Goal: Information Seeking & Learning: Learn about a topic

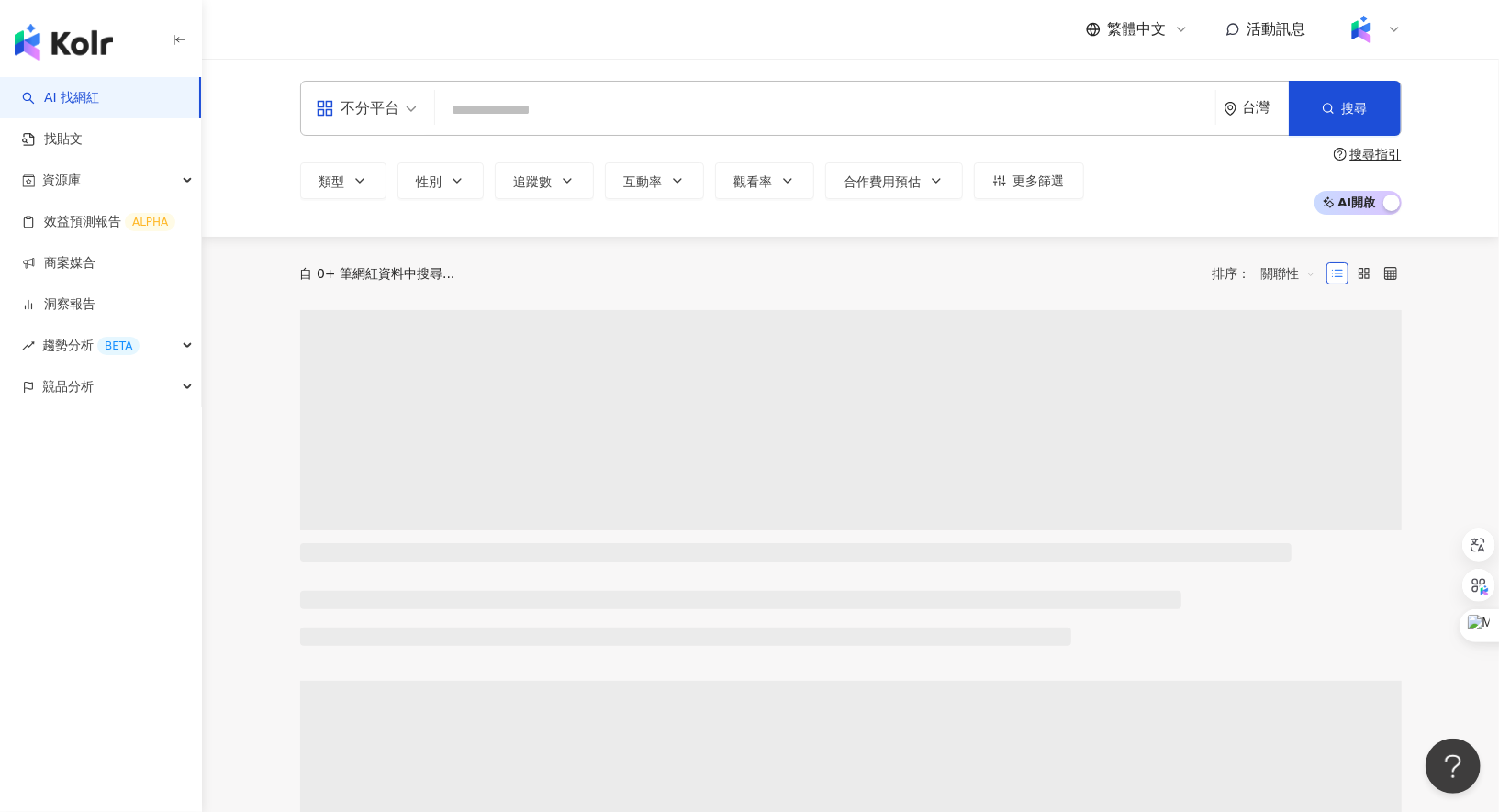
click at [507, 107] on input "search" at bounding box center [825, 110] width 765 height 35
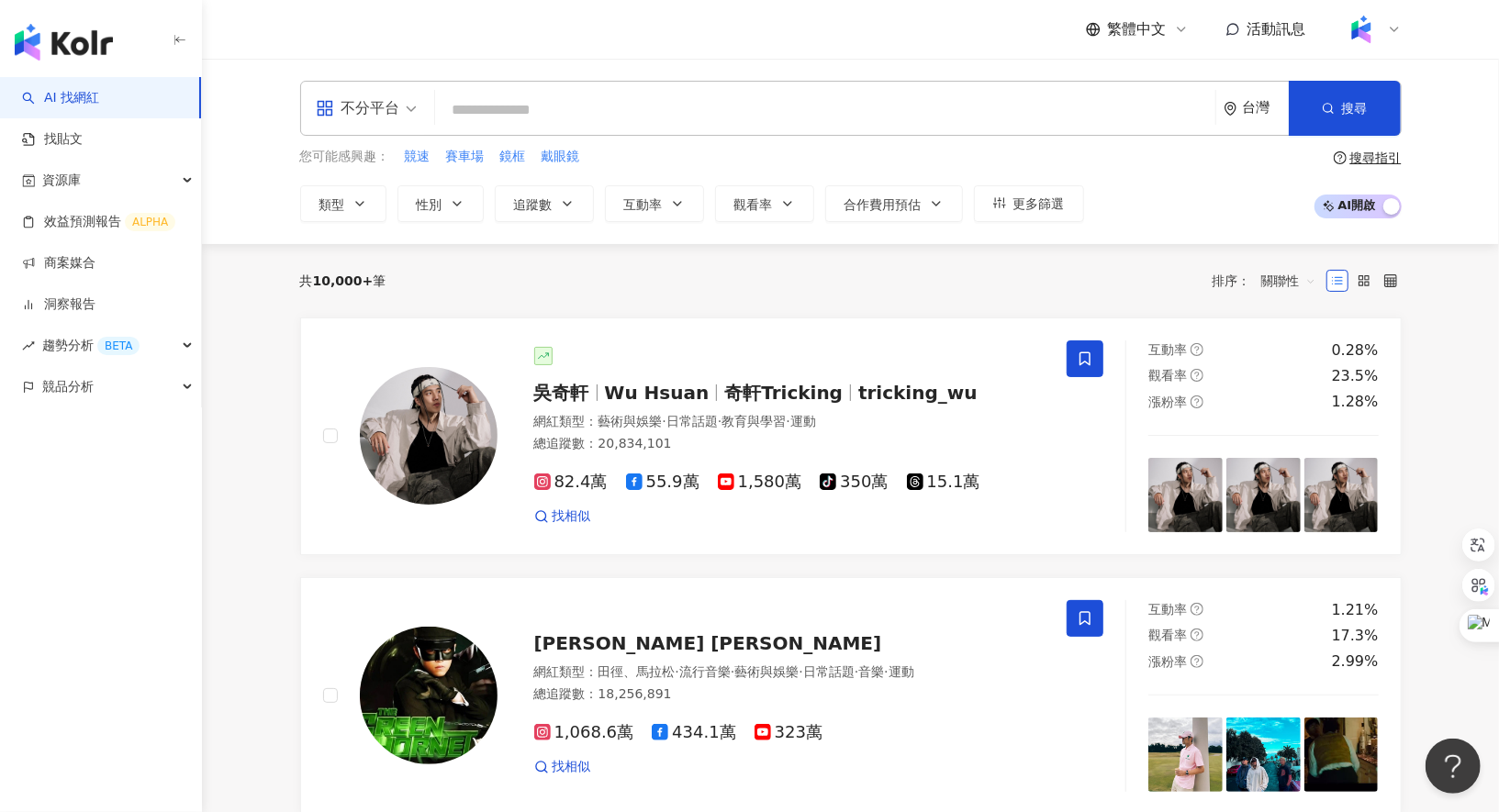
type input "**********"
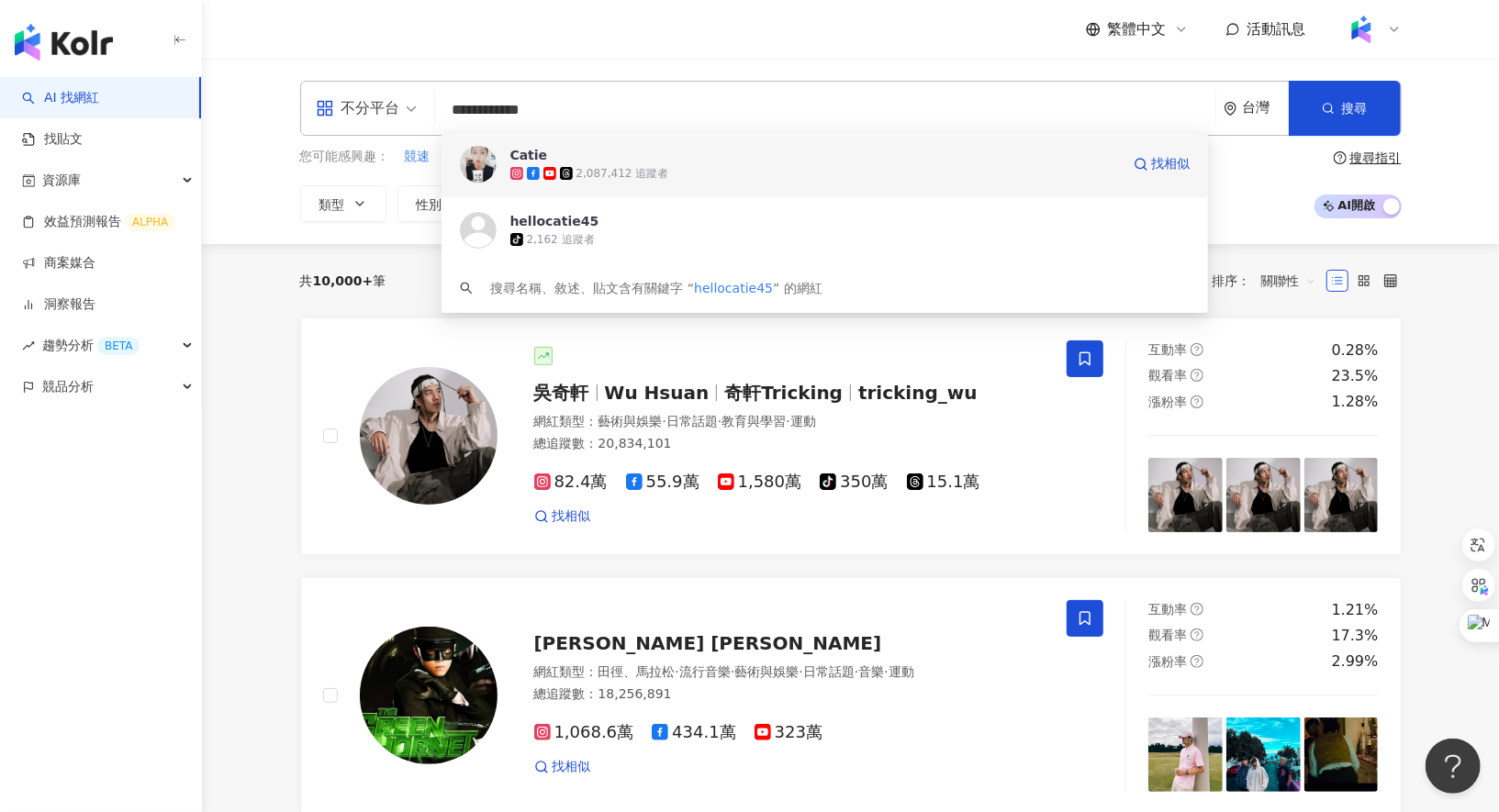
click at [599, 161] on span "Catie" at bounding box center [815, 156] width 610 height 19
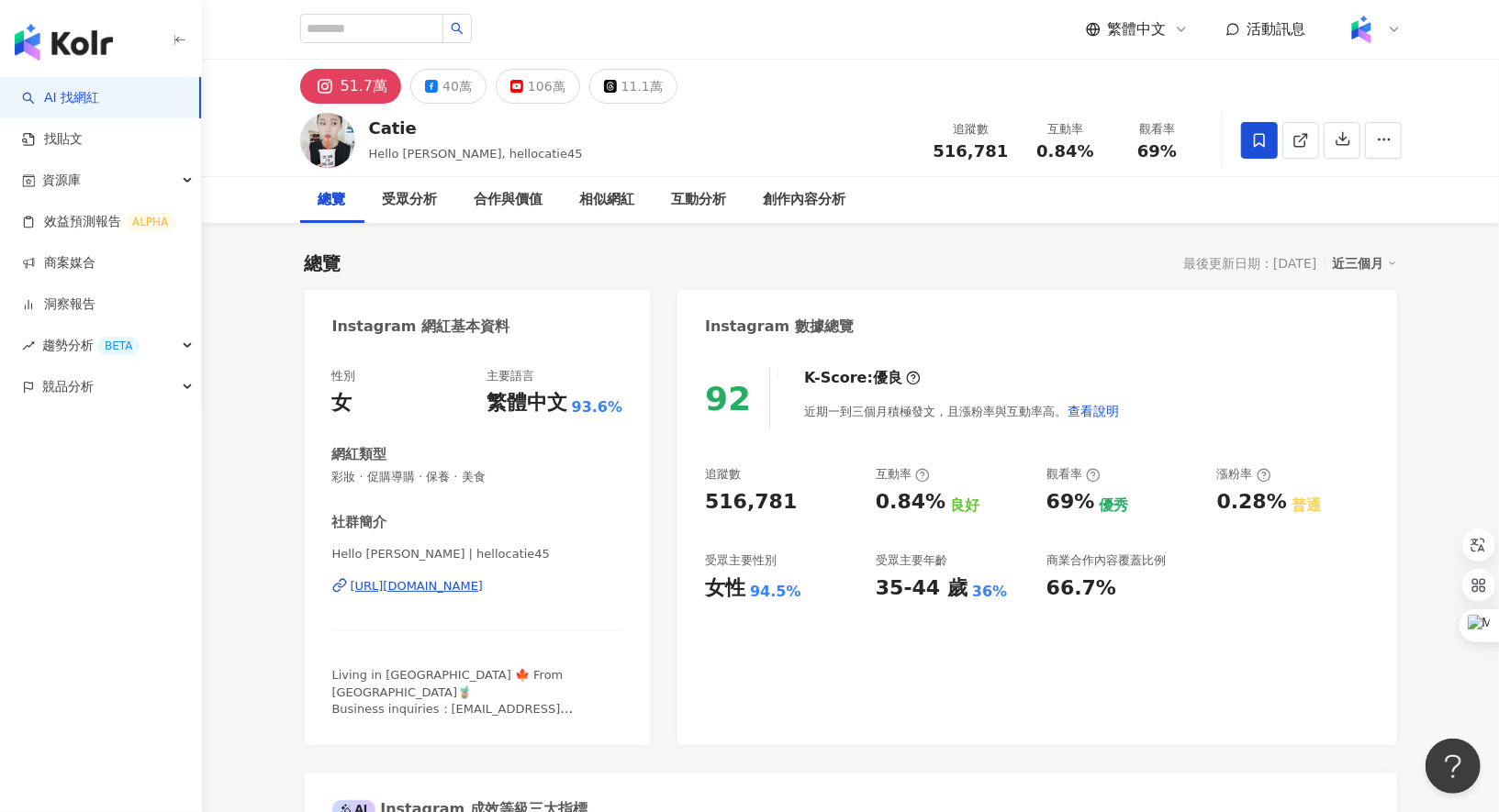
click at [866, 188] on div "總覽 受眾分析 合作與價值 相似網紅 互動分析 創作內容分析" at bounding box center [851, 200] width 1102 height 46
click at [801, 203] on div "創作內容分析" at bounding box center [805, 200] width 83 height 22
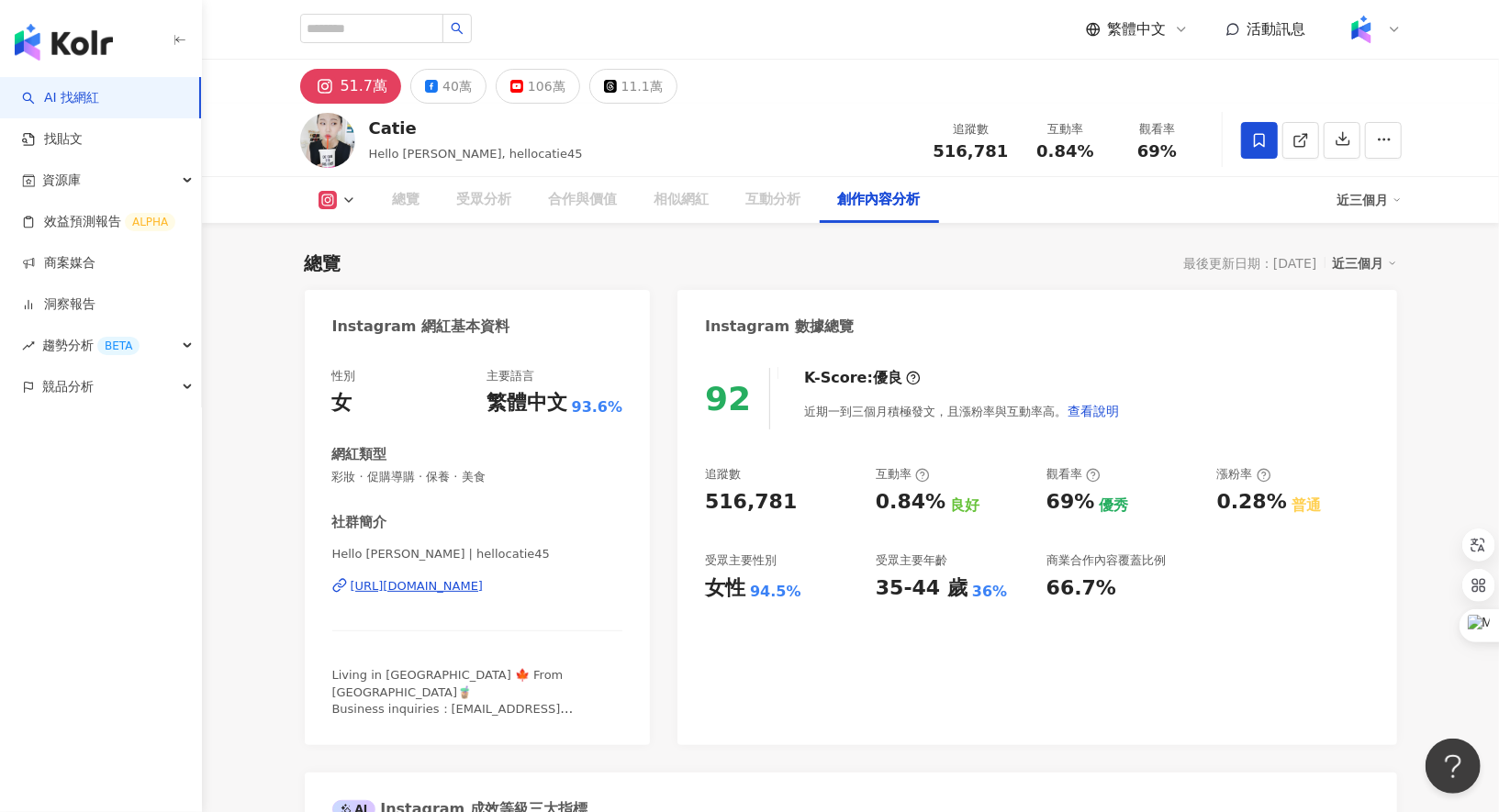
scroll to position [5204, 0]
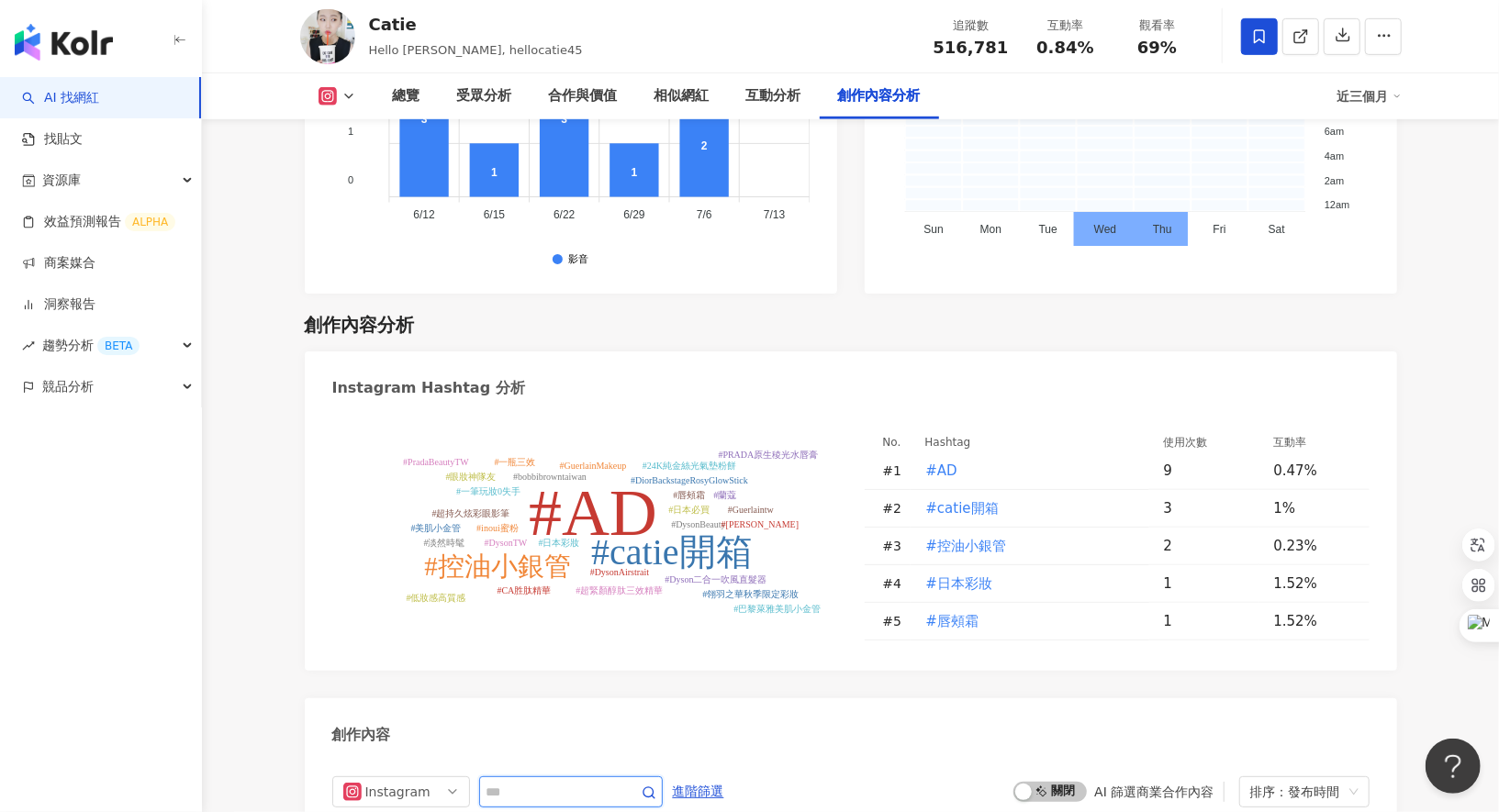
click at [567, 781] on input "text" at bounding box center [551, 791] width 129 height 22
type input "*"
type input "***"
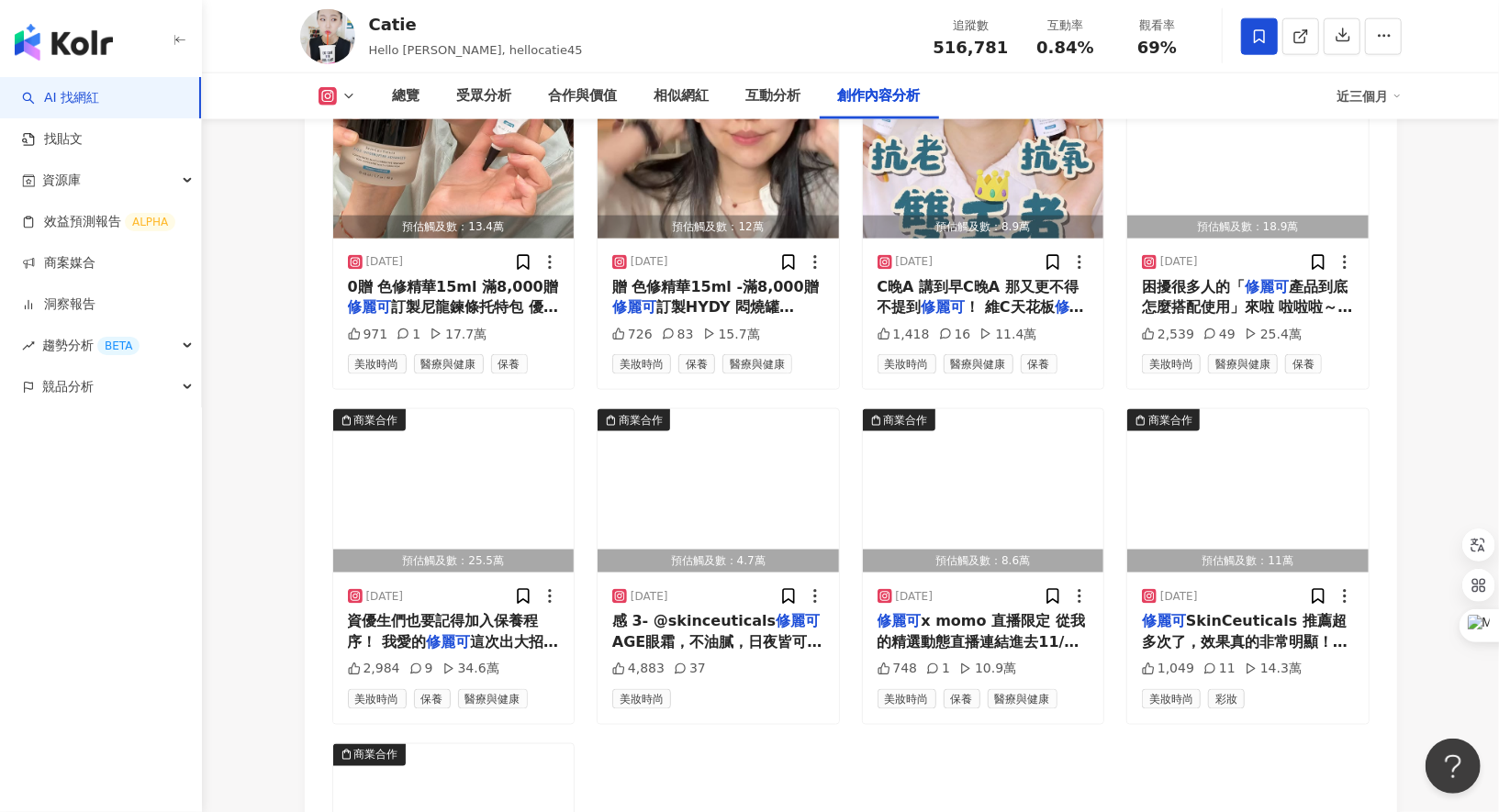
scroll to position [6226, 0]
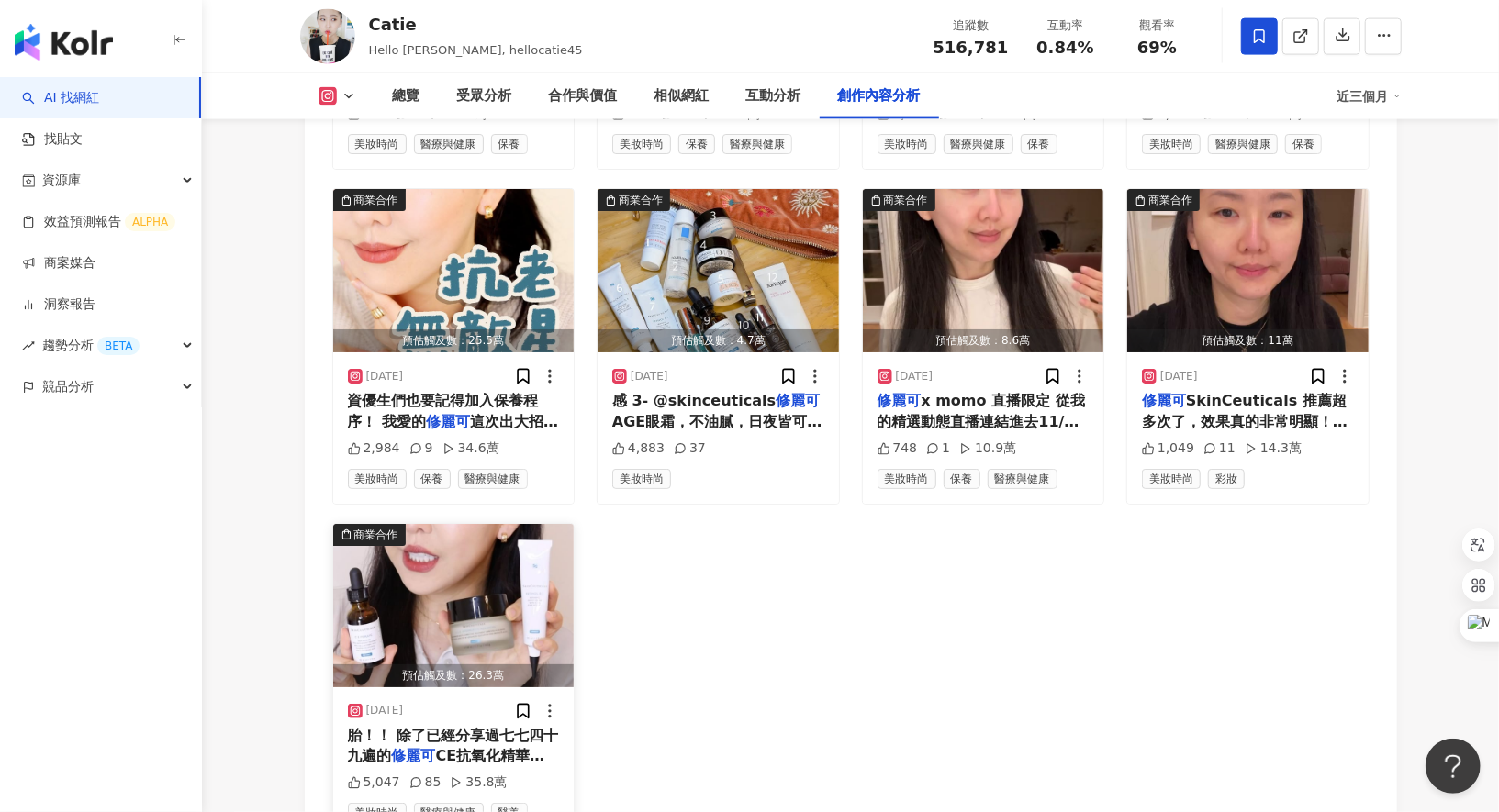
click at [502, 727] on span "胎！！ 除了已經分享過七七四十九遍的" at bounding box center [453, 745] width 211 height 38
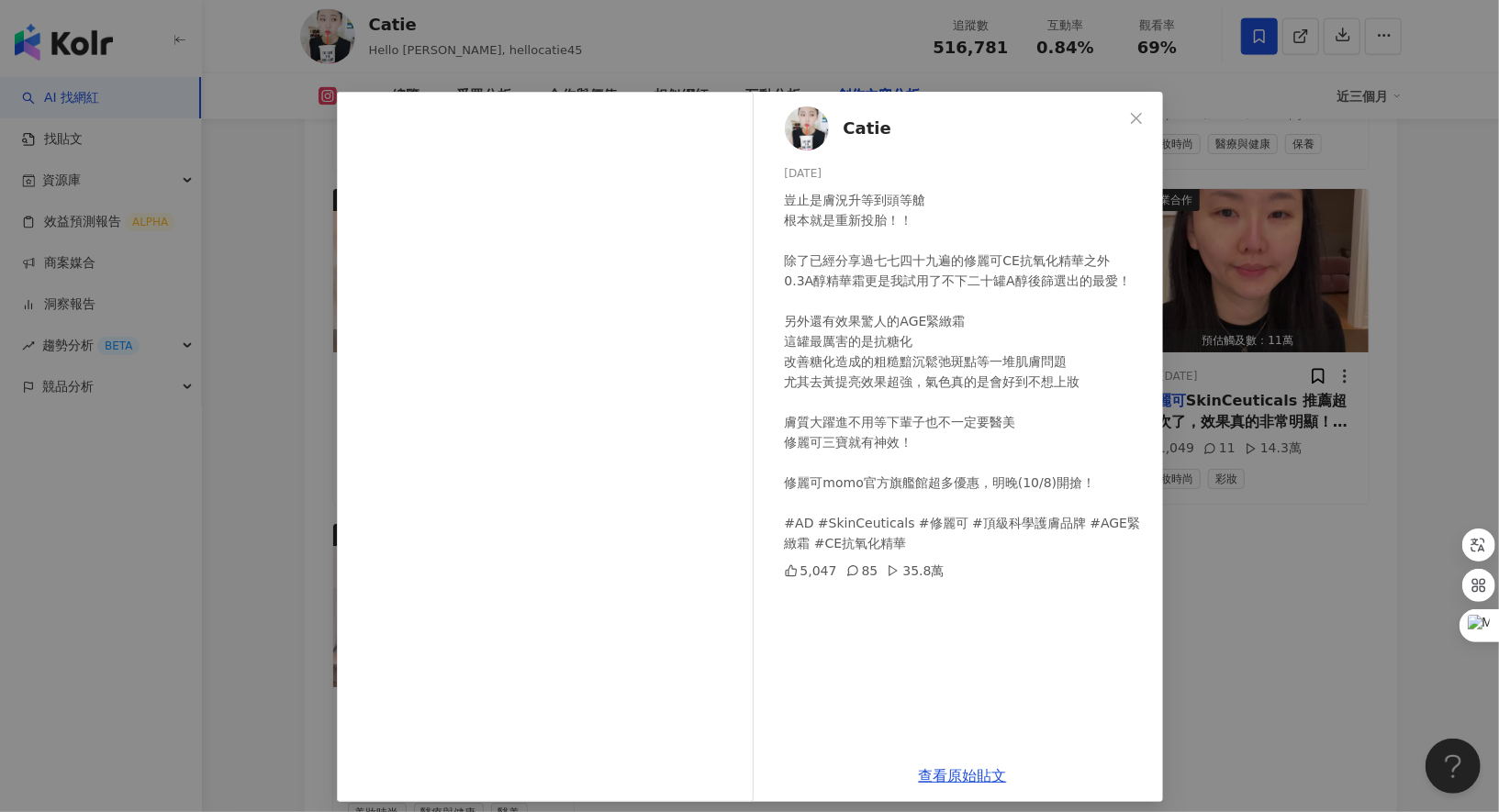
click at [1204, 485] on div "Catie 2024/10/7 豈止是膚況升等到頭等艙 根本就是重新投胎！！ 除了已經分享過七七四十九遍的修麗可CE抗氧化精華之外 0.3A醇精華霜更是我試用…" at bounding box center [750, 406] width 1499 height 812
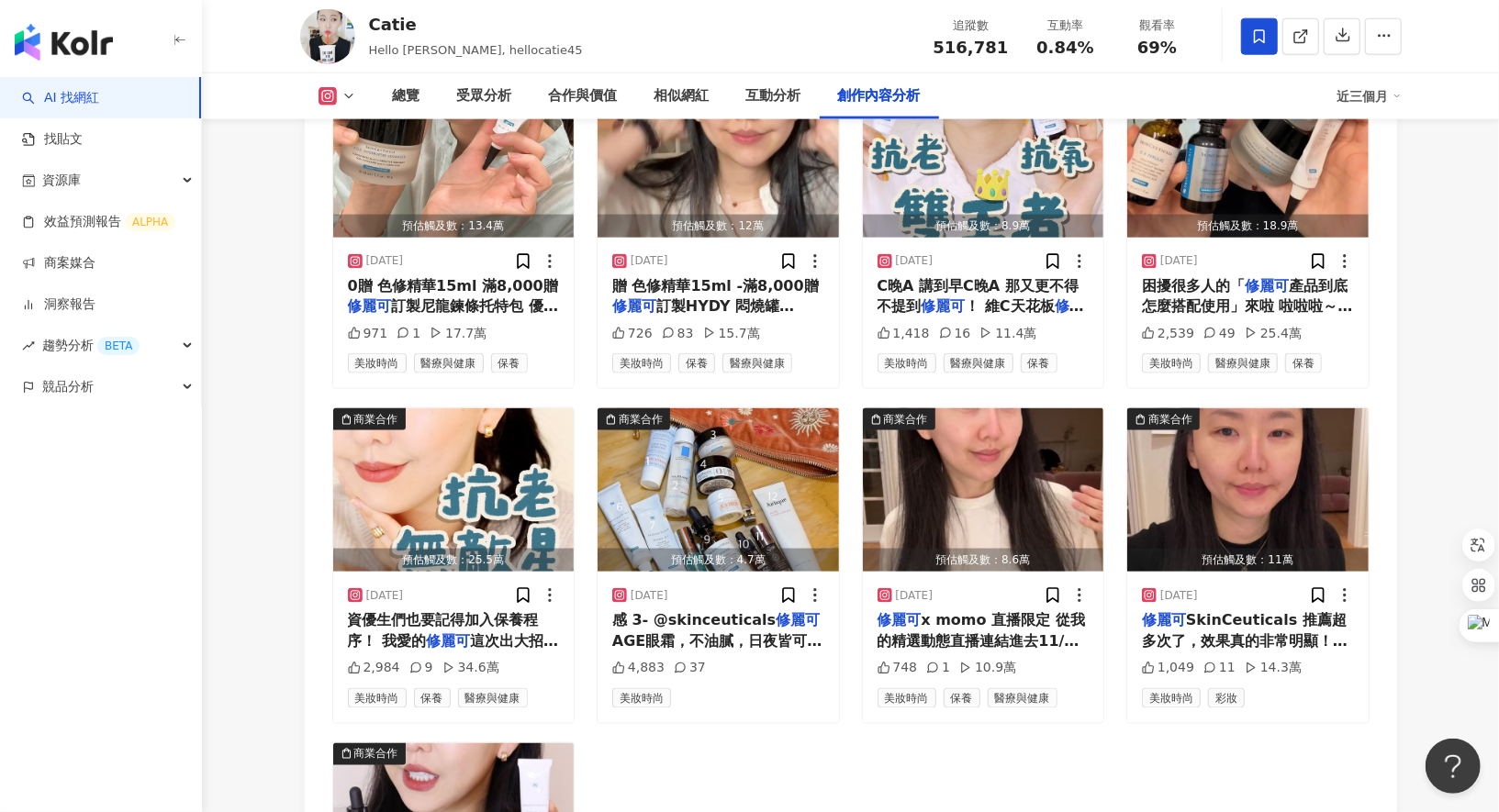
scroll to position [5979, 0]
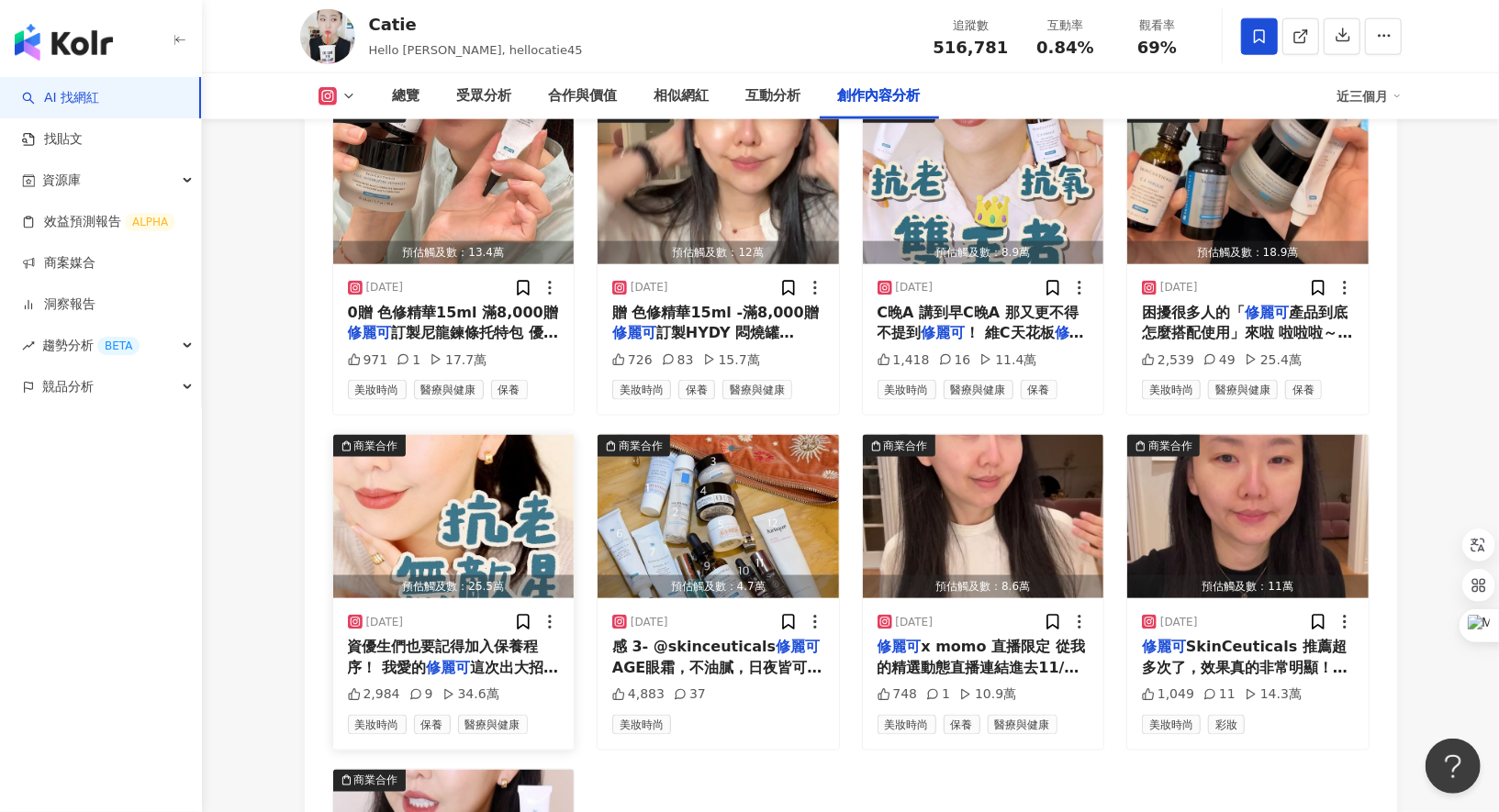
click at [416, 638] on span "資優生們也要記得加入保養程序！ 我愛的" at bounding box center [444, 656] width 191 height 38
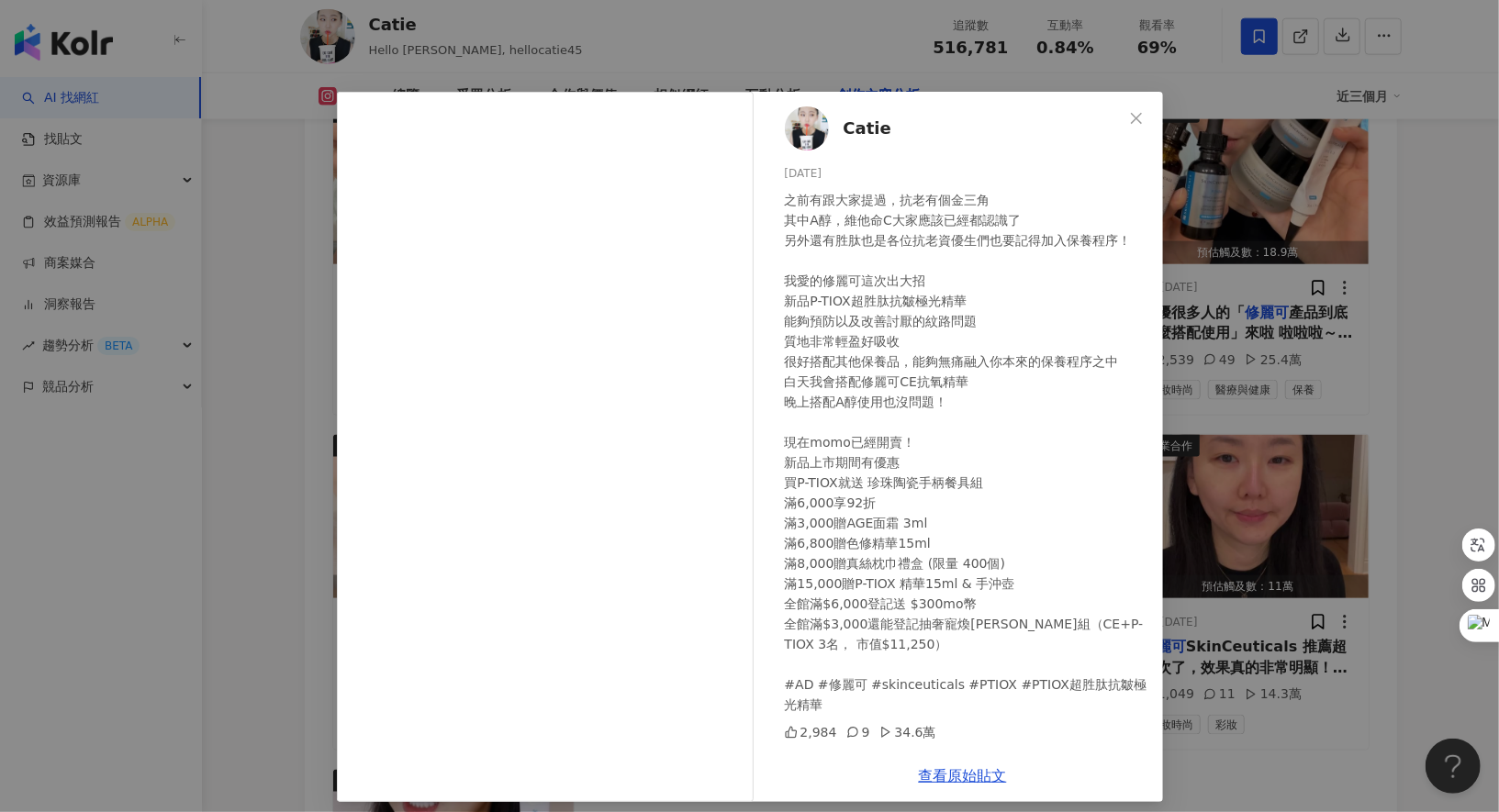
scroll to position [11, 0]
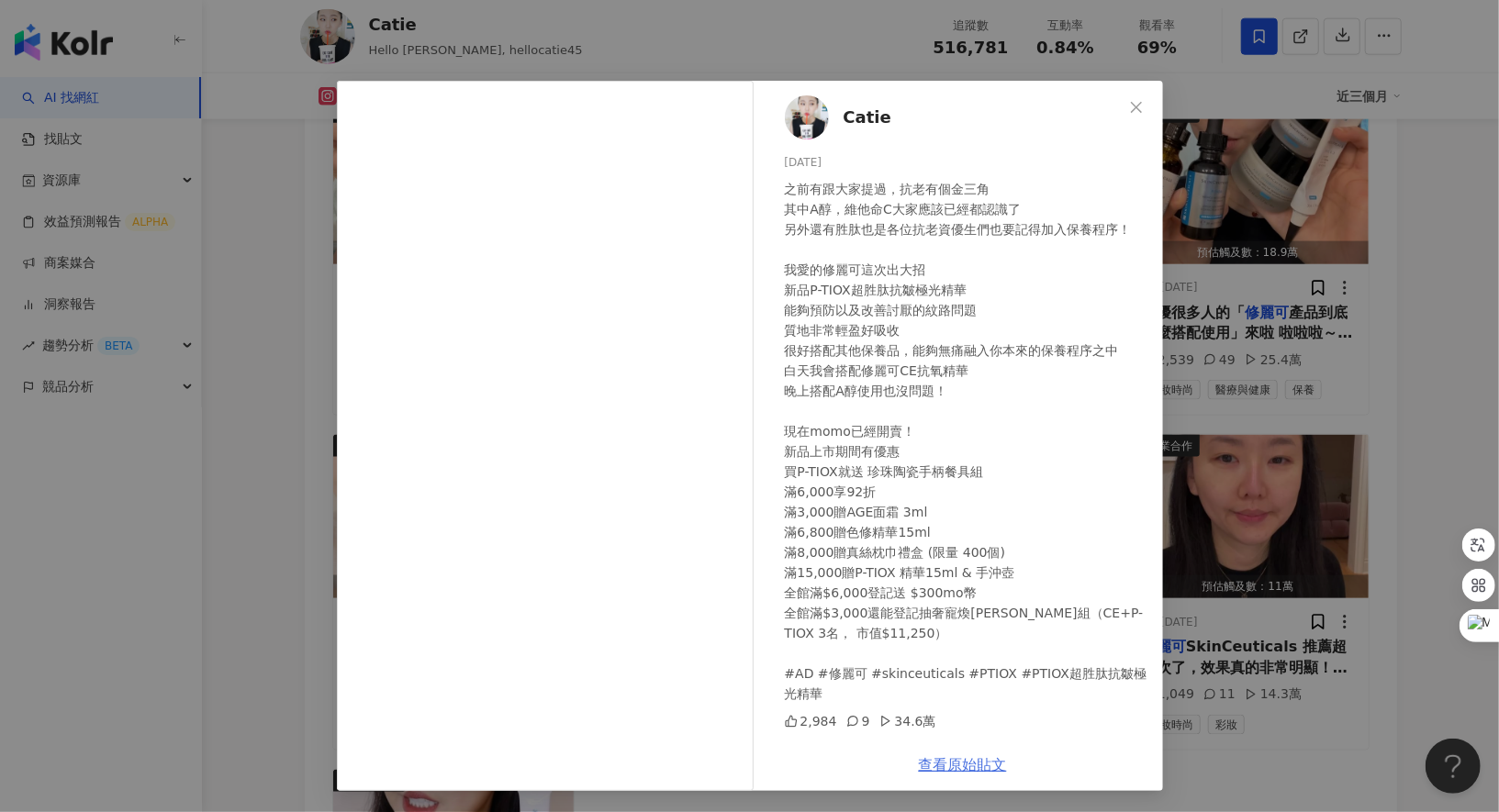
click at [941, 761] on link "查看原始貼文" at bounding box center [963, 765] width 88 height 18
click at [1285, 365] on div "Catie 2025/2/17 之前有跟大家提過，抗老有個金三角 其中A醇，維他命C大家應該已經都認識了 另外還有胜肽也是各位抗老資優生們也要記得加入保養程序…" at bounding box center [750, 406] width 1499 height 812
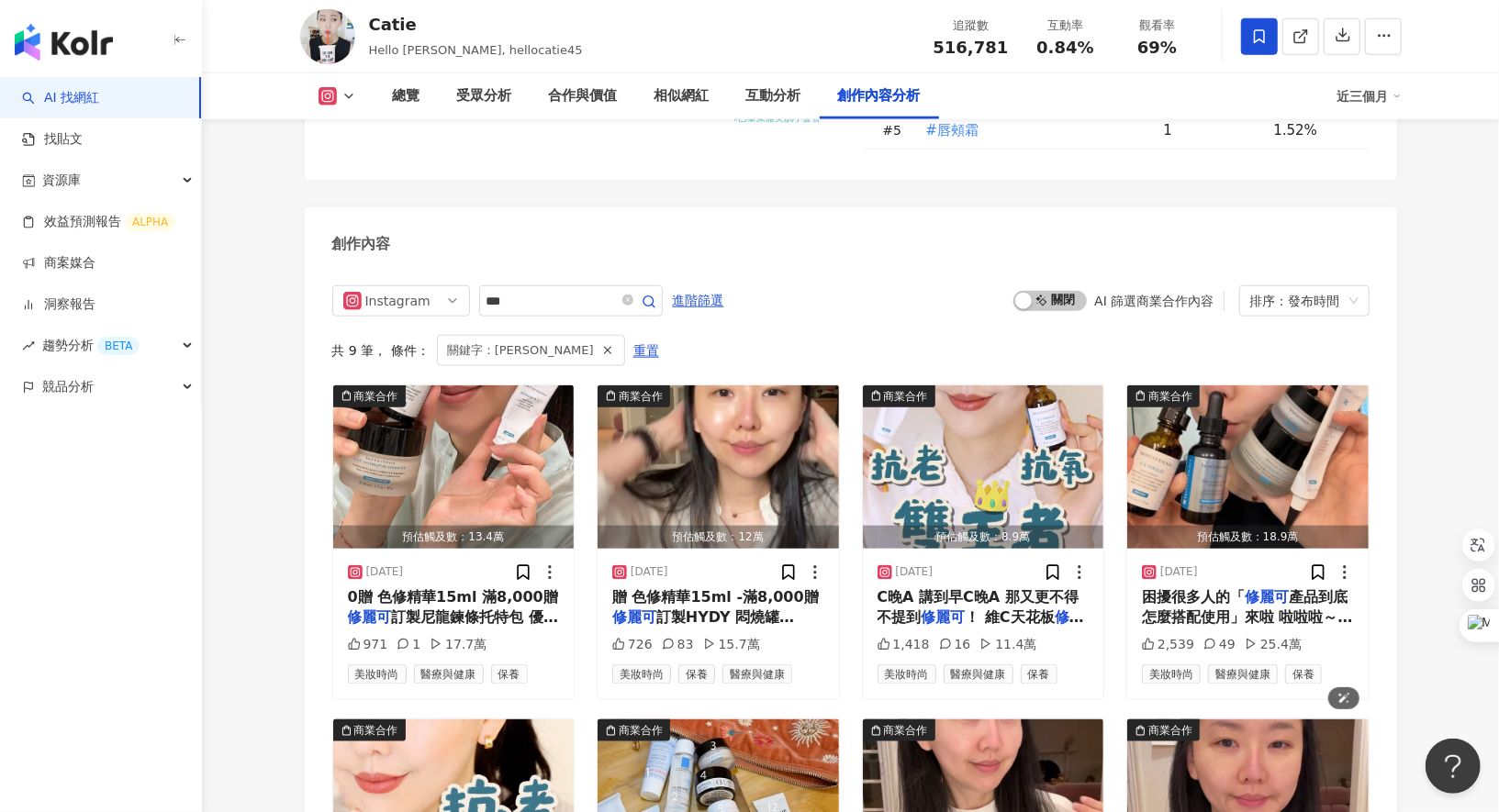
scroll to position [5681, 0]
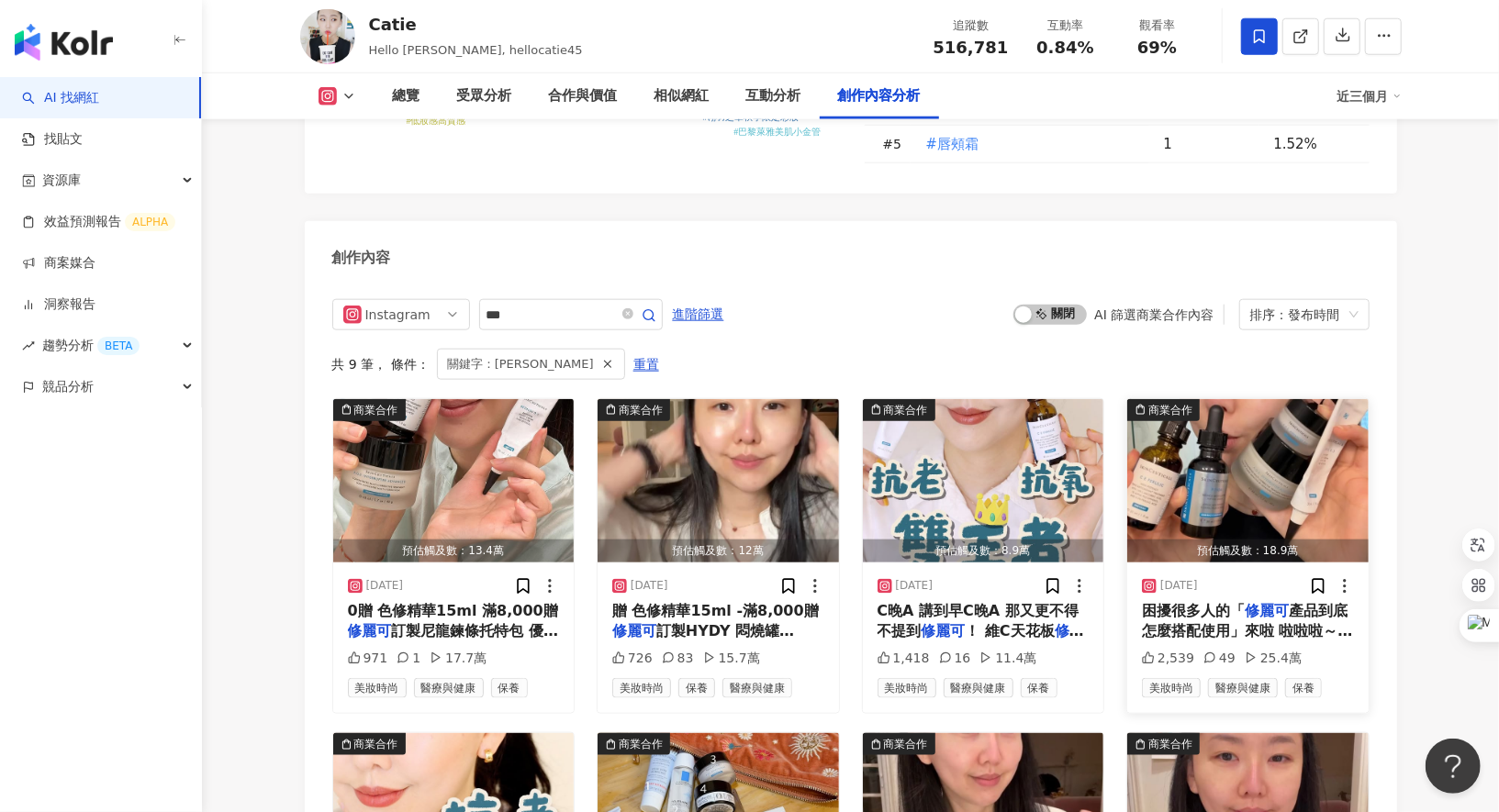
click at [1249, 601] on div "困擾很多人的「 修麗可 產品到底怎麼搭配使用」來啦 啦啦啦～ 影片中這幾罐是我目前天天用的 也跟大家示範我的使用順序以及搭配方式 保養品使用搭配基本上就是從質…" at bounding box center [1249, 622] width 212 height 41
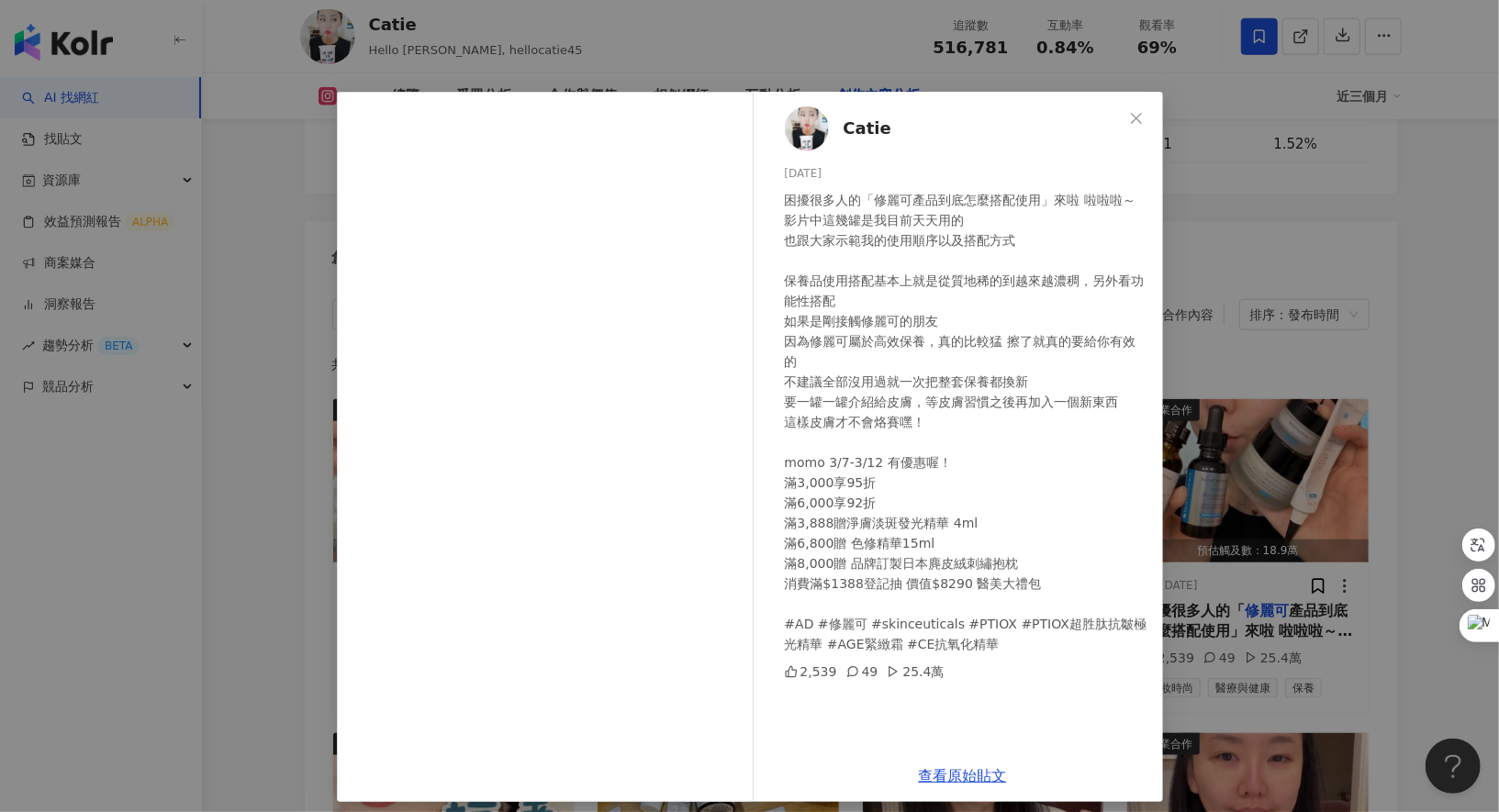
scroll to position [11, 0]
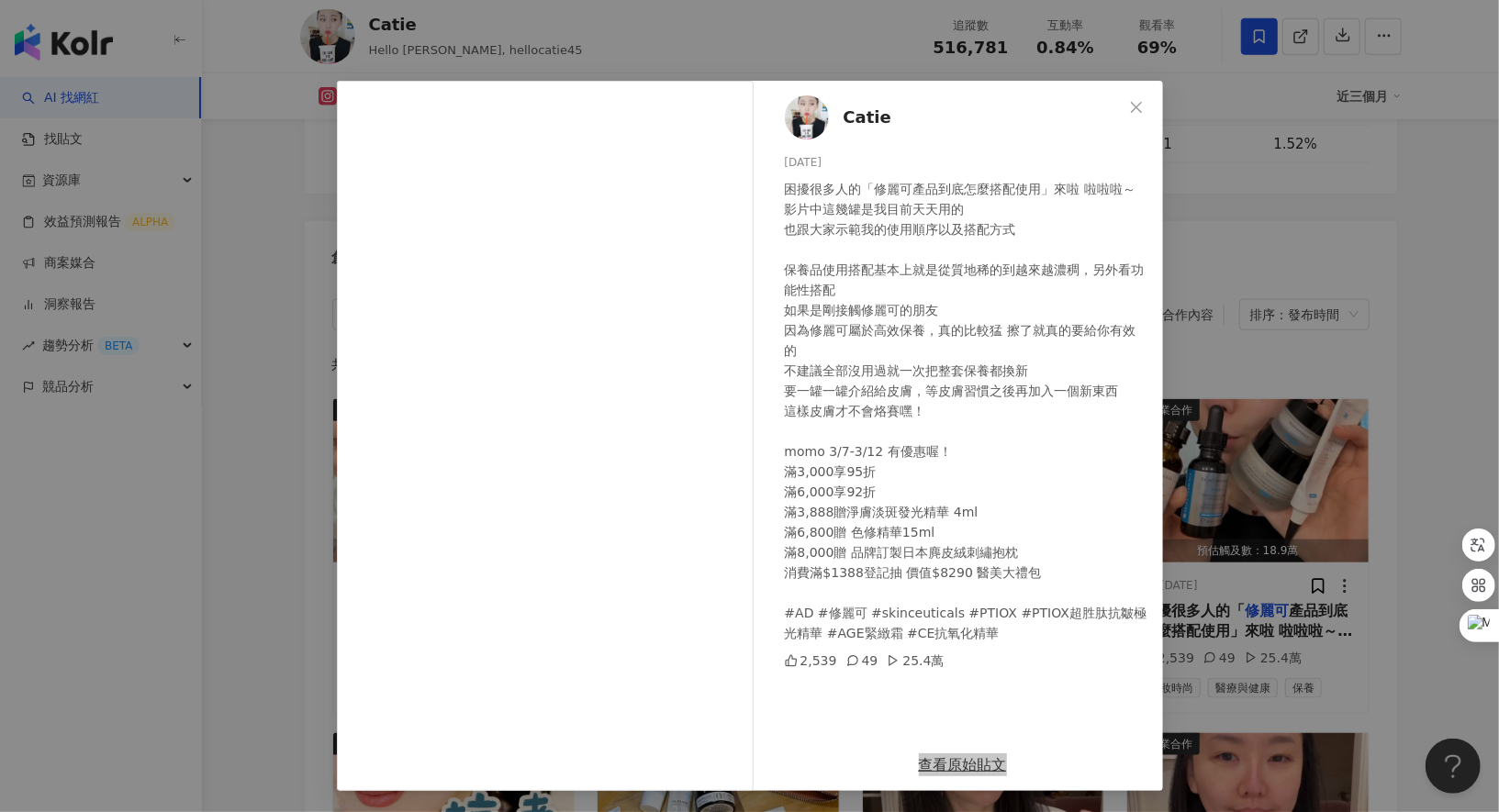
drag, startPoint x: 933, startPoint y: 766, endPoint x: 1041, endPoint y: 1, distance: 772.6
click at [0, 0] on div "Catie 2025/3/6 困擾很多人的「修麗可產品到底怎麼搭配使用」來啦 啦啦啦～ 影片中這幾罐是我目前天天用的 也跟大家示範我的使用順序以及搭配方式 保…" at bounding box center [750, 406] width 1499 height 812
click at [267, 139] on div "Catie 2025/3/6 困擾很多人的「修麗可產品到底怎麼搭配使用」來啦 啦啦啦～ 影片中這幾罐是我目前天天用的 也跟大家示範我的使用順序以及搭配方式 保…" at bounding box center [750, 406] width 1499 height 812
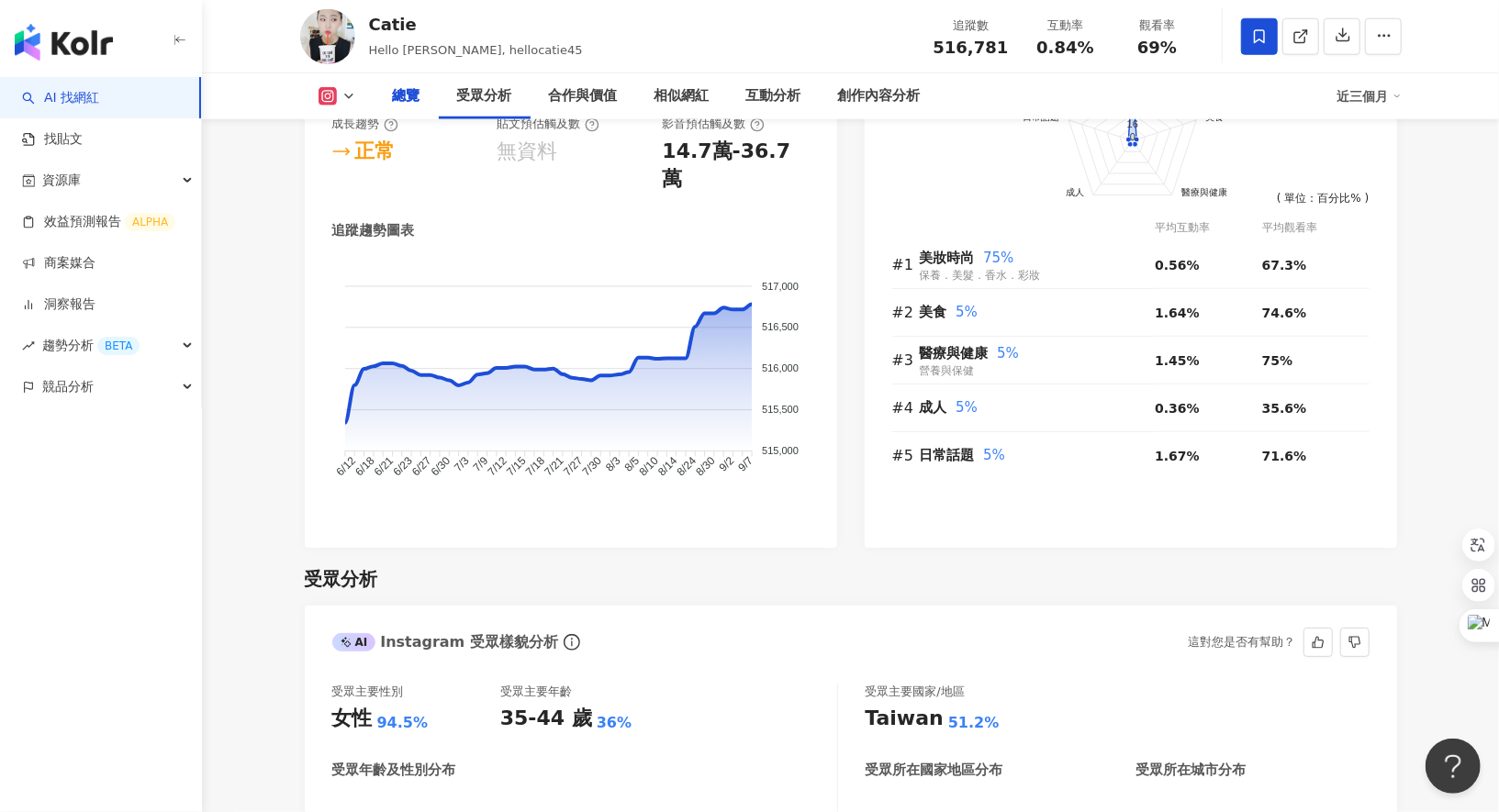
scroll to position [0, 0]
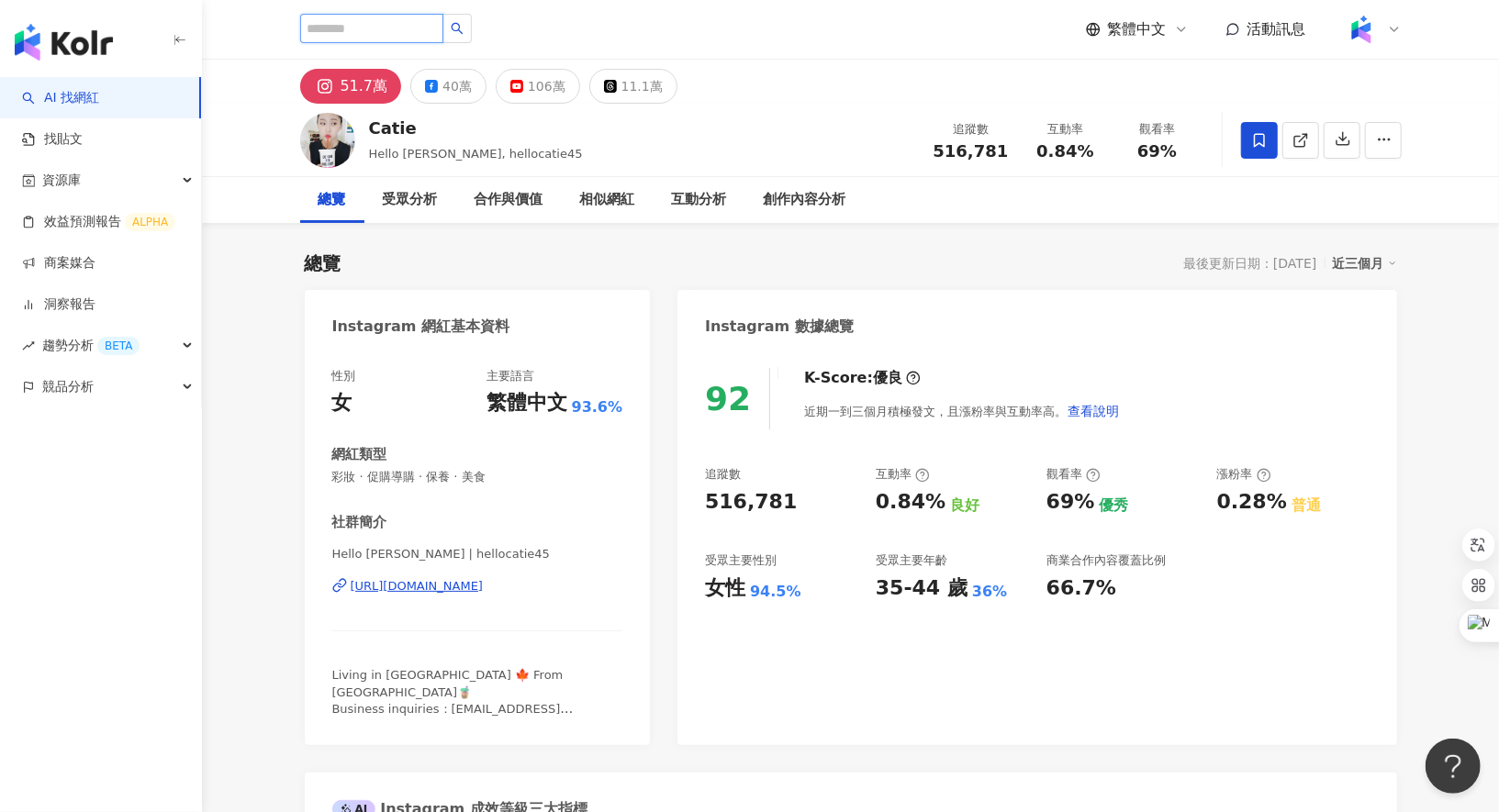
click at [400, 29] on input "search" at bounding box center [371, 28] width 144 height 29
paste input "***"
type input "***"
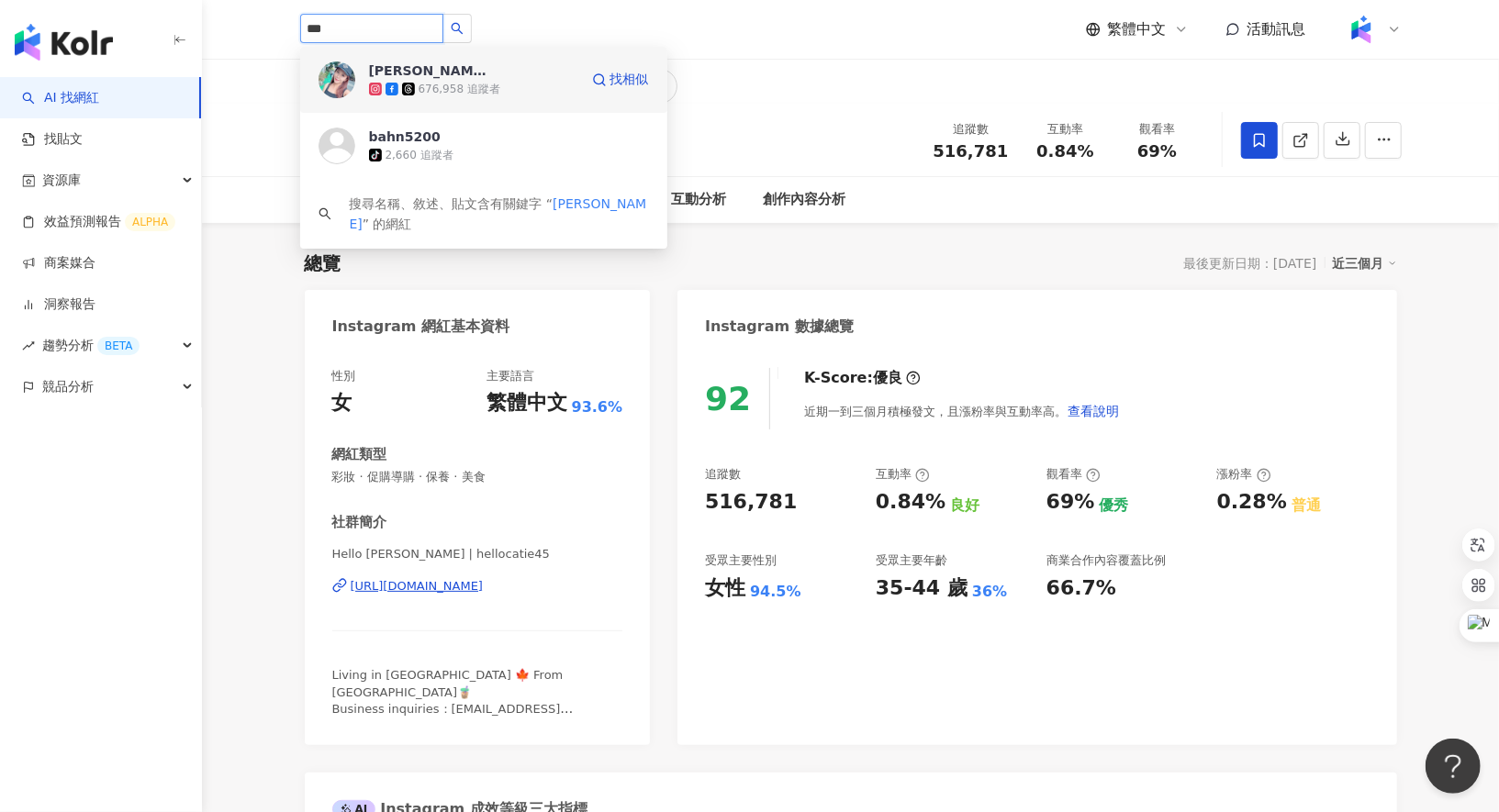
click at [400, 91] on span at bounding box center [394, 89] width 17 height 13
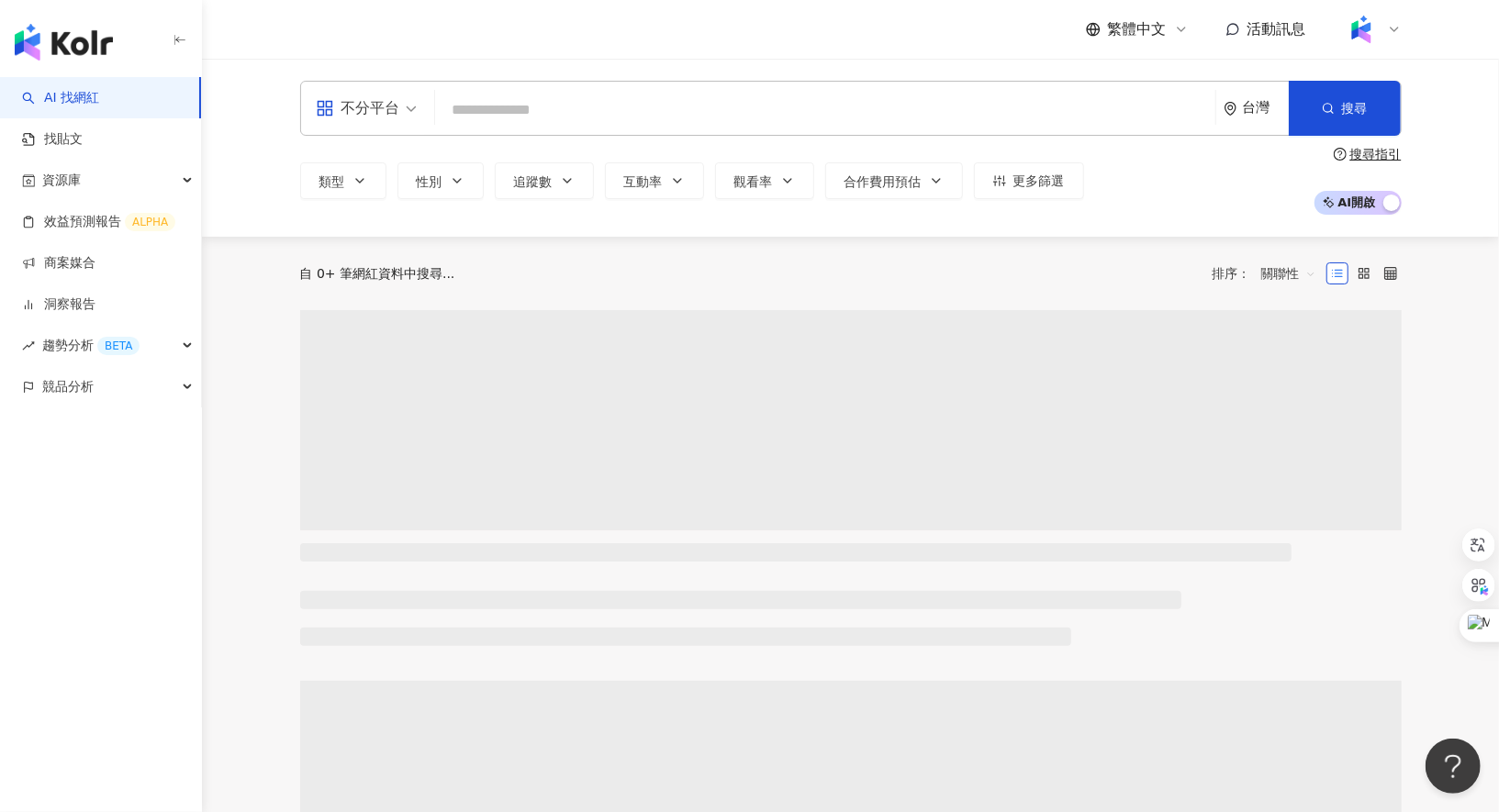
click at [606, 120] on input "search" at bounding box center [825, 110] width 765 height 35
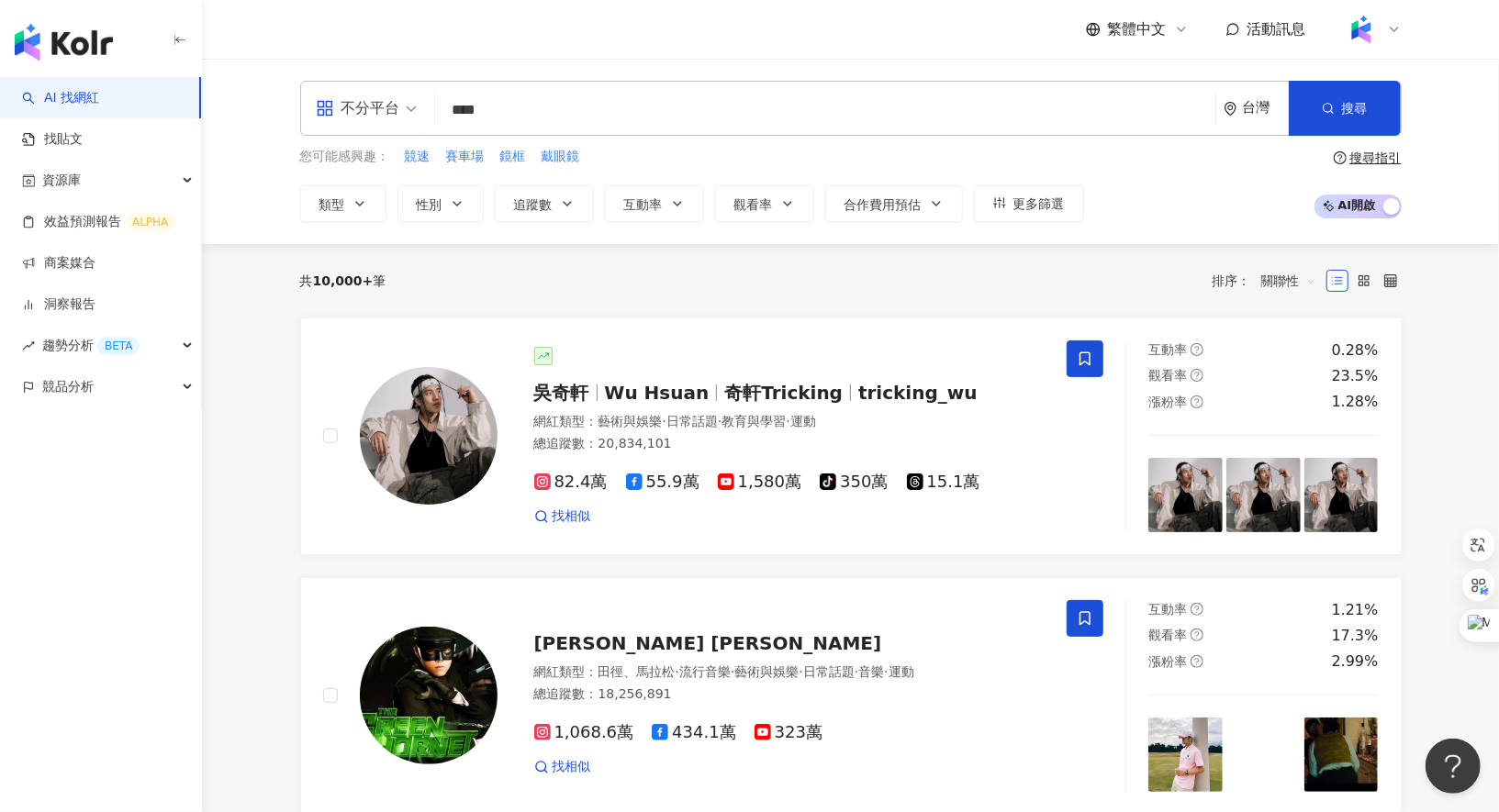
type input "****"
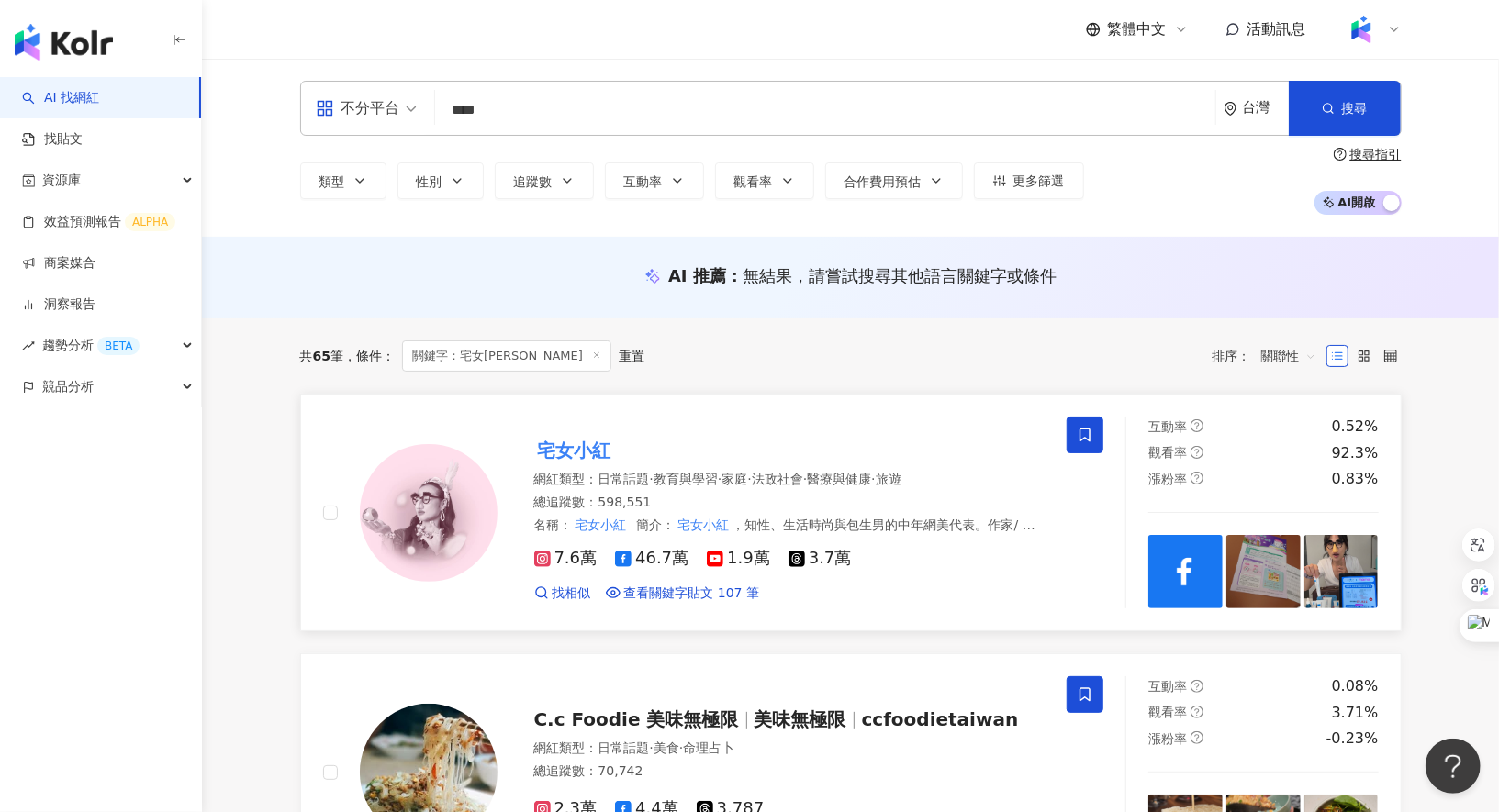
click at [570, 446] on mark "宅女小紅" at bounding box center [575, 450] width 81 height 29
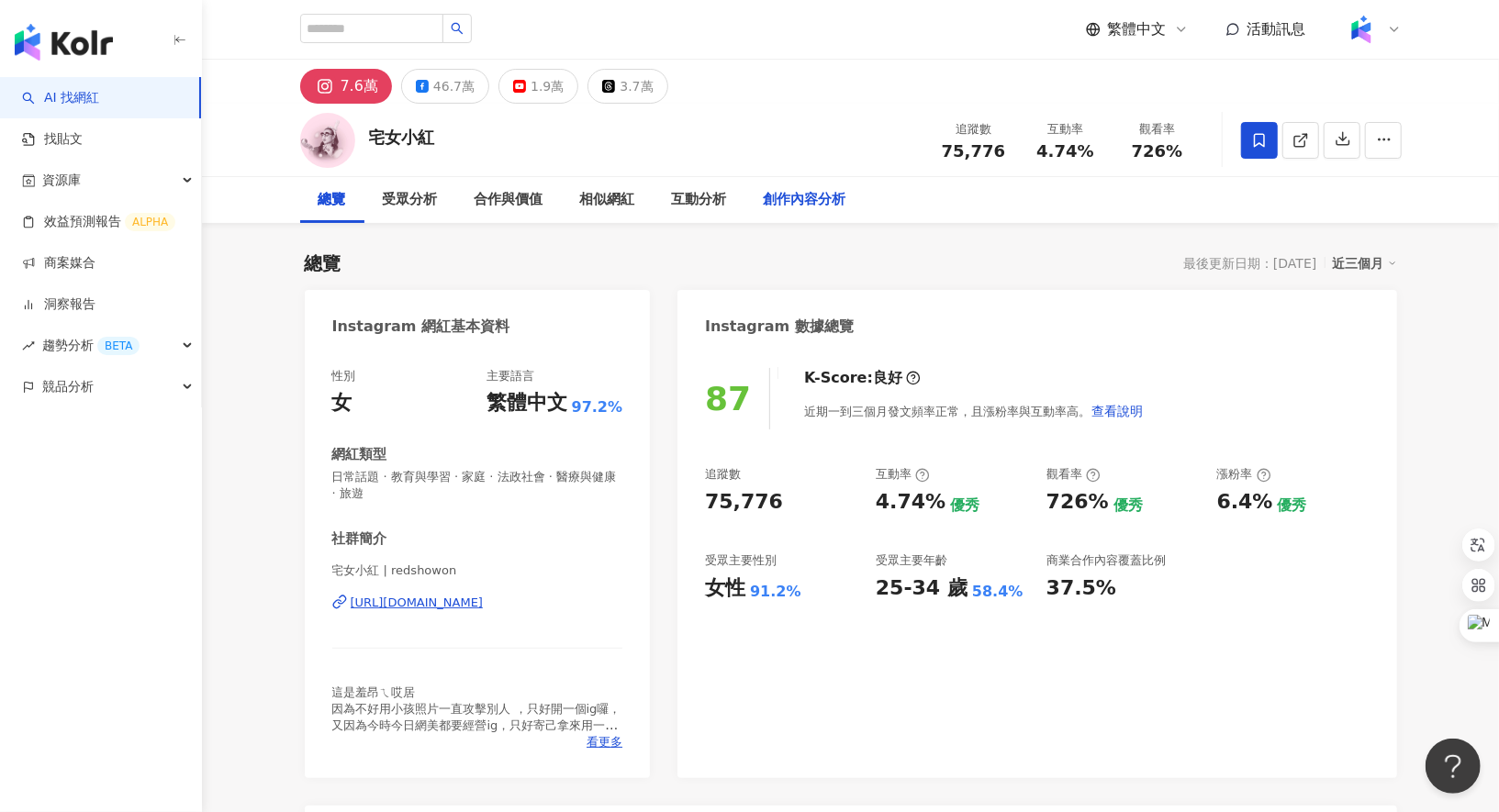
click at [818, 189] on div "創作內容分析" at bounding box center [805, 200] width 83 height 22
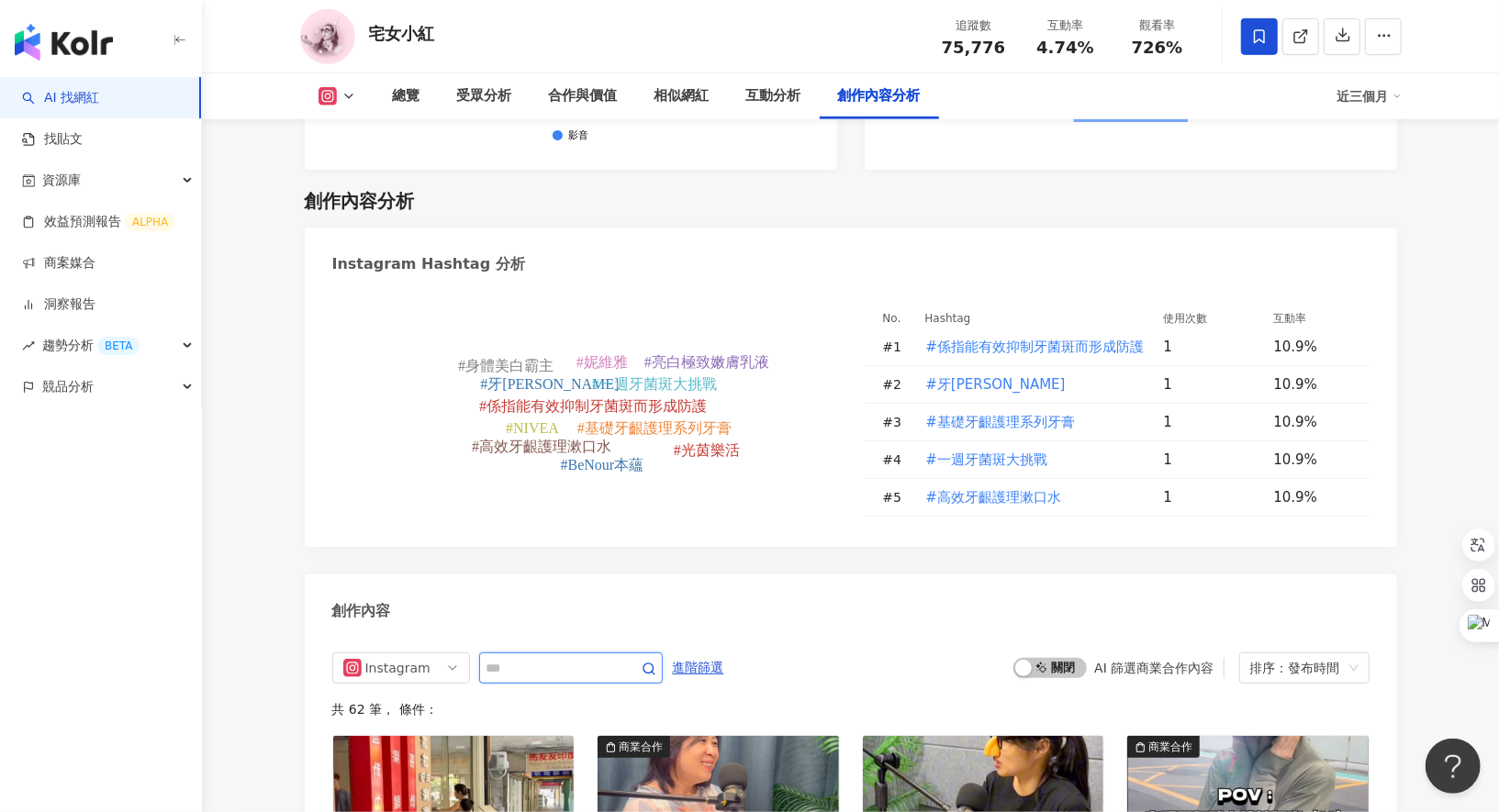
click at [569, 657] on input "text" at bounding box center [551, 668] width 129 height 22
type input "*"
type input "***"
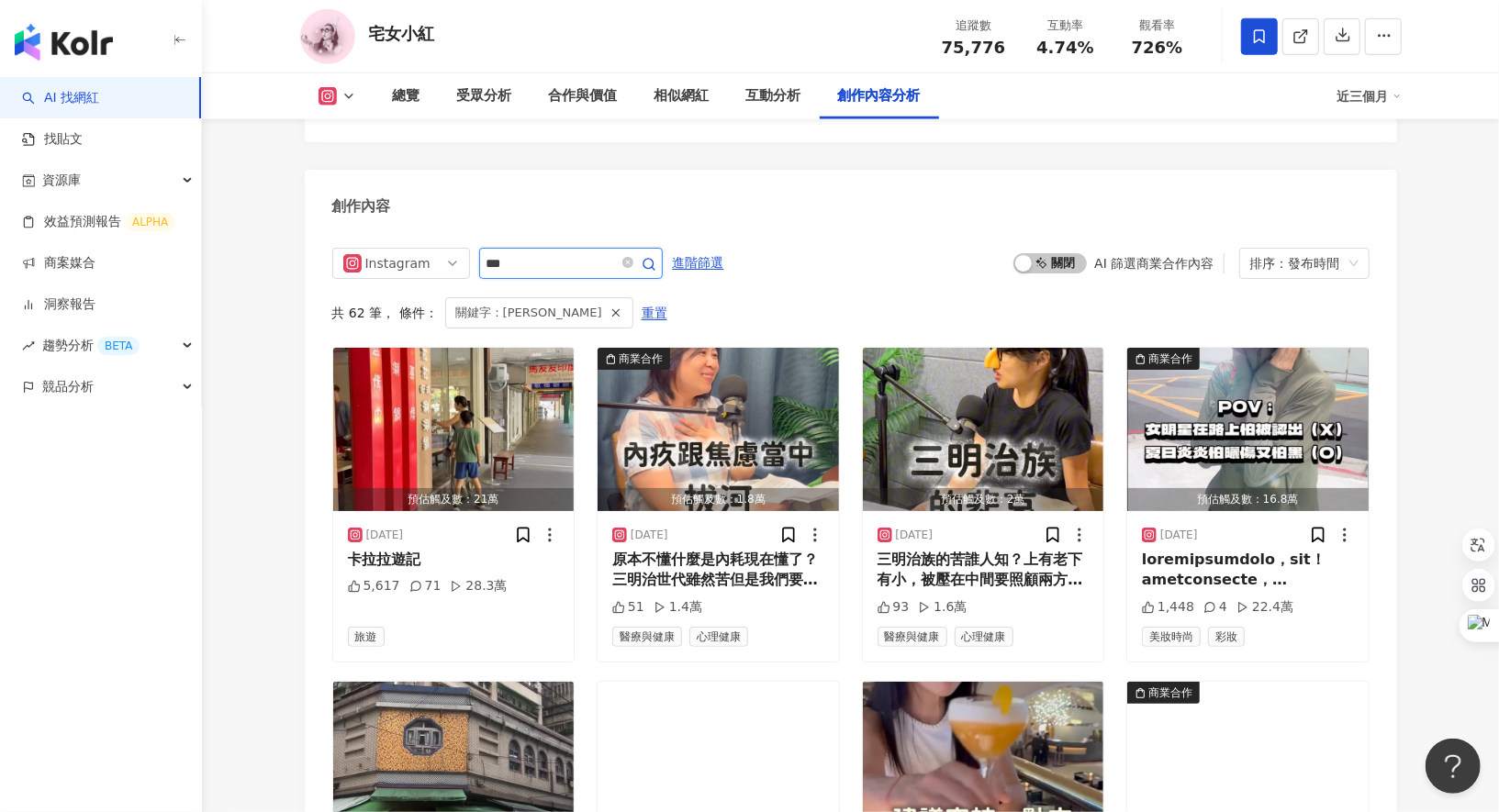
scroll to position [5444, 0]
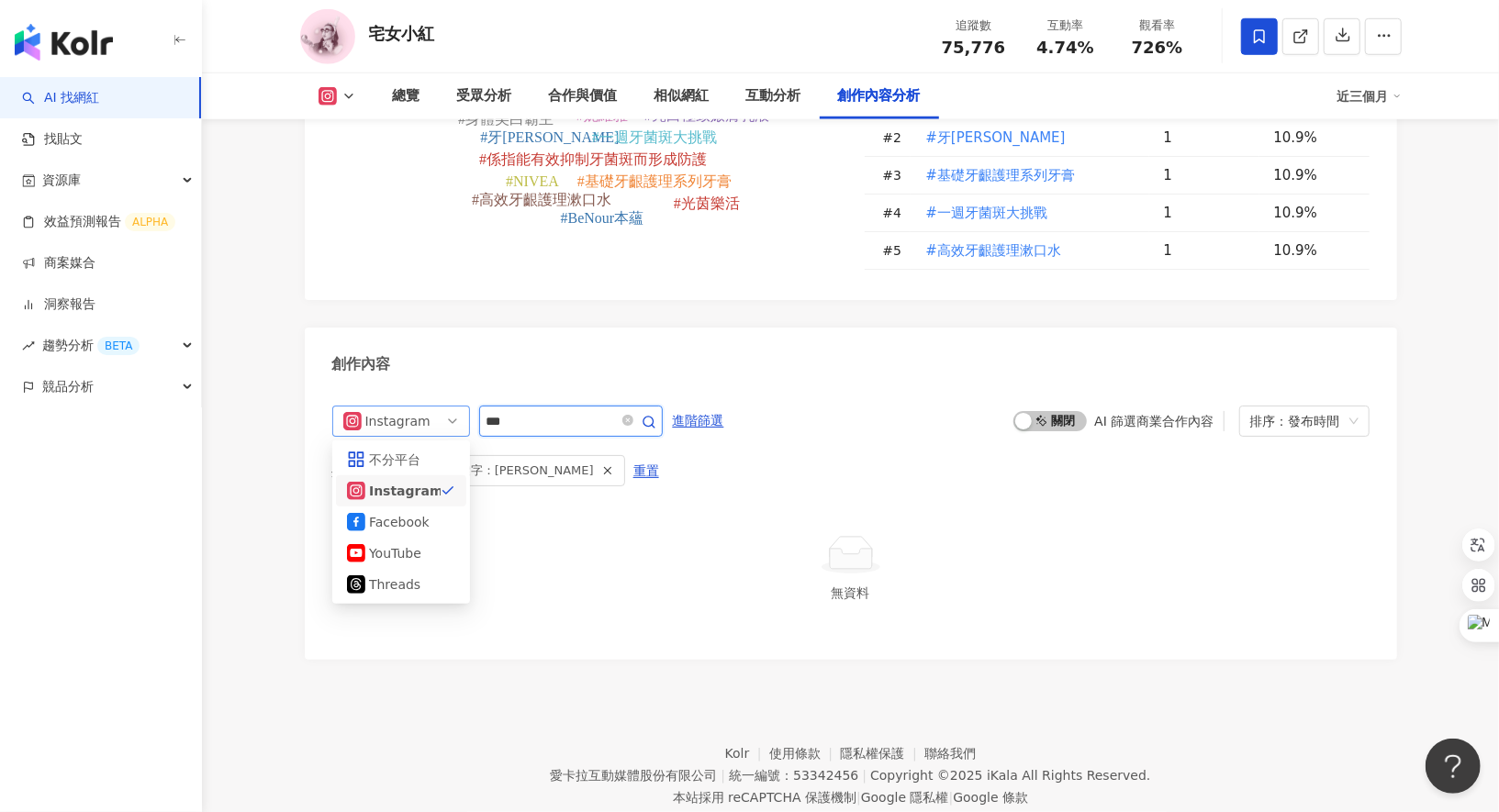
click at [451, 407] on span "Instagram" at bounding box center [401, 421] width 115 height 29
click at [433, 512] on div "Facebook" at bounding box center [401, 522] width 109 height 21
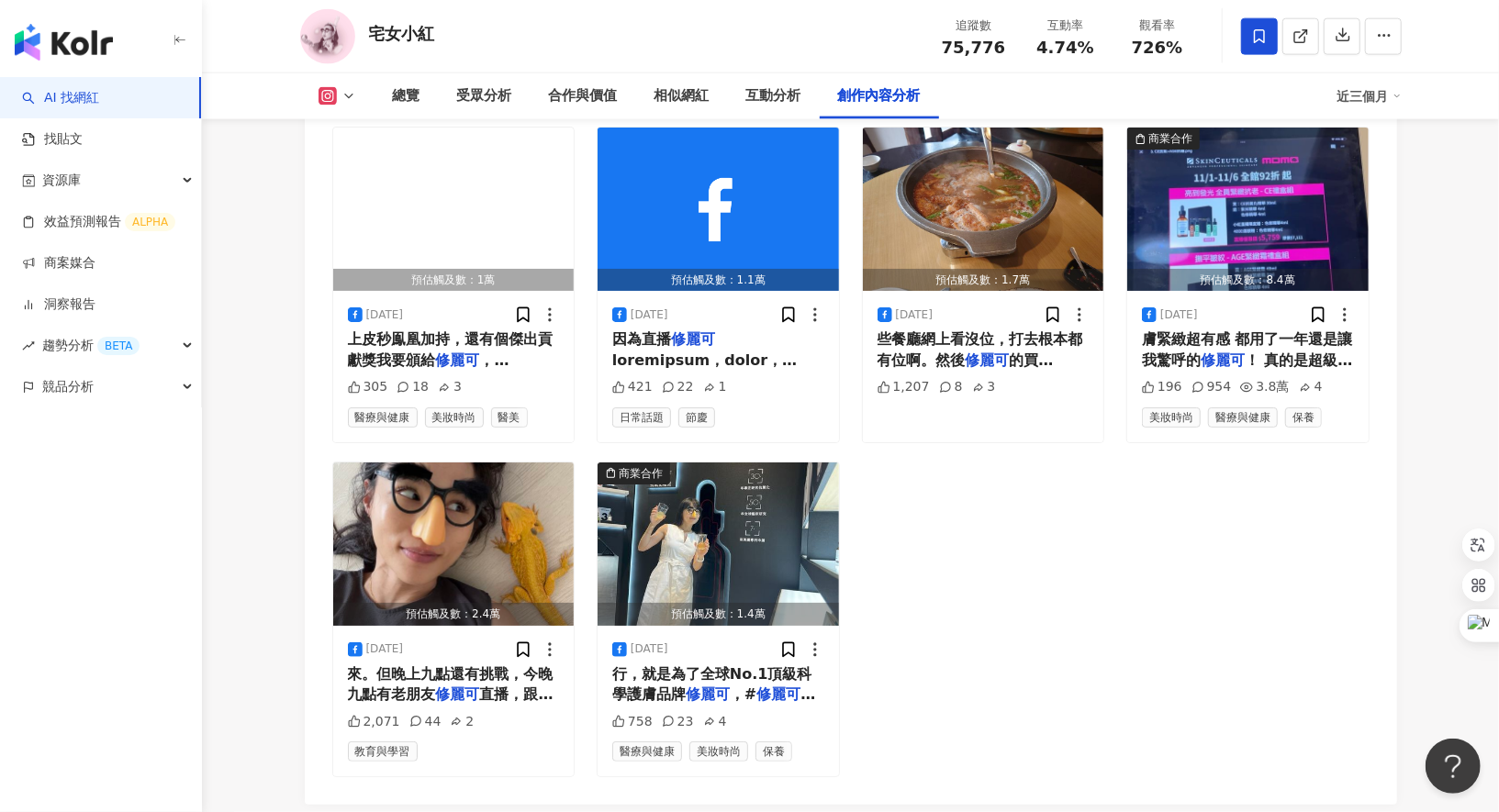
scroll to position [6153, 0]
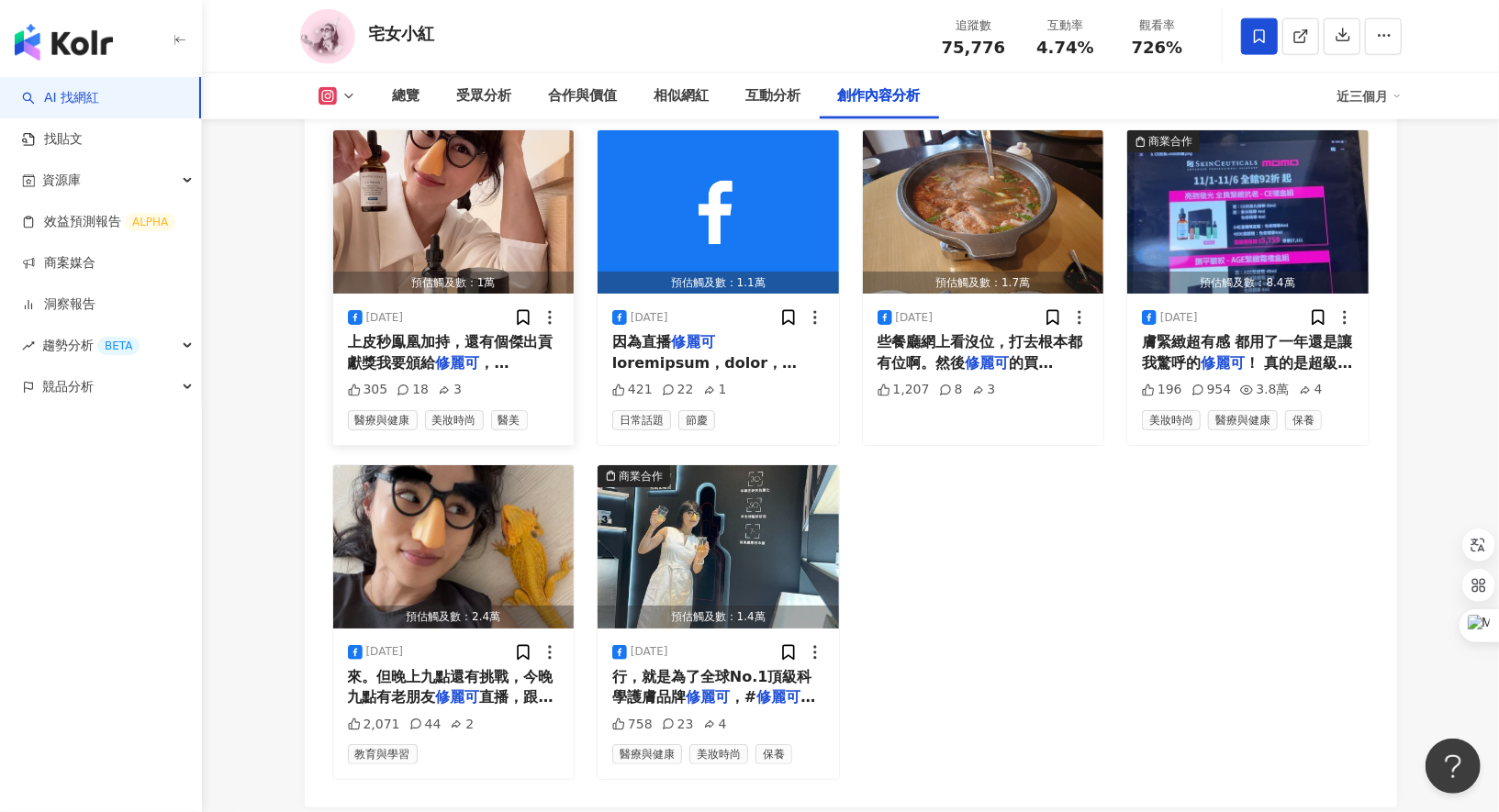
click at [468, 333] on span "上皮秒鳯凰加持，還有個傑出貢獻獎我要頒給" at bounding box center [450, 352] width 205 height 38
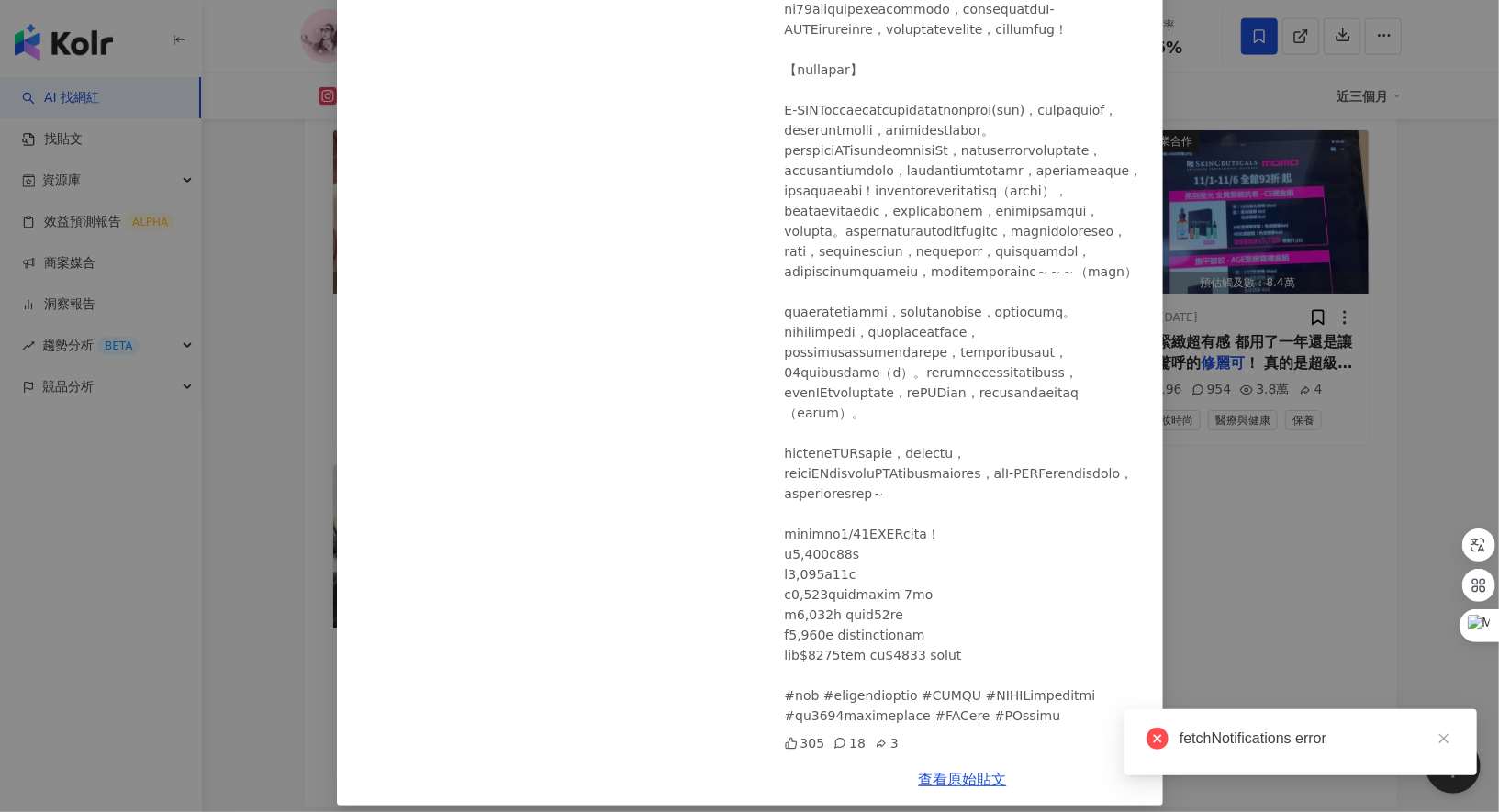
scroll to position [195, 0]
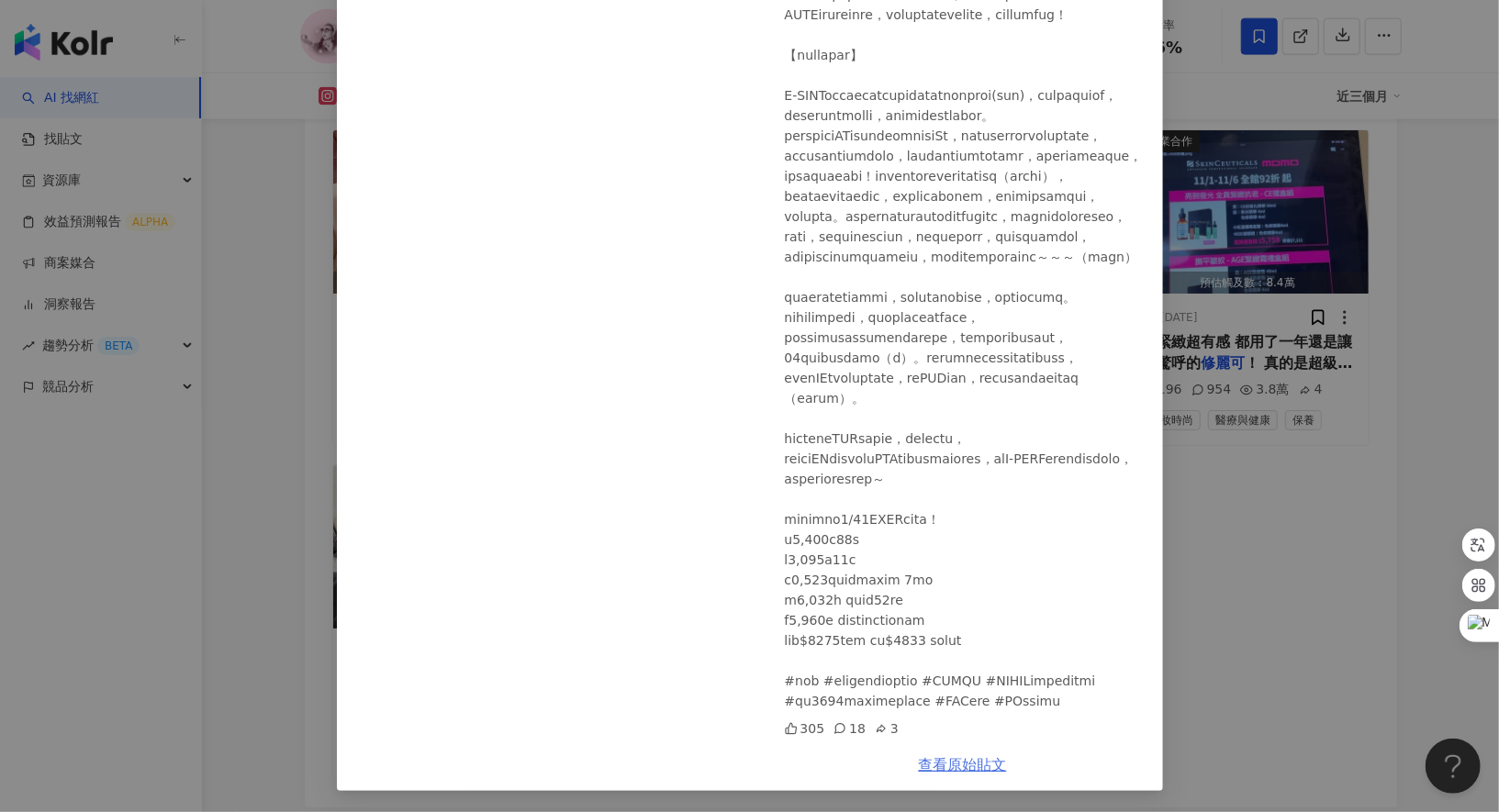
click at [977, 770] on link "查看原始貼文" at bounding box center [963, 765] width 88 height 18
click at [1270, 326] on div "宅女小紅 2025/3/6 305 18 3 查看原始貼文" at bounding box center [750, 406] width 1499 height 812
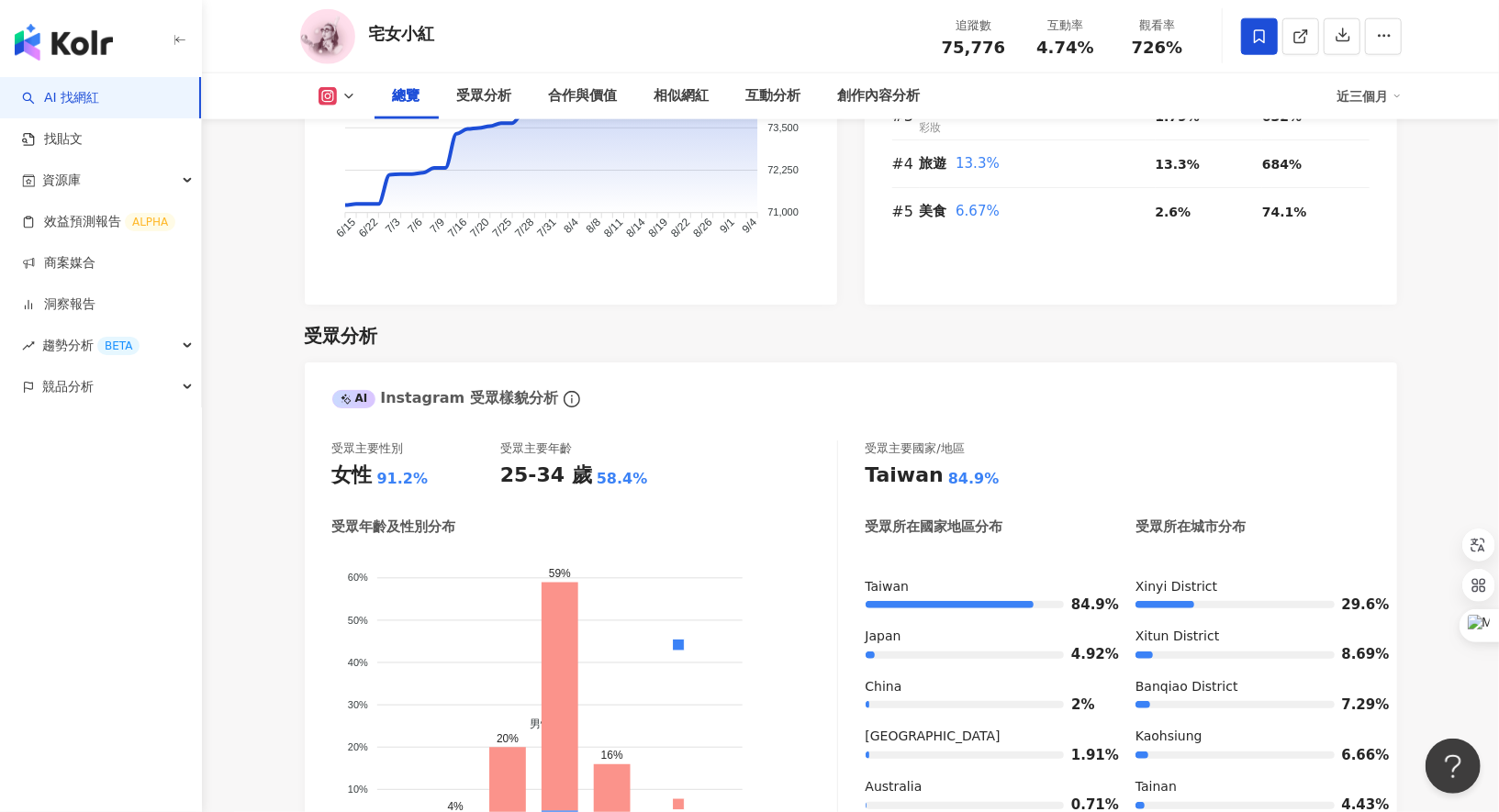
scroll to position [0, 0]
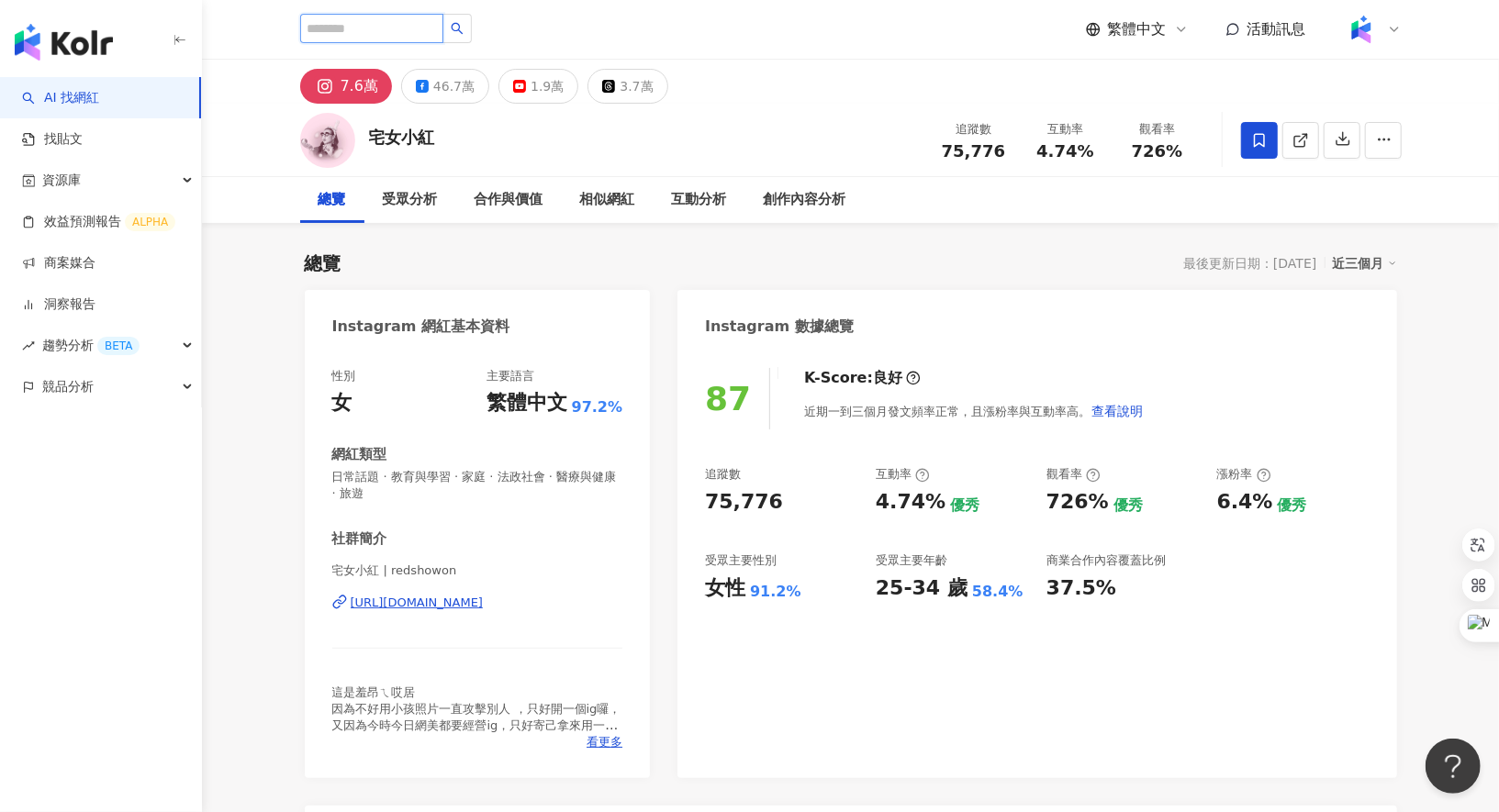
click at [367, 28] on input "search" at bounding box center [371, 28] width 144 height 29
paste input "**"
type input "**"
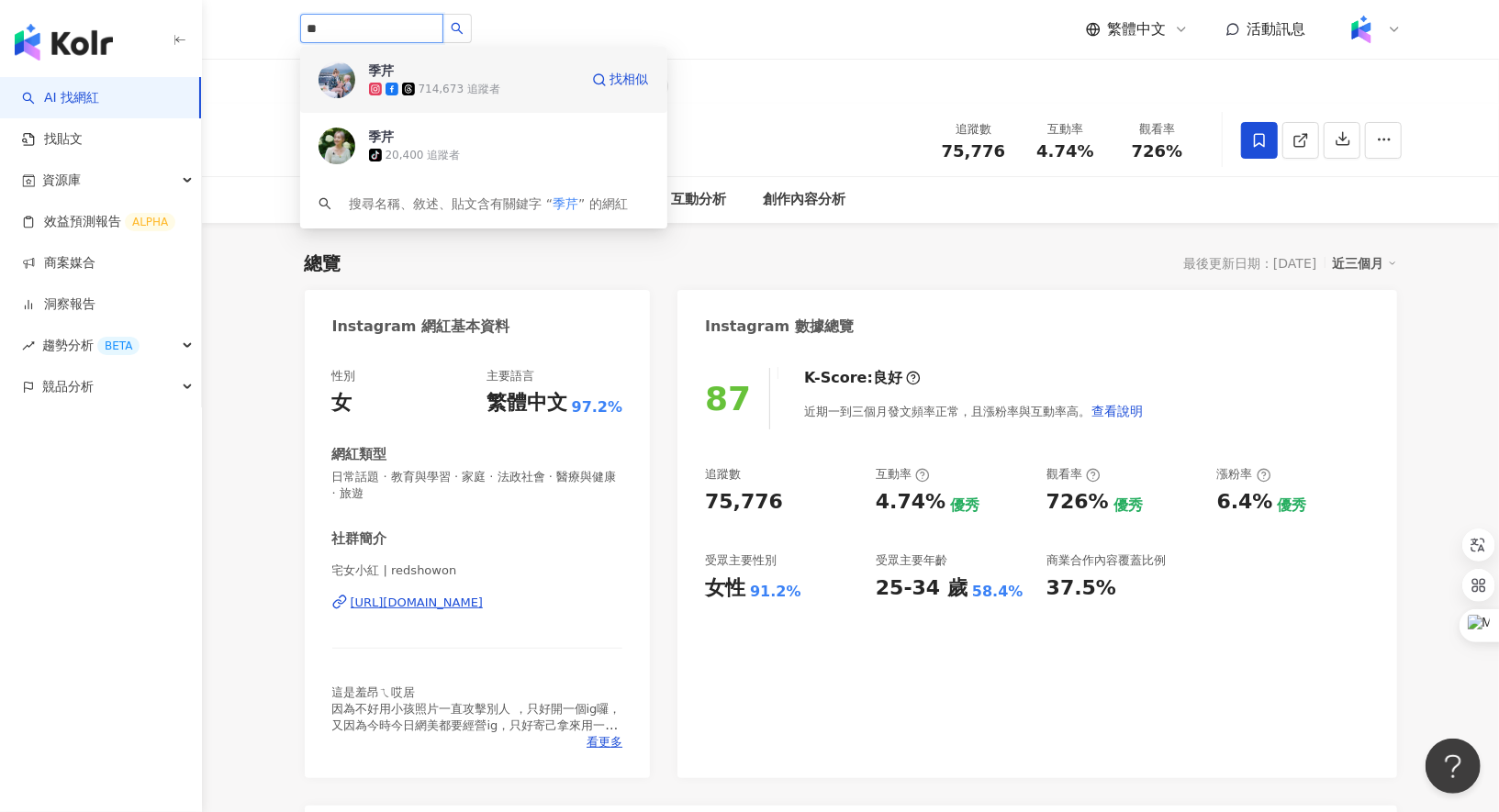
click at [416, 83] on span at bounding box center [411, 89] width 17 height 13
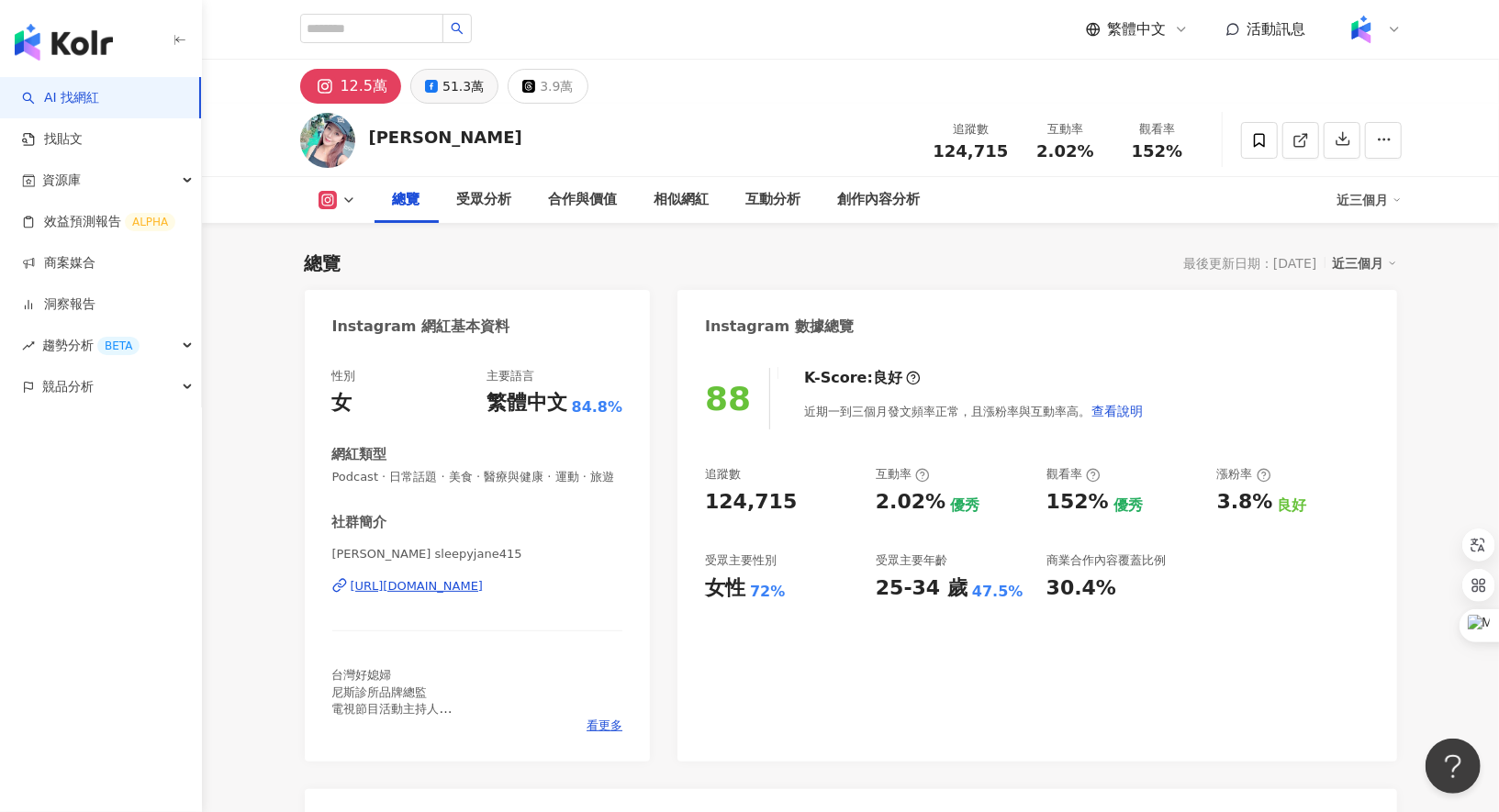
click at [461, 77] on div "51.3萬" at bounding box center [463, 85] width 41 height 25
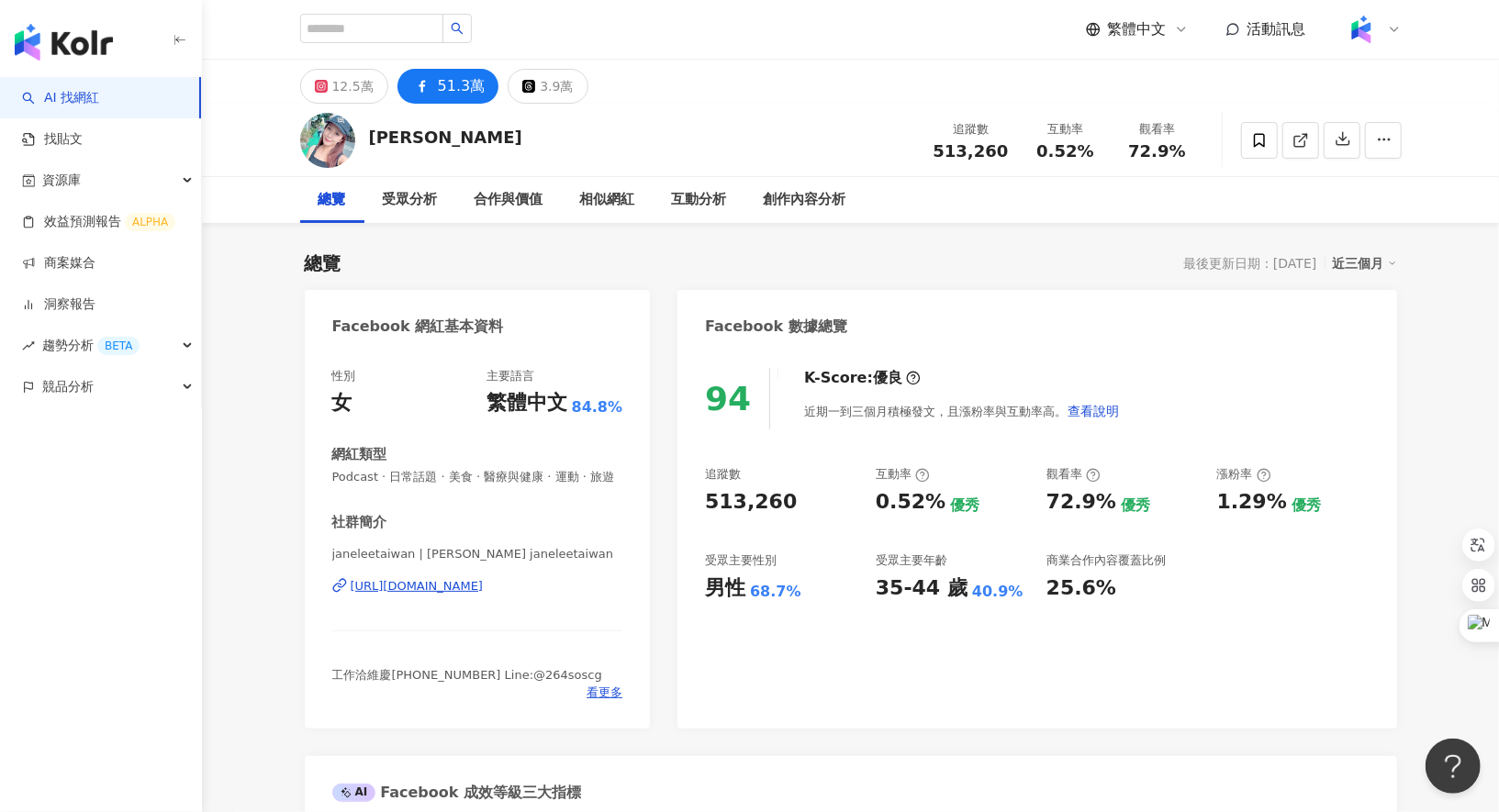
click at [810, 173] on div "李佩甄 追蹤數 513,260 互動率 0.52% 觀看率 72.9%" at bounding box center [851, 140] width 1175 height 72
click at [811, 196] on div "創作內容分析" at bounding box center [805, 200] width 83 height 22
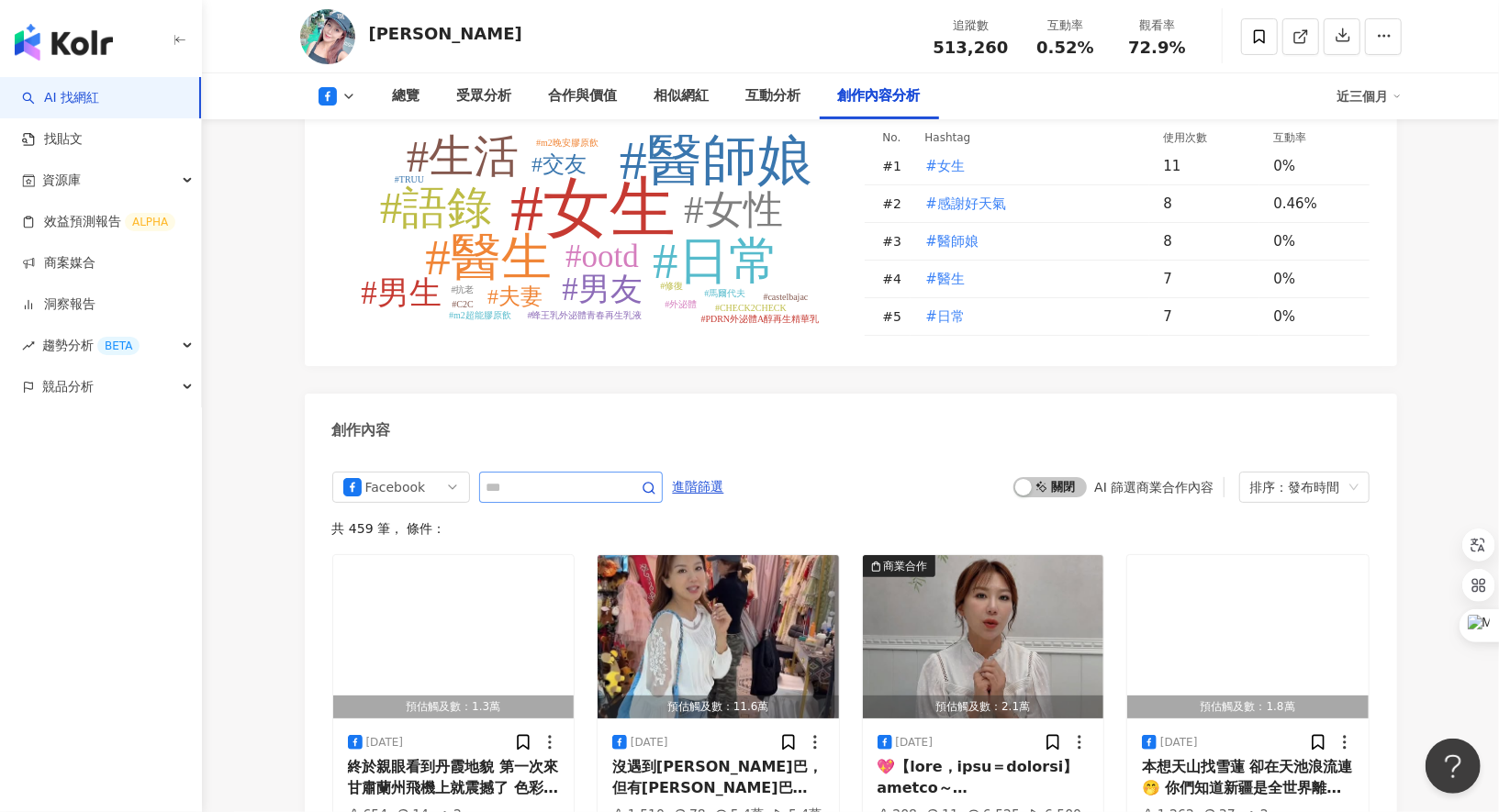
scroll to position [4763, 0]
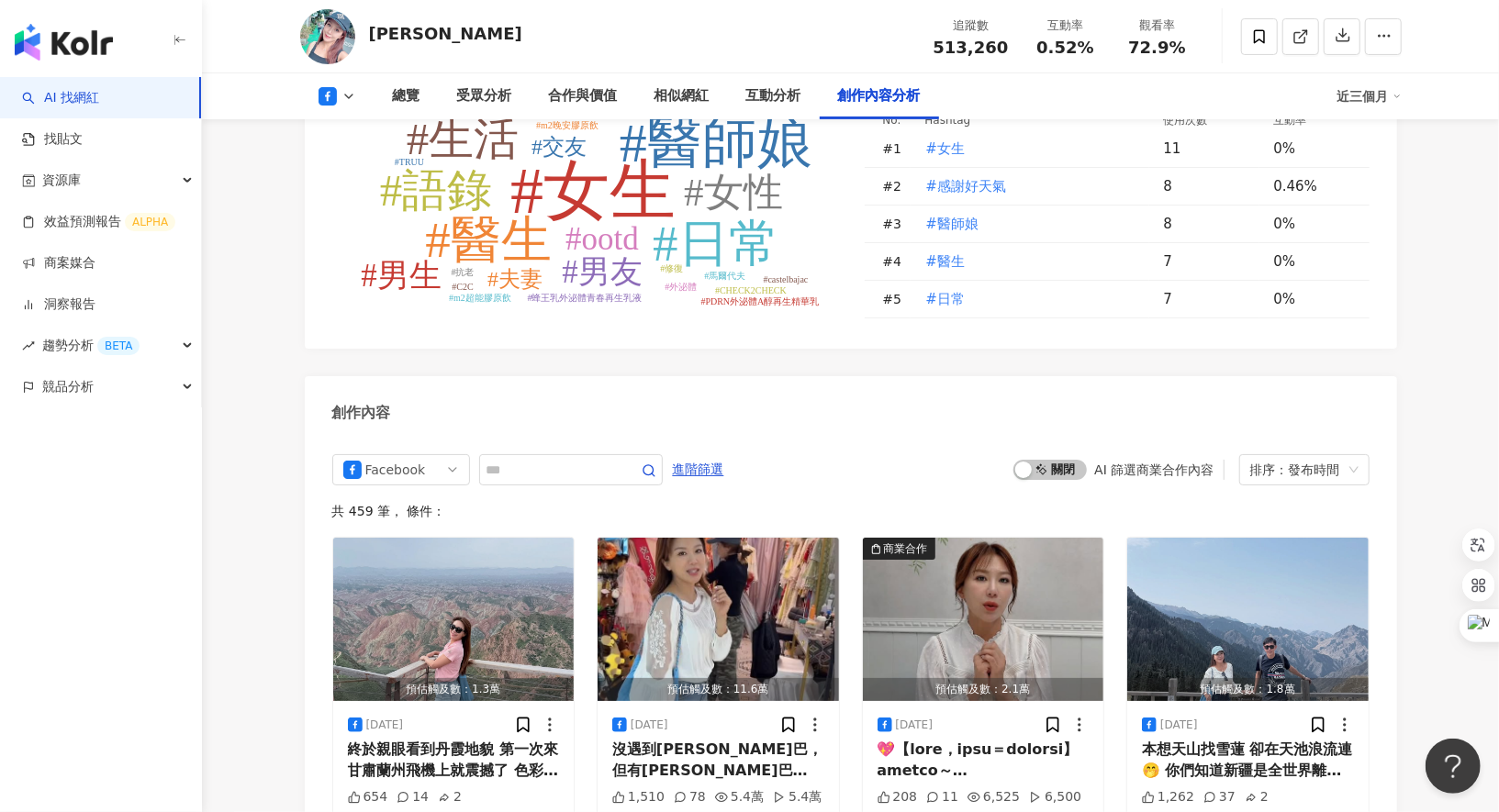
click at [568, 504] on div "共 459 筆 ， 條件：" at bounding box center [851, 511] width 1037 height 15
click at [584, 459] on input "text" at bounding box center [551, 469] width 129 height 22
type input "***"
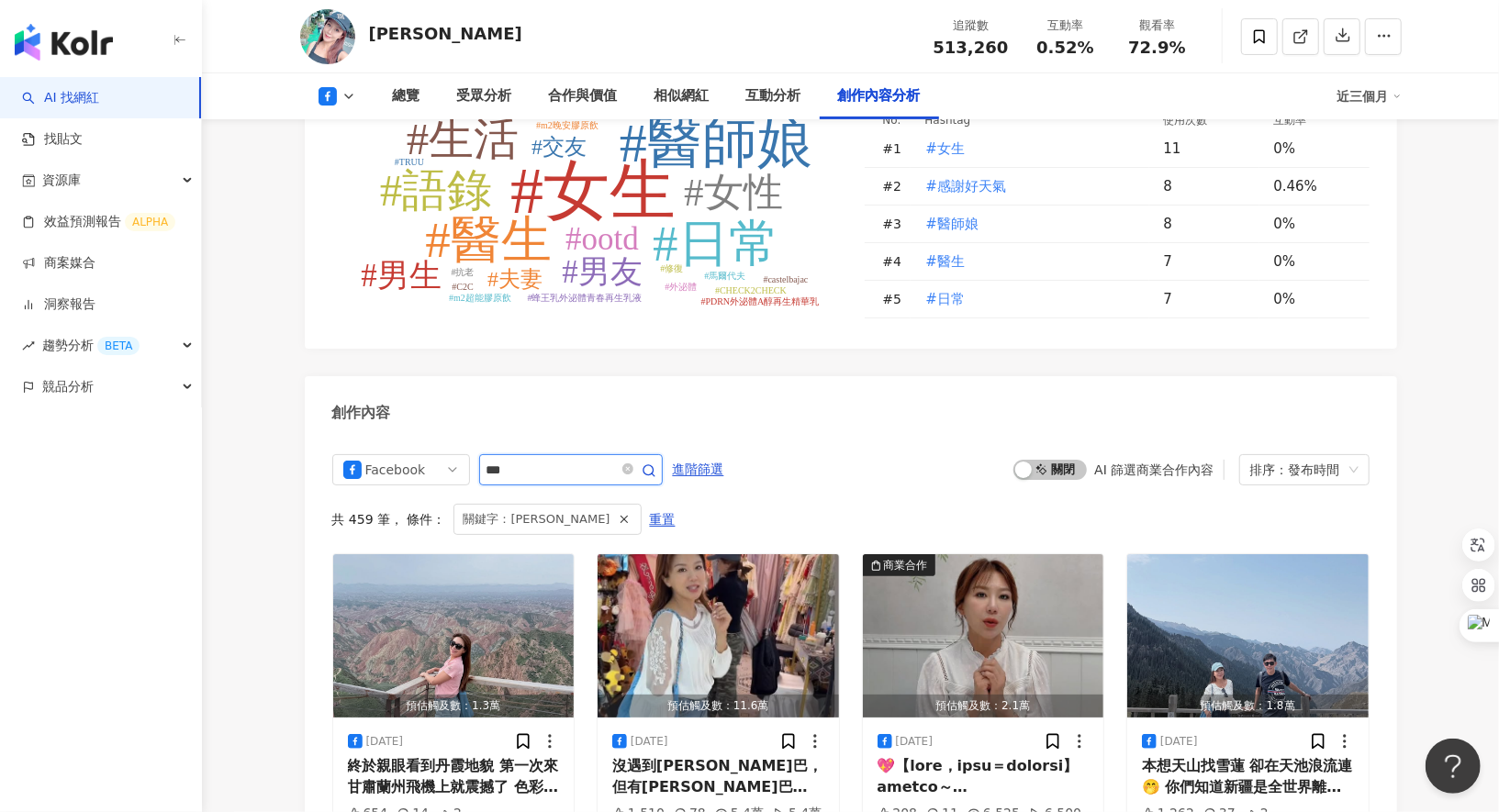
scroll to position [4929, 0]
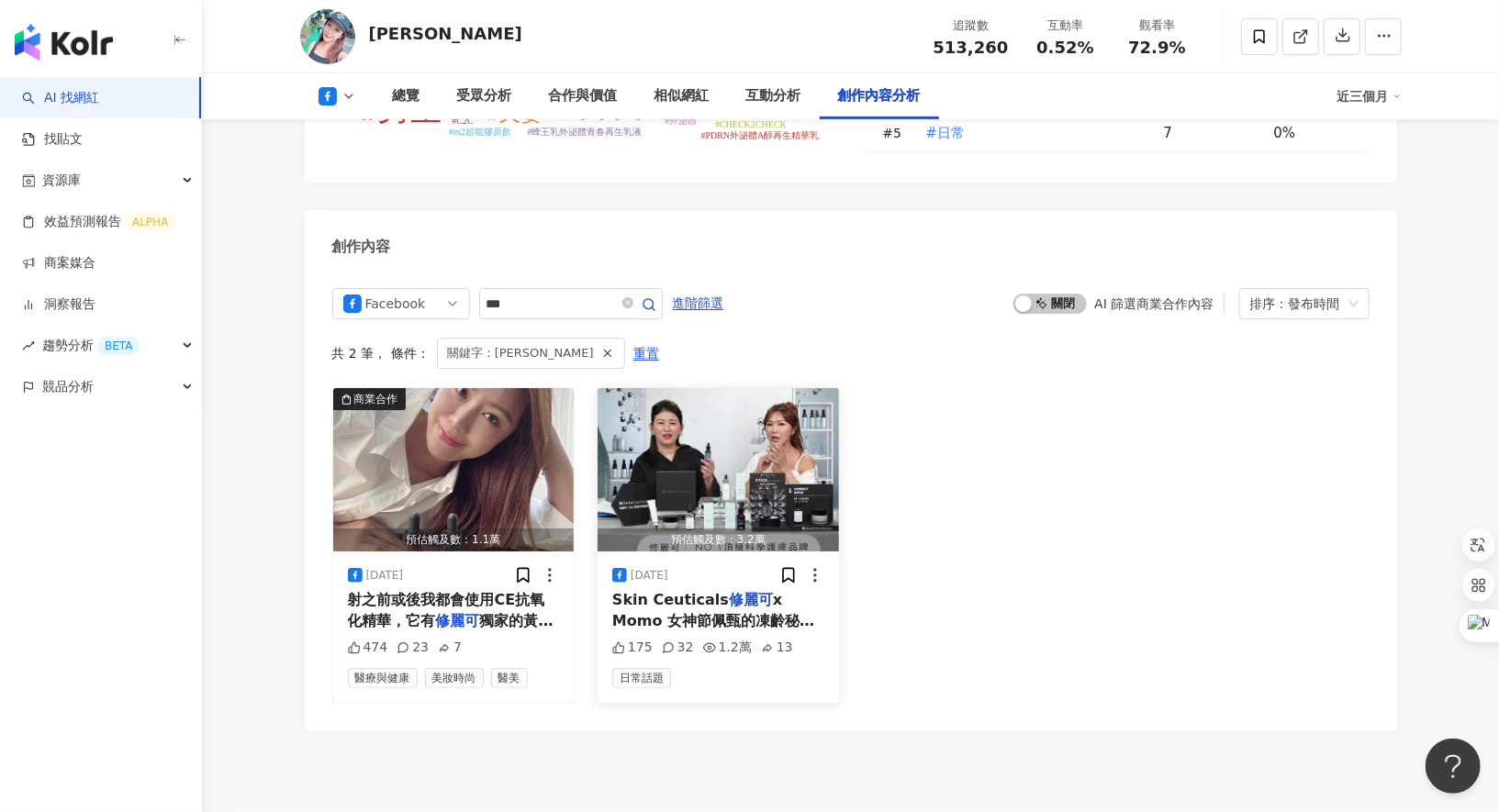
click at [713, 590] on div "Skin Ceuticals 修麗可 x Momo 女神節佩甄的凍齡秘方大公開" at bounding box center [719, 610] width 212 height 41
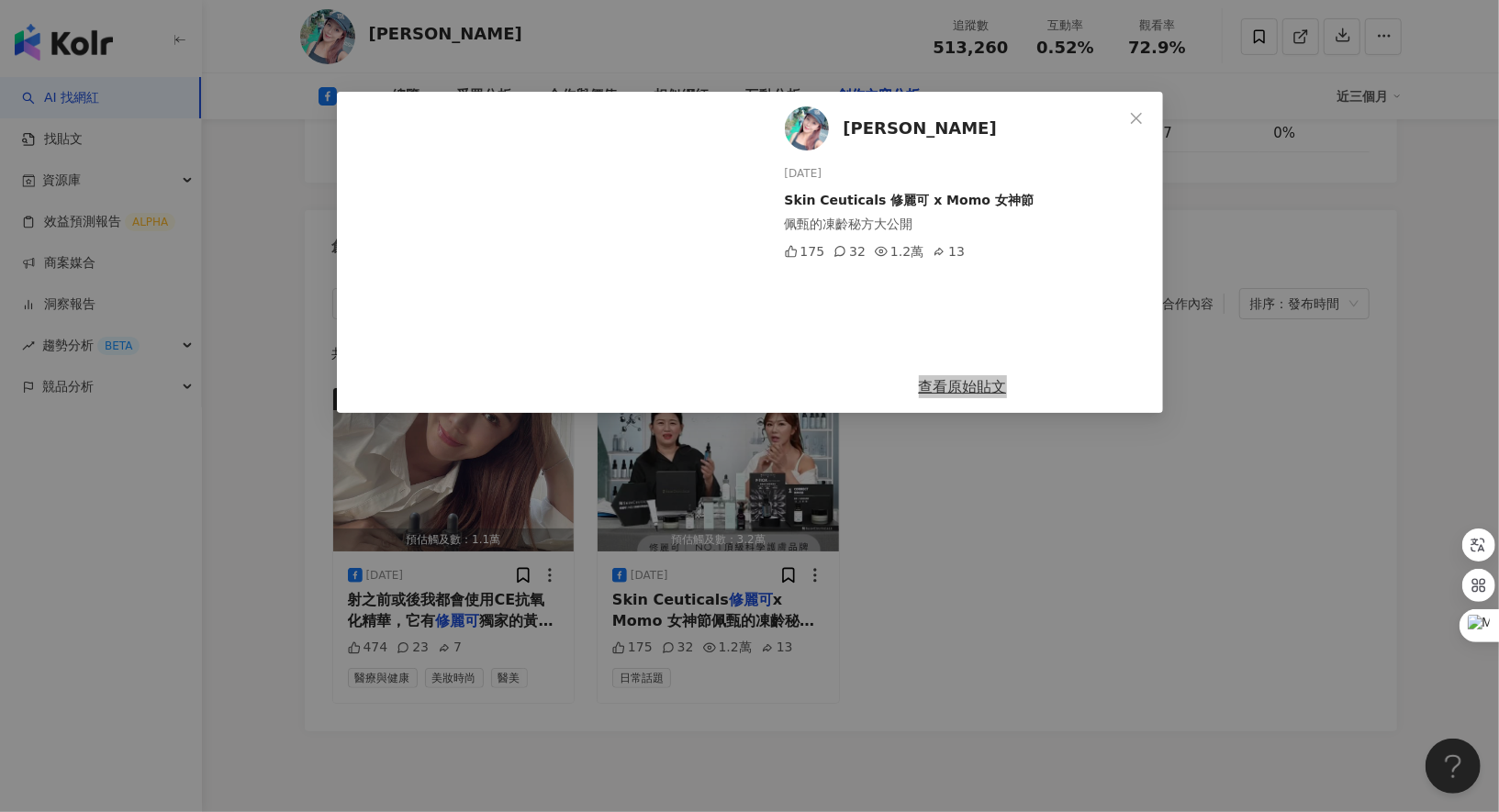
drag, startPoint x: 968, startPoint y: 389, endPoint x: 763, endPoint y: 173, distance: 297.8
click at [0, 0] on div "李佩甄 2025/3/3 Skin Ceuticals 修麗可 x Momo 女神節 佩甄的凍齡秘方大公開 175 32 1.2萬 13 查看原始貼文" at bounding box center [750, 406] width 1499 height 812
click at [973, 383] on link "查看原始貼文" at bounding box center [963, 386] width 88 height 18
click at [1138, 113] on icon "close" at bounding box center [1137, 118] width 15 height 15
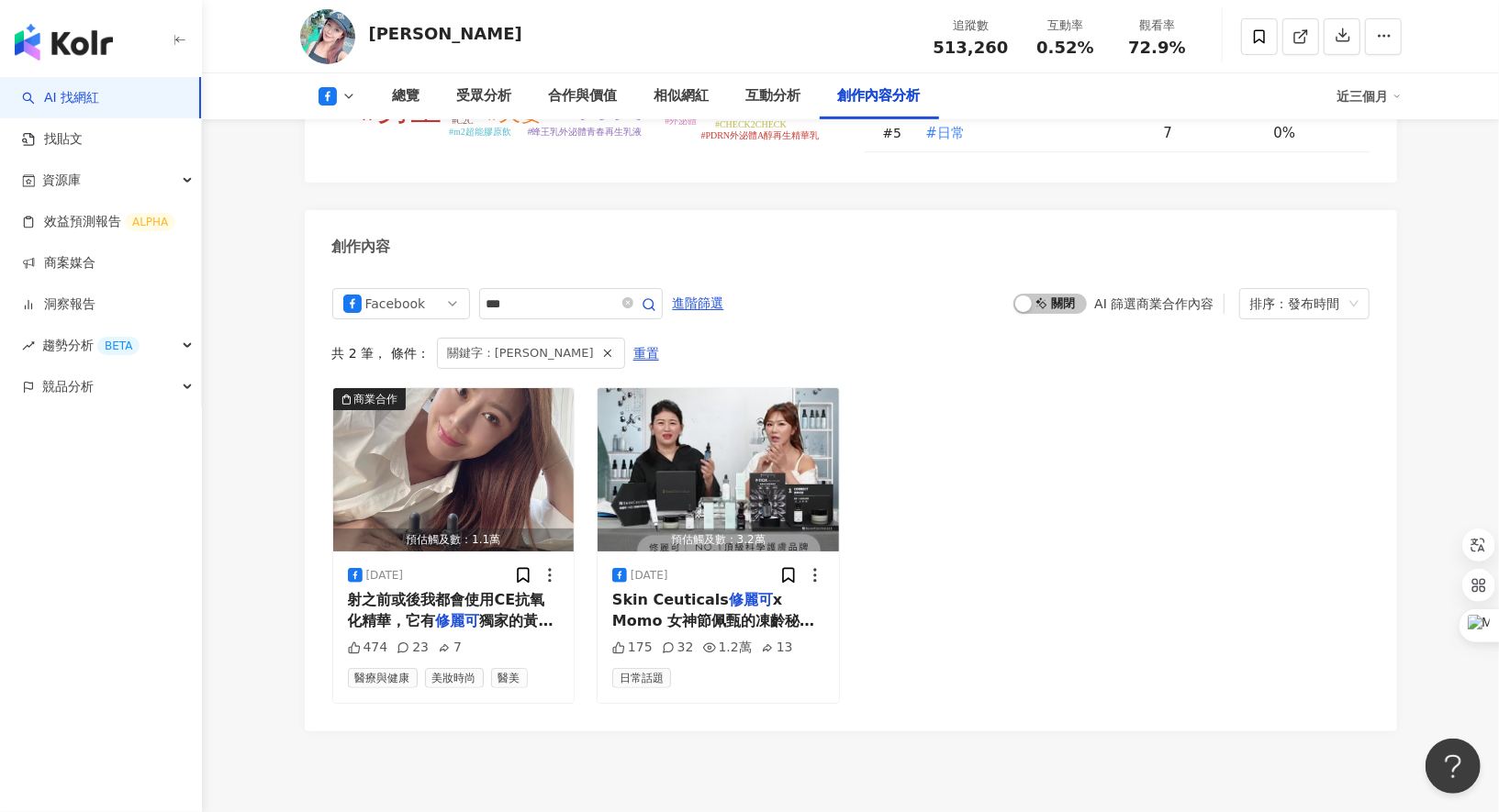
click at [99, 101] on link "AI 找網紅" at bounding box center [60, 98] width 77 height 19
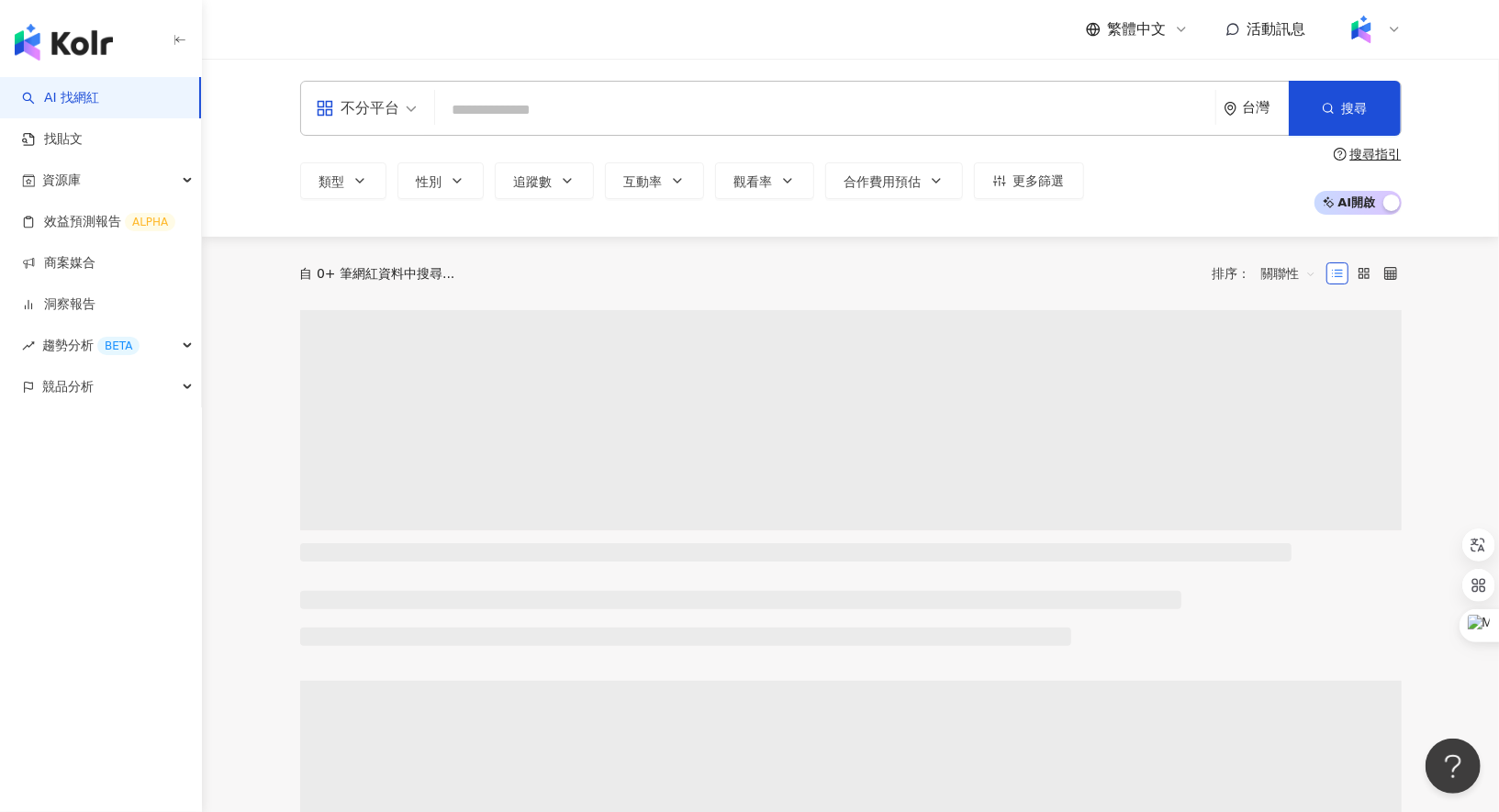
click at [461, 101] on input "search" at bounding box center [825, 110] width 765 height 35
type input "****"
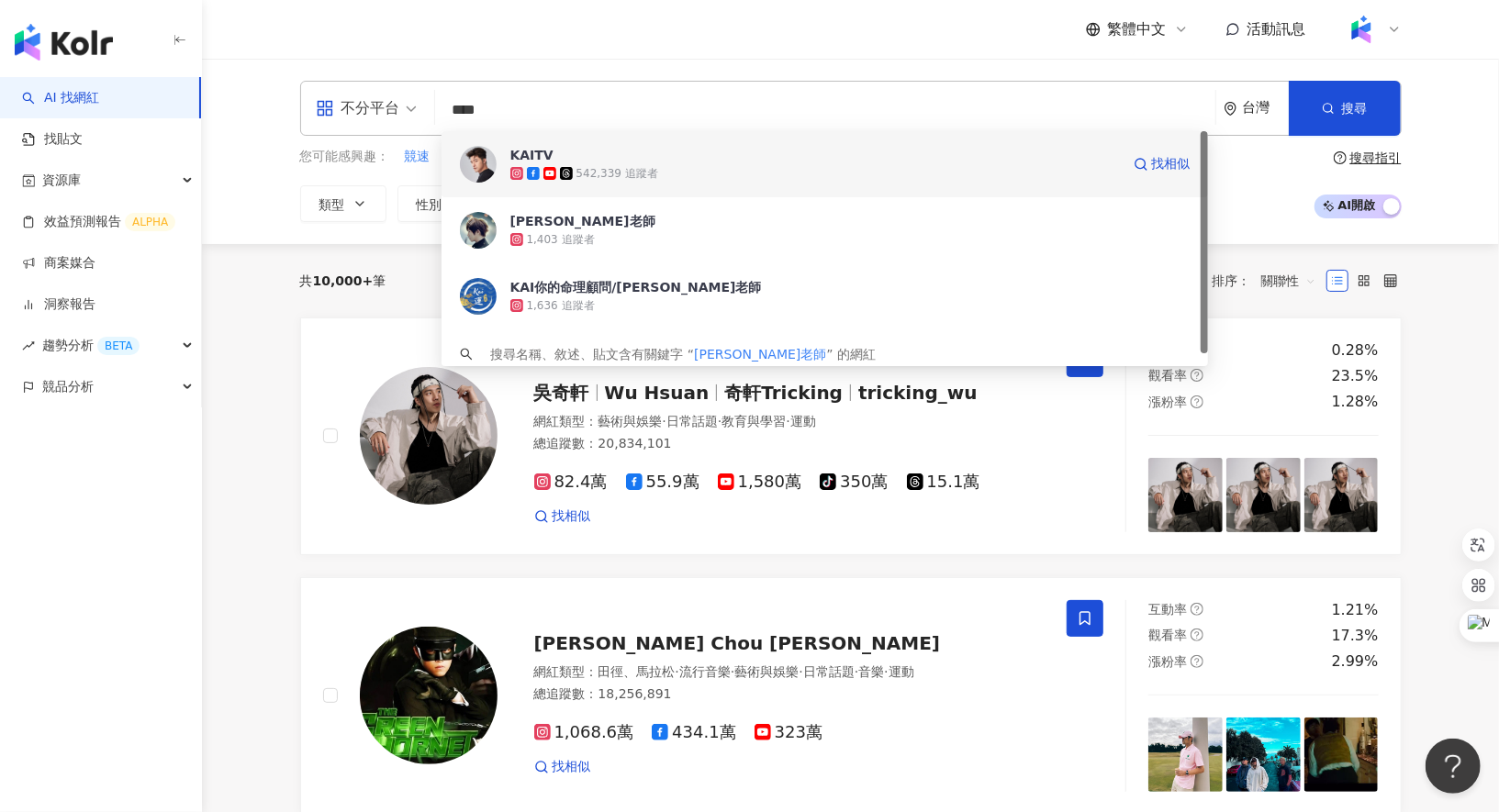
click at [541, 164] on div "542,339 追蹤者" at bounding box center [815, 173] width 610 height 19
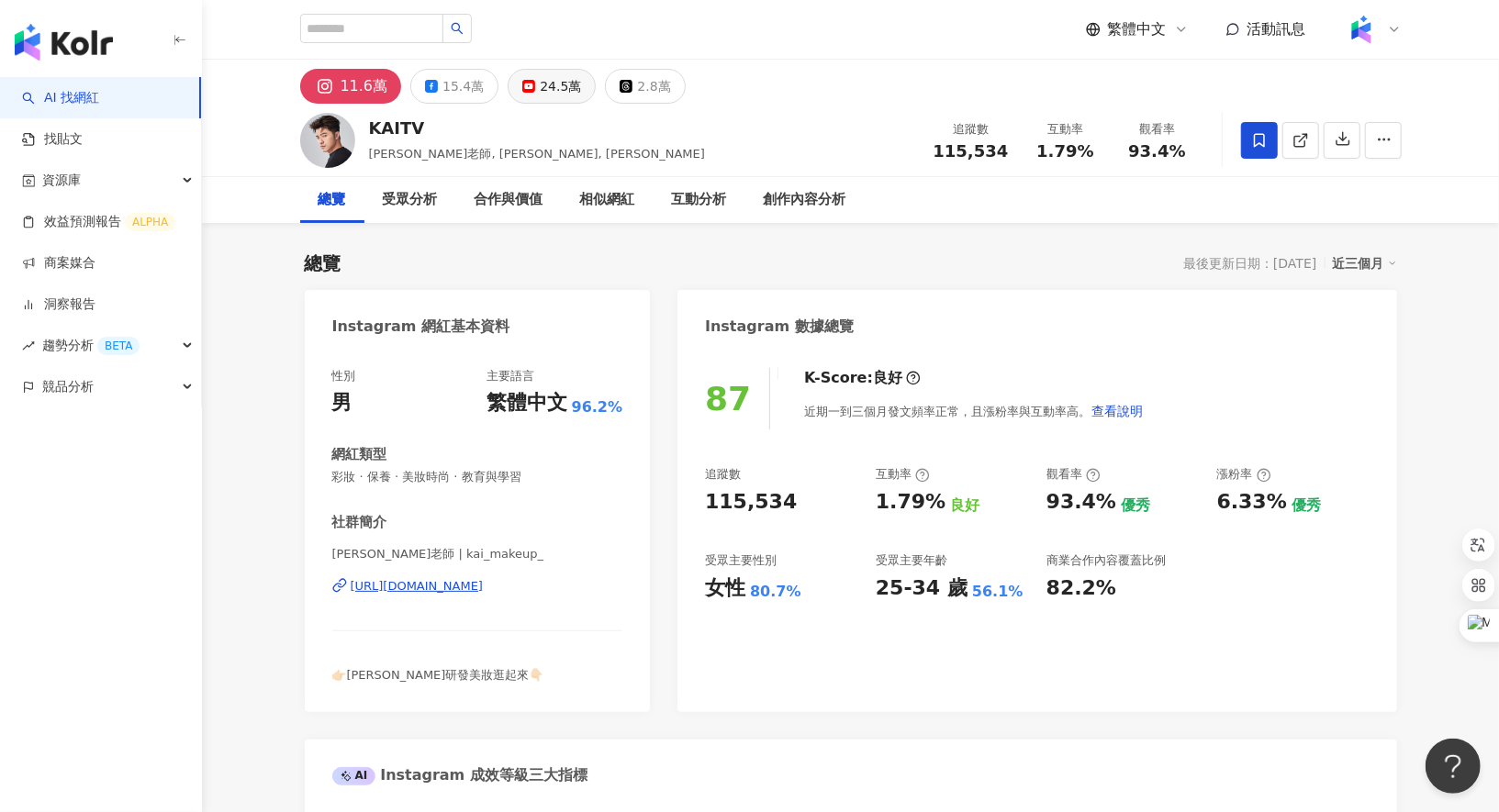
click at [549, 88] on div "24.5萬" at bounding box center [561, 85] width 41 height 25
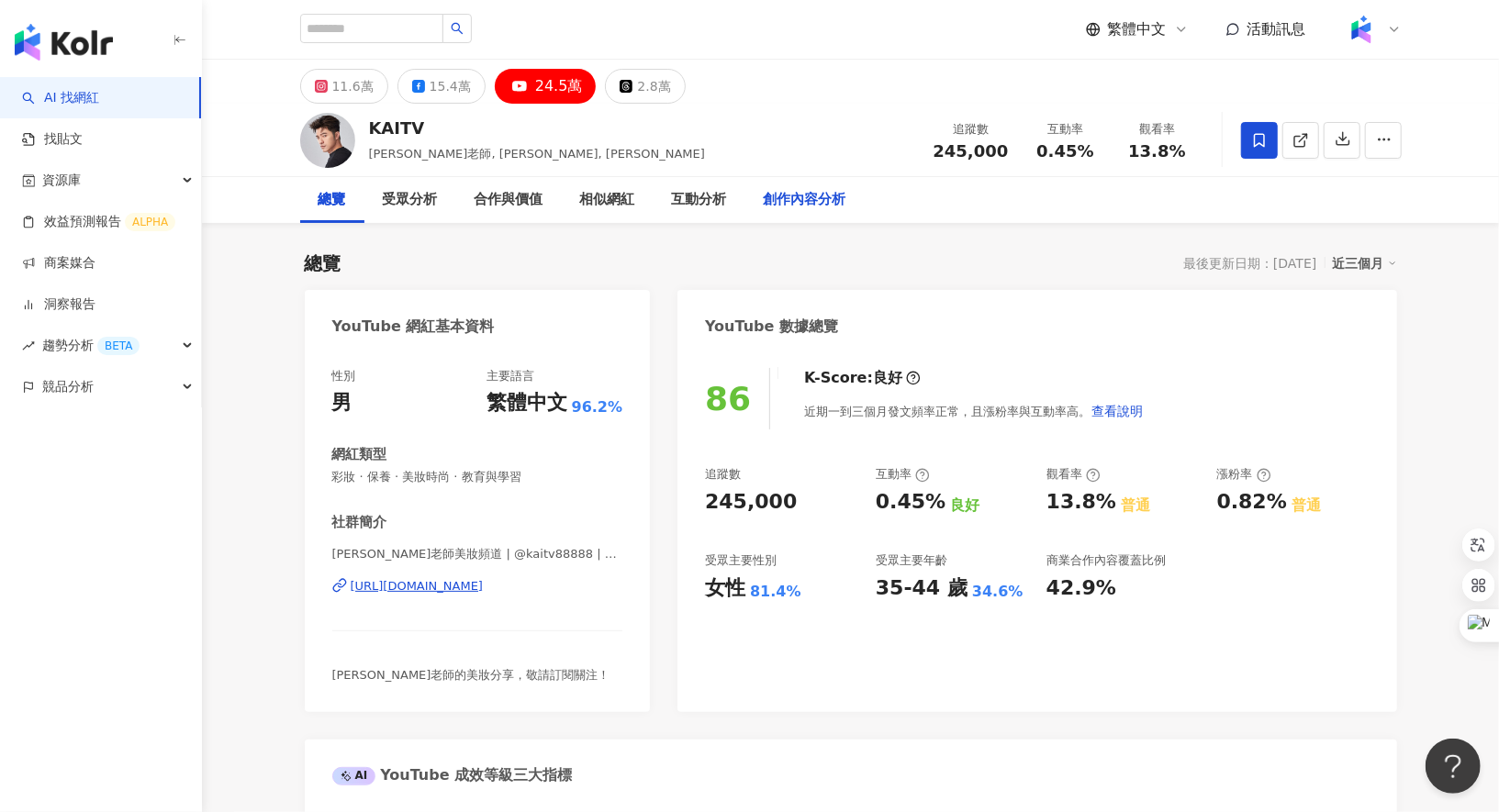
click at [815, 206] on div "創作內容分析" at bounding box center [805, 200] width 83 height 22
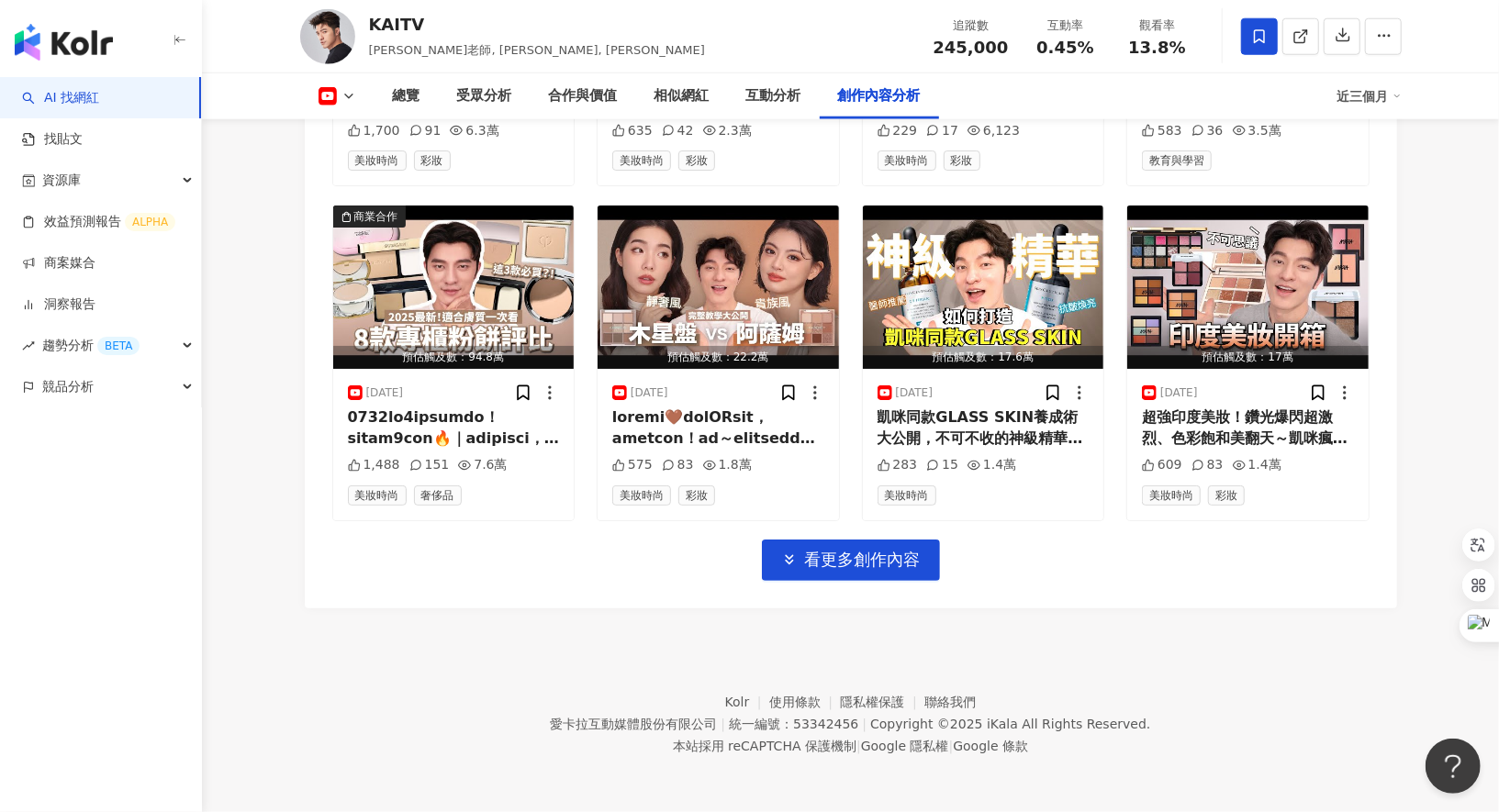
scroll to position [4584, 0]
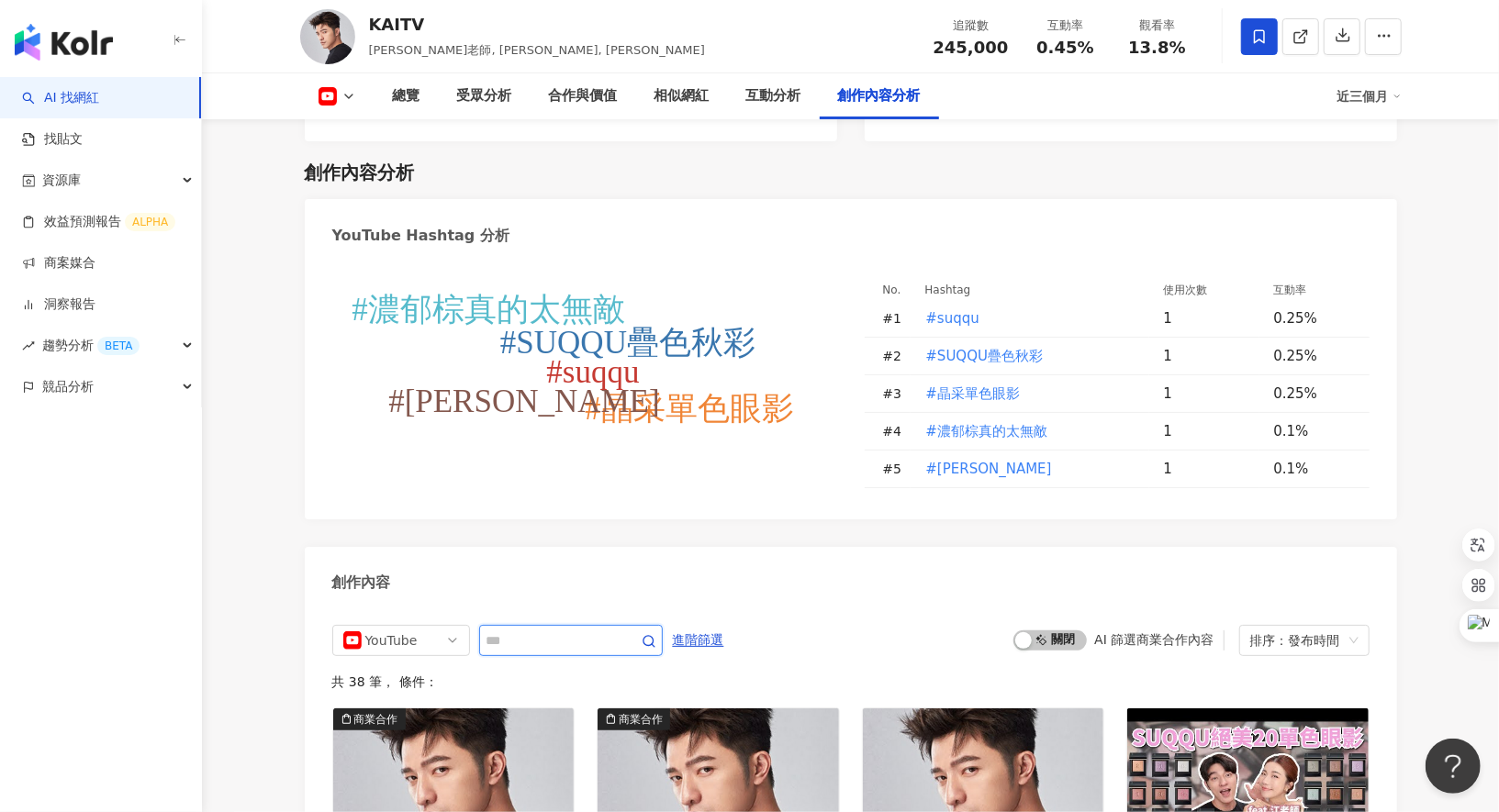
click at [578, 629] on input "text" at bounding box center [551, 639] width 129 height 22
type input "*"
type input "***"
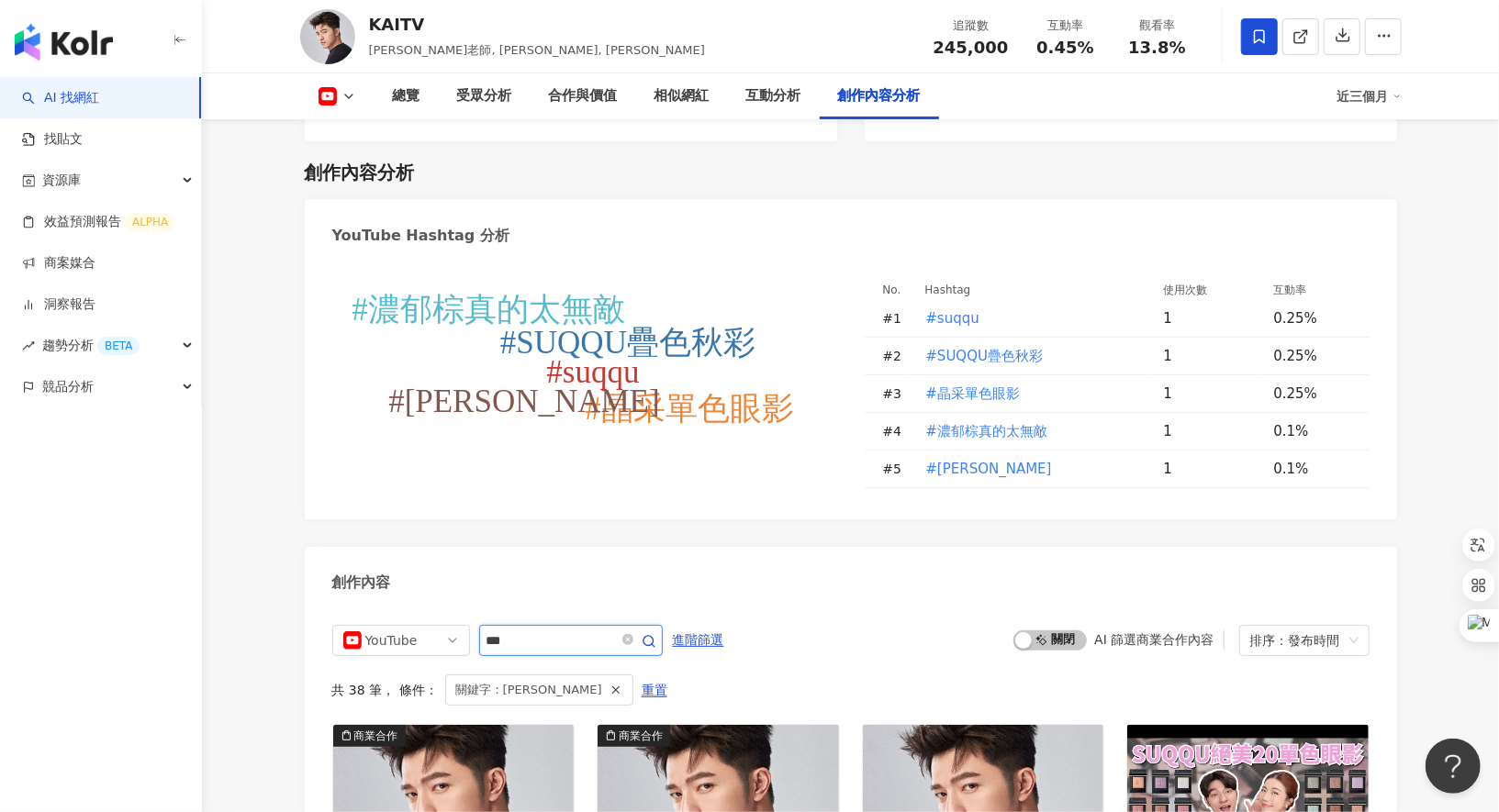
scroll to position [4989, 0]
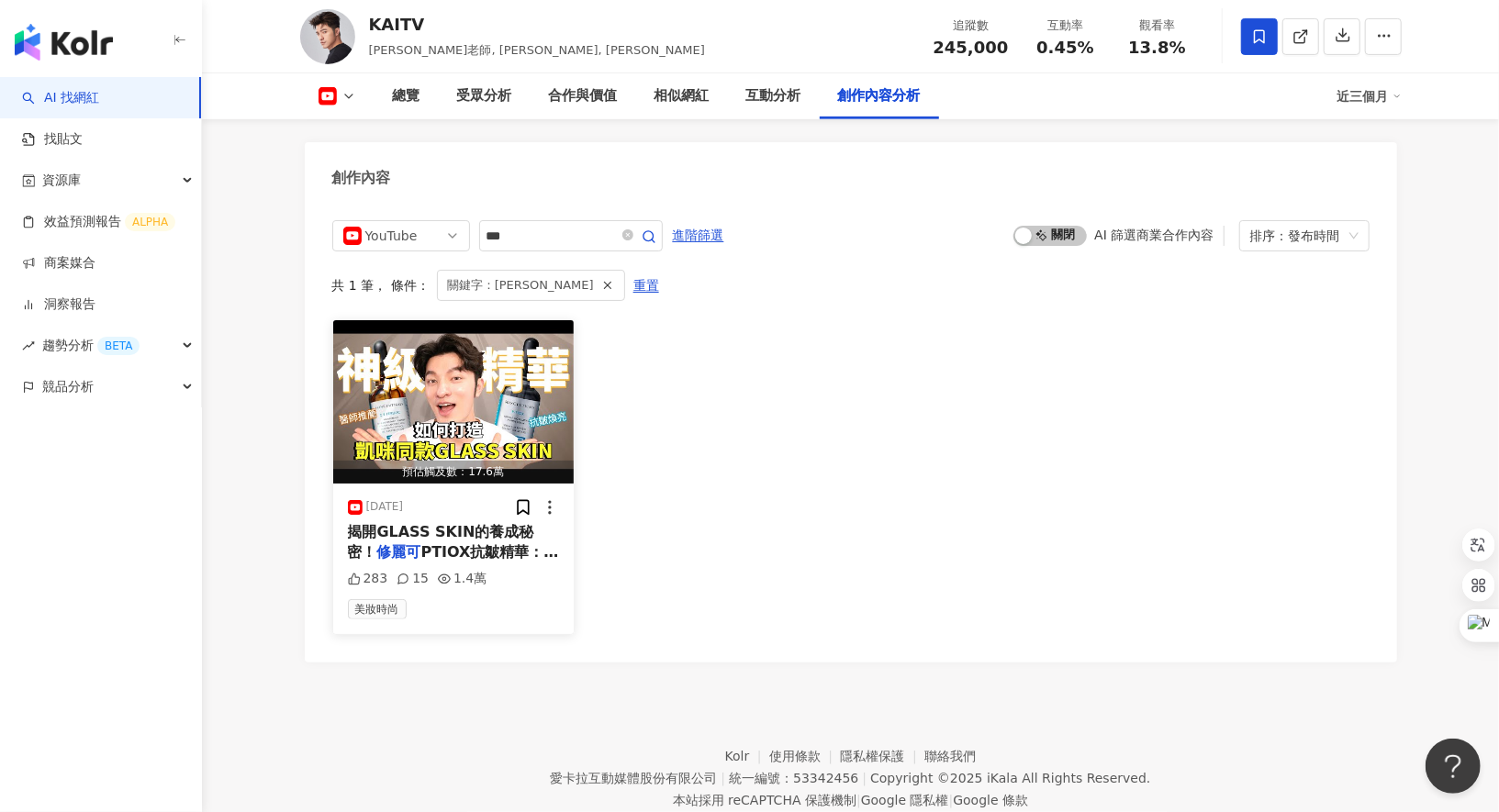
click at [464, 522] on div "揭開GLASS SKIN的養成秘密！ 修麗可 PTIOX抗皺精華：https:/" at bounding box center [454, 543] width 212 height 41
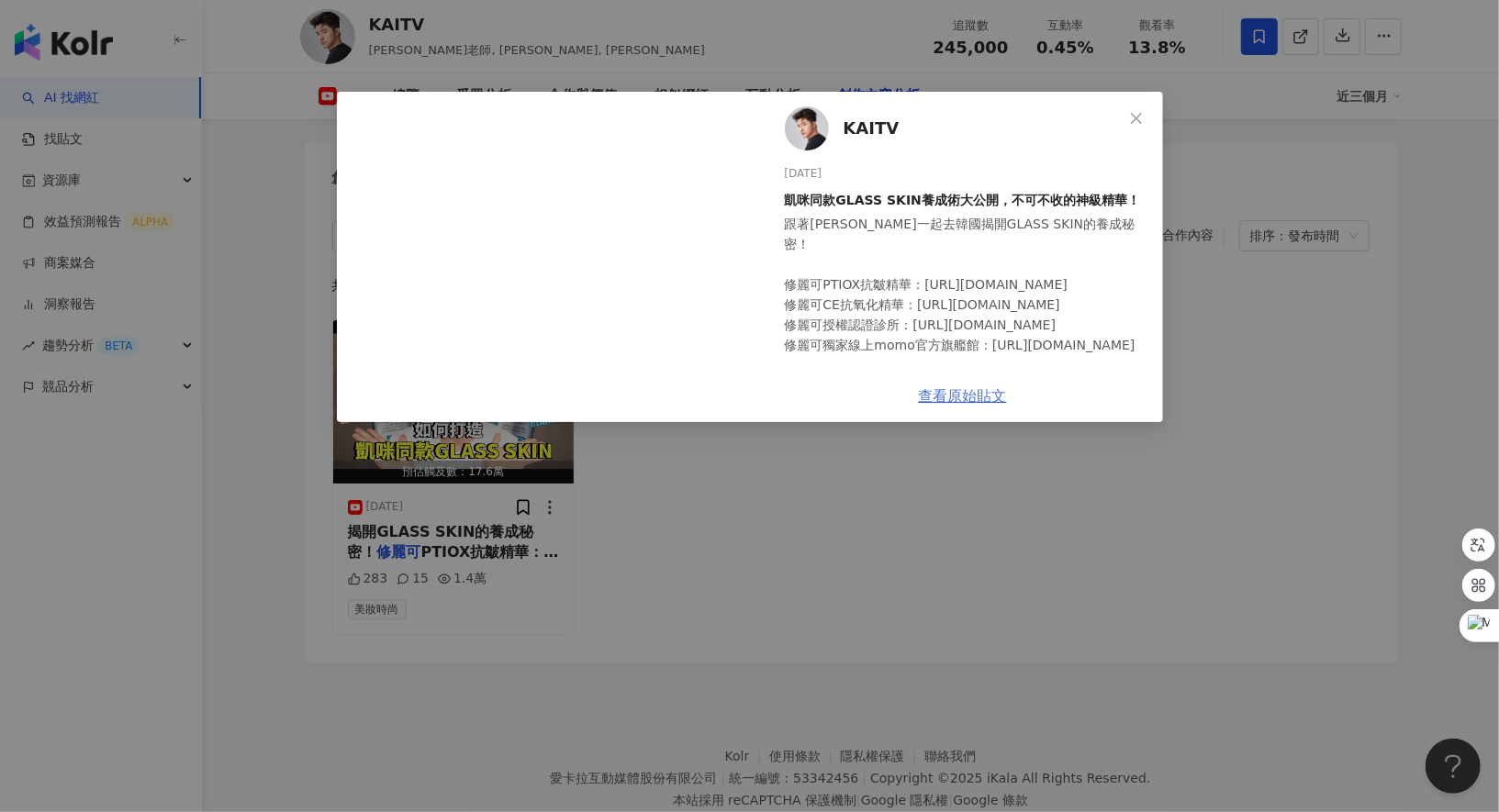
click at [977, 393] on link "查看原始貼文" at bounding box center [963, 396] width 88 height 18
click at [498, 31] on div "KAITV [DATE] 凱咪同款GLASS SKIN養成術大公開，不可不收的神級精華！ 跟著[PERSON_NAME]一起去韓國揭開GLASS SKIN的養…" at bounding box center [750, 406] width 1499 height 812
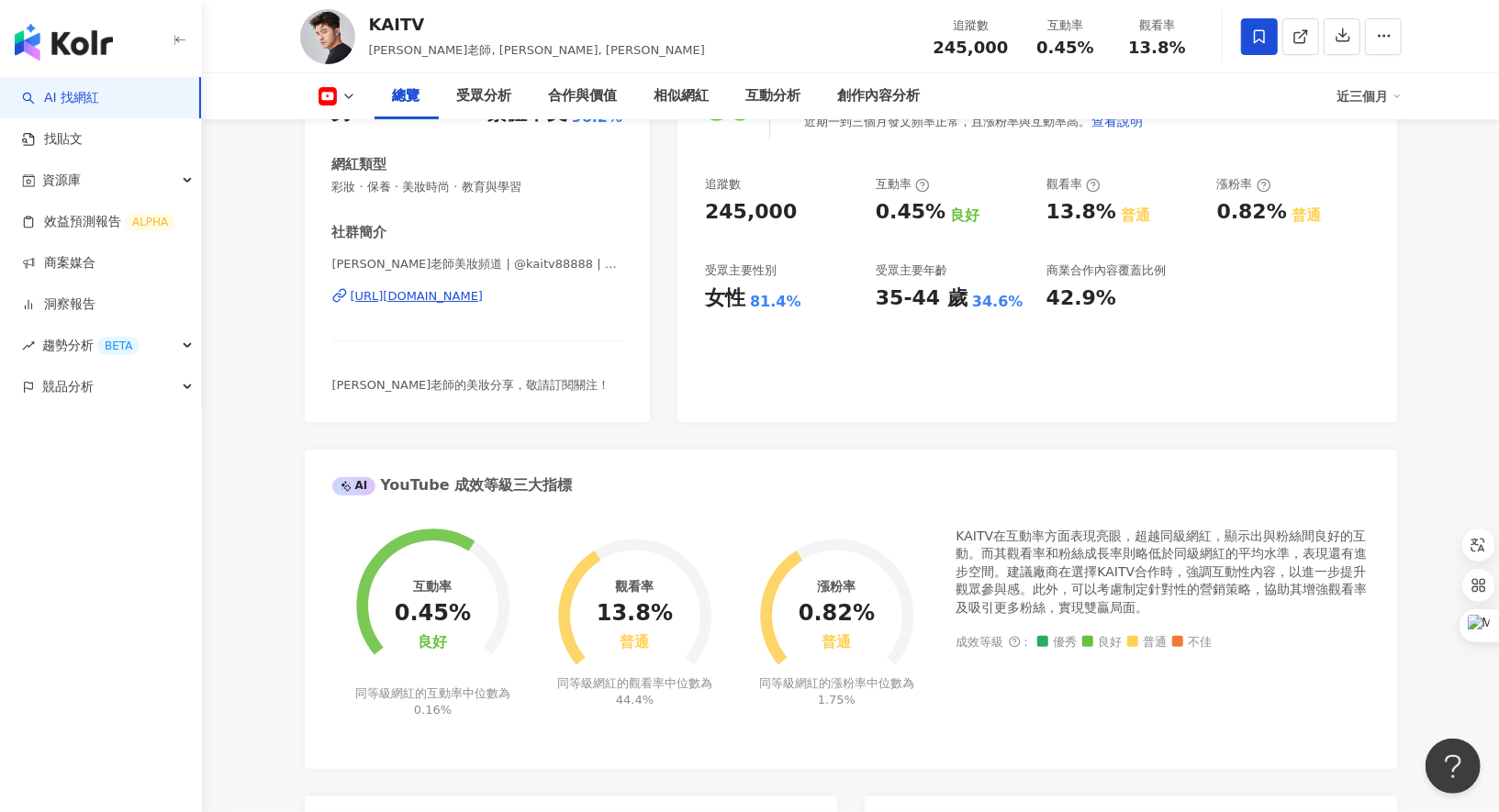
scroll to position [0, 0]
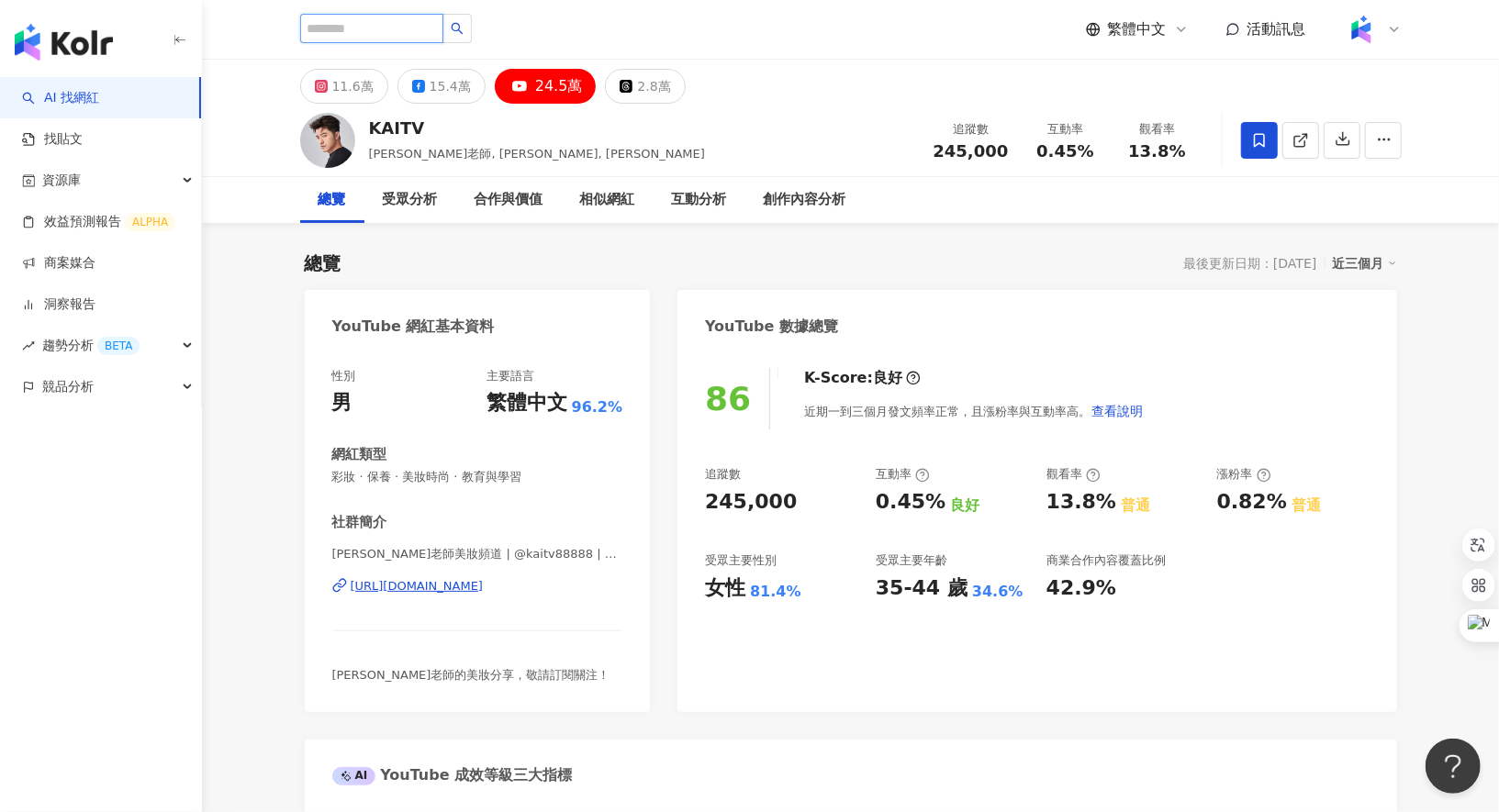
click at [399, 37] on input "search" at bounding box center [371, 28] width 144 height 29
paste input "****"
type input "****"
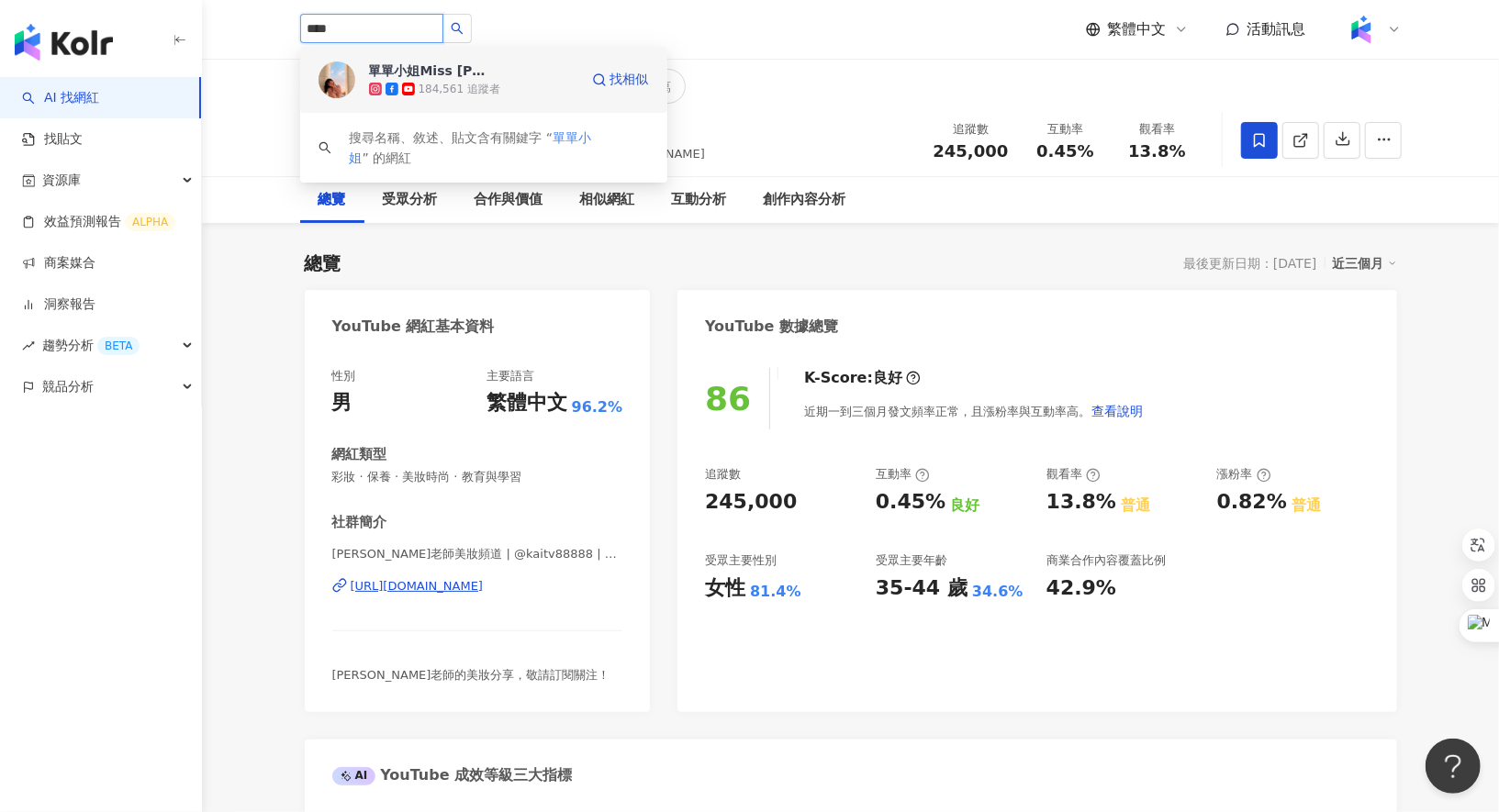
click at [538, 80] on div "184,561 追蹤者" at bounding box center [473, 89] width 209 height 19
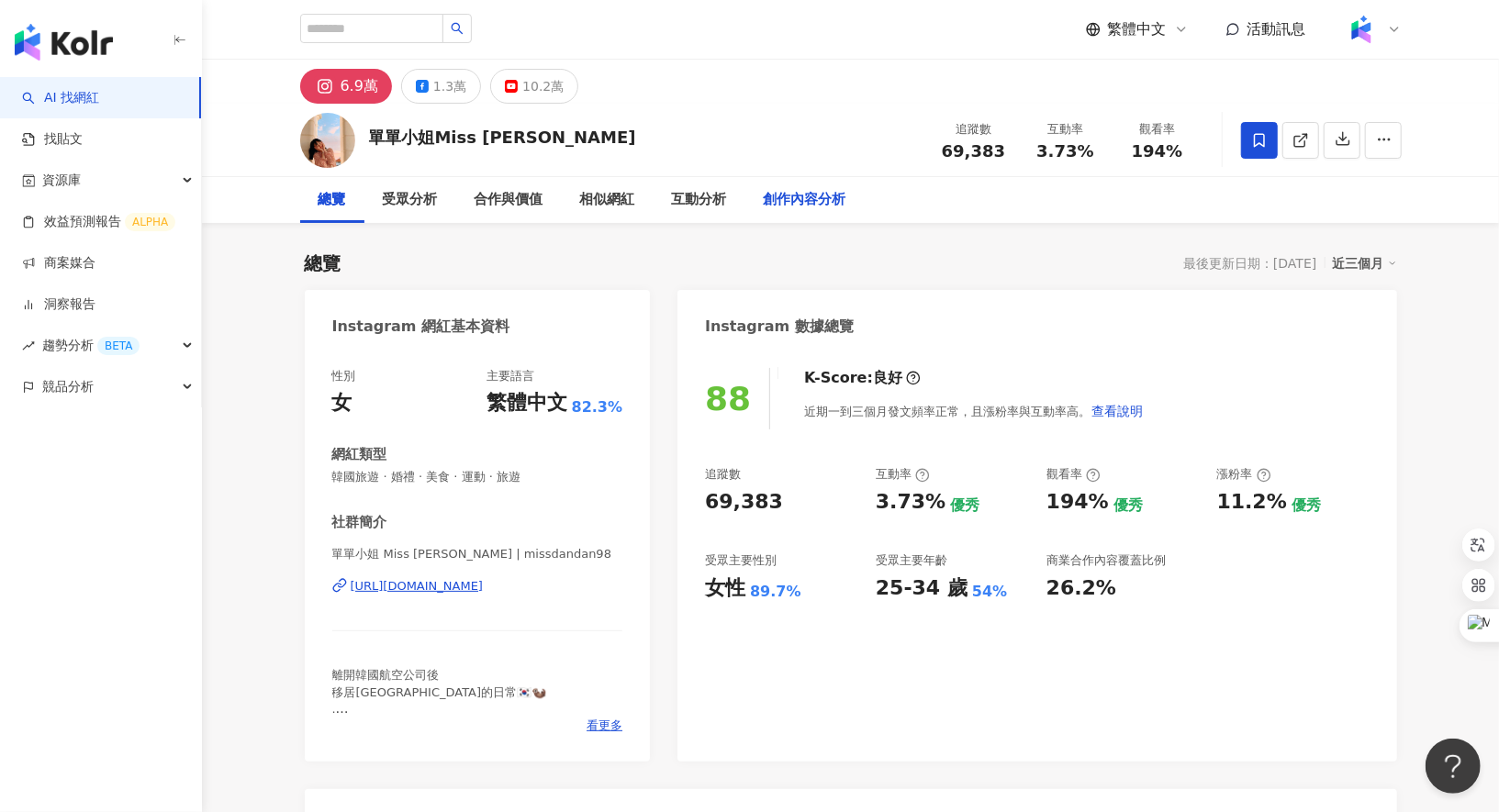
click at [792, 198] on div "創作內容分析" at bounding box center [805, 200] width 83 height 22
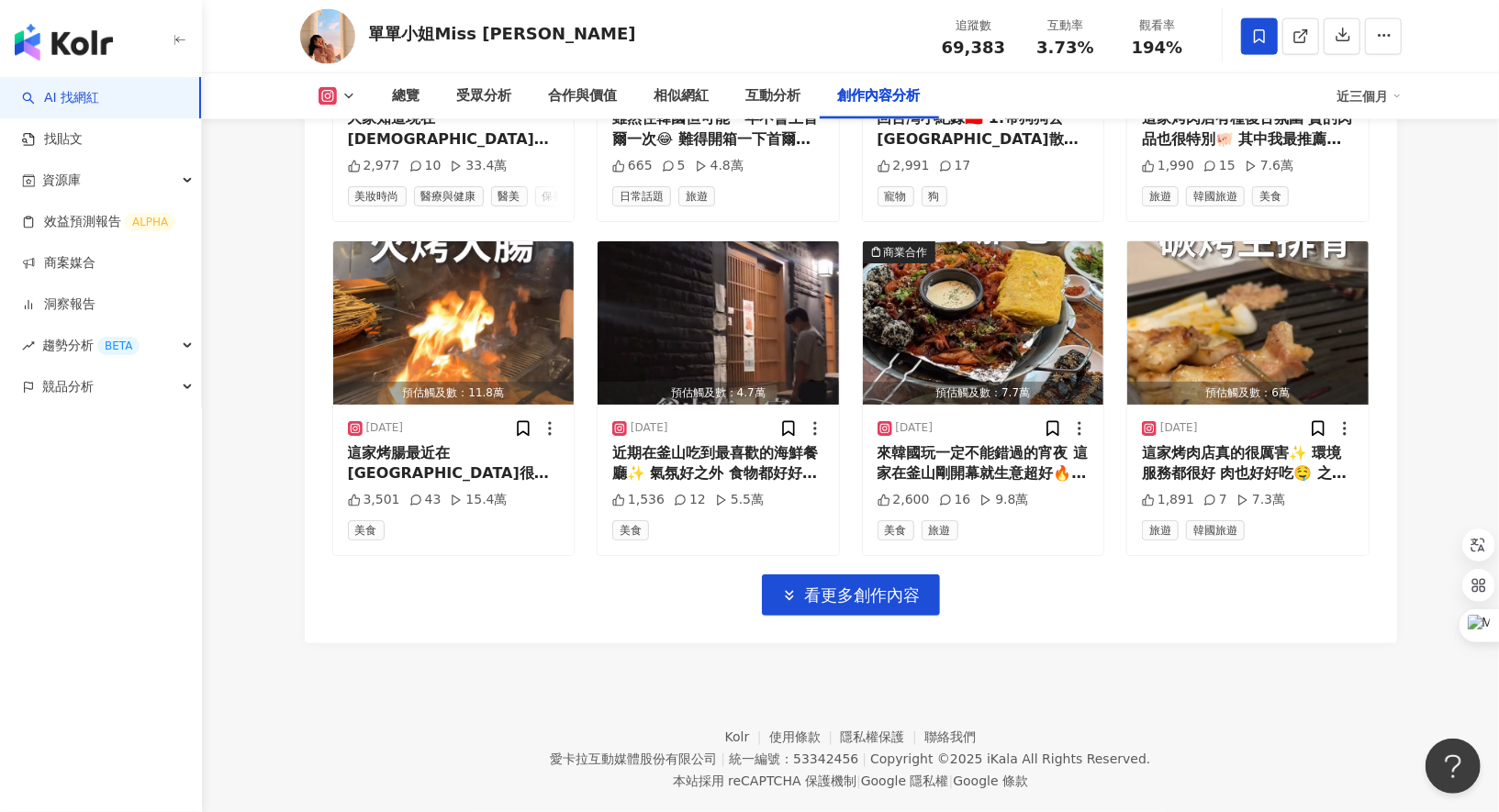
scroll to position [5210, 0]
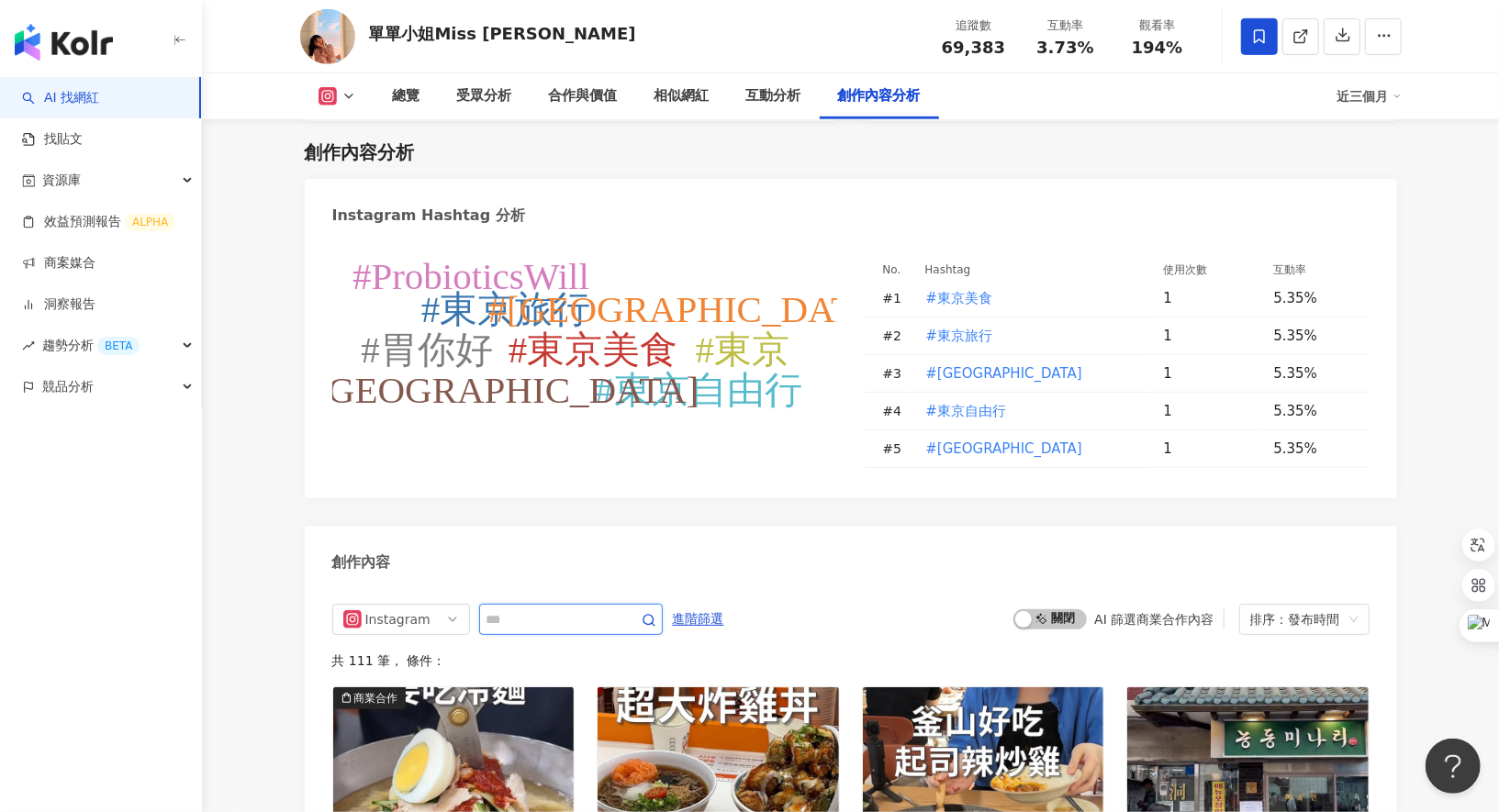
click at [577, 624] on input "text" at bounding box center [551, 619] width 129 height 22
type input "*"
type input "***"
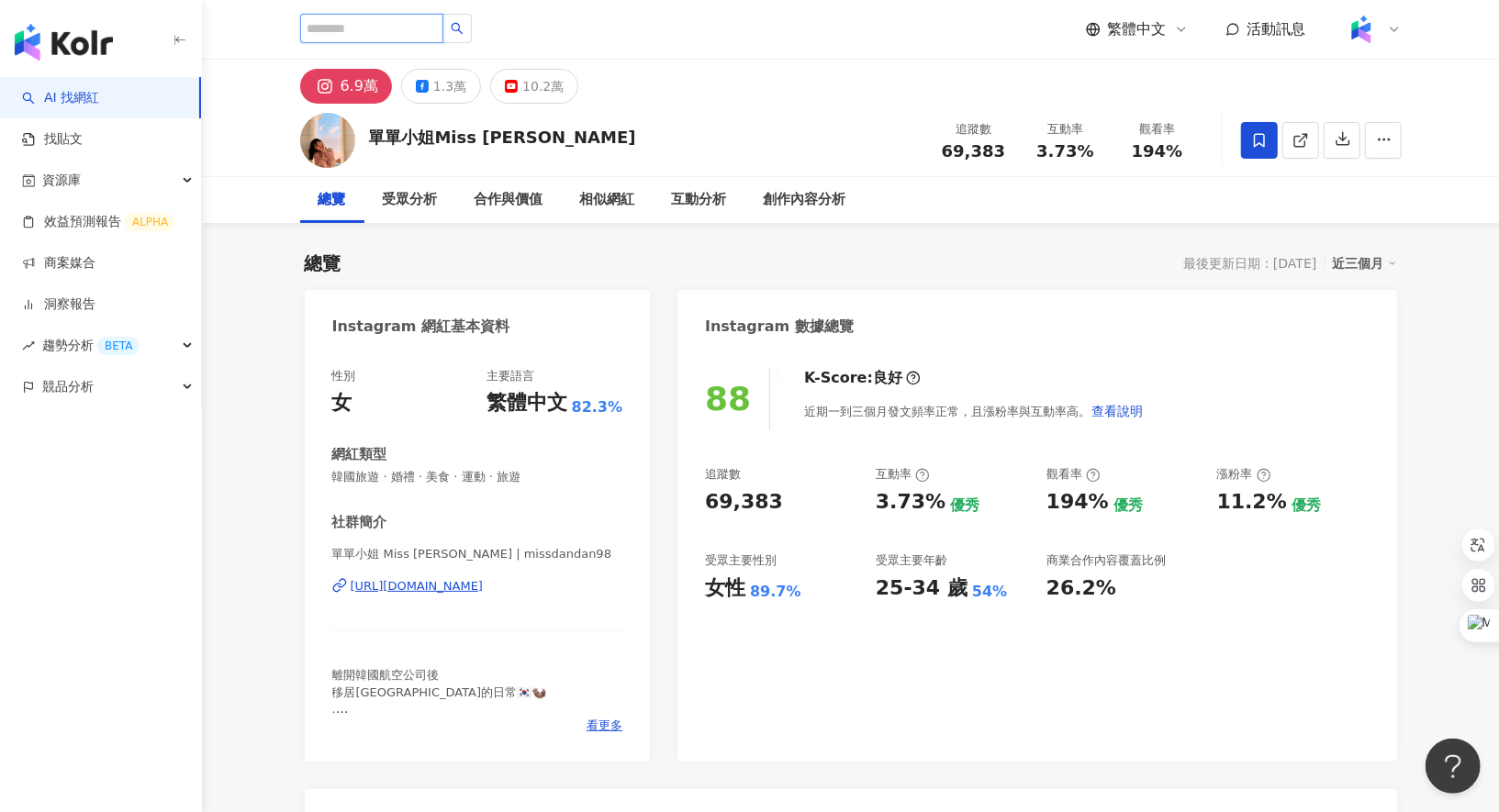
click at [383, 18] on input "search" at bounding box center [371, 28] width 144 height 29
paste input "**"
type input "**"
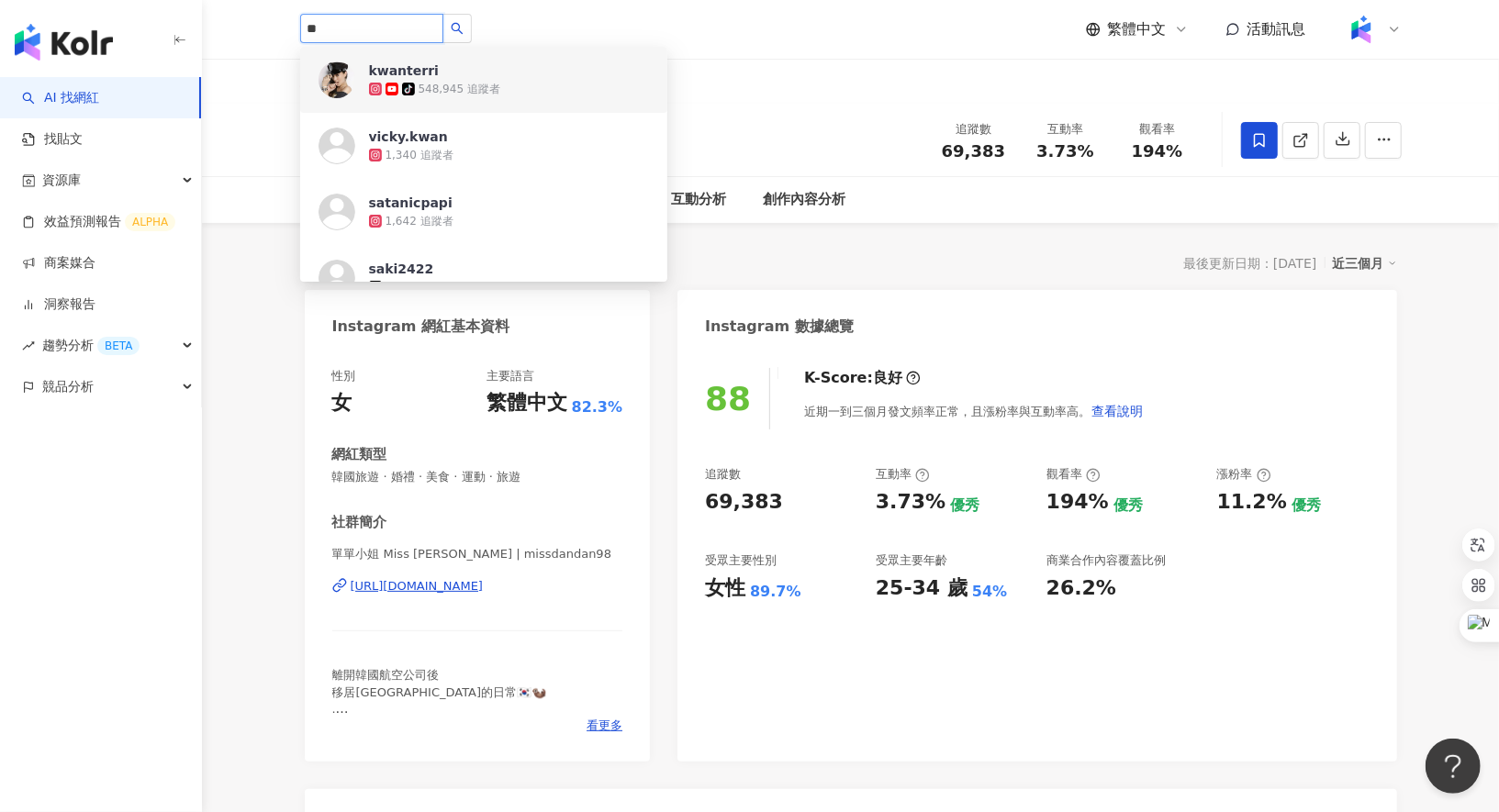
click at [429, 91] on div "548,945 追蹤者" at bounding box center [459, 89] width 82 height 16
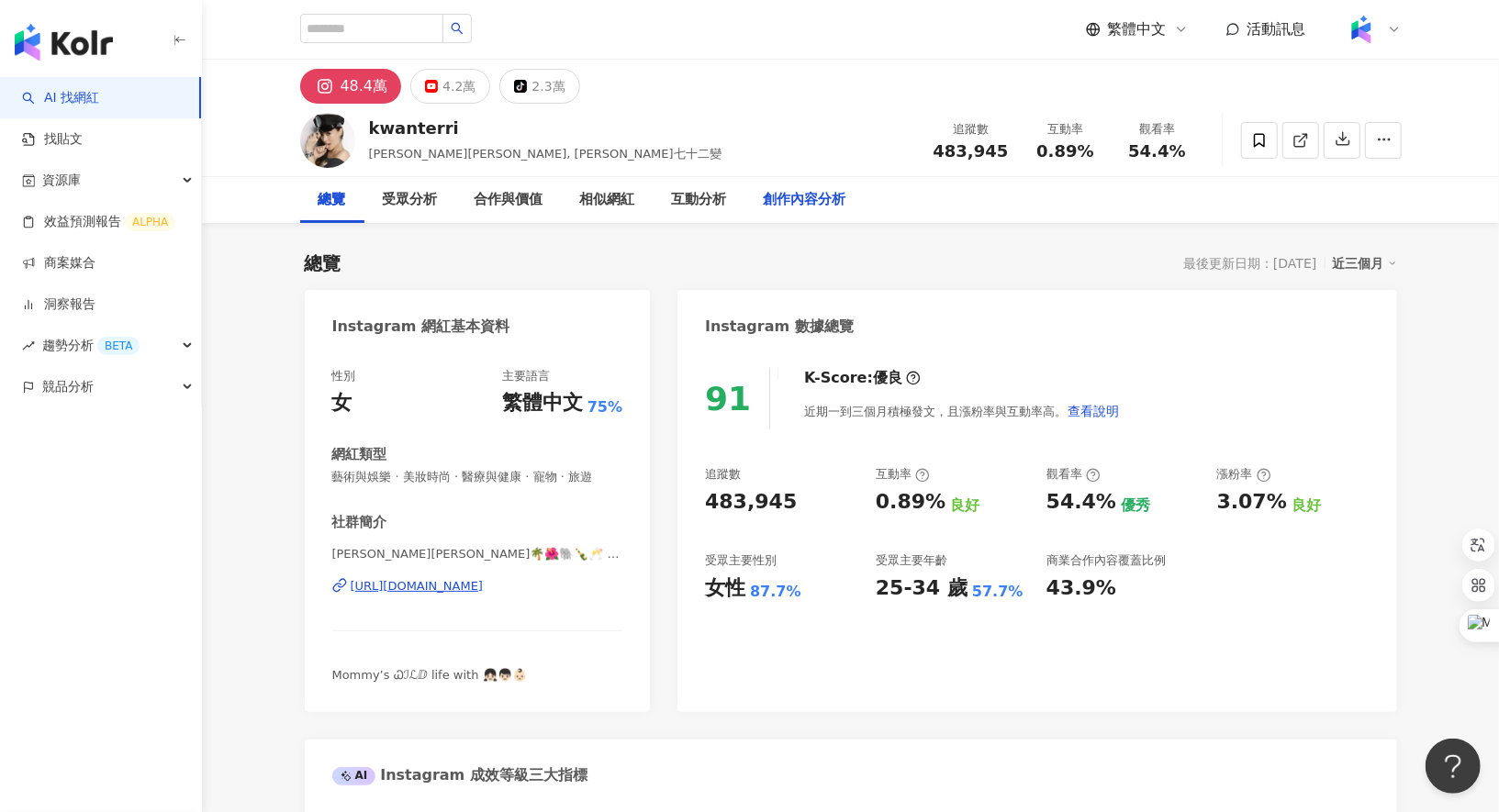
click at [795, 203] on div "創作內容分析" at bounding box center [805, 200] width 83 height 22
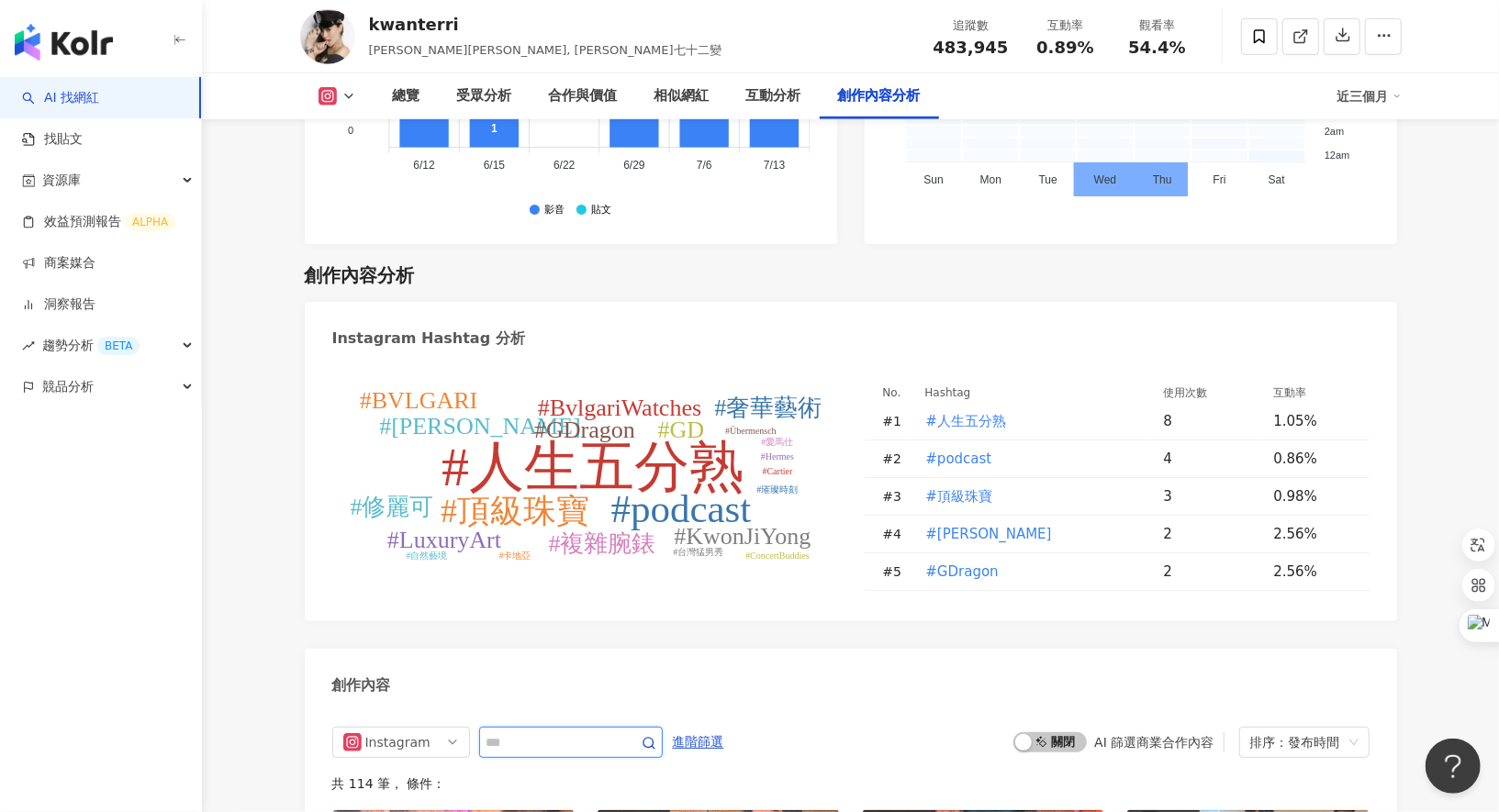
click at [596, 731] on input "text" at bounding box center [551, 742] width 129 height 22
type input "*"
type input "***"
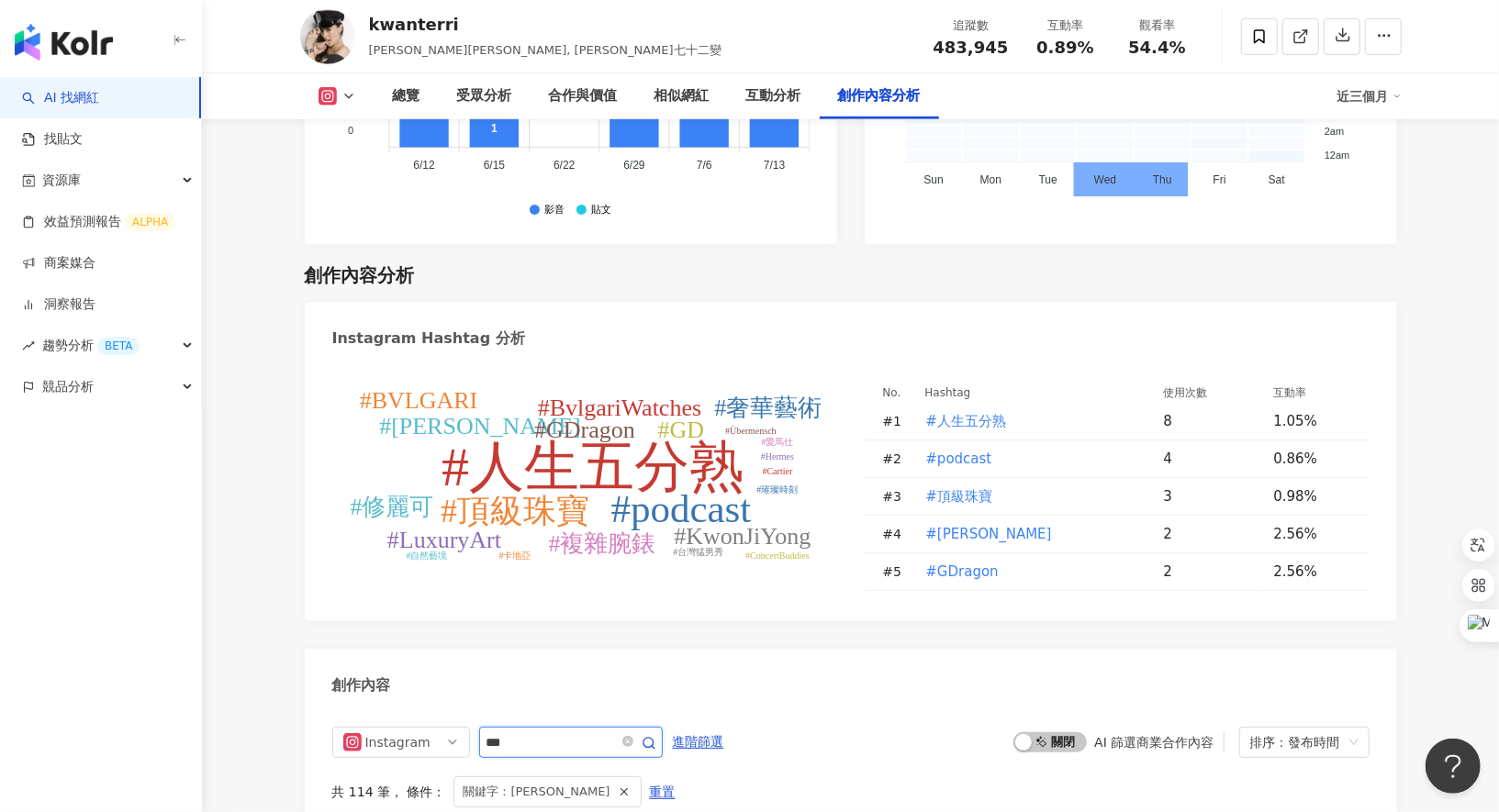
scroll to position [5678, 0]
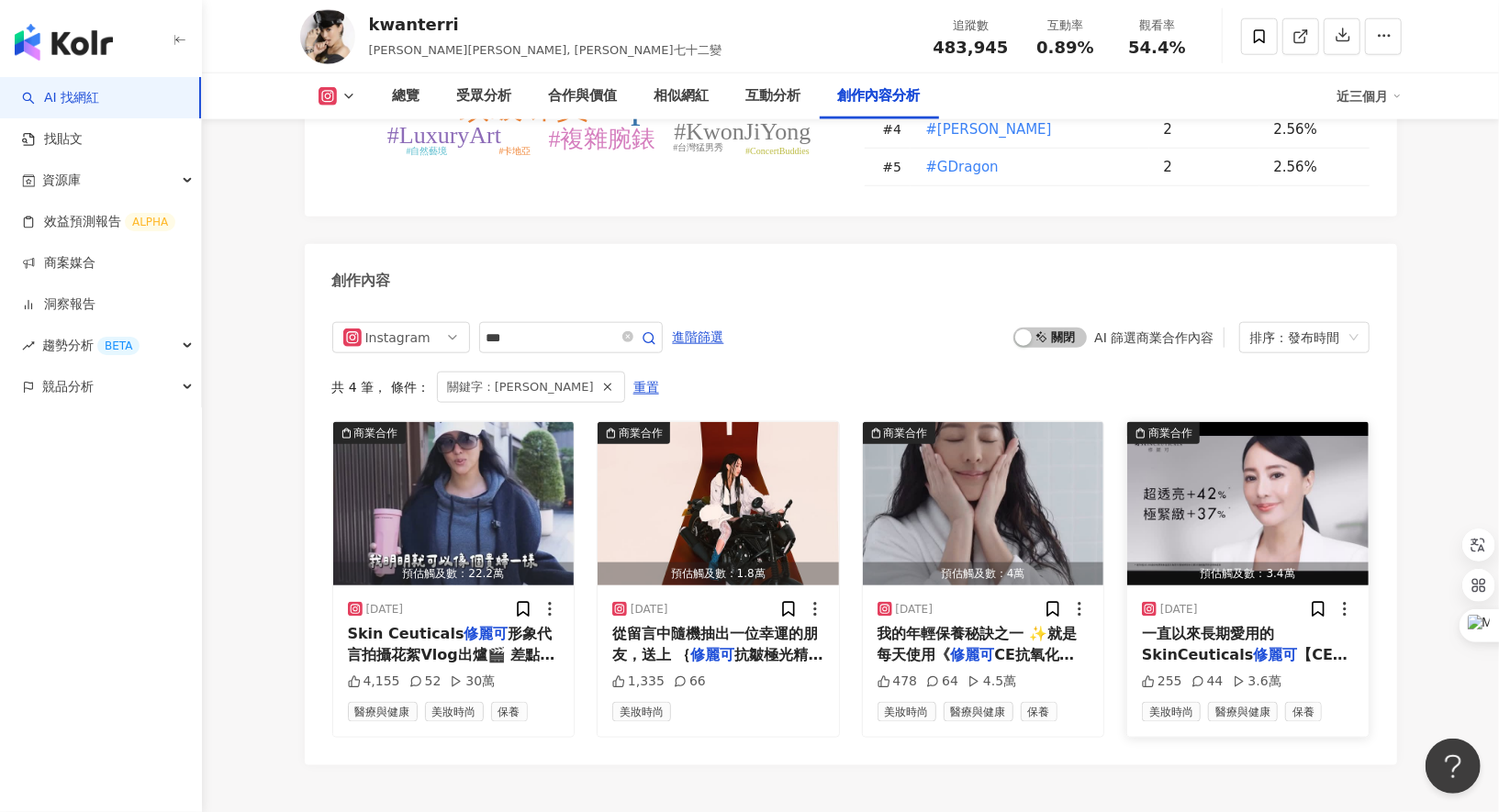
click at [1178, 624] on div "一直以來長期愛用的SkinCeuticals 修麗可 【CE抗氧化精華】完完全全就是讓我驚喜地發現了抗老的秘密武器！ 使用了這瓶之後，膚質超穩定，臉蛋肌膚除了…" at bounding box center [1249, 645] width 212 height 41
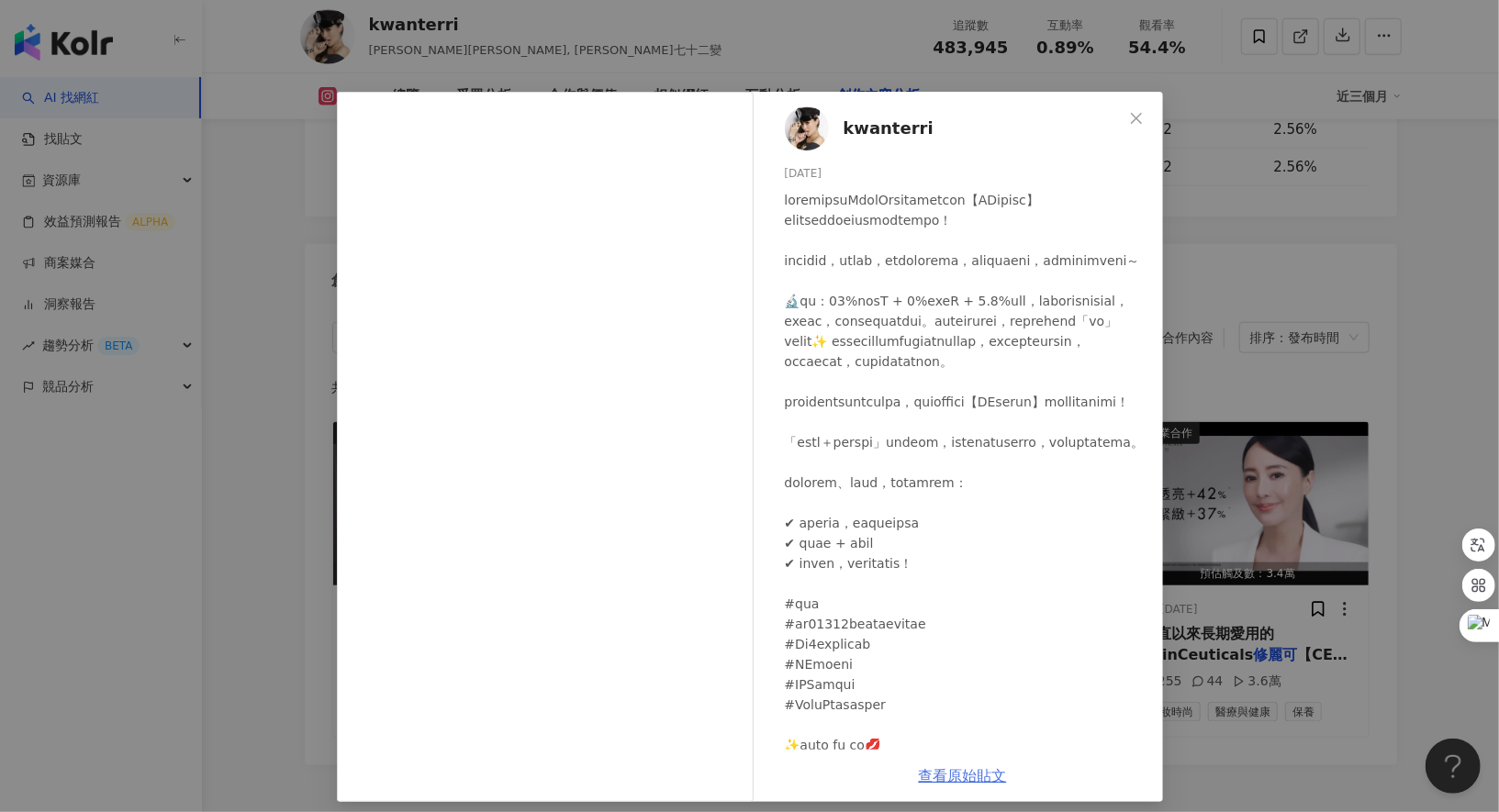
click at [949, 779] on link "查看原始貼文" at bounding box center [963, 775] width 88 height 18
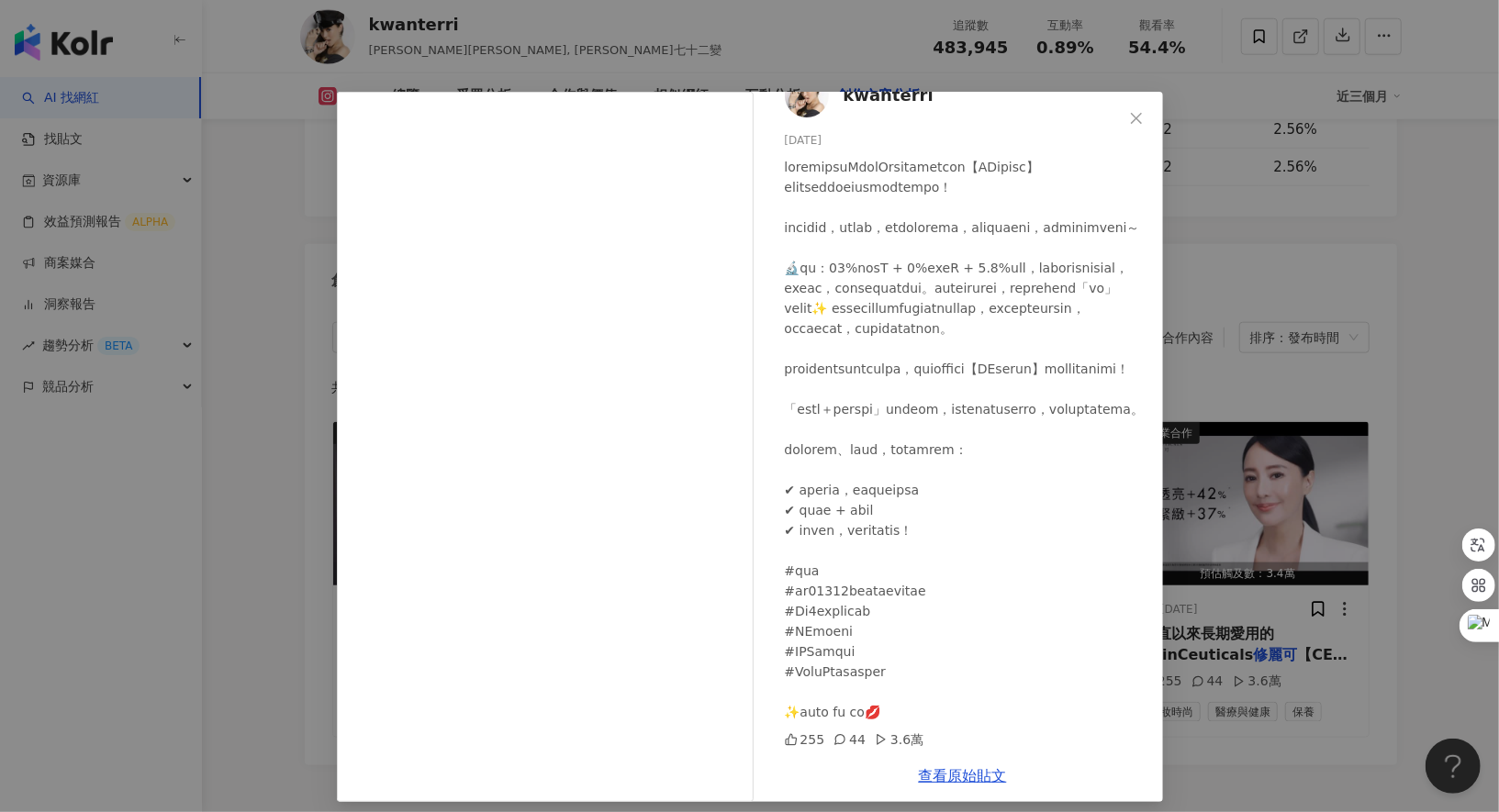
scroll to position [79, 0]
click at [1267, 257] on div "kwanterri 2025/5/16 255 44 3.6萬 查看原始貼文" at bounding box center [750, 406] width 1499 height 812
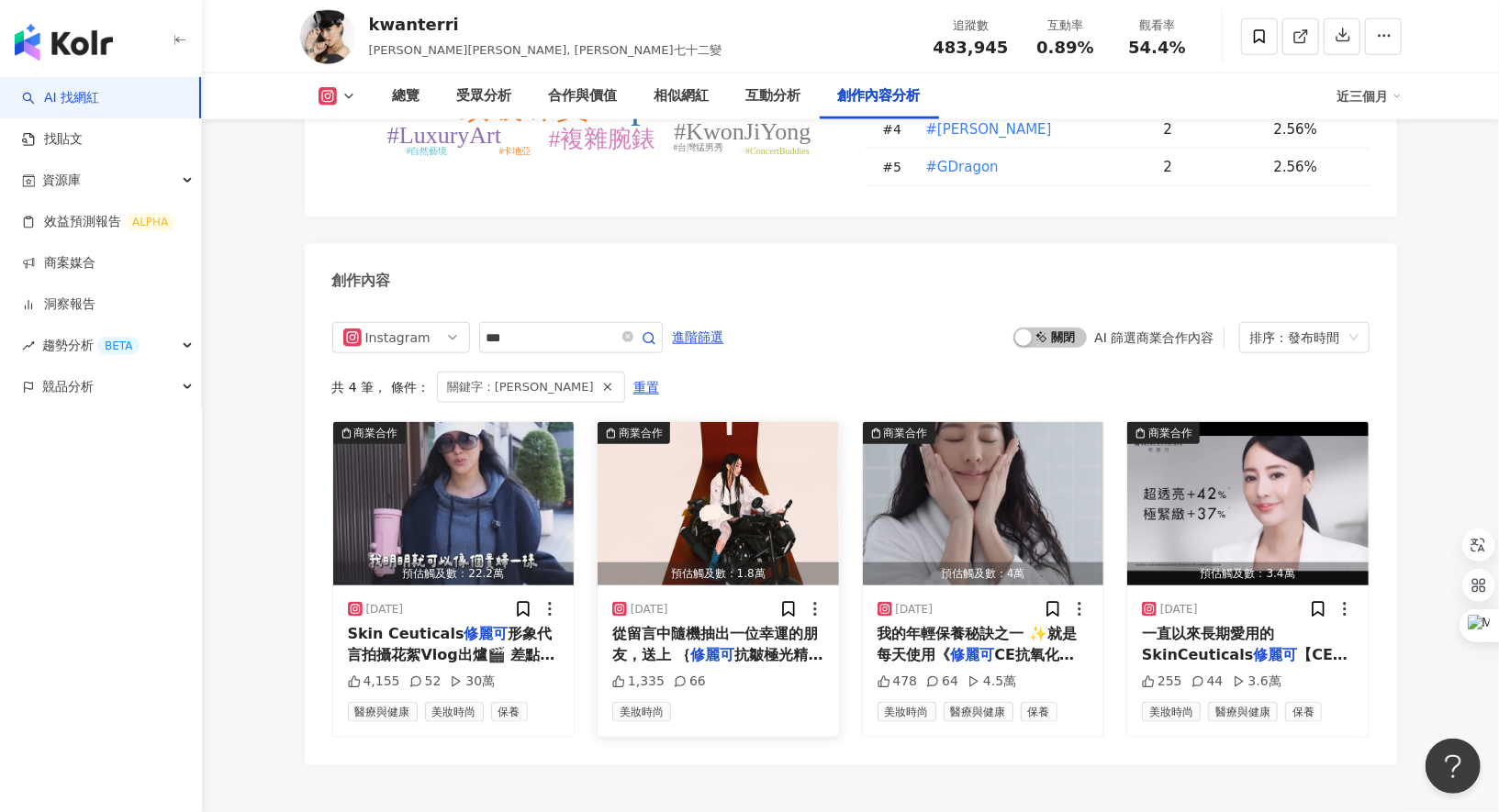
click at [741, 624] on div "從留言中隨機抽出一位幸運的朋友，送上 ｛ 修麗可 抗皺極光精華液｝和我一起收藏這份變" at bounding box center [719, 645] width 212 height 41
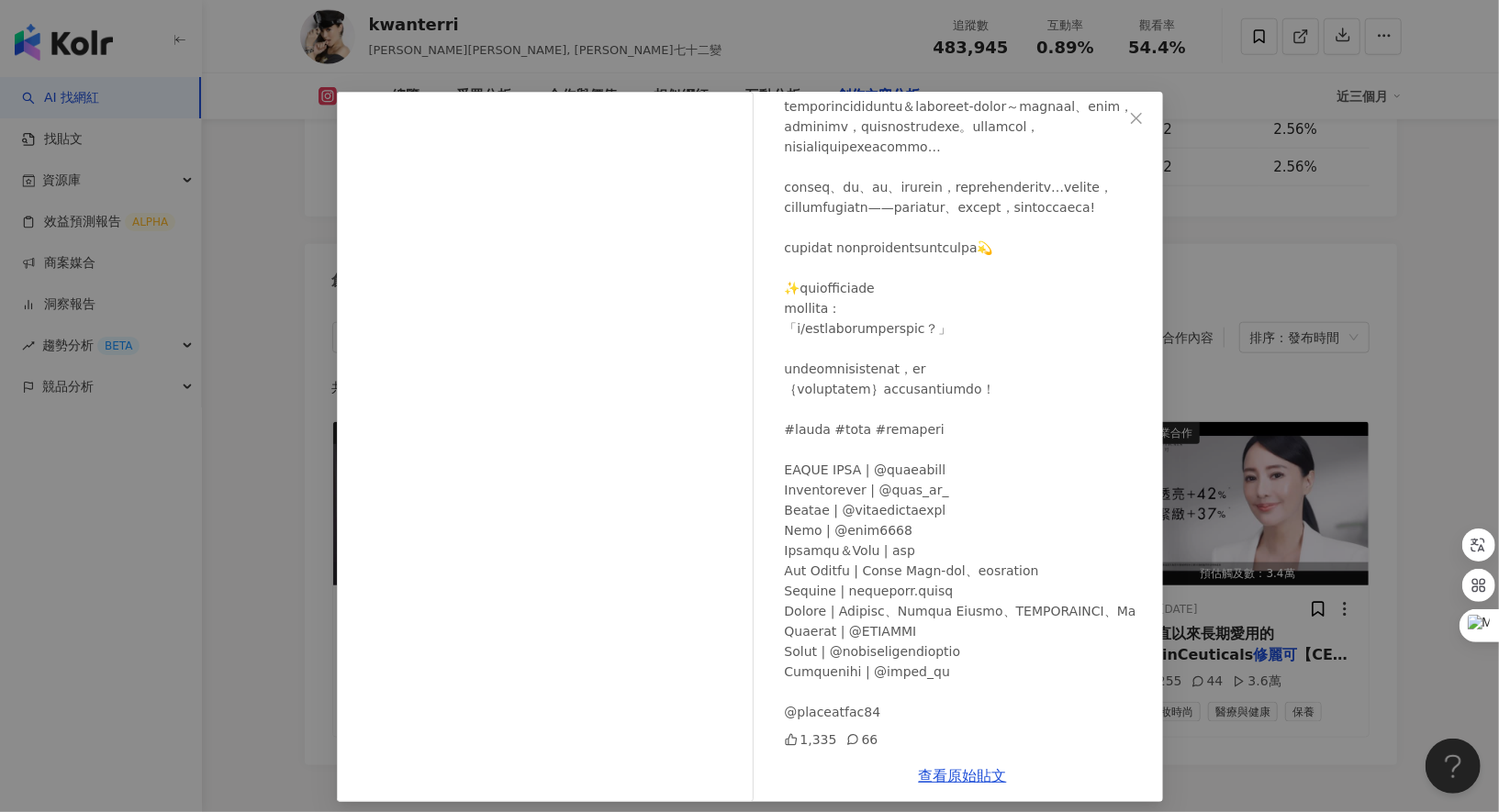
scroll to position [235, 0]
click at [1309, 733] on div "kwanterri 2025/7/1 1,335 66 查看原始貼文" at bounding box center [750, 406] width 1499 height 812
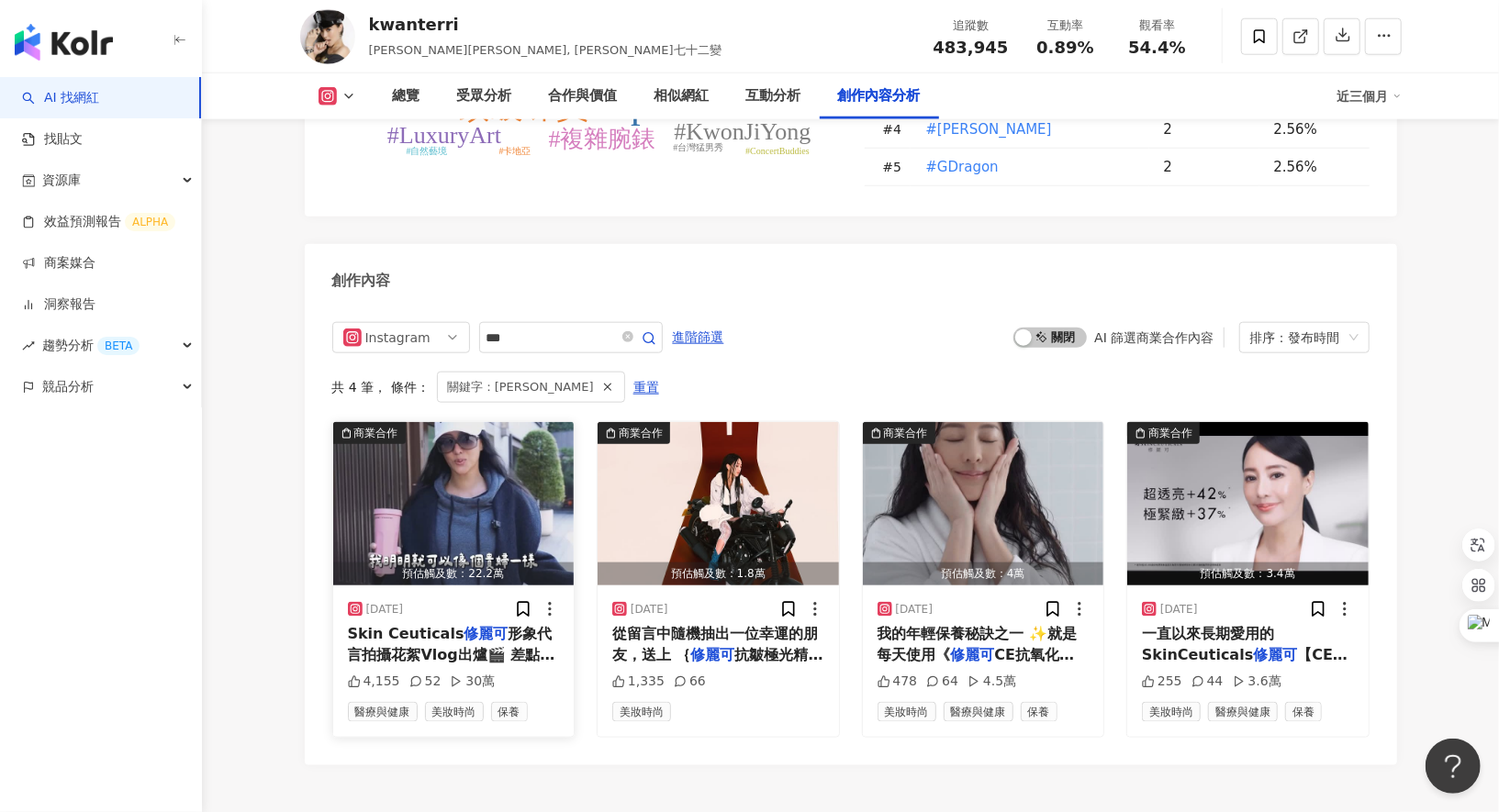
click at [459, 624] on div "Skin Ceuticals 修麗可 形象代言拍攝花絮Vlog出爐🎬 差點忘了還有這支影片 畫面上看起來也穿太多 但確實是好幾個月前拍的🧥 那天拍攝日順利指數…" at bounding box center [454, 645] width 212 height 41
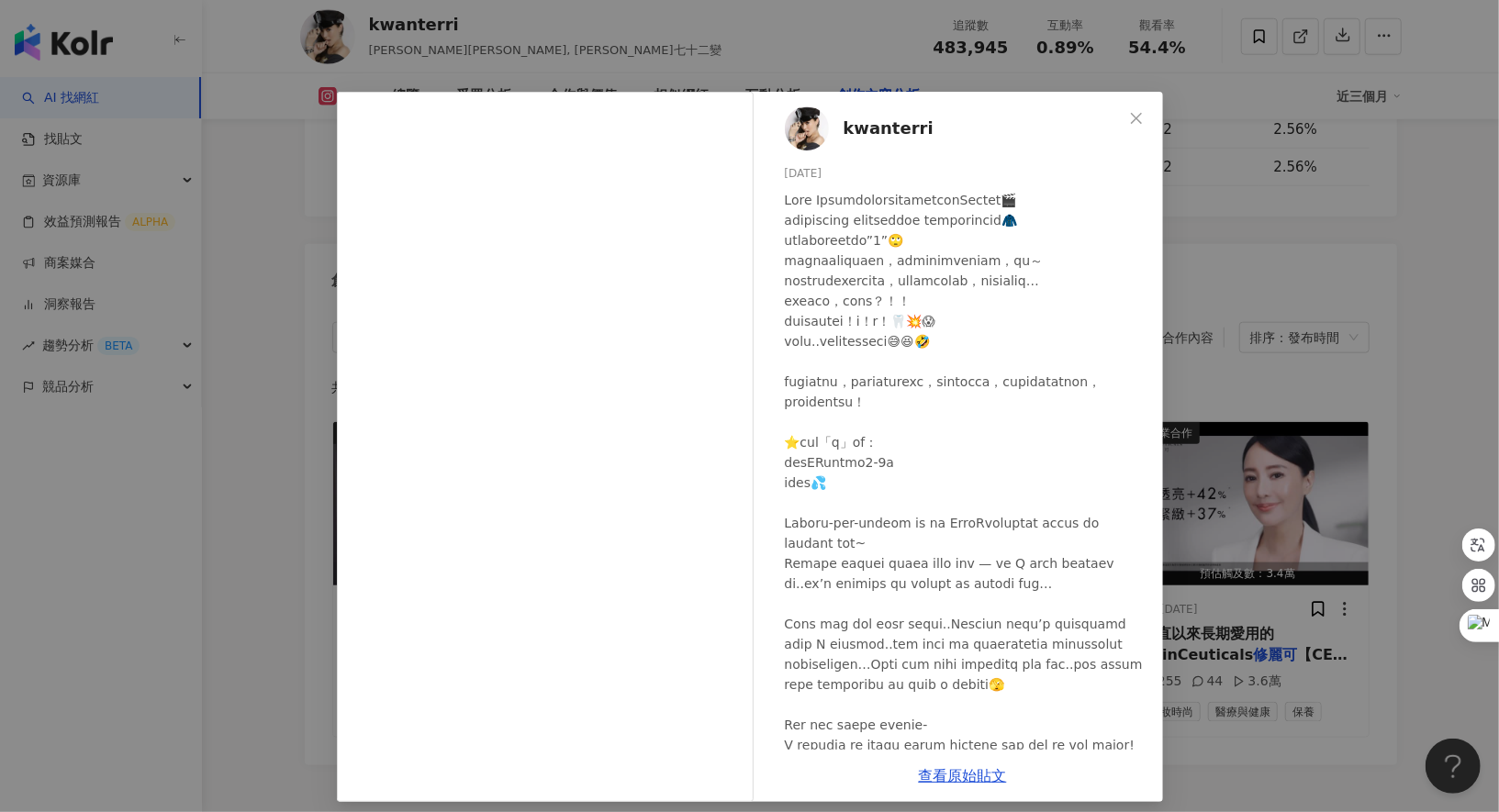
click at [1260, 664] on div "kwanterri 2025/8/3 4,155 52 30萬 查看原始貼文" at bounding box center [750, 406] width 1499 height 812
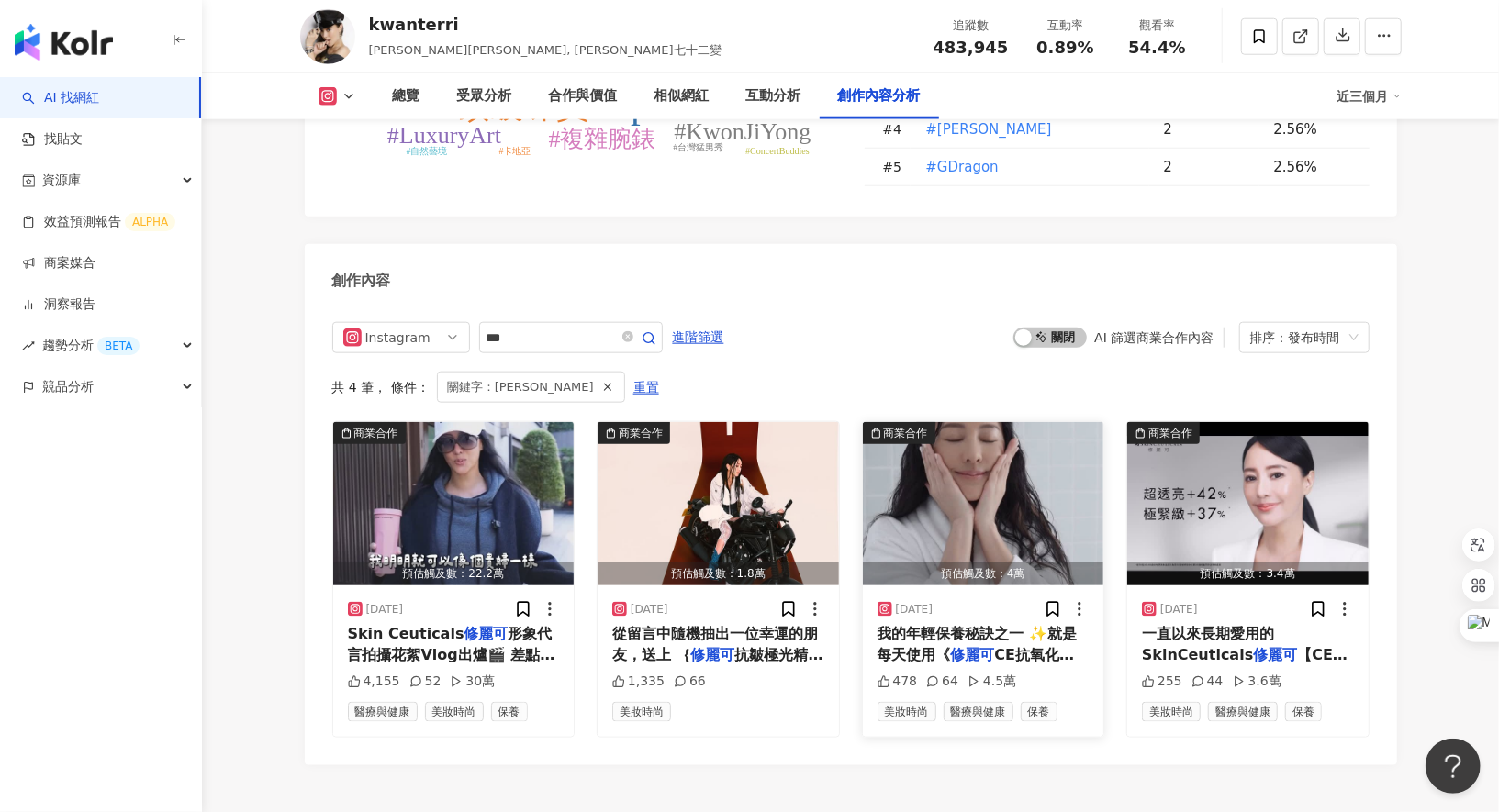
click at [982, 646] on span "CE抗氧化精華》 ✨抗氧就是等於抗老！ ✨幫肌膚打好底子，讓整張臉看起來年輕有精神，透亮又有彈性！ 一直以來，都很重視肌膚的穩定與緊緻感。所以每天早晨，我會在…" at bounding box center [983, 808] width 211 height 325
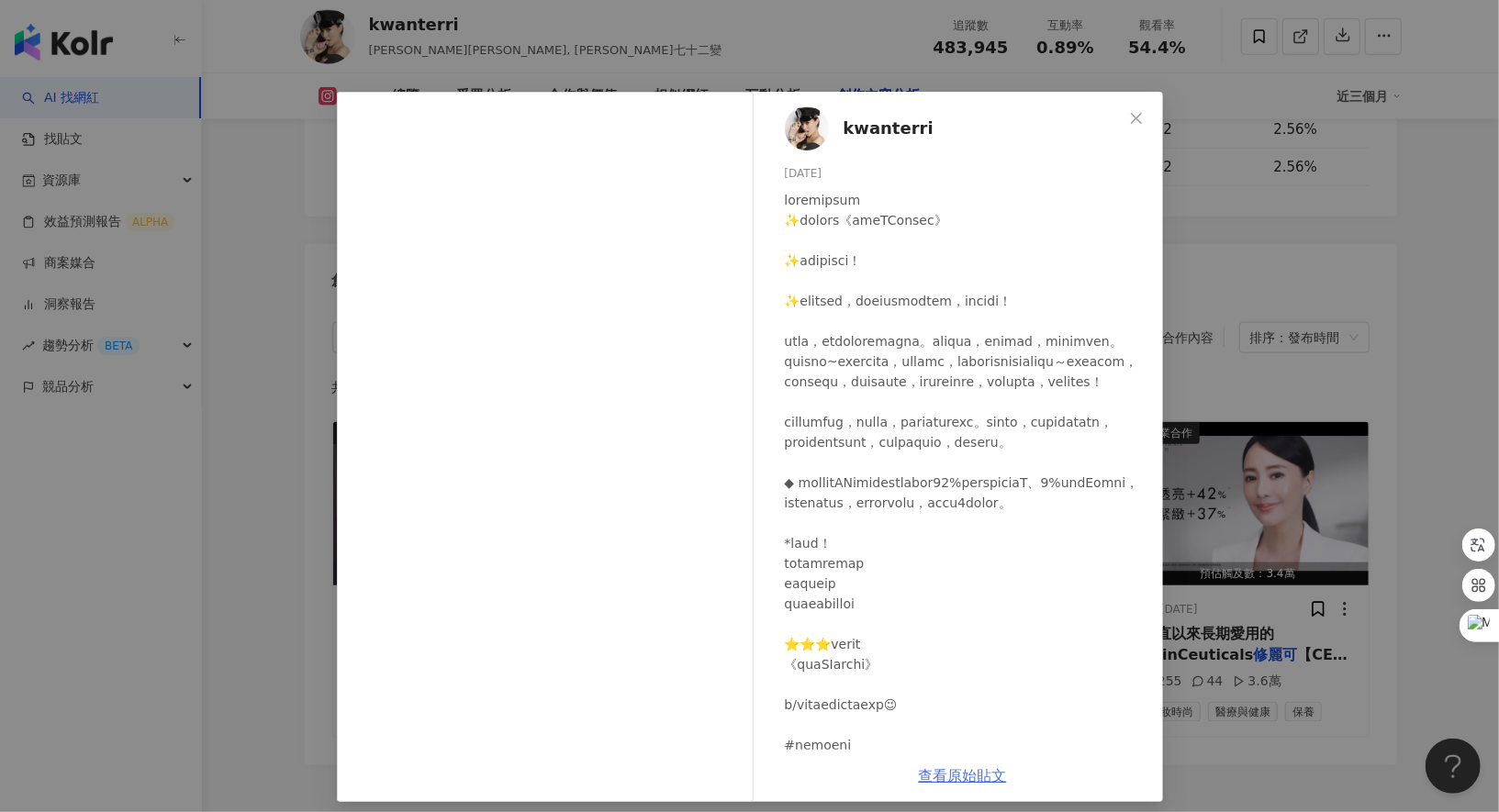
click at [941, 777] on link "查看原始貼文" at bounding box center [963, 775] width 88 height 18
click at [1276, 227] on div "kwanterri 2025/6/16 478 64 4.5萬 查看原始貼文" at bounding box center [750, 406] width 1499 height 812
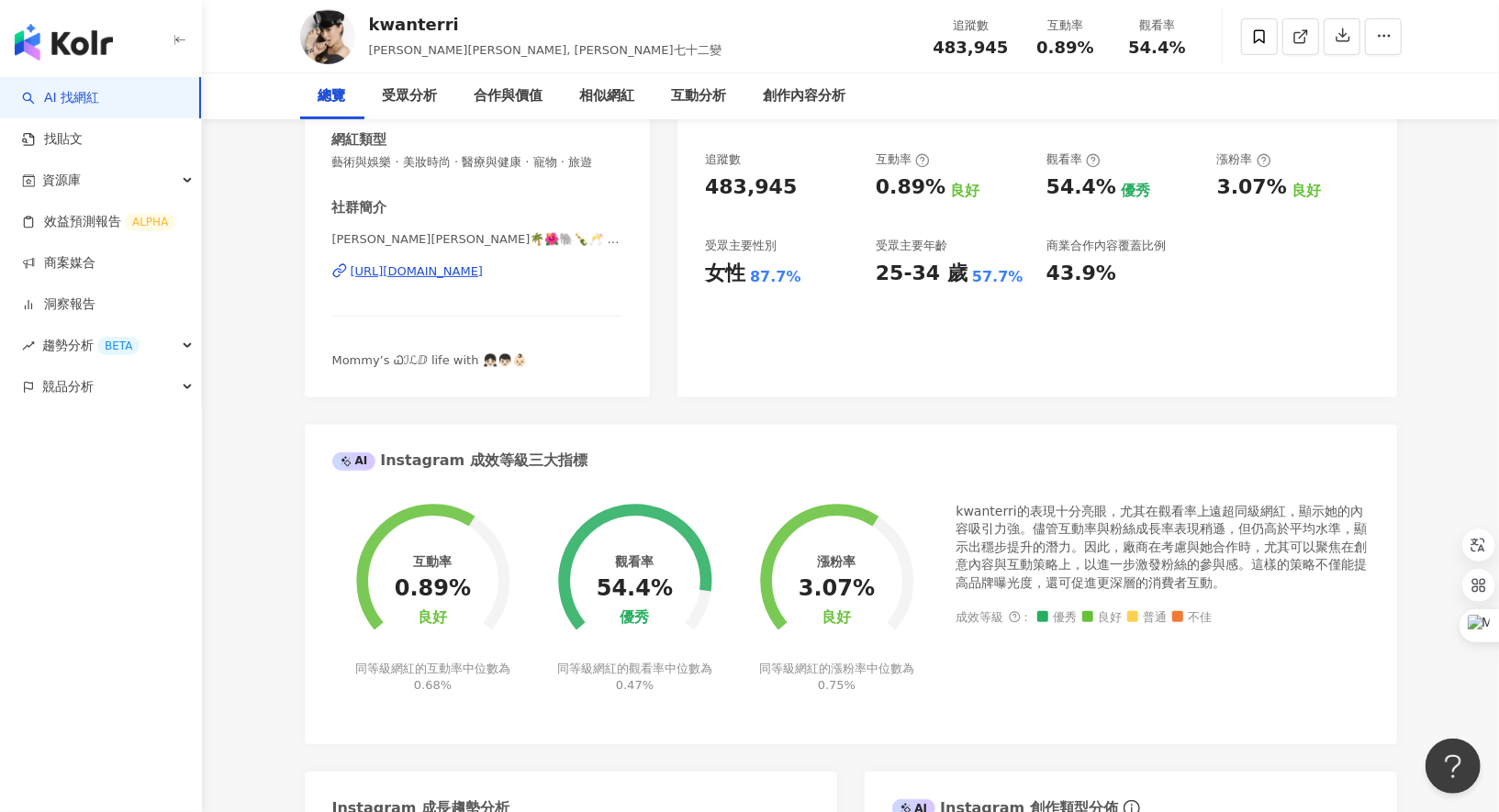
scroll to position [0, 0]
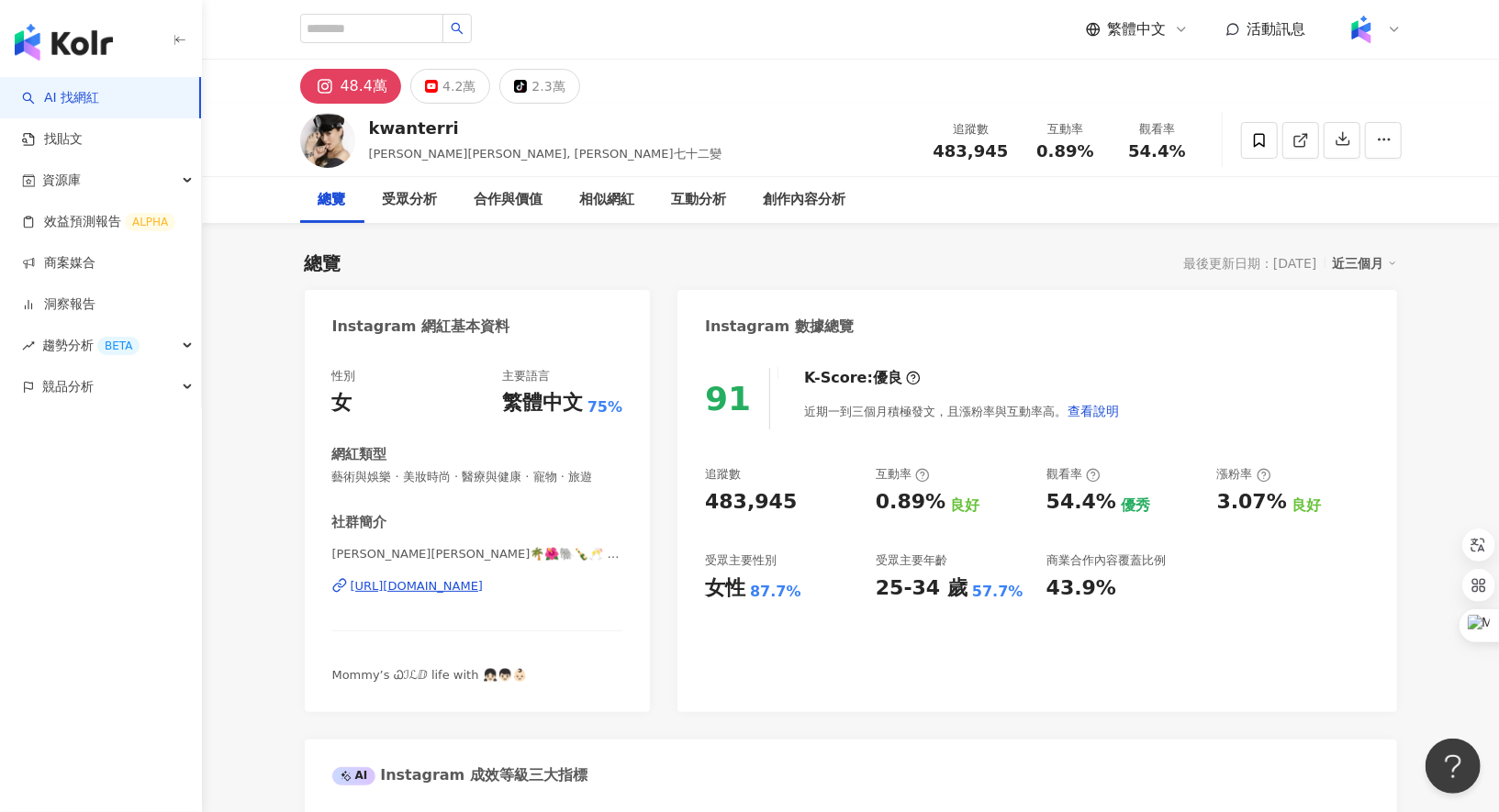
click at [392, 44] on div at bounding box center [386, 29] width 172 height 31
click at [393, 26] on input "search" at bounding box center [371, 28] width 144 height 29
paste input "**"
type input "**"
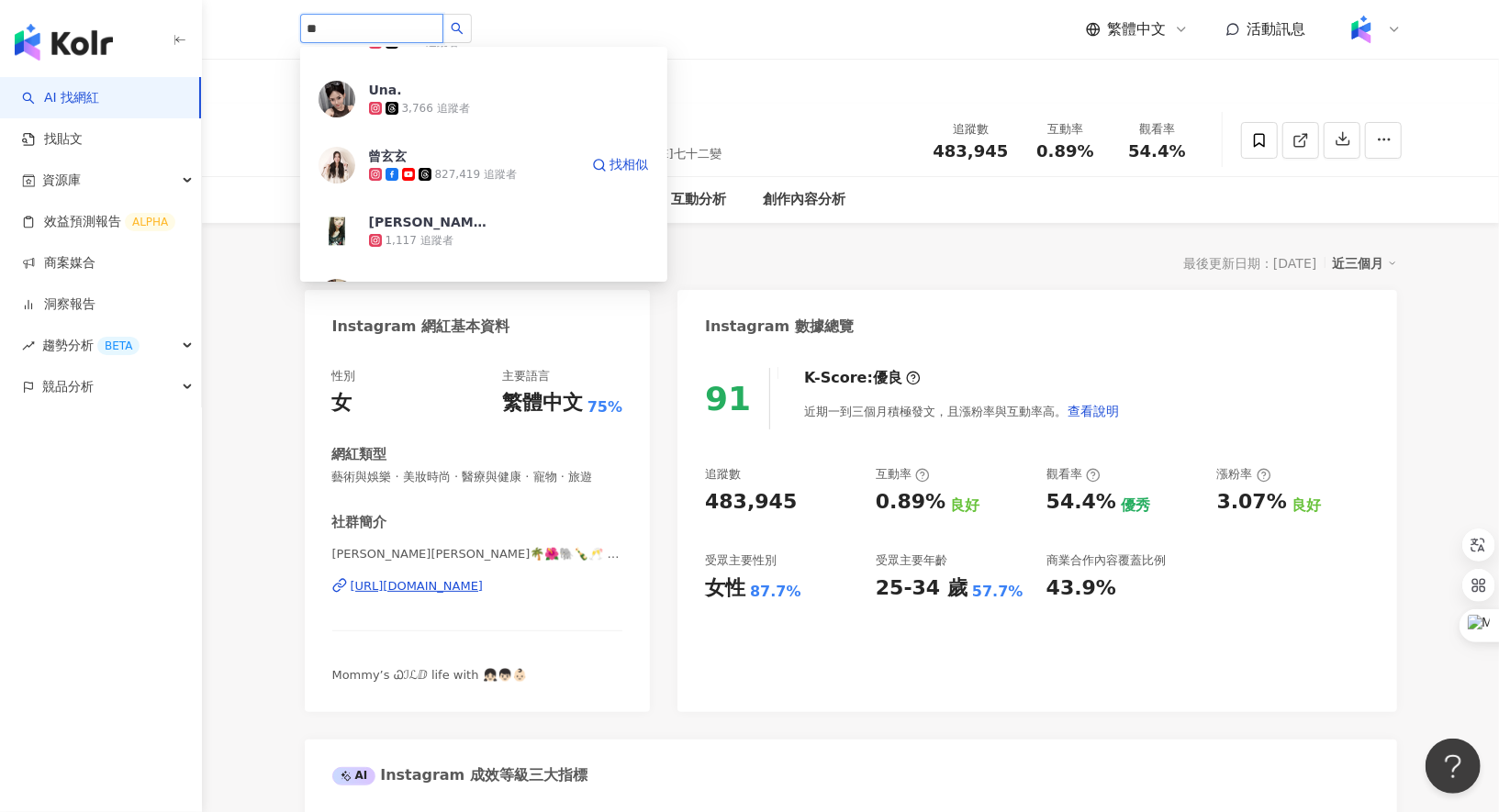
scroll to position [205, 0]
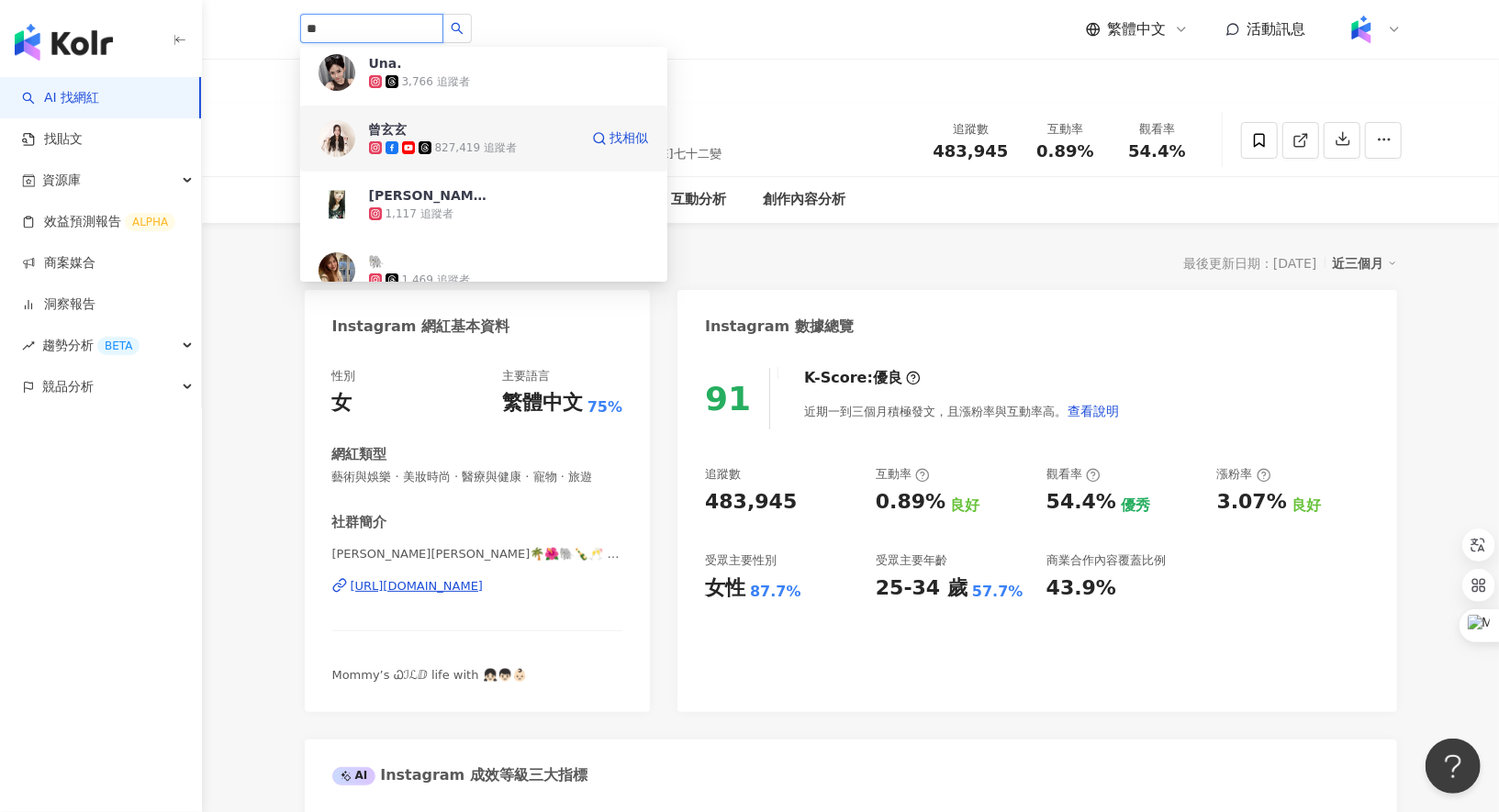
click at [489, 139] on div "827,419 追蹤者" at bounding box center [473, 148] width 209 height 19
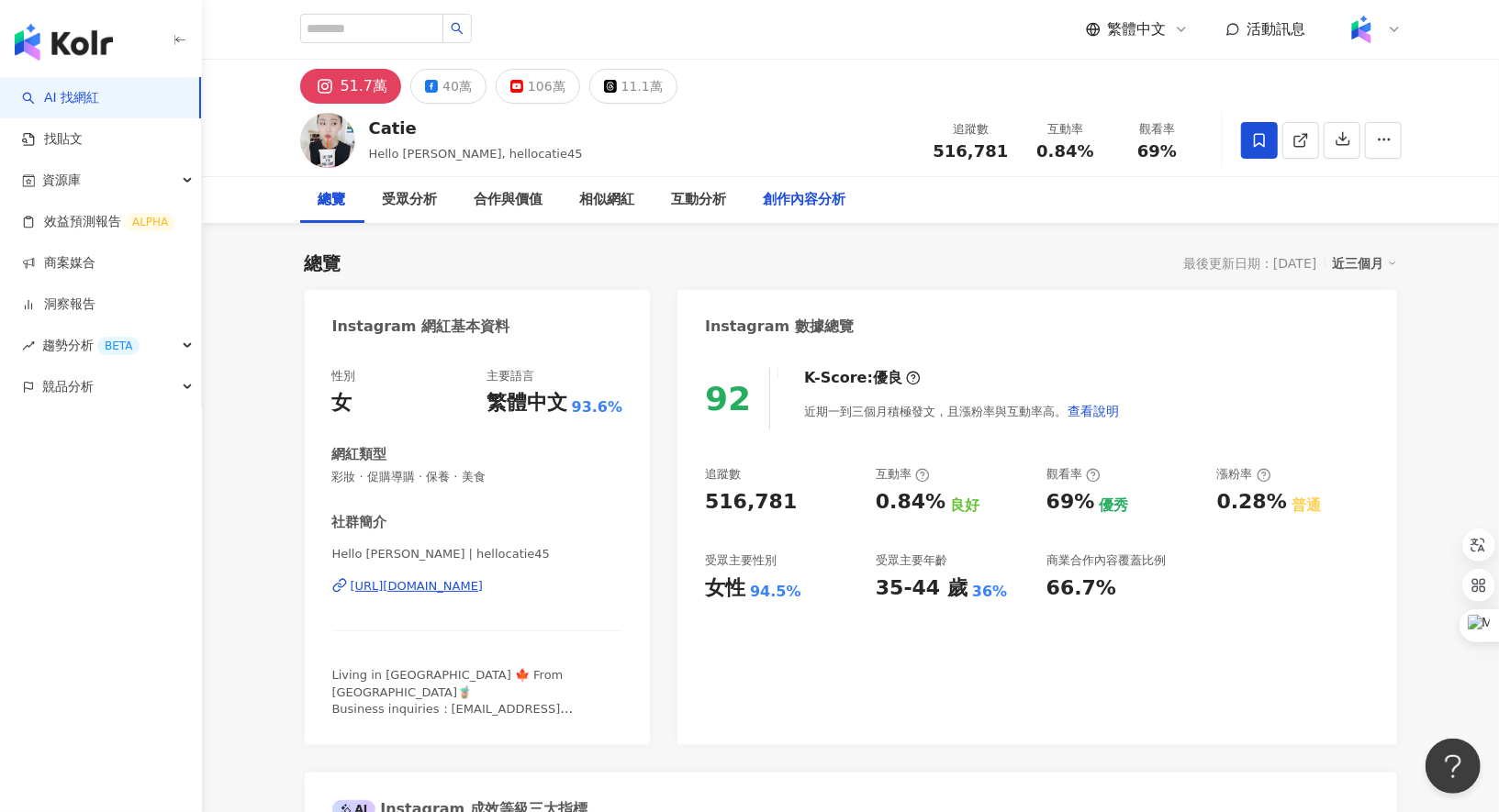
click at [782, 193] on div "創作內容分析" at bounding box center [805, 200] width 83 height 22
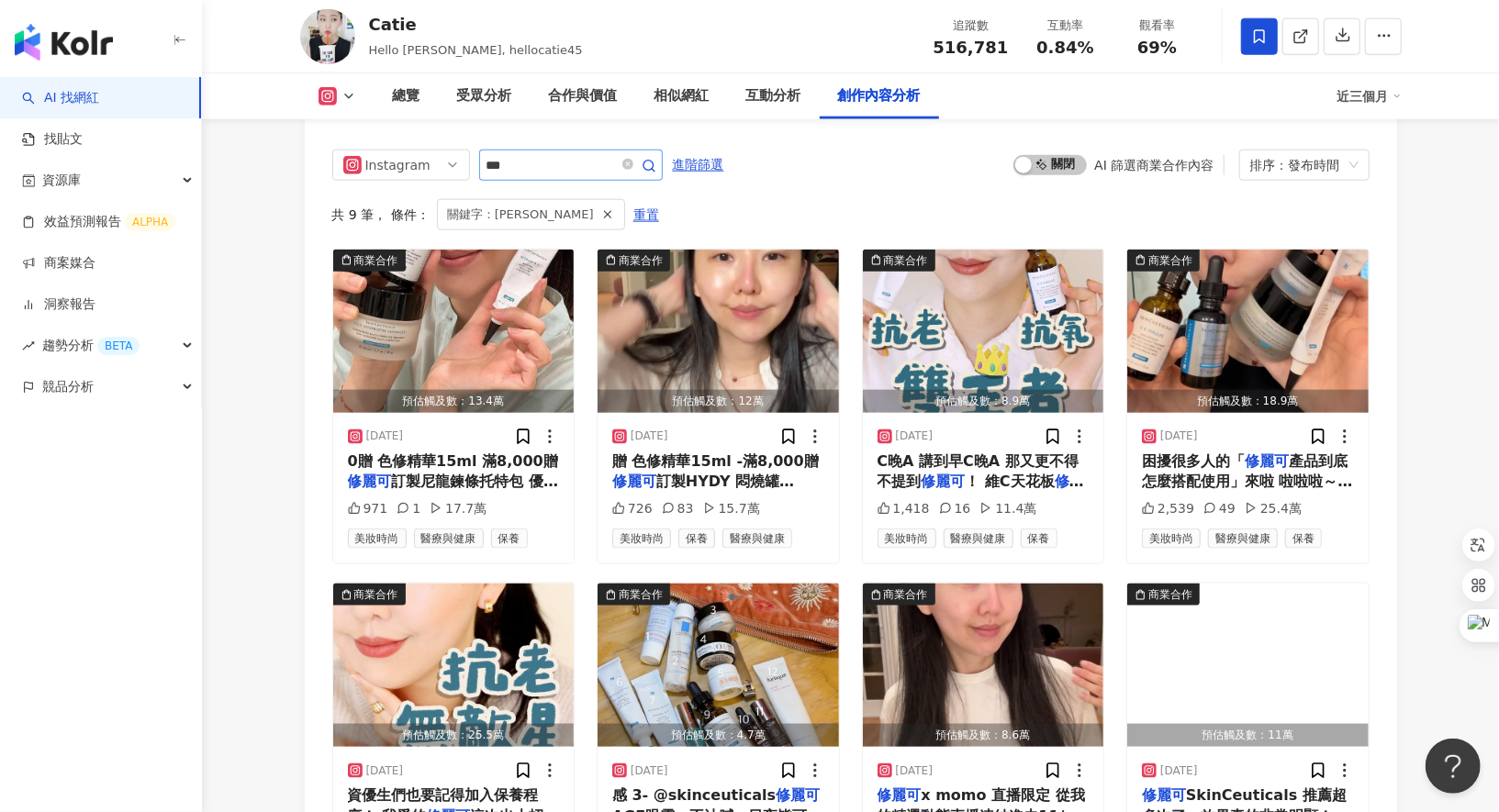
scroll to position [5576, 0]
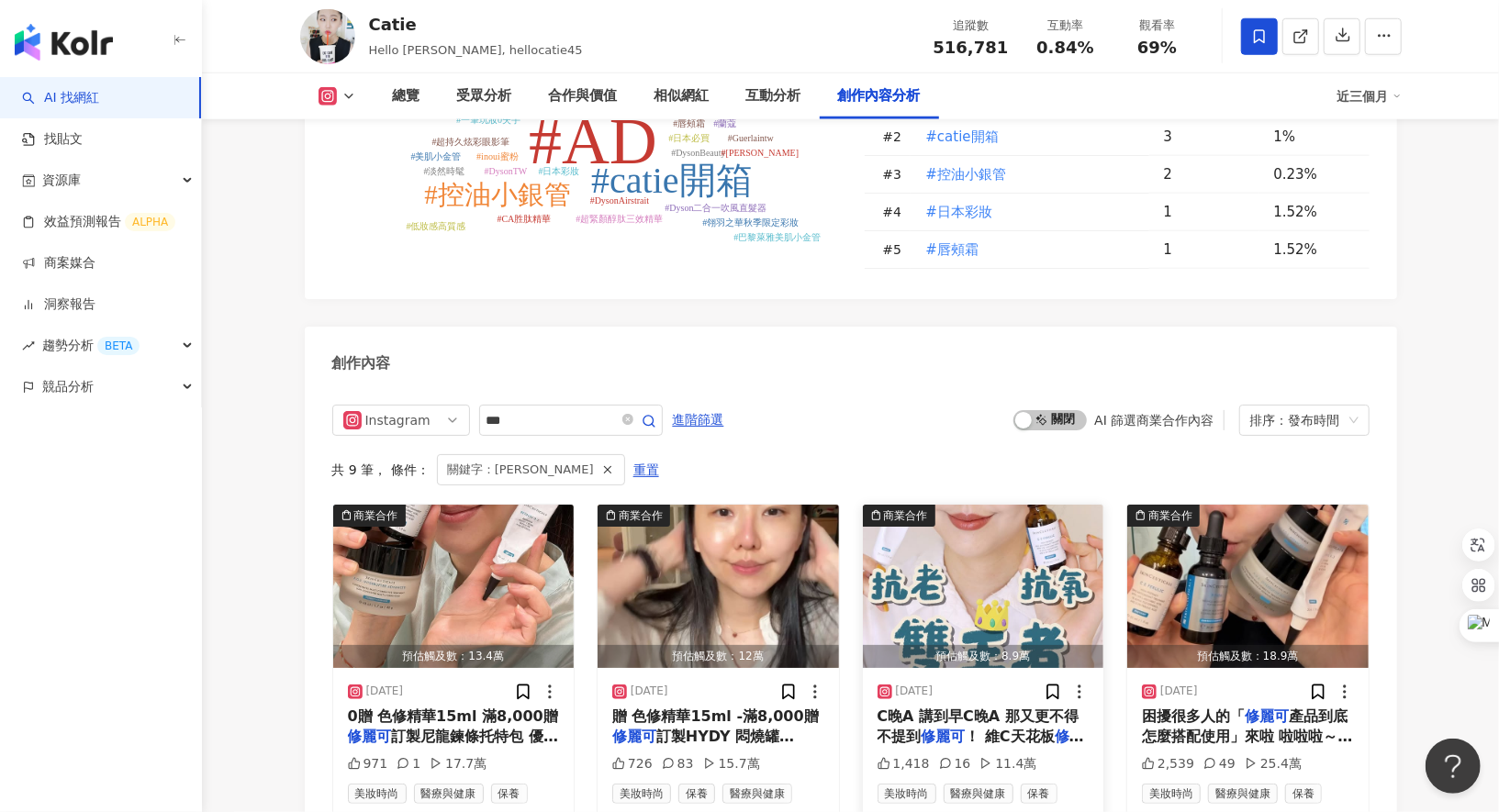
click at [1037, 728] on mark "修麗可" at bounding box center [981, 746] width 206 height 38
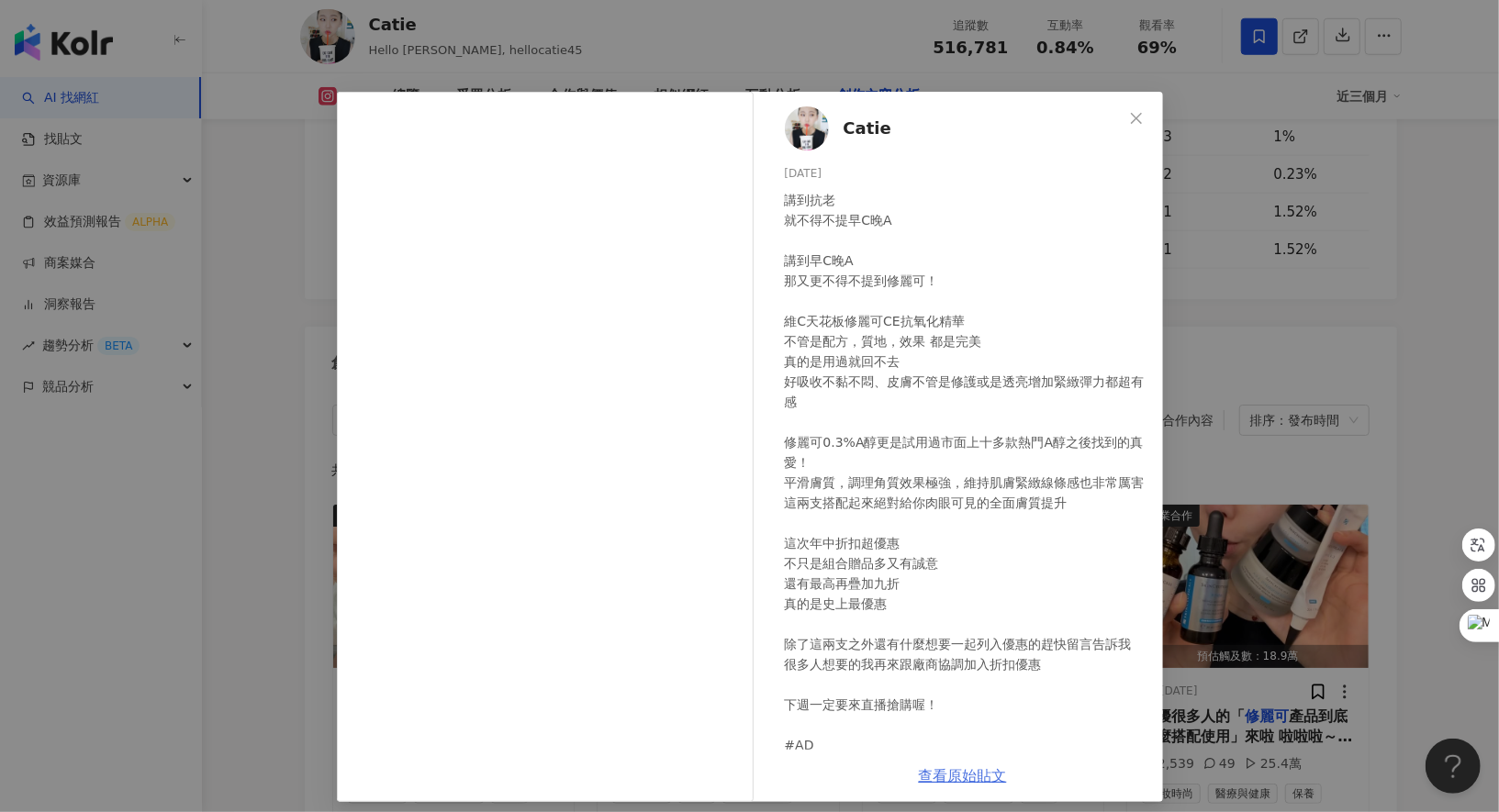
click at [961, 776] on link "查看原始貼文" at bounding box center [963, 775] width 88 height 18
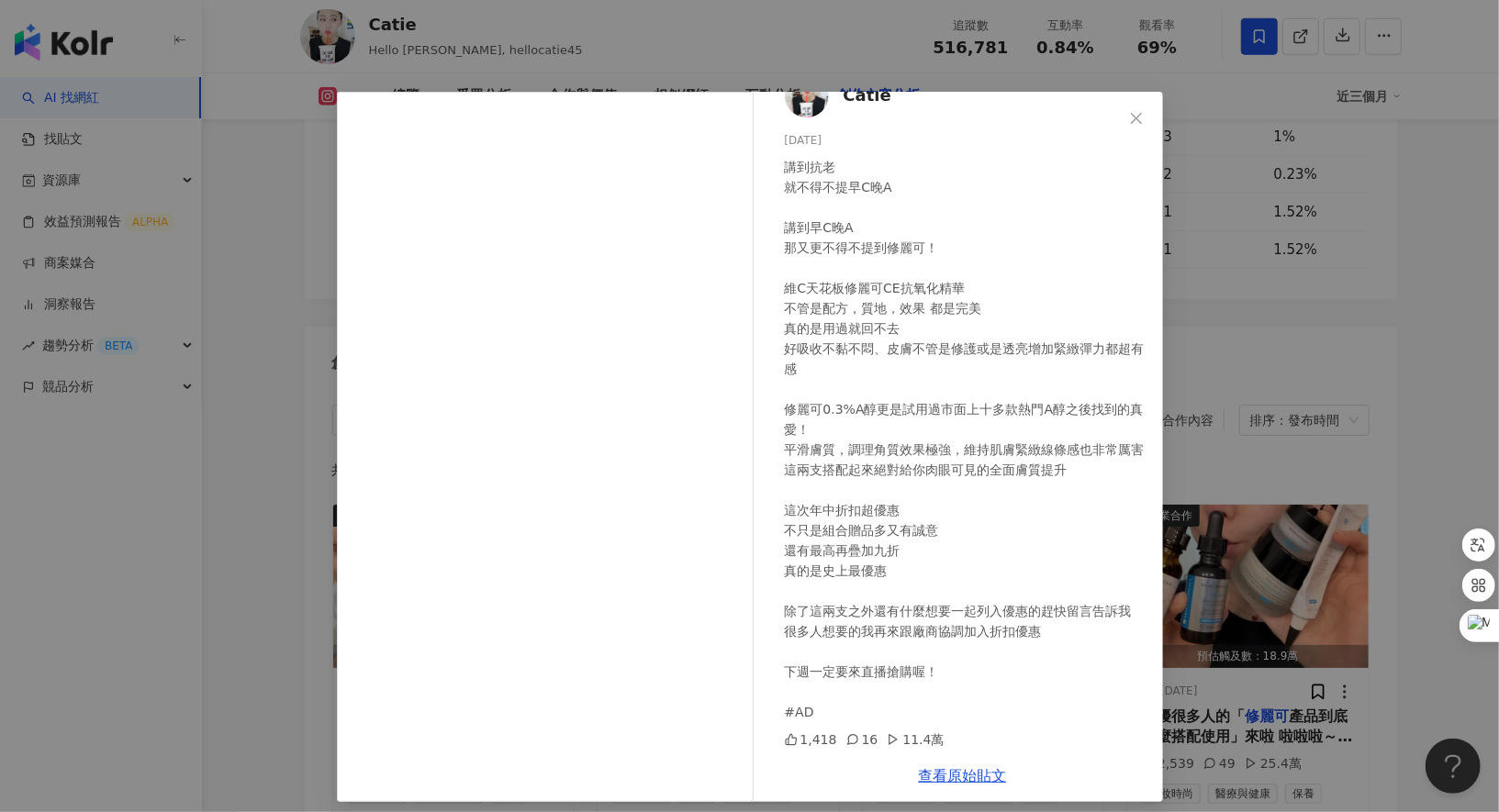
click at [387, 75] on div "Catie 2025/6/12 講到抗老 就不得不提早C晚A 講到早C晚A 那又更不得不提到修麗可！ 維C天花板修麗可CE抗氧化精華 不管是配方，質地，效果 …" at bounding box center [750, 406] width 1499 height 812
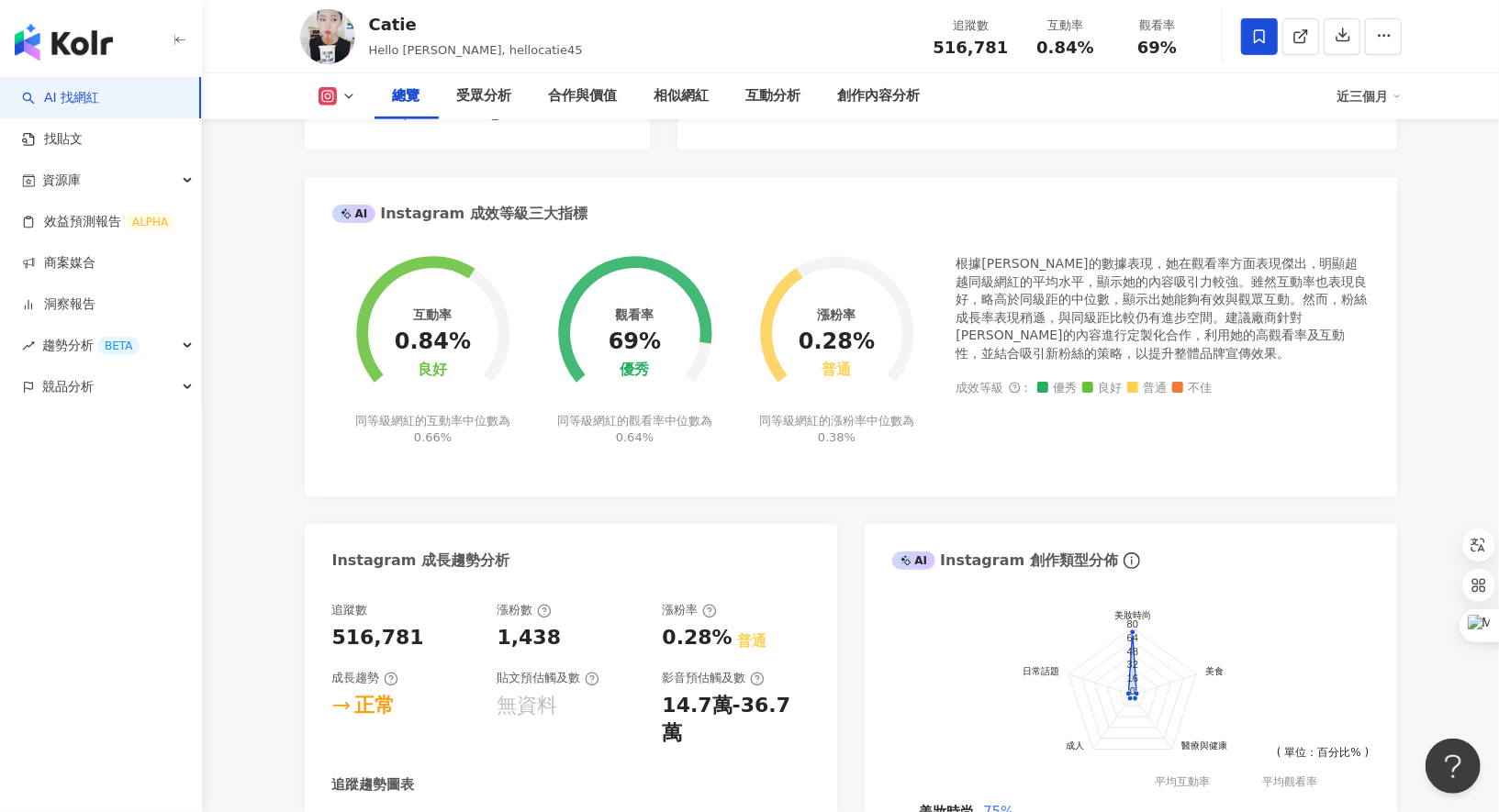
scroll to position [0, 0]
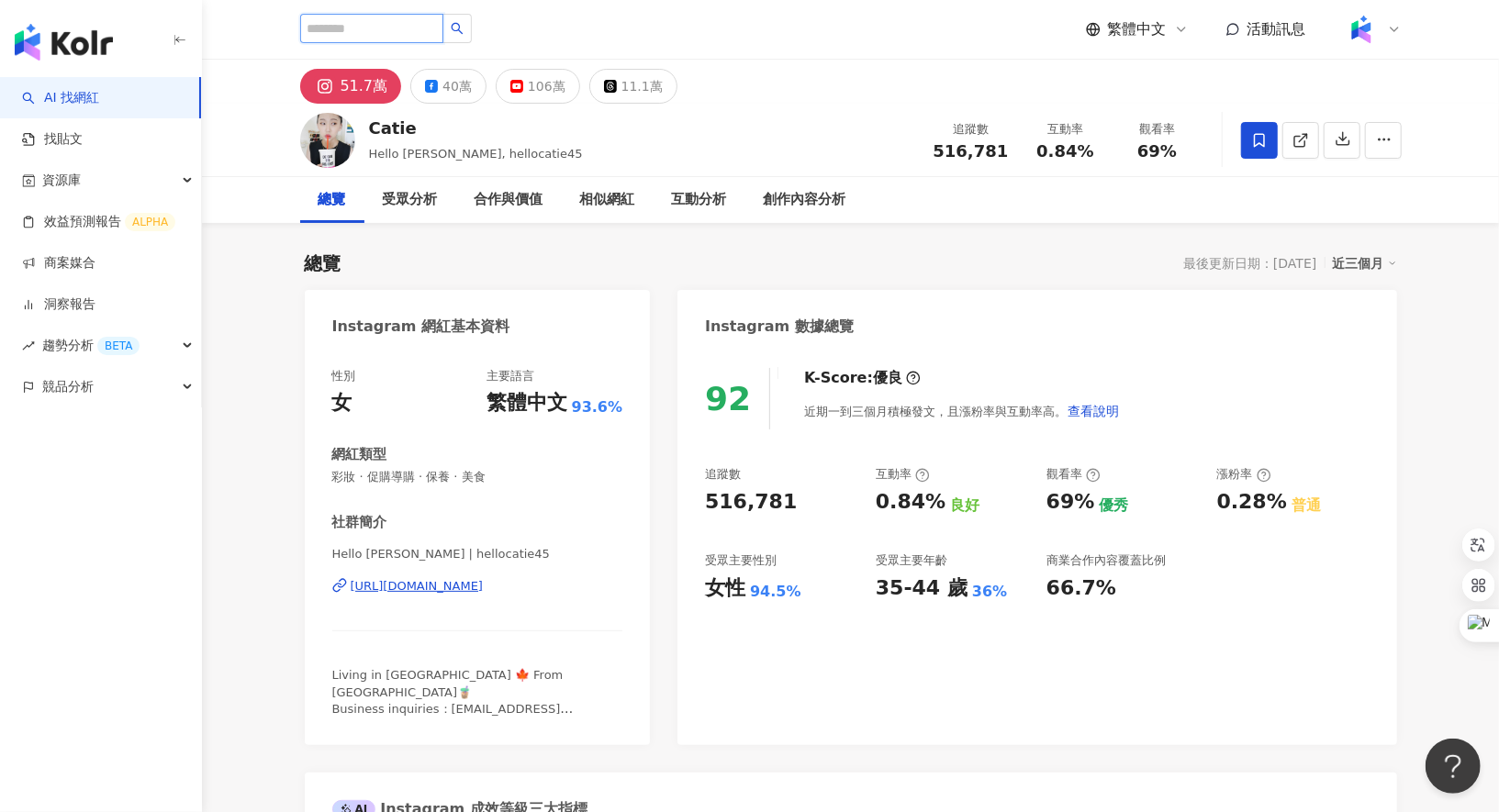
click at [380, 31] on input "search" at bounding box center [371, 28] width 144 height 29
paste input "***"
type input "***"
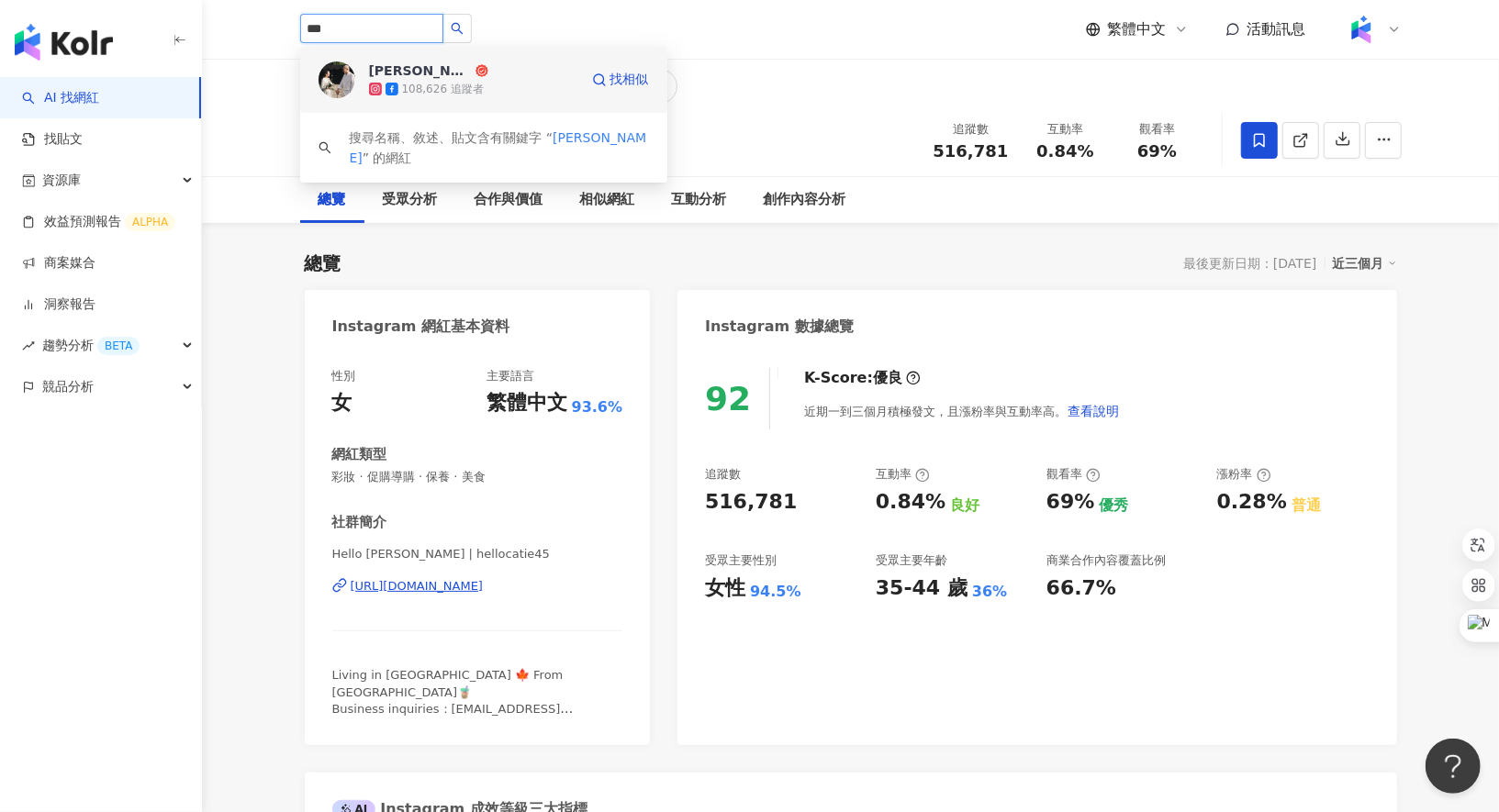
click at [437, 83] on div "108,626 追蹤者" at bounding box center [443, 89] width 82 height 16
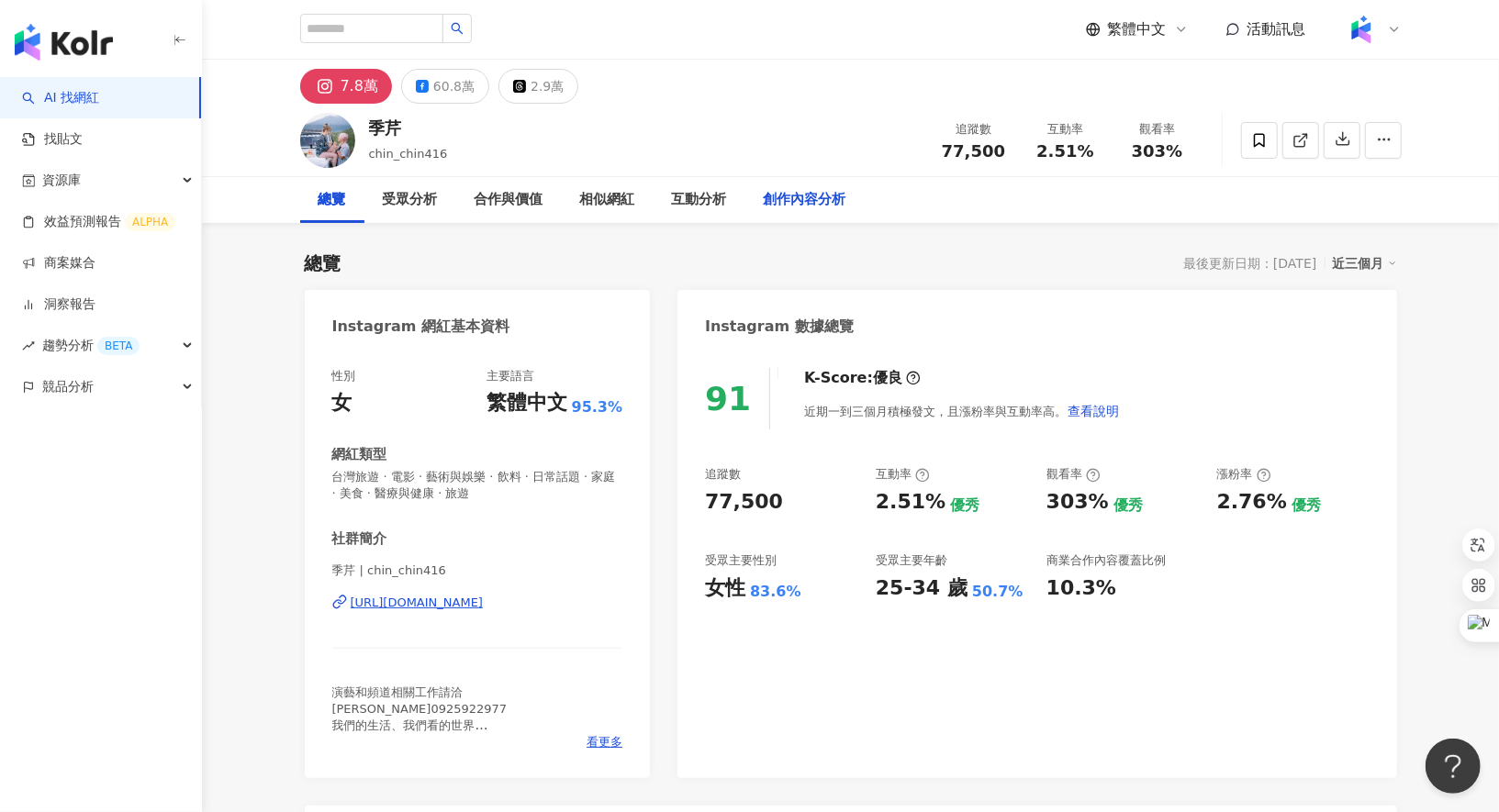
click at [812, 191] on div "創作內容分析" at bounding box center [805, 200] width 83 height 22
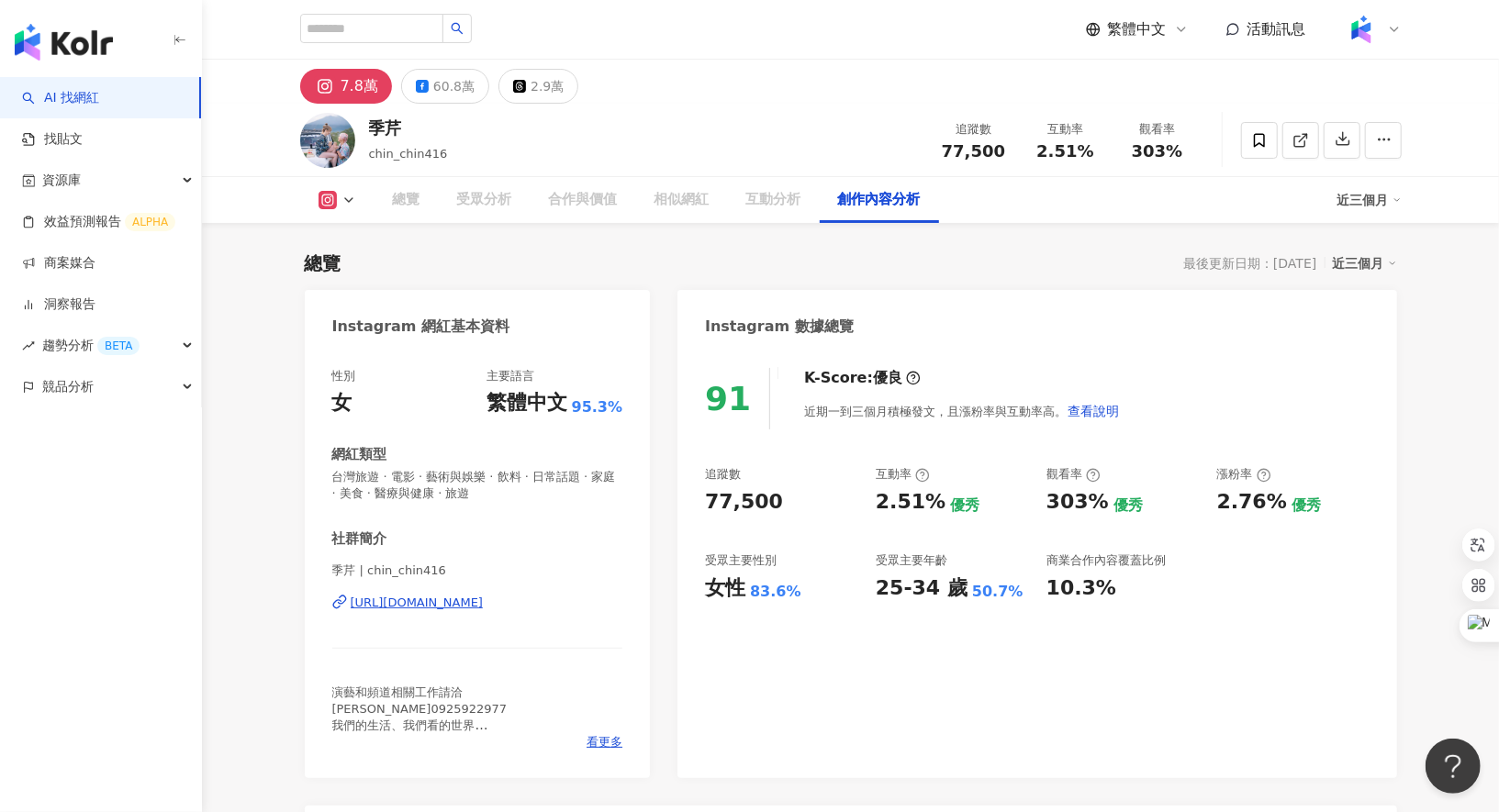
scroll to position [5226, 0]
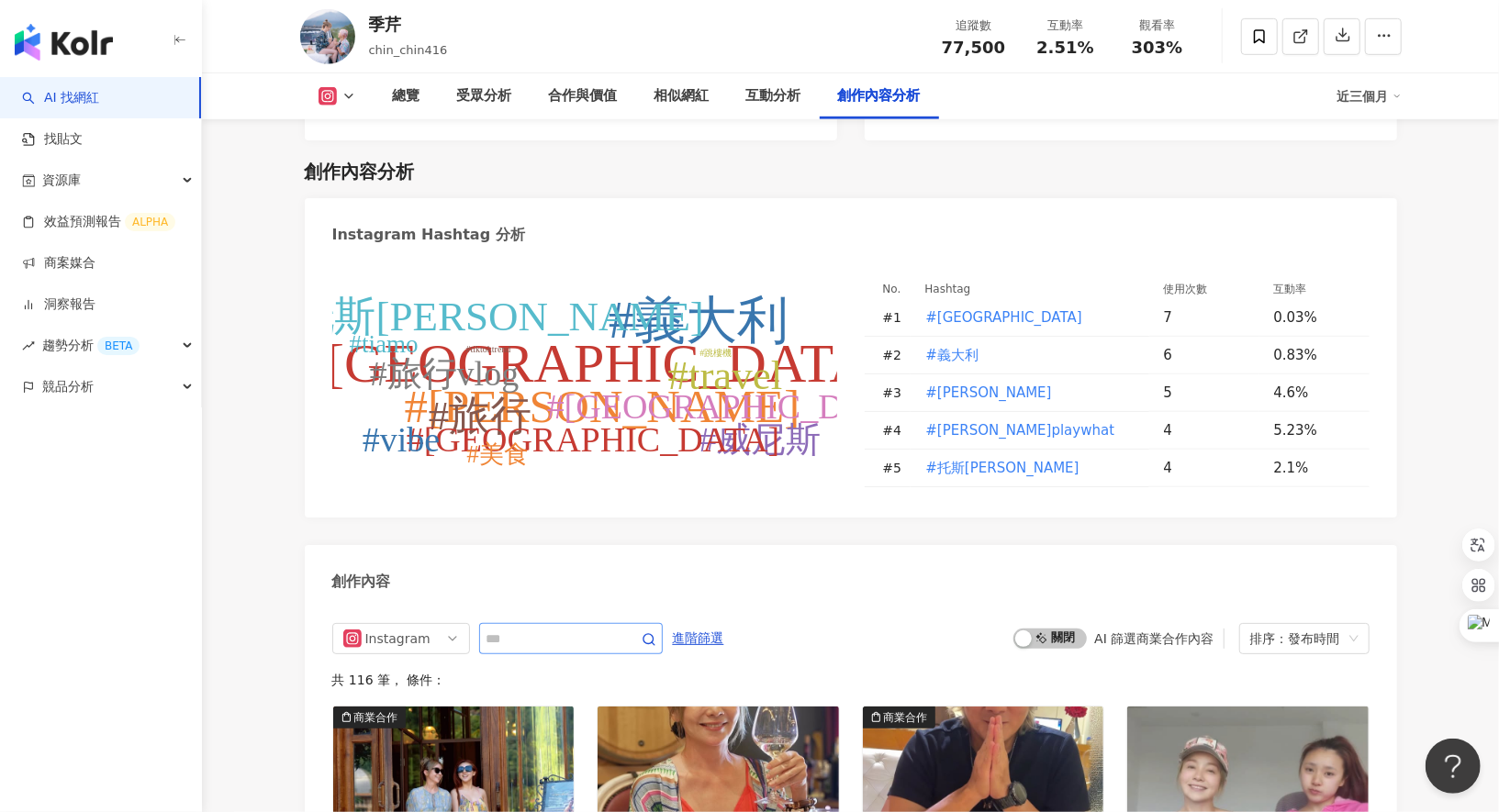
click at [571, 624] on span at bounding box center [571, 639] width 184 height 31
type input "*"
type input "***"
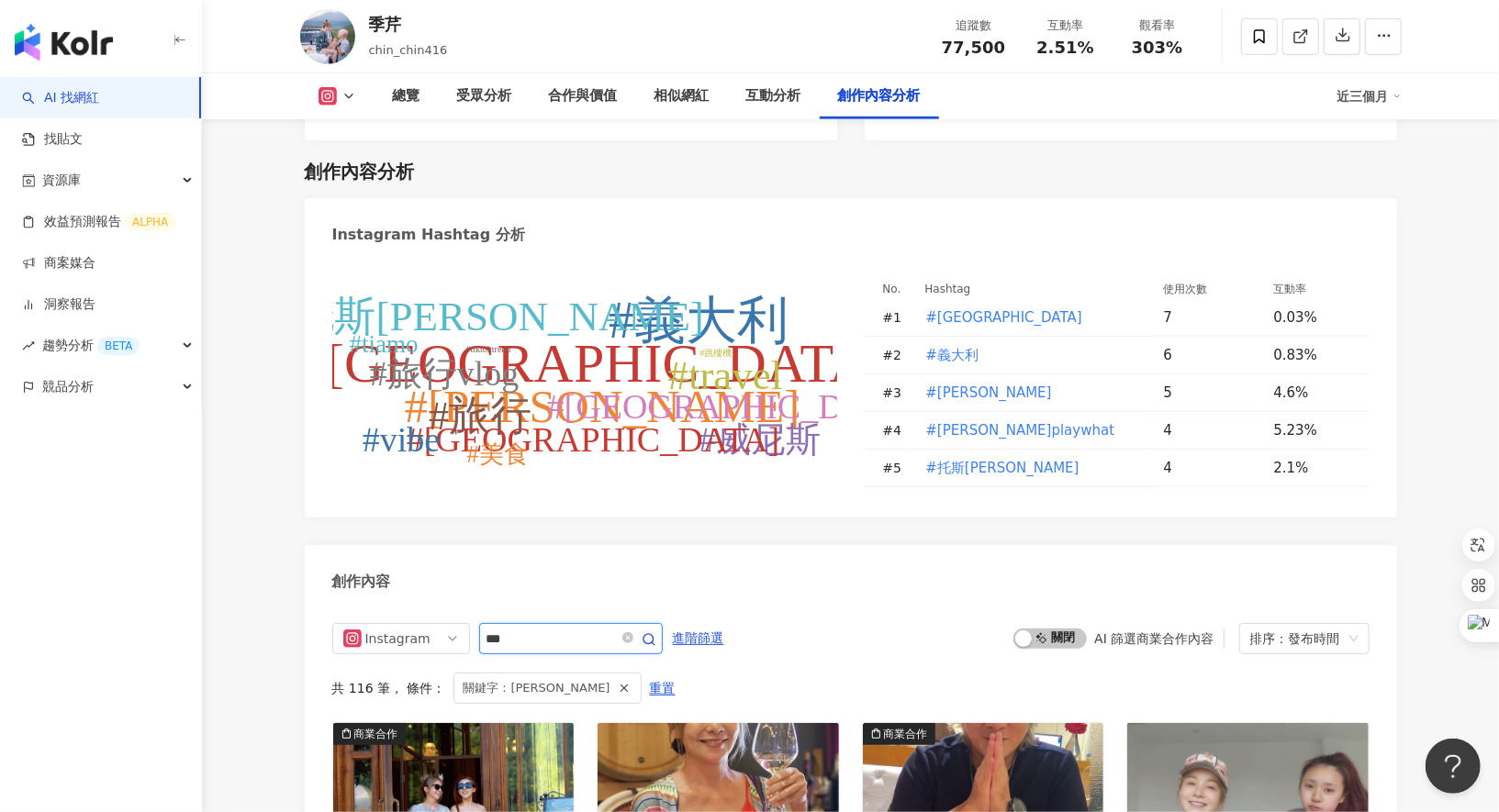
scroll to position [5631, 0]
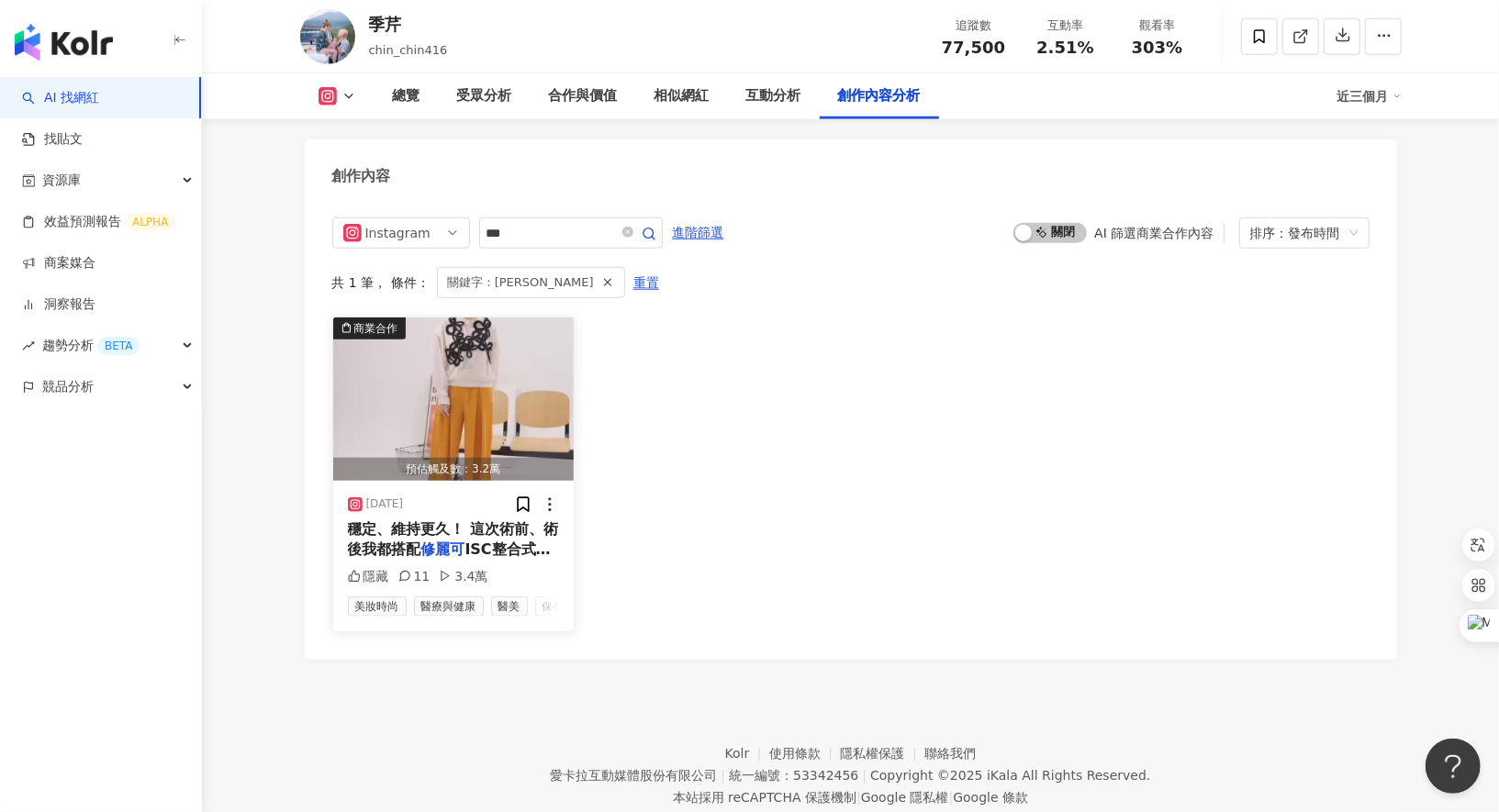
click at [492, 519] on div "穩定、維持更久！ 這次術前、術後我都搭配 修麗可 ISC整合式保養，真的大推！尤其是" at bounding box center [454, 540] width 212 height 41
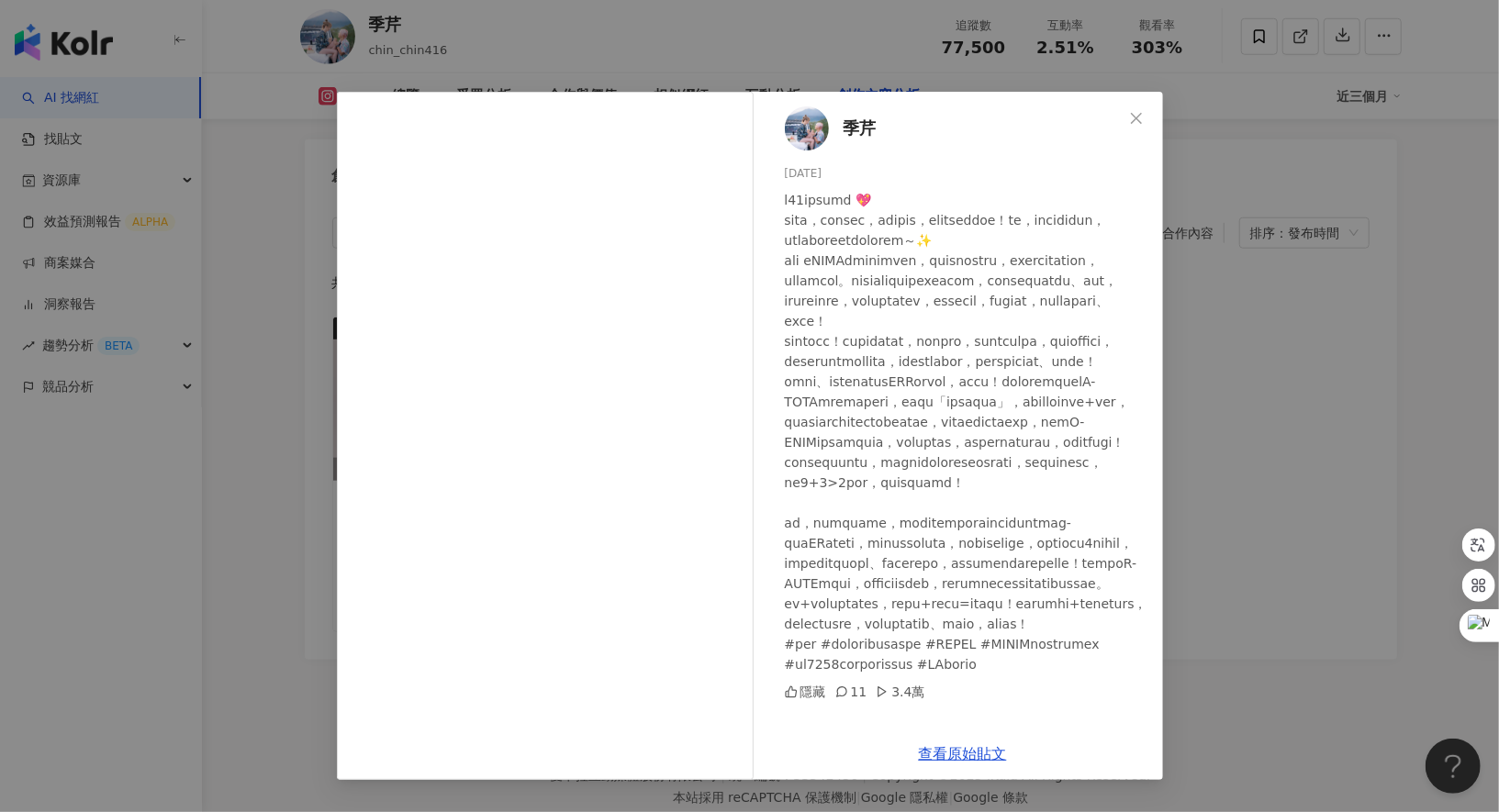
click at [1269, 461] on div "[PERSON_NAME][DATE] 隱藏 11 3.4萬 查看原始貼文" at bounding box center [750, 406] width 1499 height 812
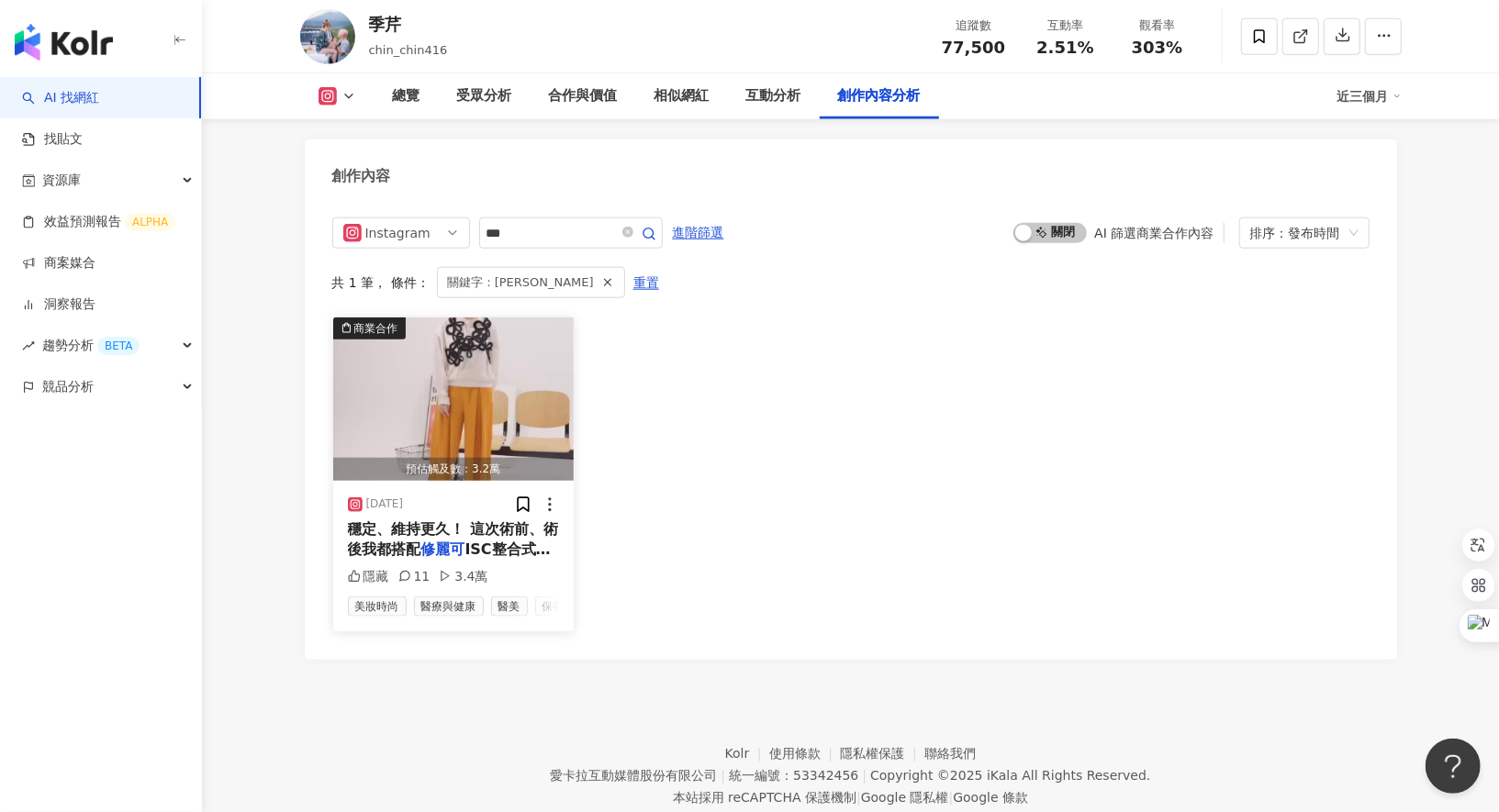
click at [416, 523] on span "穩定、維持更久！ 這次術前、術後我都搭配" at bounding box center [453, 539] width 211 height 38
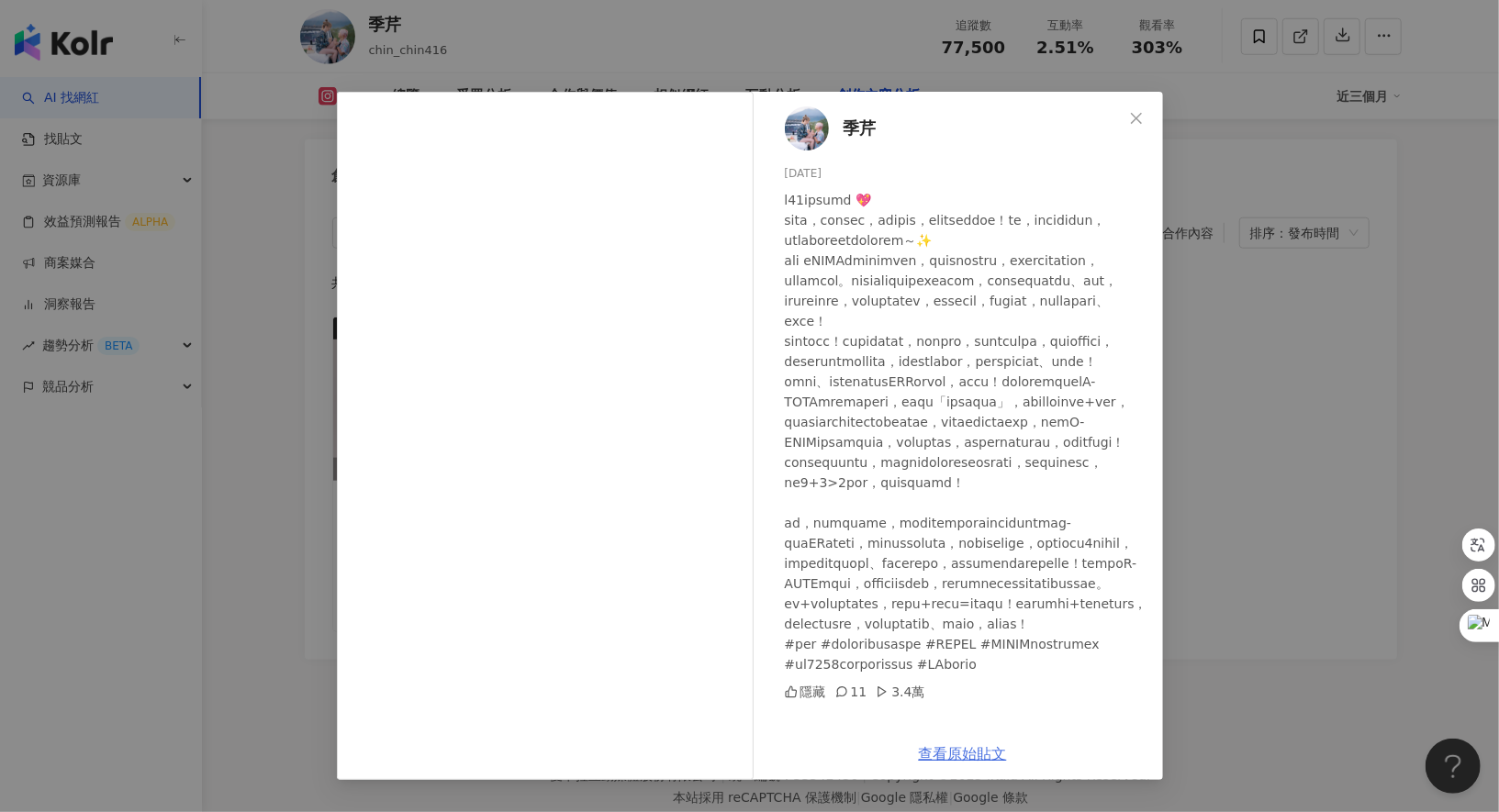
click at [980, 759] on link "查看原始貼文" at bounding box center [963, 754] width 88 height 18
click at [977, 754] on link "查看原始貼文" at bounding box center [963, 754] width 88 height 18
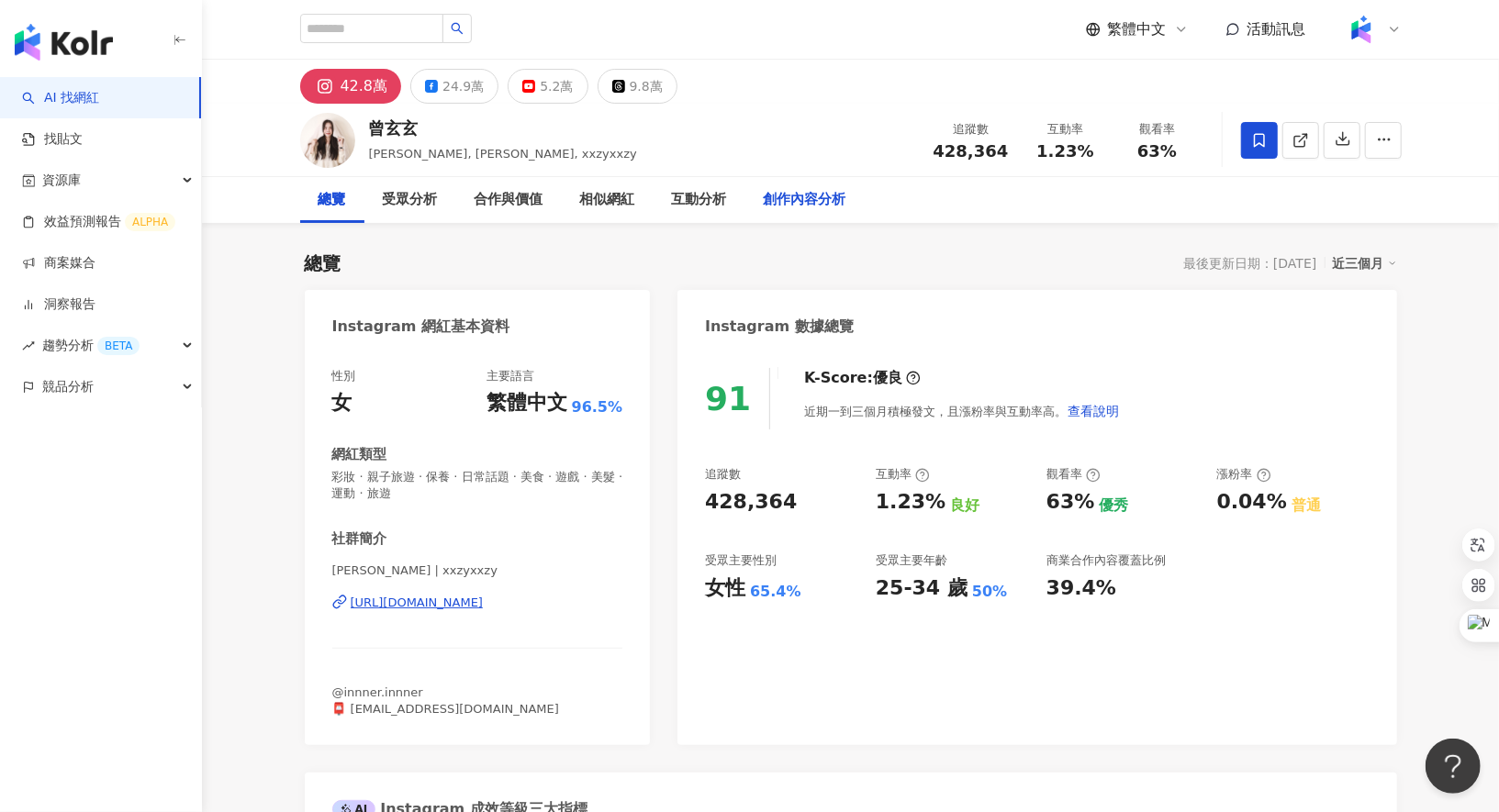
click at [803, 189] on div "創作內容分析" at bounding box center [805, 200] width 83 height 22
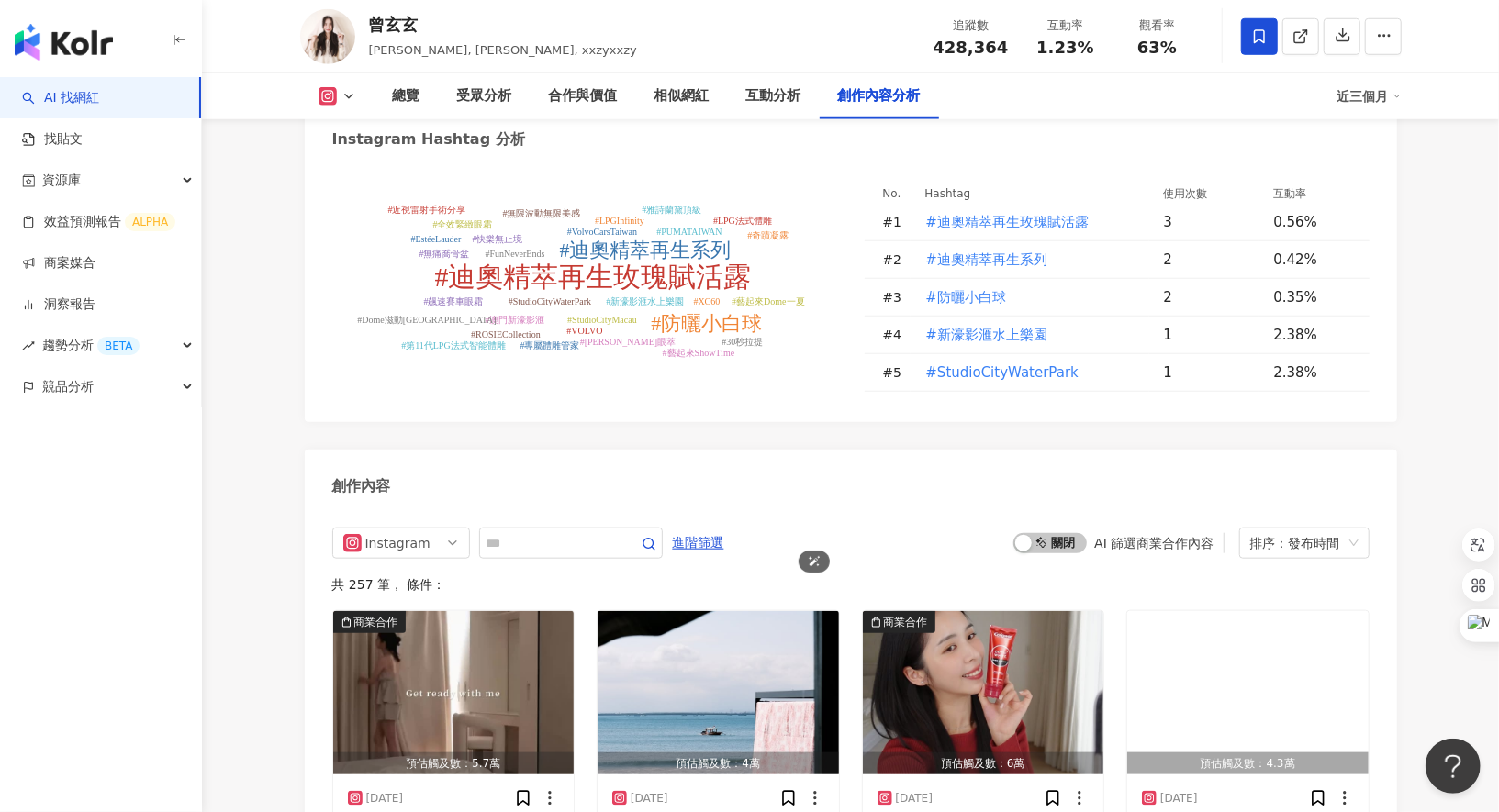
scroll to position [5562, 0]
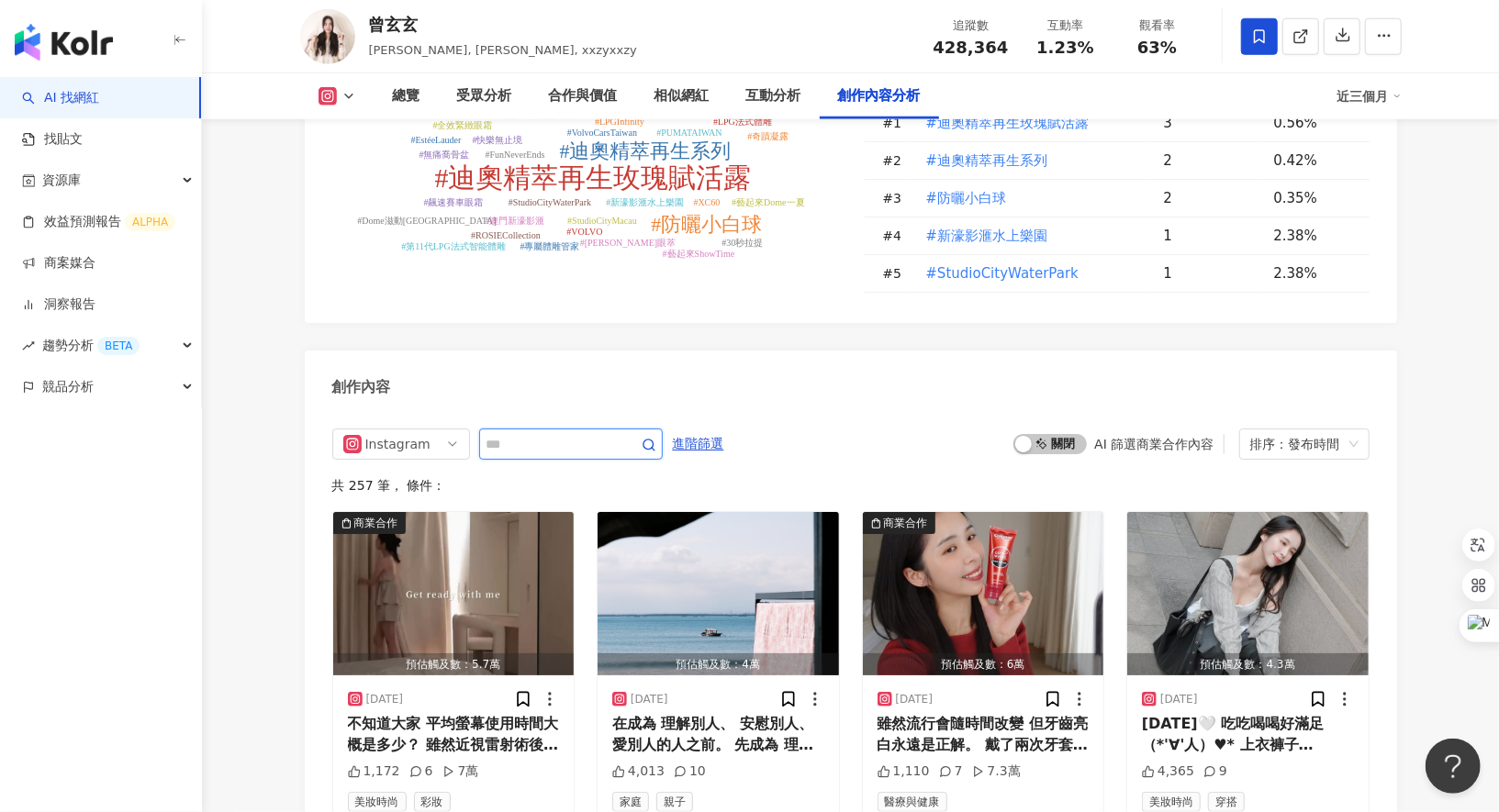
click at [576, 433] on input "text" at bounding box center [551, 444] width 129 height 22
type input "*"
type input "***"
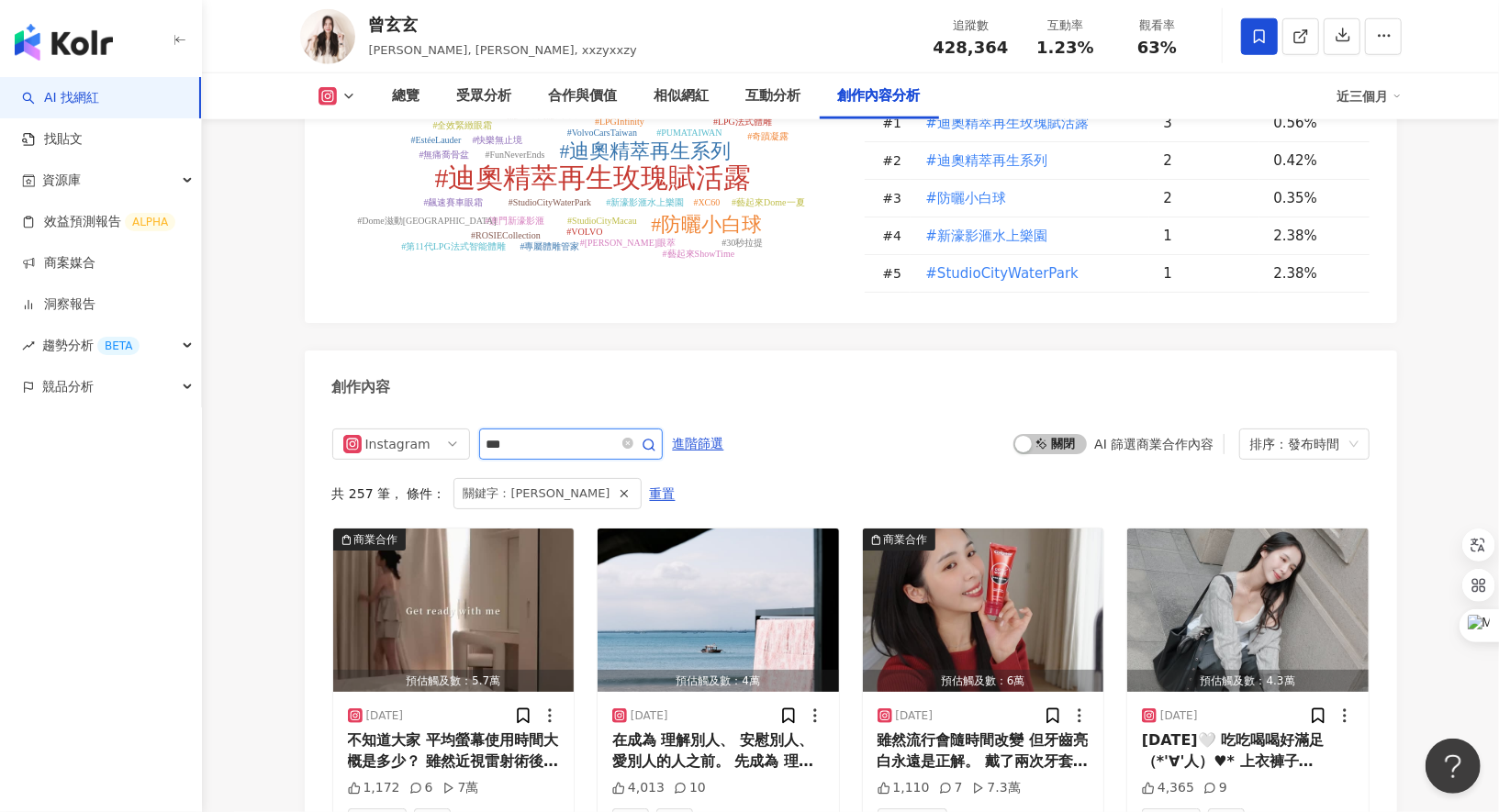
scroll to position [5671, 0]
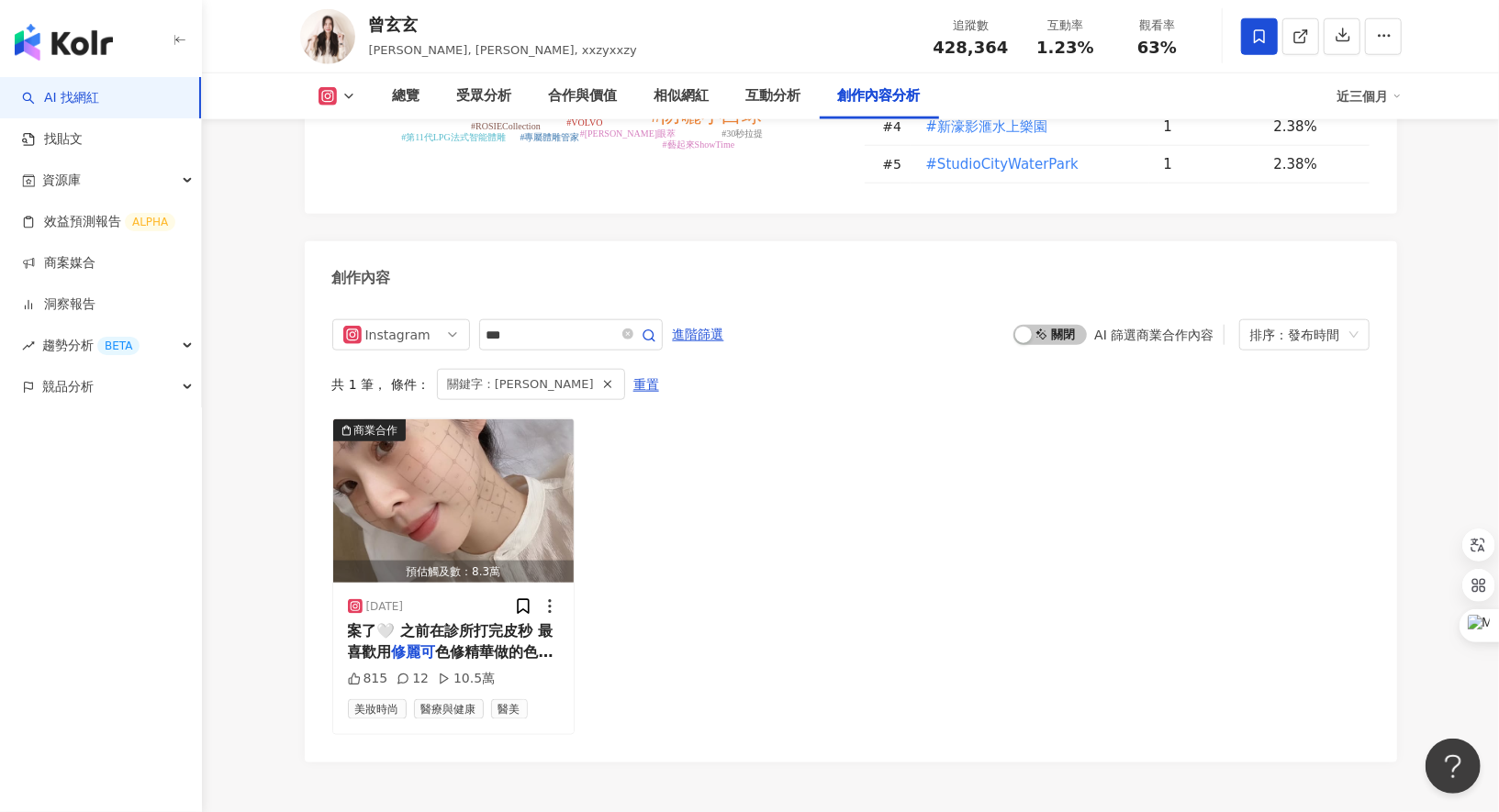
click at [666, 418] on div "商業合作 預估觸及數：8.3萬 2025/6/11 案了🤍 之前在診所打完皮秒 最喜歡用 修麗可 色修精華做的色修瀑布 快速舒緩肌膚 815 12 10.5萬…" at bounding box center [851, 576] width 1037 height 316
click at [430, 643] on mark "修麗可" at bounding box center [414, 652] width 44 height 18
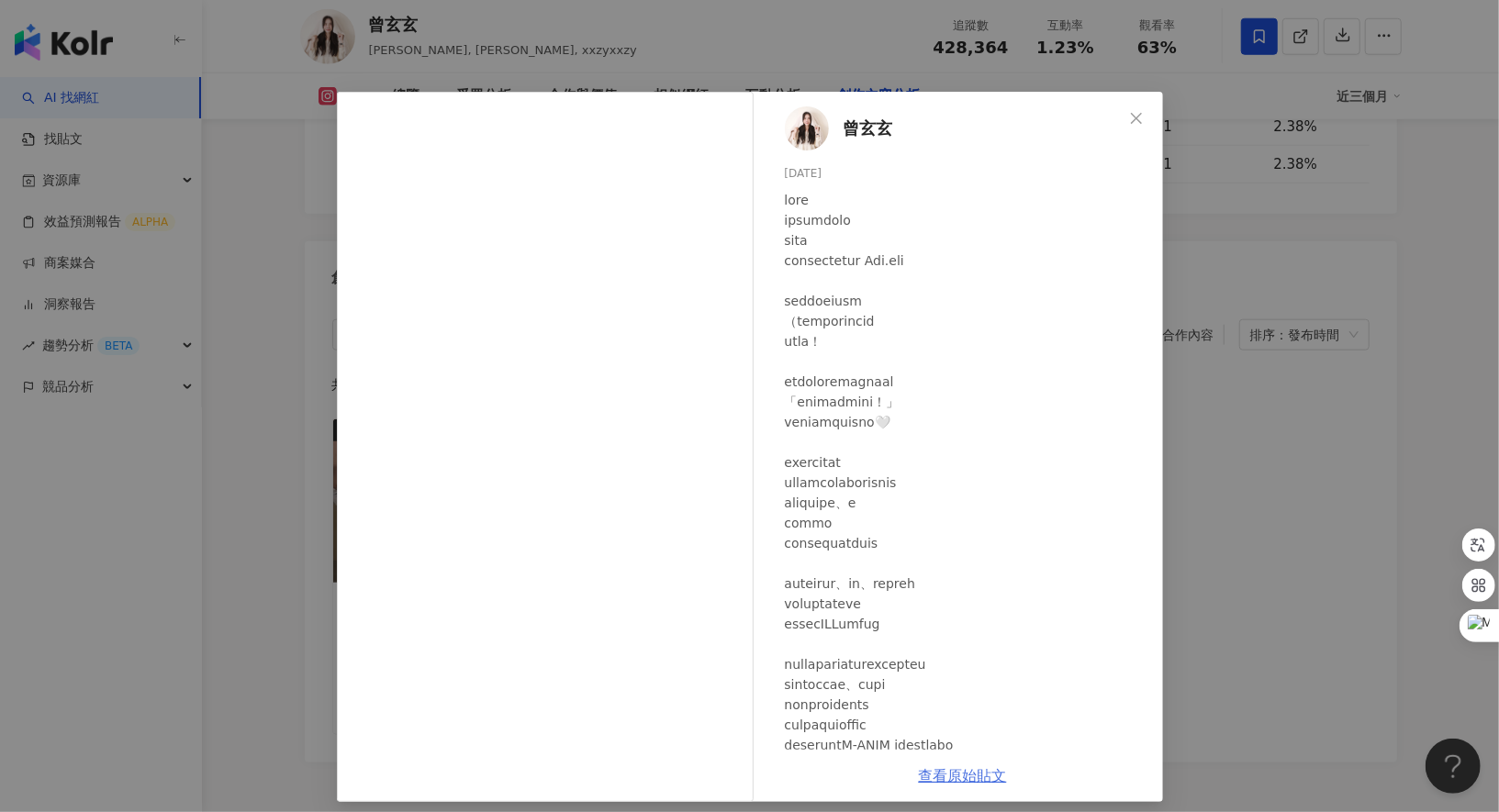
click at [981, 771] on link "查看原始貼文" at bounding box center [963, 775] width 88 height 18
click at [1258, 219] on div "曾玄玄 2025/6/11 815 12 10.5萬 查看原始貼文" at bounding box center [750, 406] width 1499 height 812
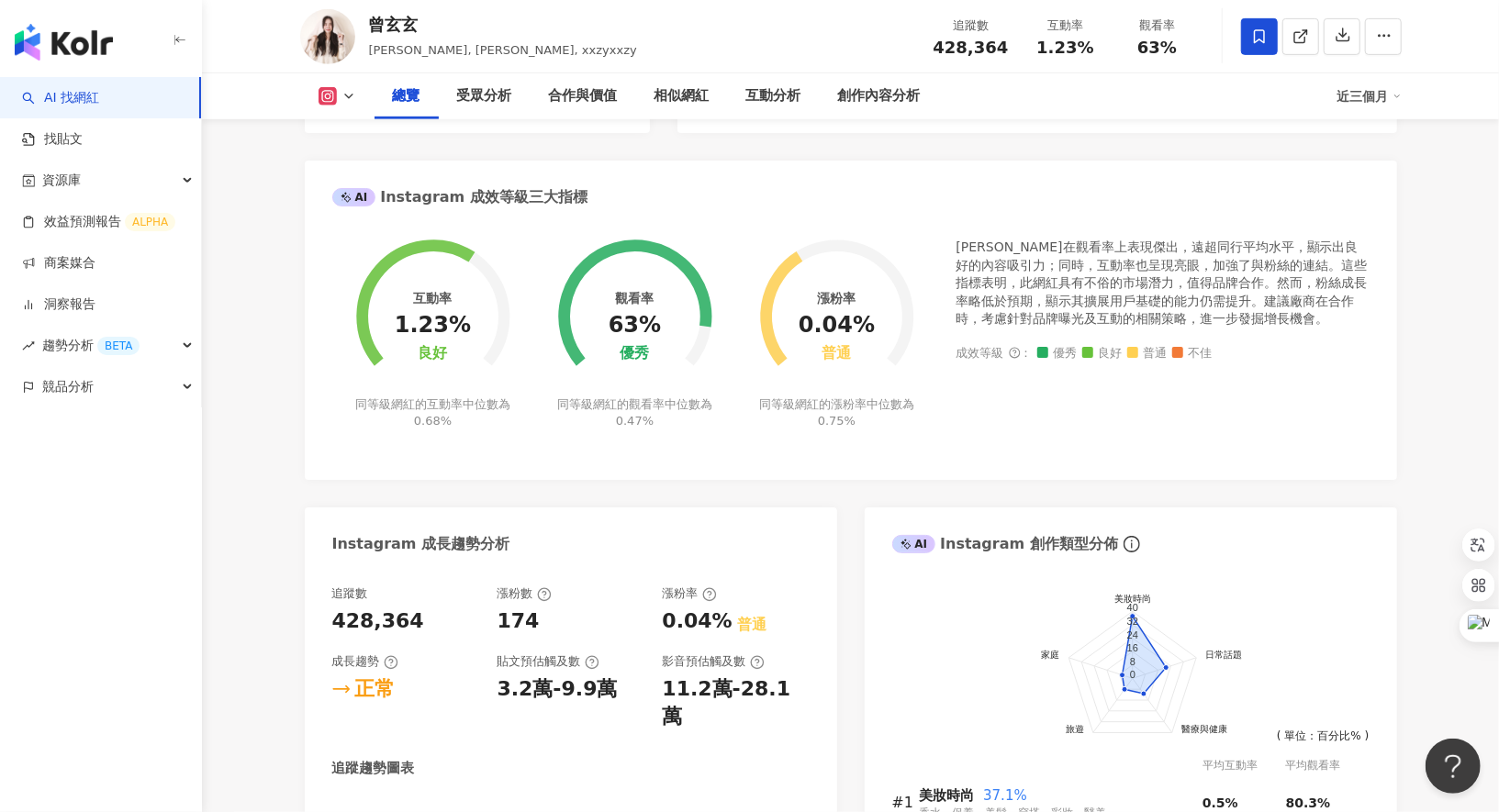
scroll to position [0, 0]
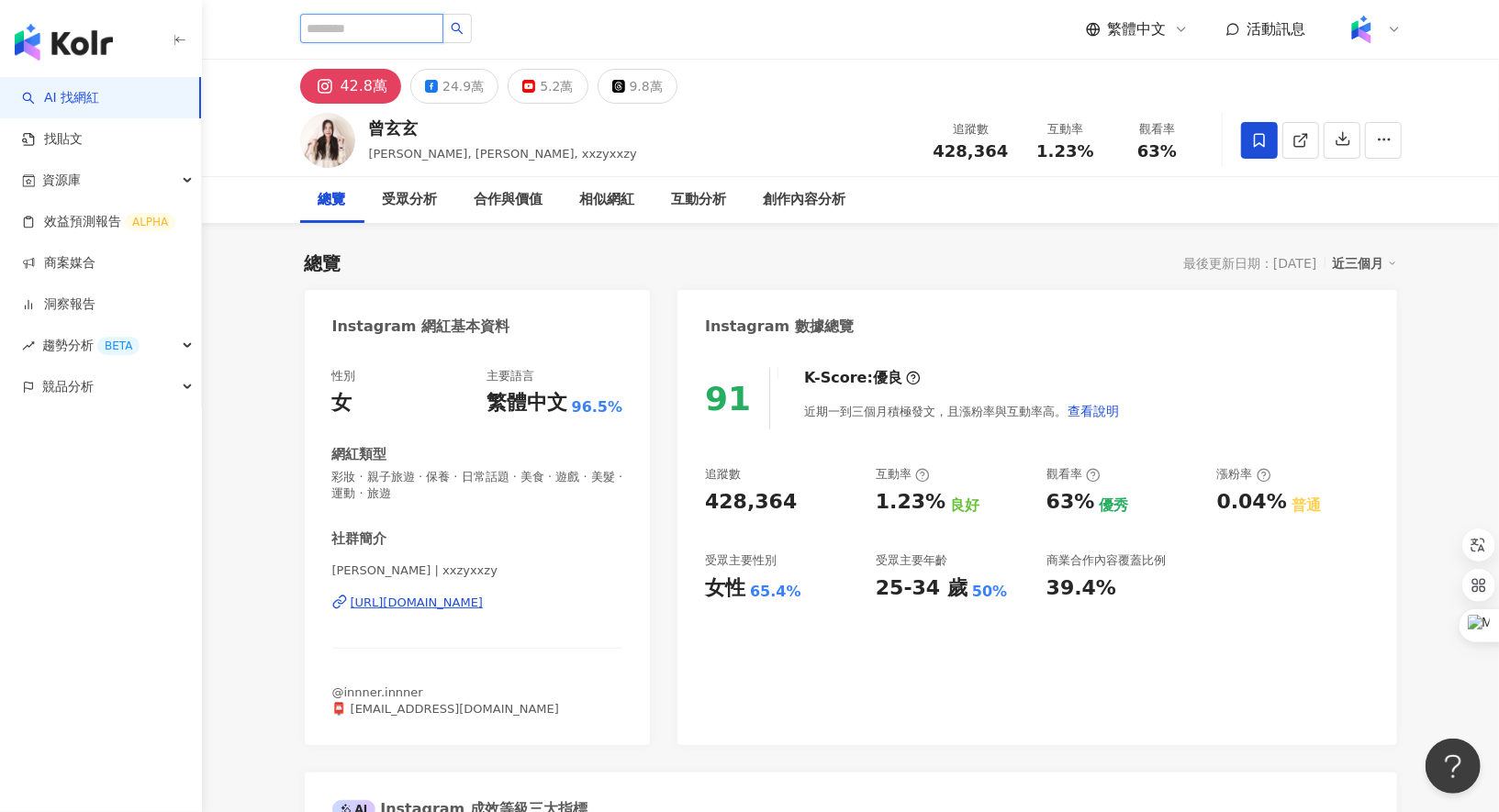
click at [386, 33] on input "search" at bounding box center [371, 28] width 144 height 29
paste input "***"
type input "***"
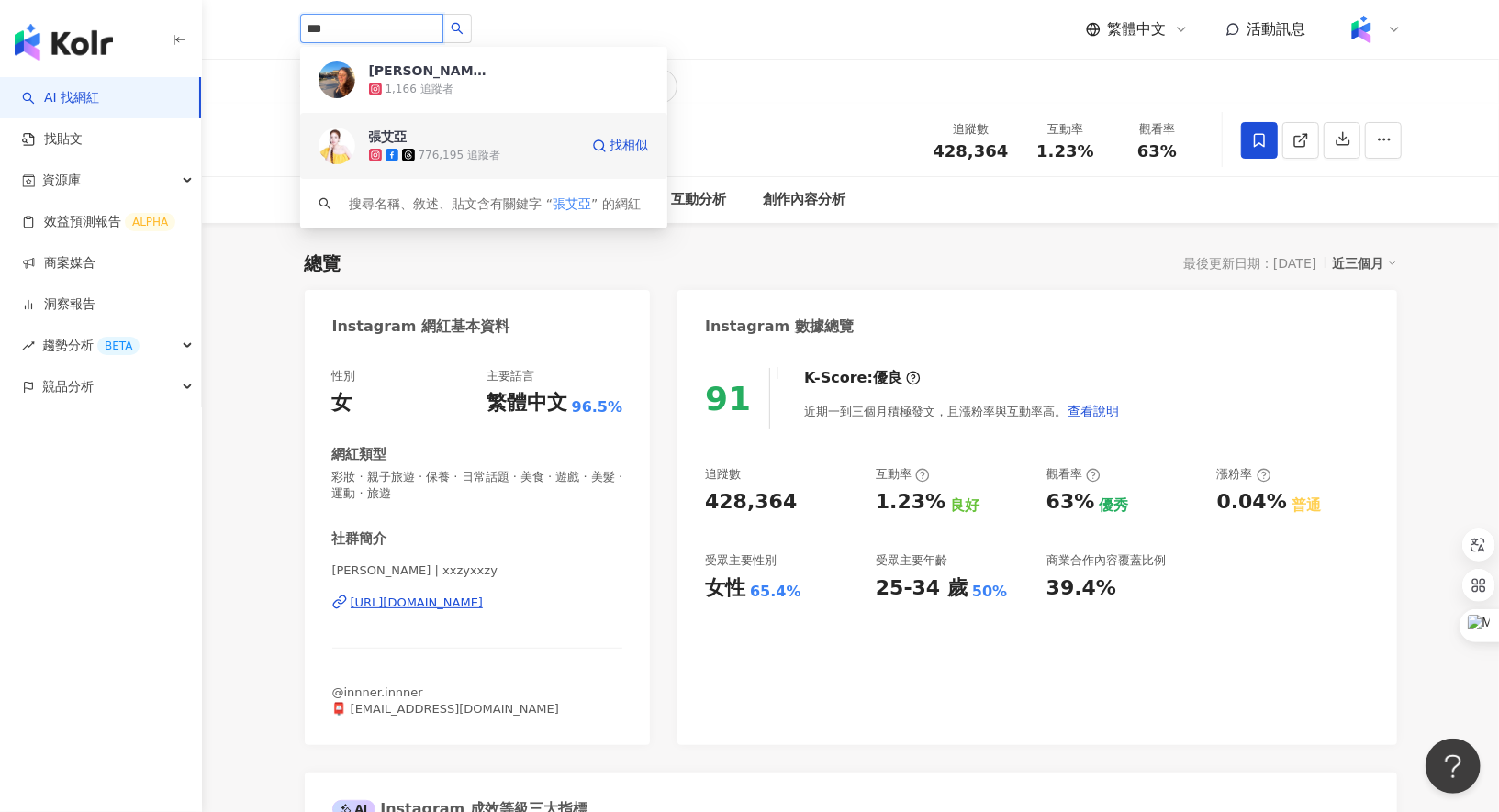
click at [434, 139] on span "張艾亞" at bounding box center [428, 137] width 119 height 19
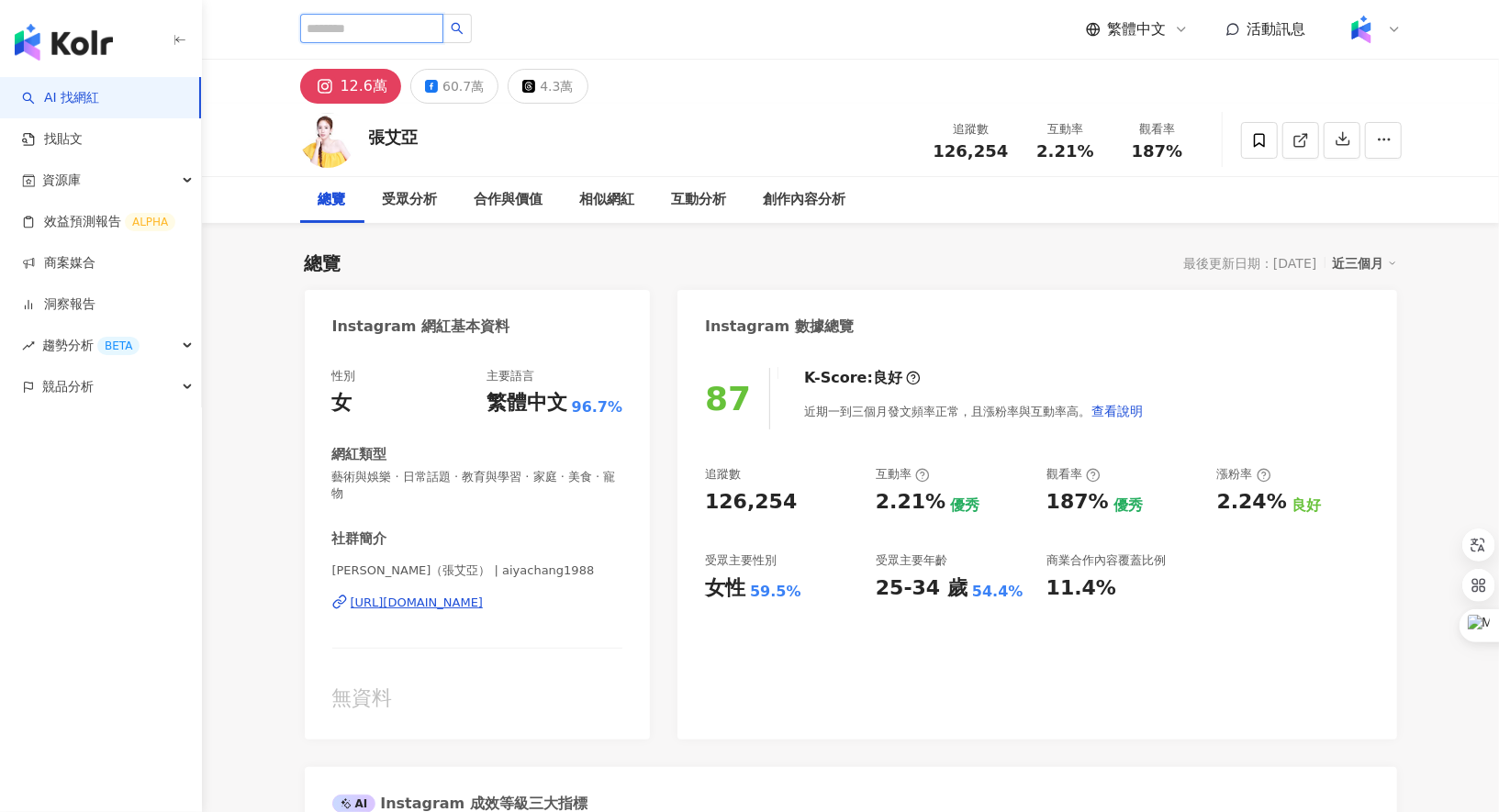
click at [375, 30] on input "search" at bounding box center [371, 28] width 144 height 29
click at [809, 194] on div "創作內容分析" at bounding box center [805, 200] width 83 height 22
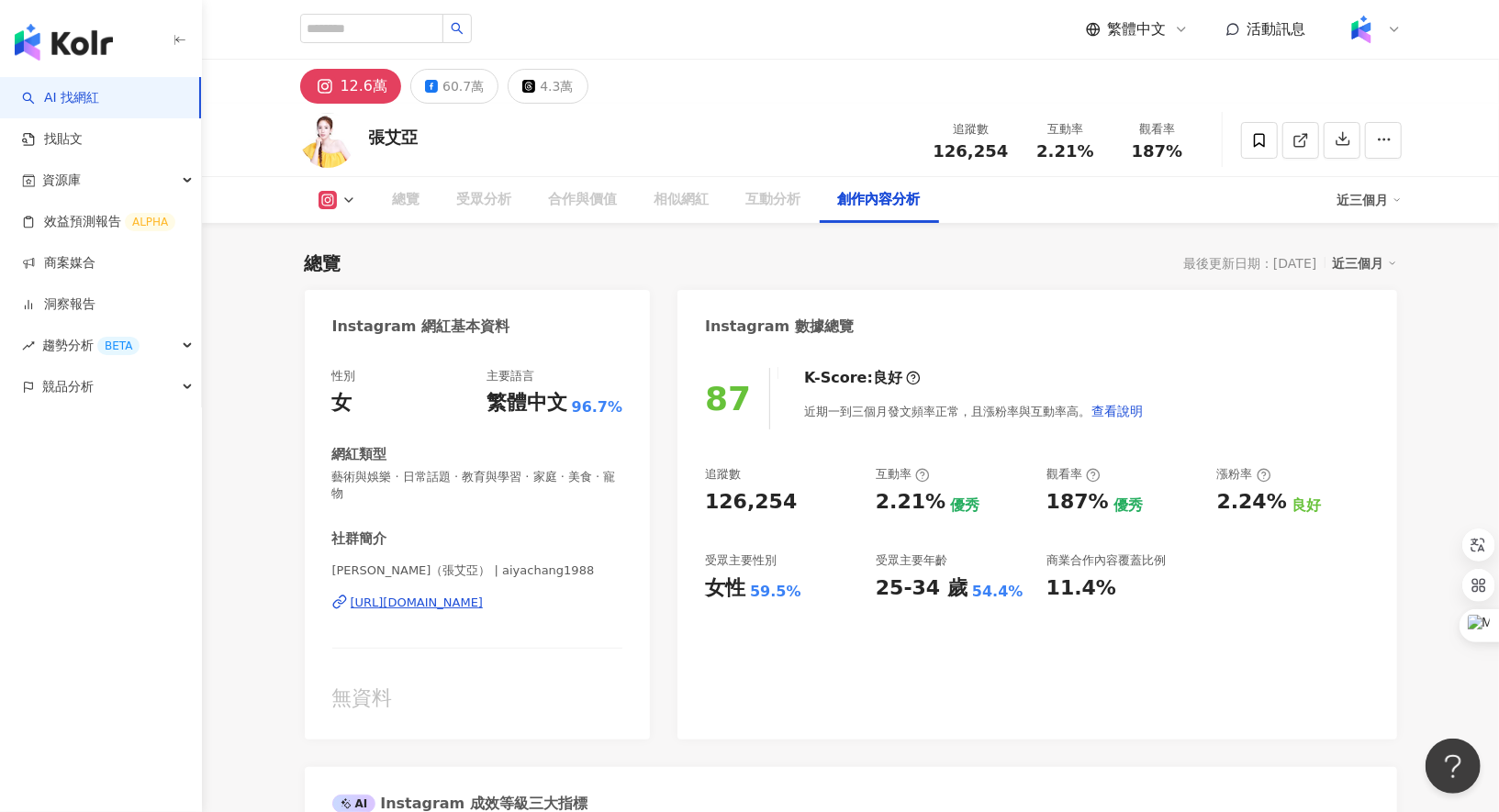
scroll to position [5182, 0]
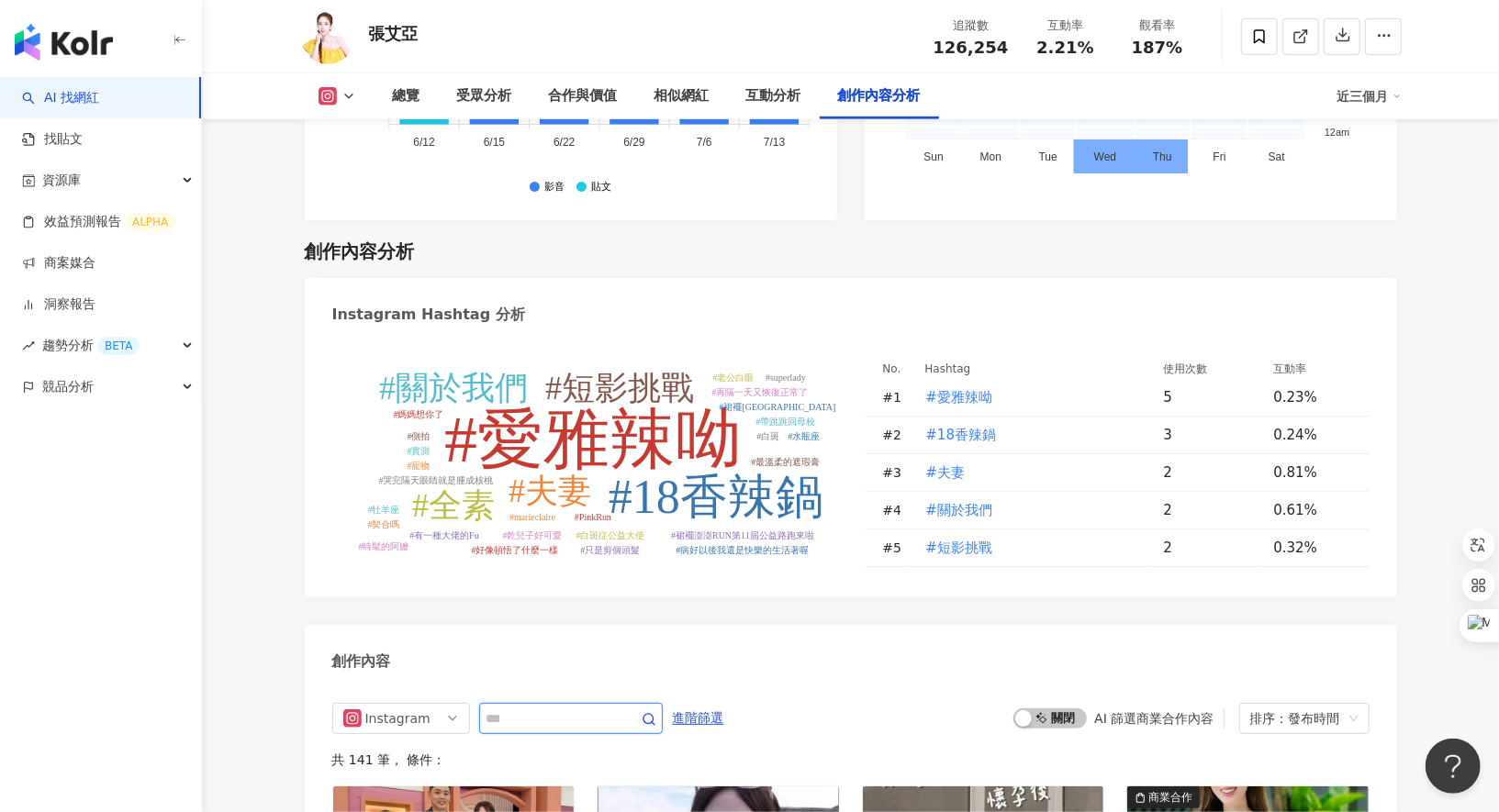
click at [543, 708] on input "text" at bounding box center [551, 718] width 129 height 22
type input "*"
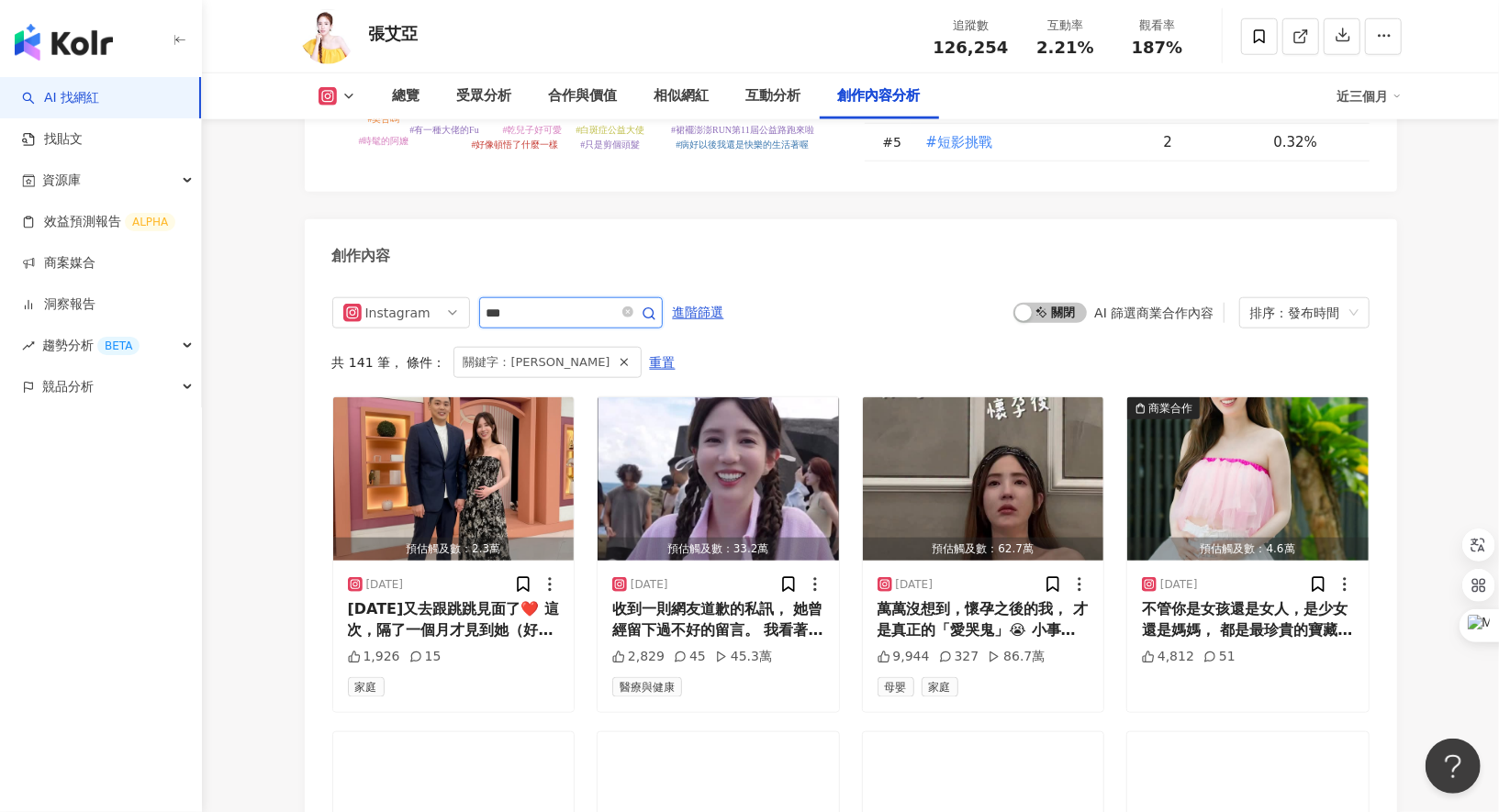
scroll to position [5429, 0]
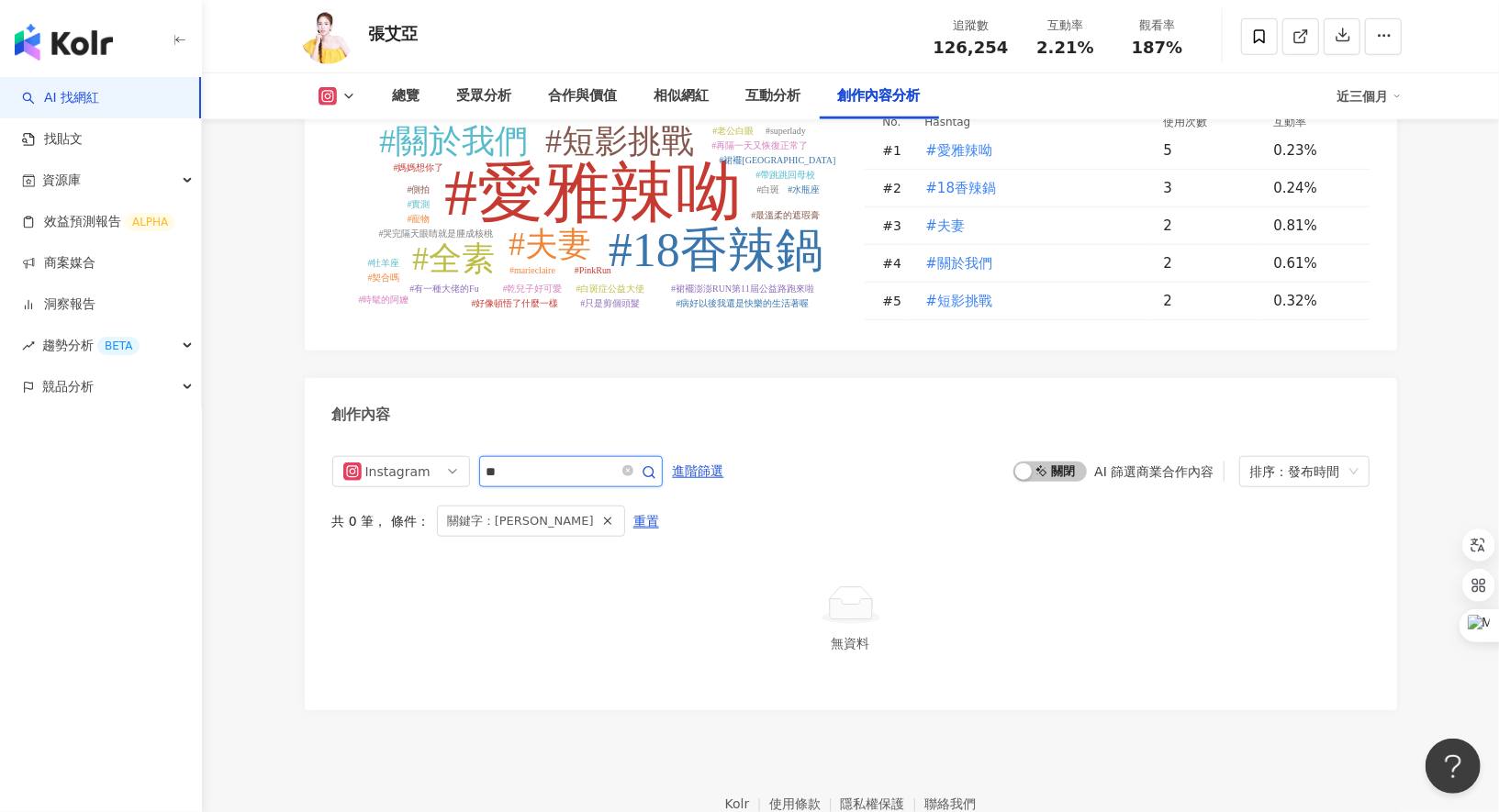
type input "*"
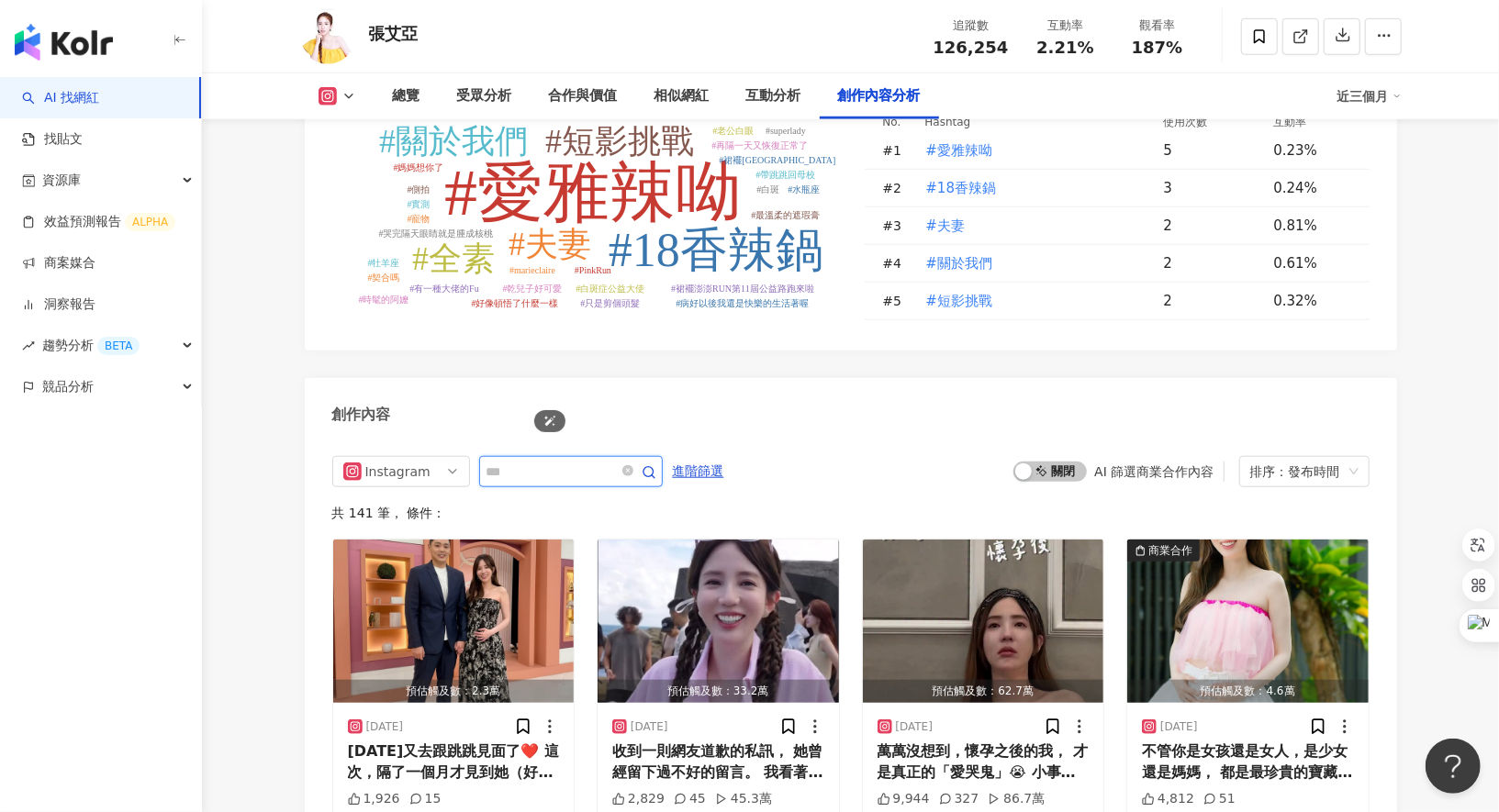
type input "*"
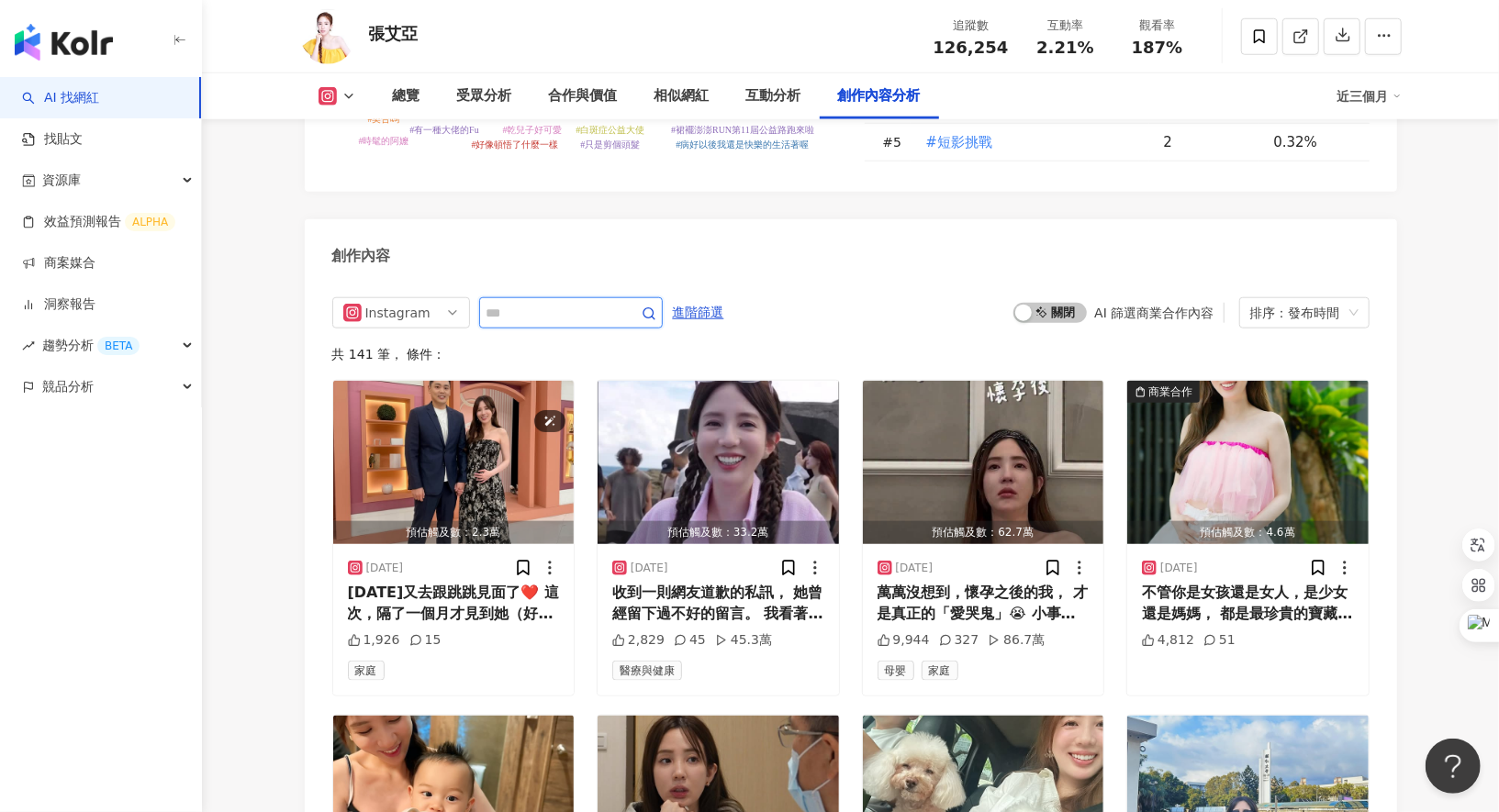
type input "*"
type input "**"
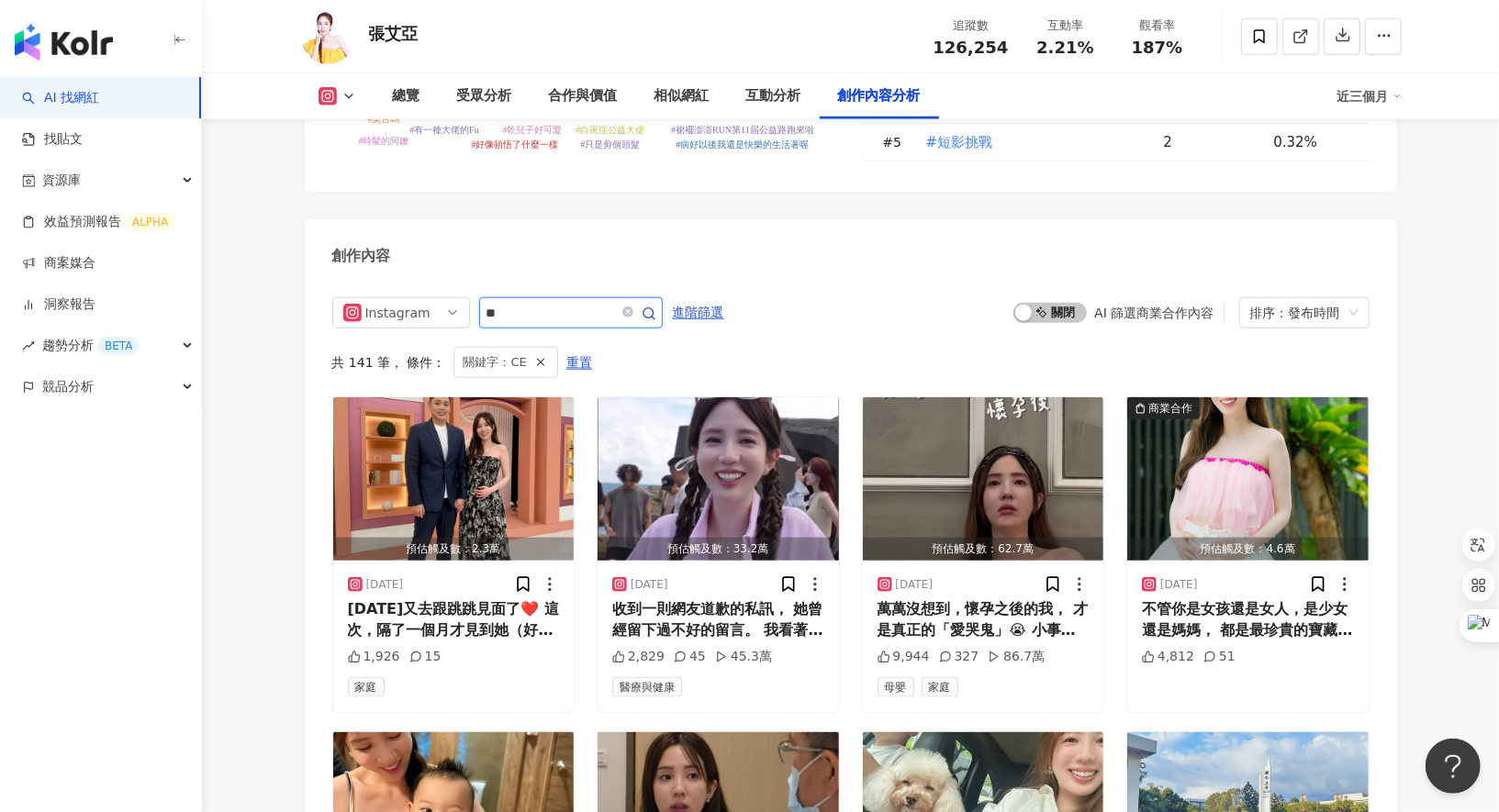
scroll to position [5429, 0]
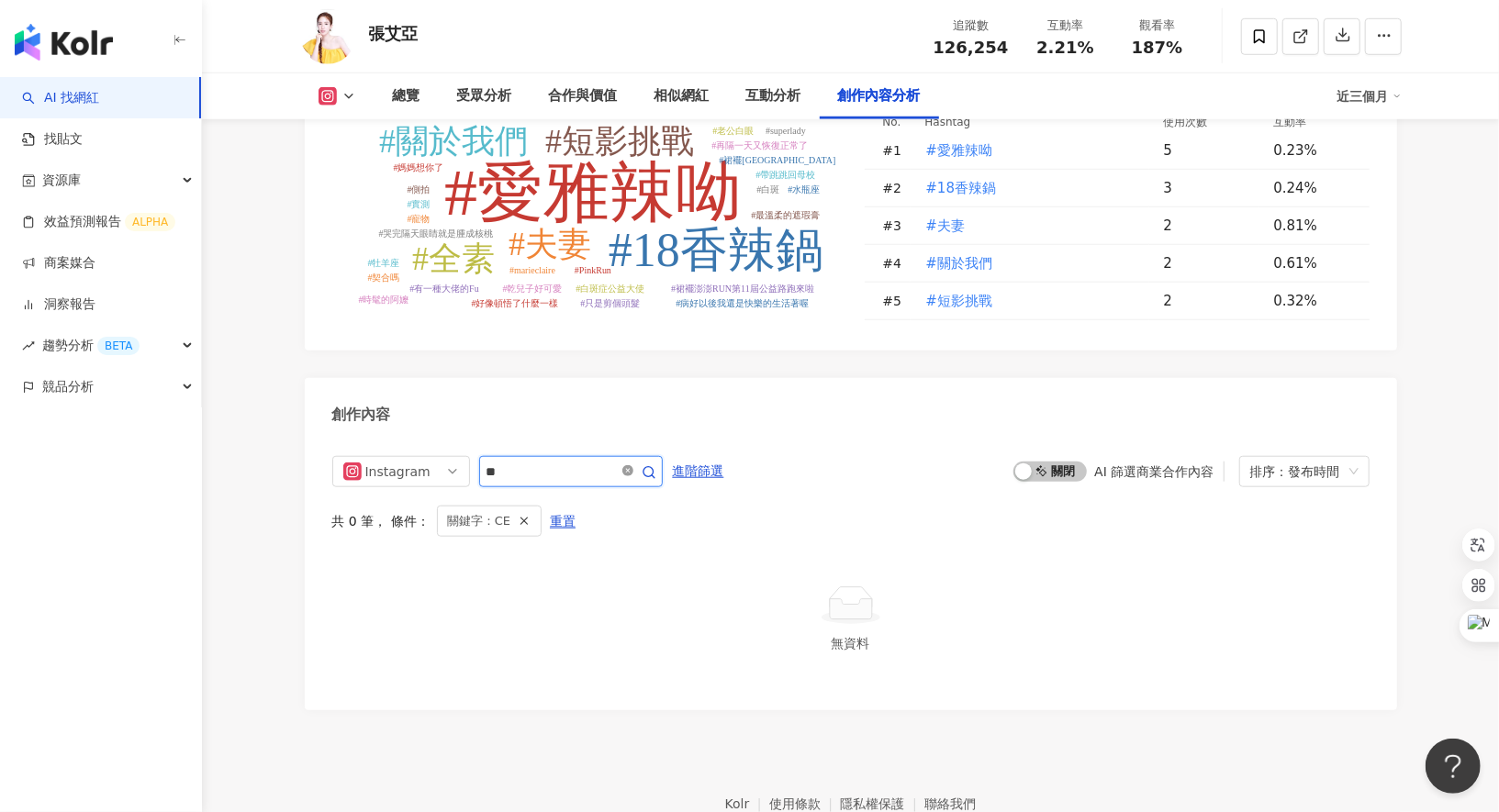
click at [629, 465] on icon "close-circle" at bounding box center [628, 471] width 11 height 11
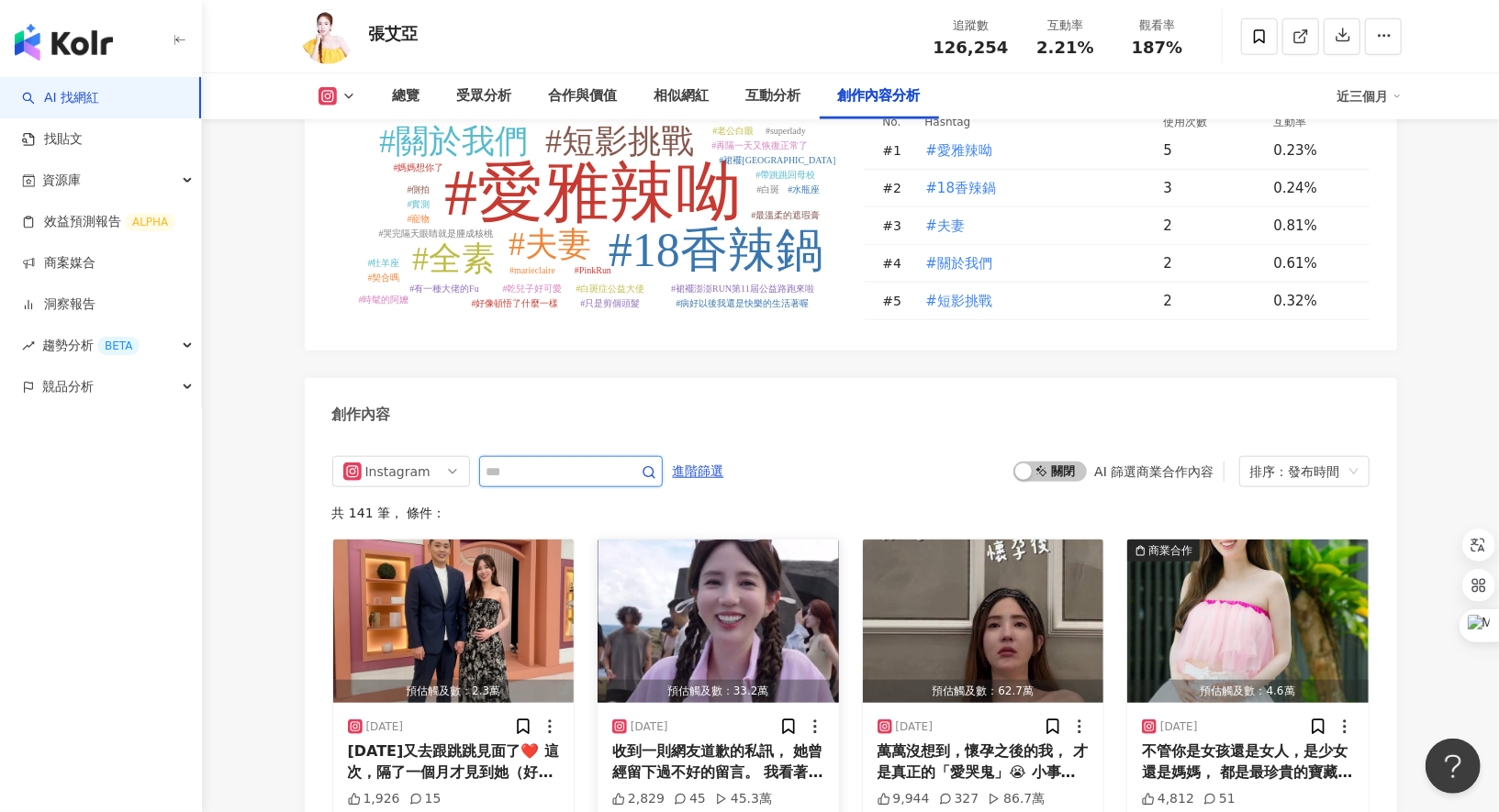
scroll to position [5587, 0]
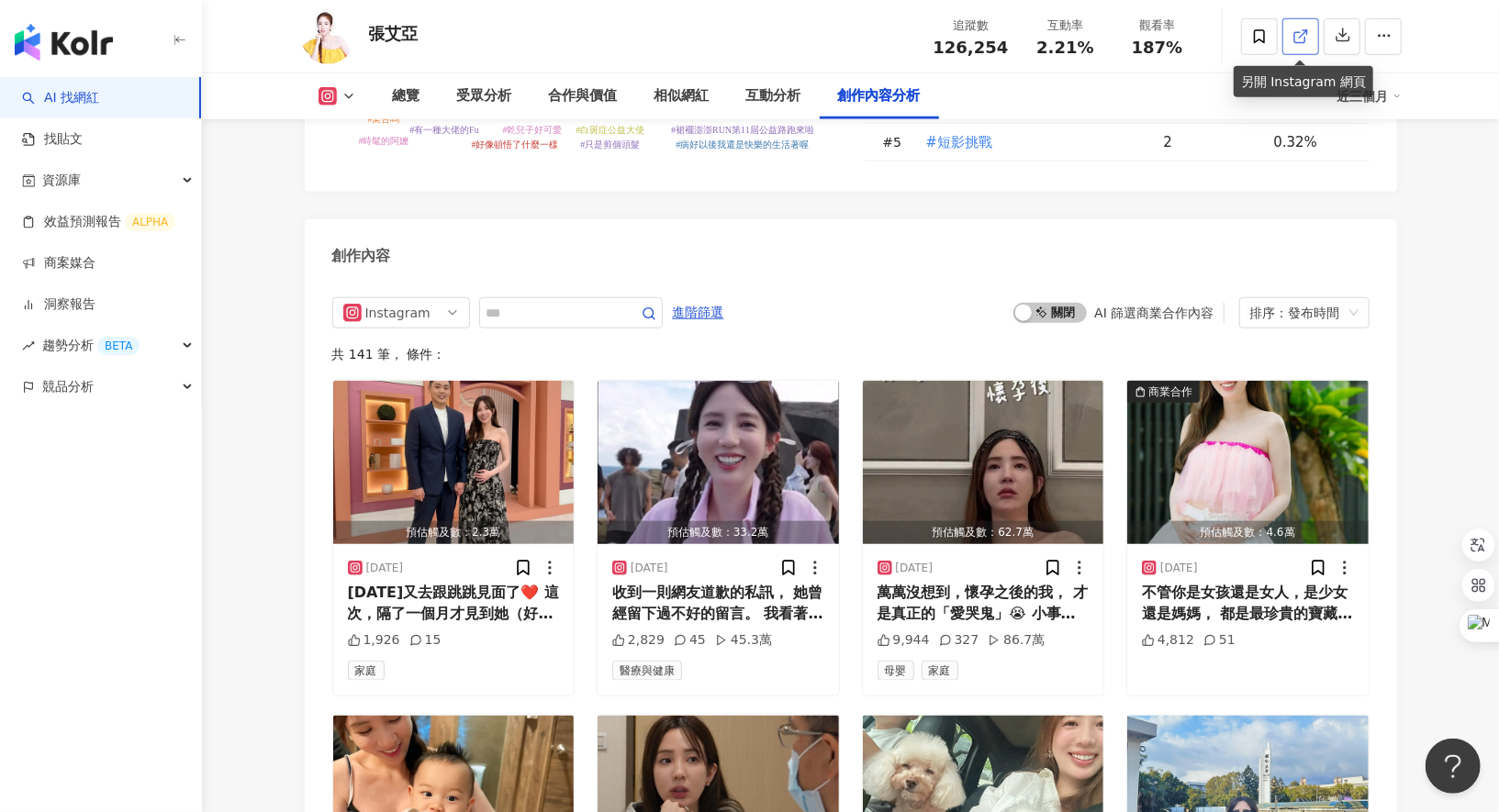
click at [1302, 38] on icon at bounding box center [1301, 37] width 17 height 17
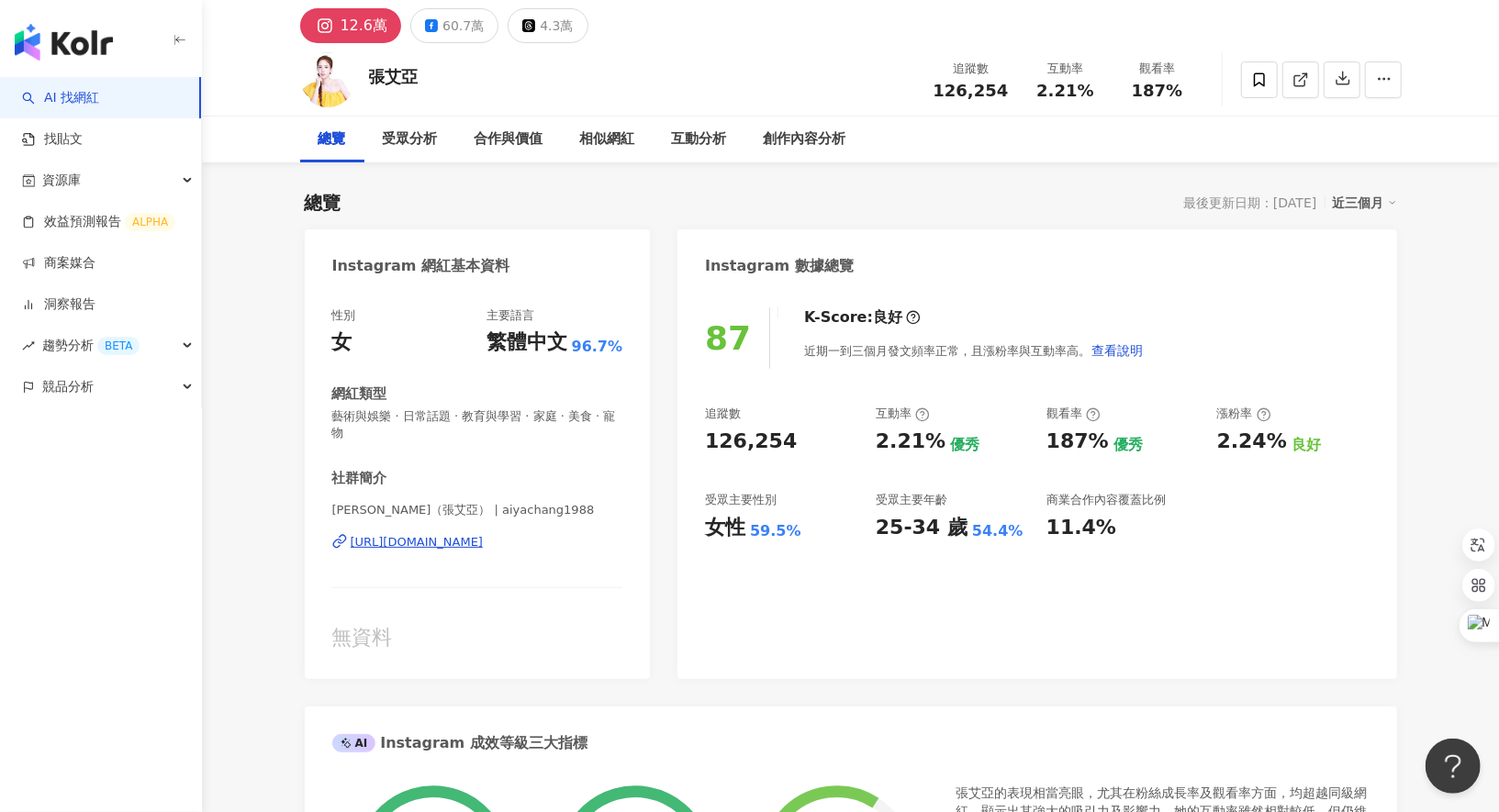
scroll to position [0, 0]
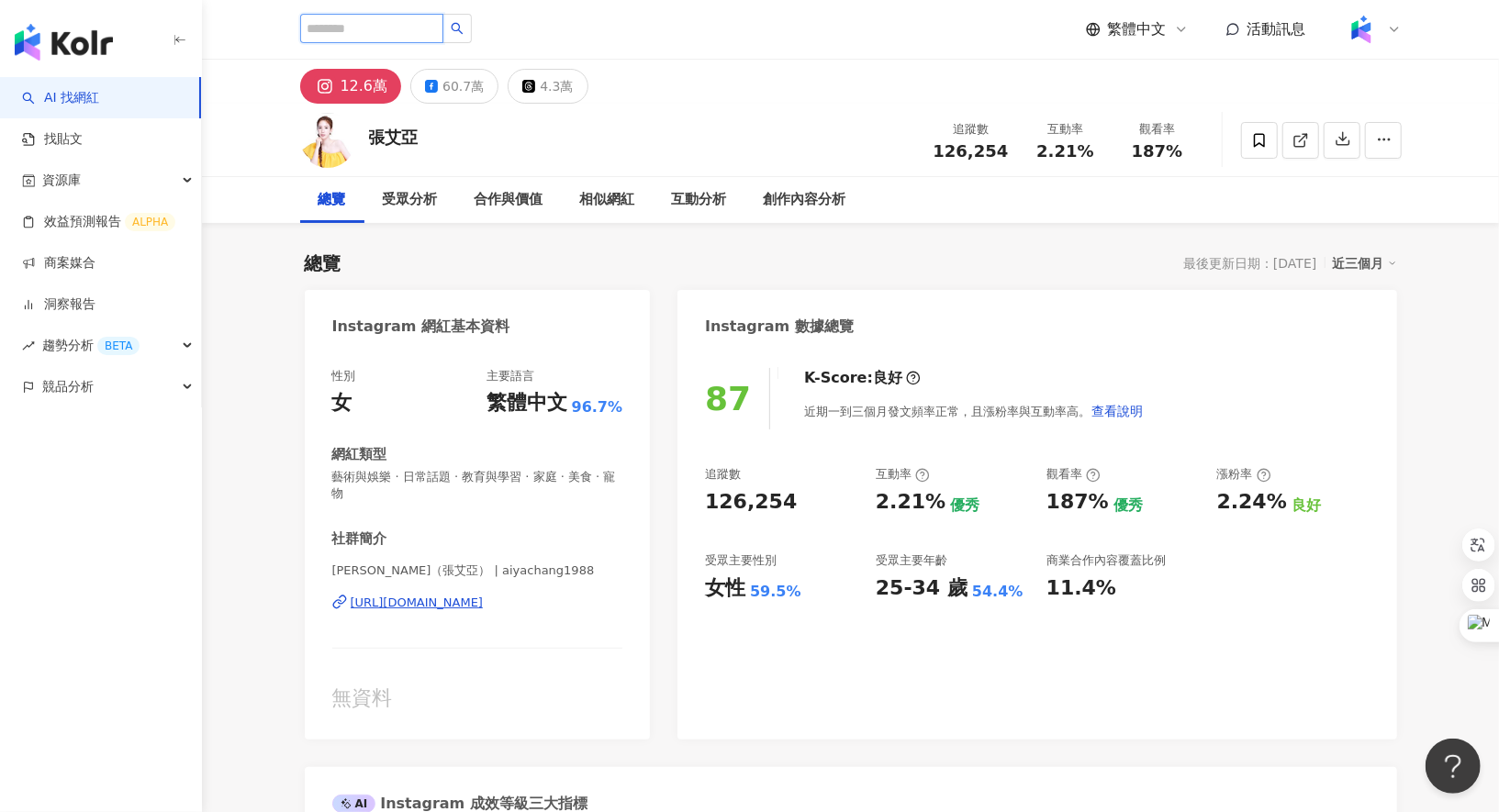
click at [390, 24] on input "search" at bounding box center [371, 28] width 144 height 29
paste input "**"
type input "**"
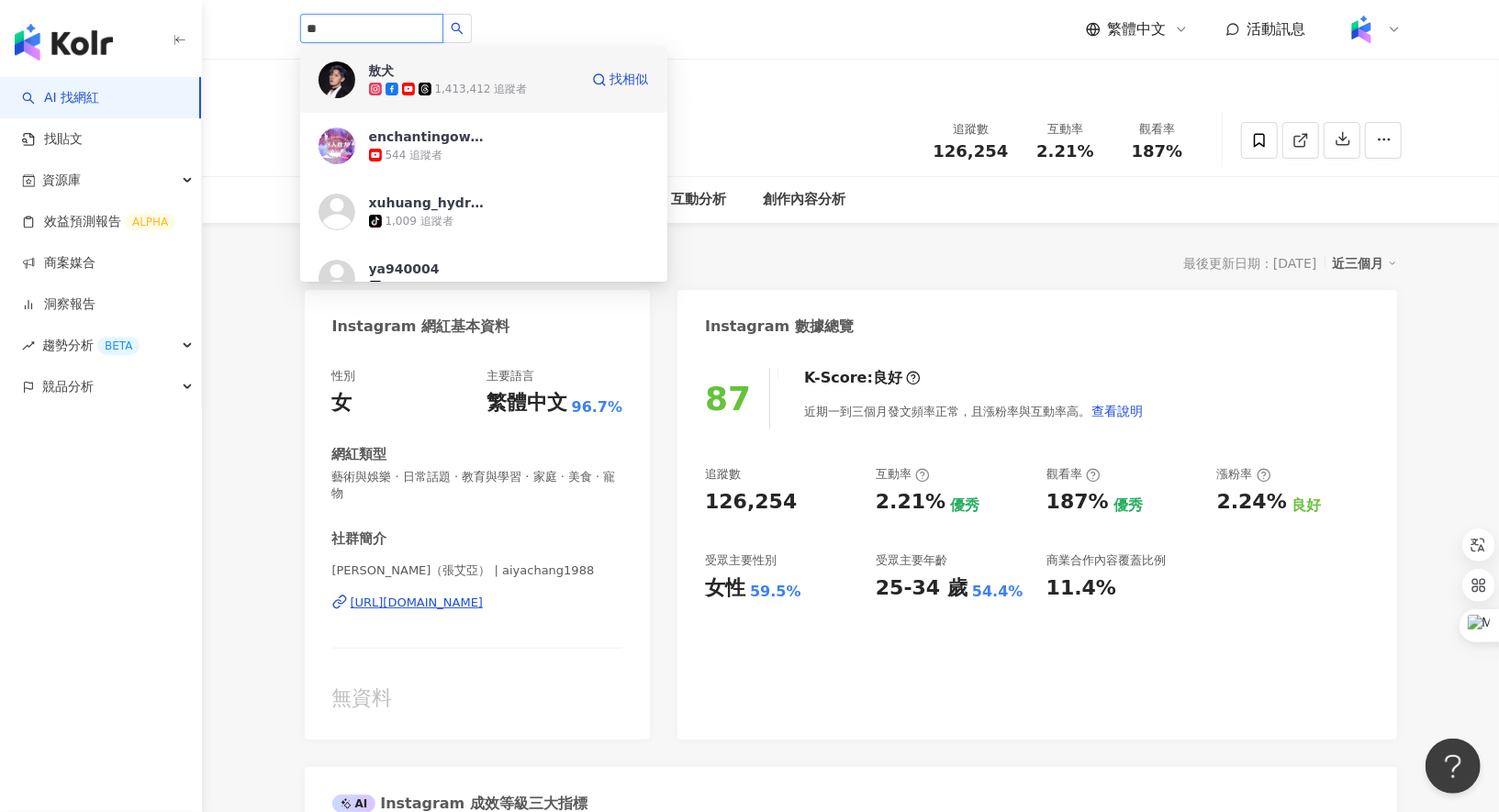
click at [411, 74] on span "敖犬" at bounding box center [428, 71] width 119 height 19
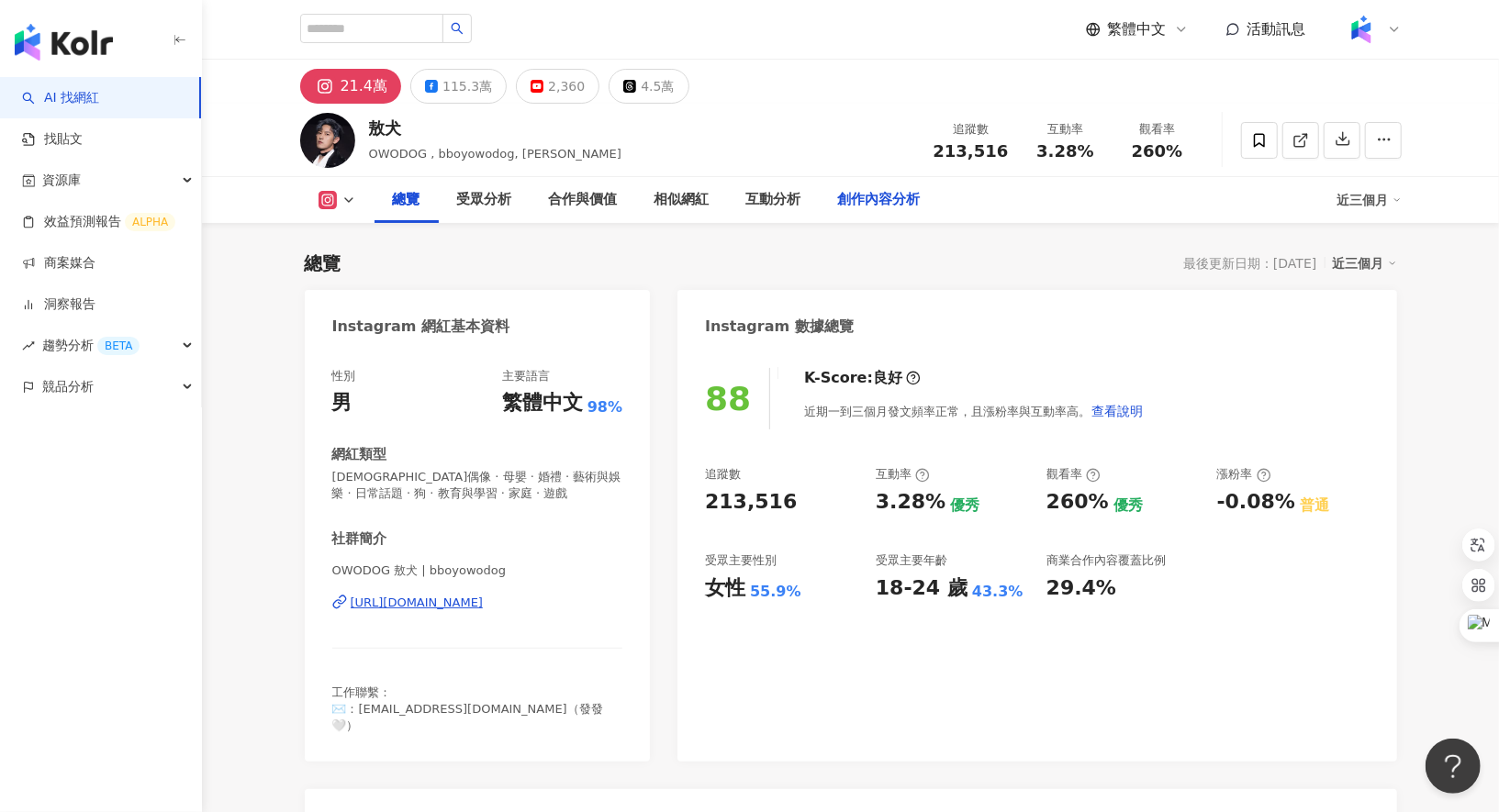
click at [878, 202] on div "創作內容分析" at bounding box center [880, 200] width 83 height 22
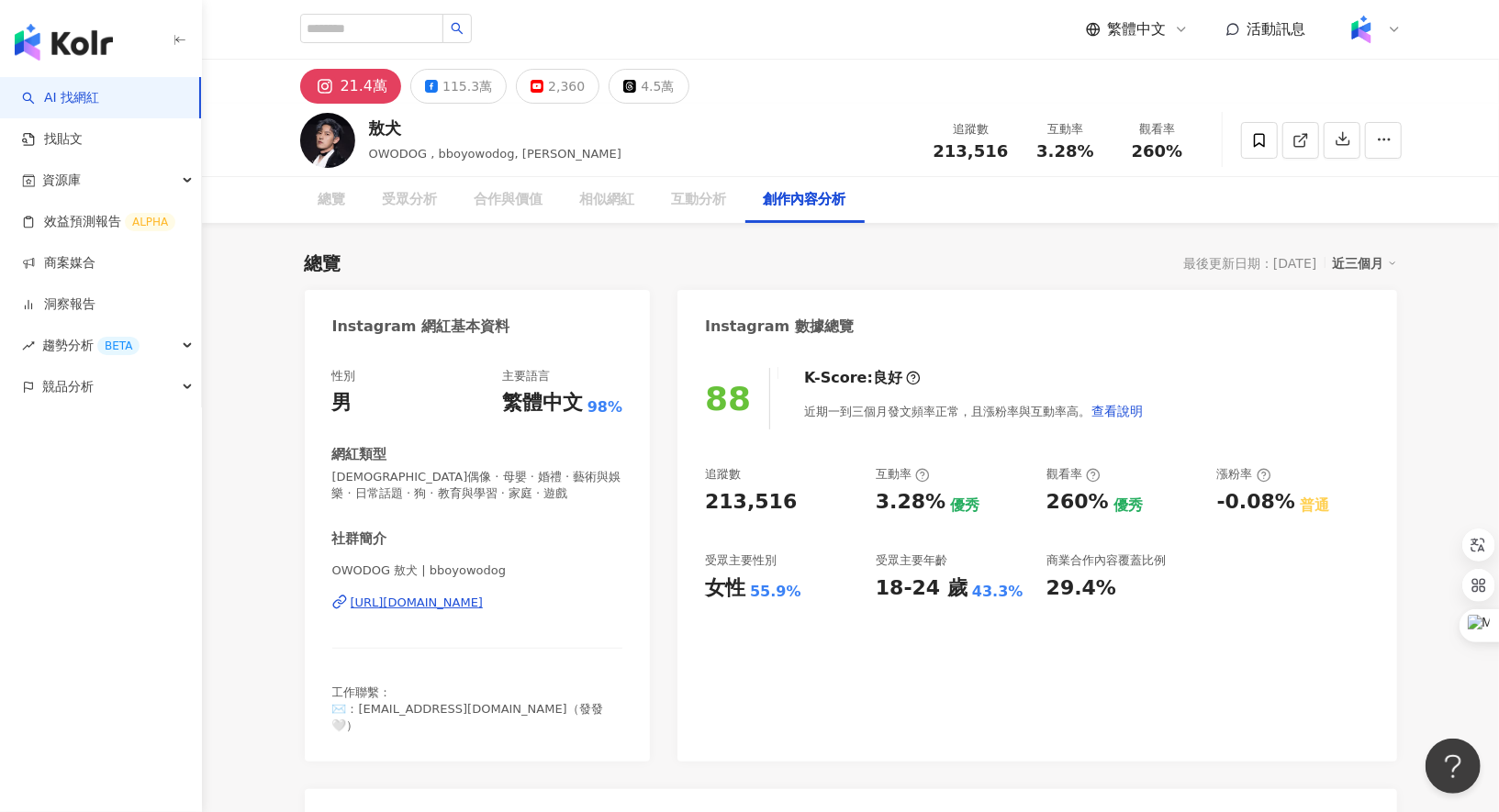
scroll to position [5184, 0]
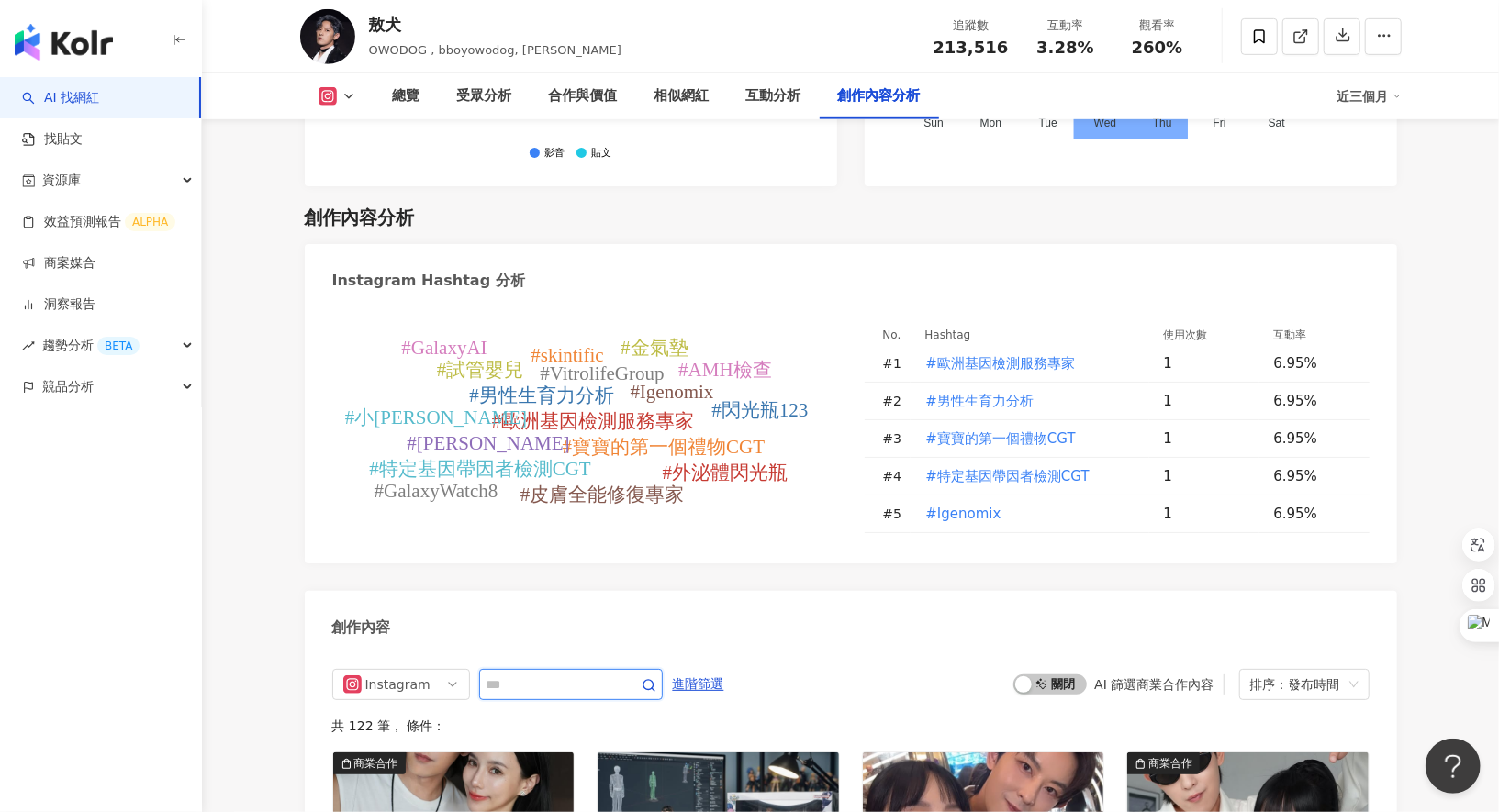
click at [535, 673] on input "text" at bounding box center [551, 684] width 129 height 22
type input "*"
type input "***"
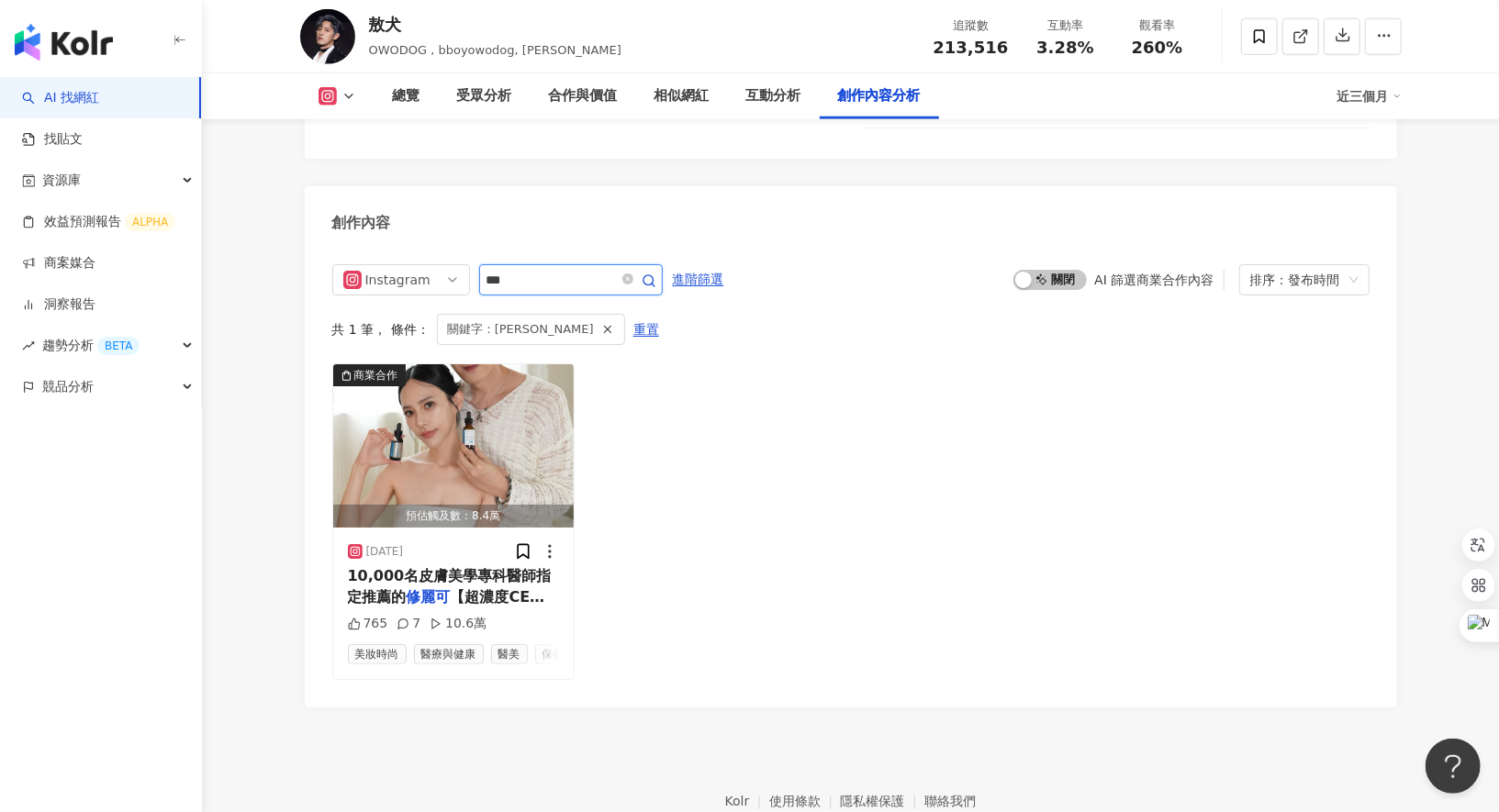
scroll to position [5617, 0]
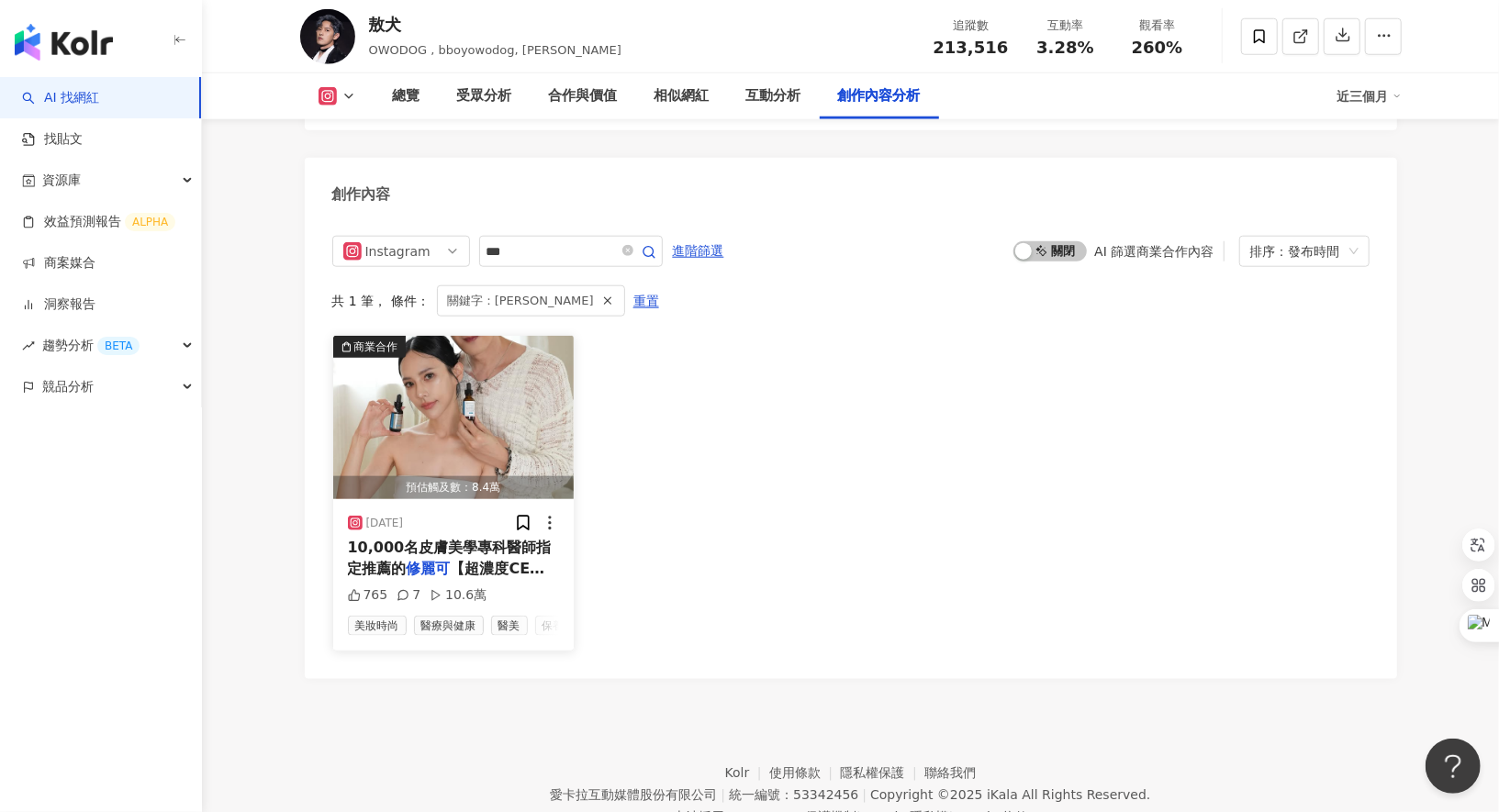
click at [493, 560] on span "【超濃度CE緊緻修護抗氧化精華】來" at bounding box center [447, 579] width 197 height 38
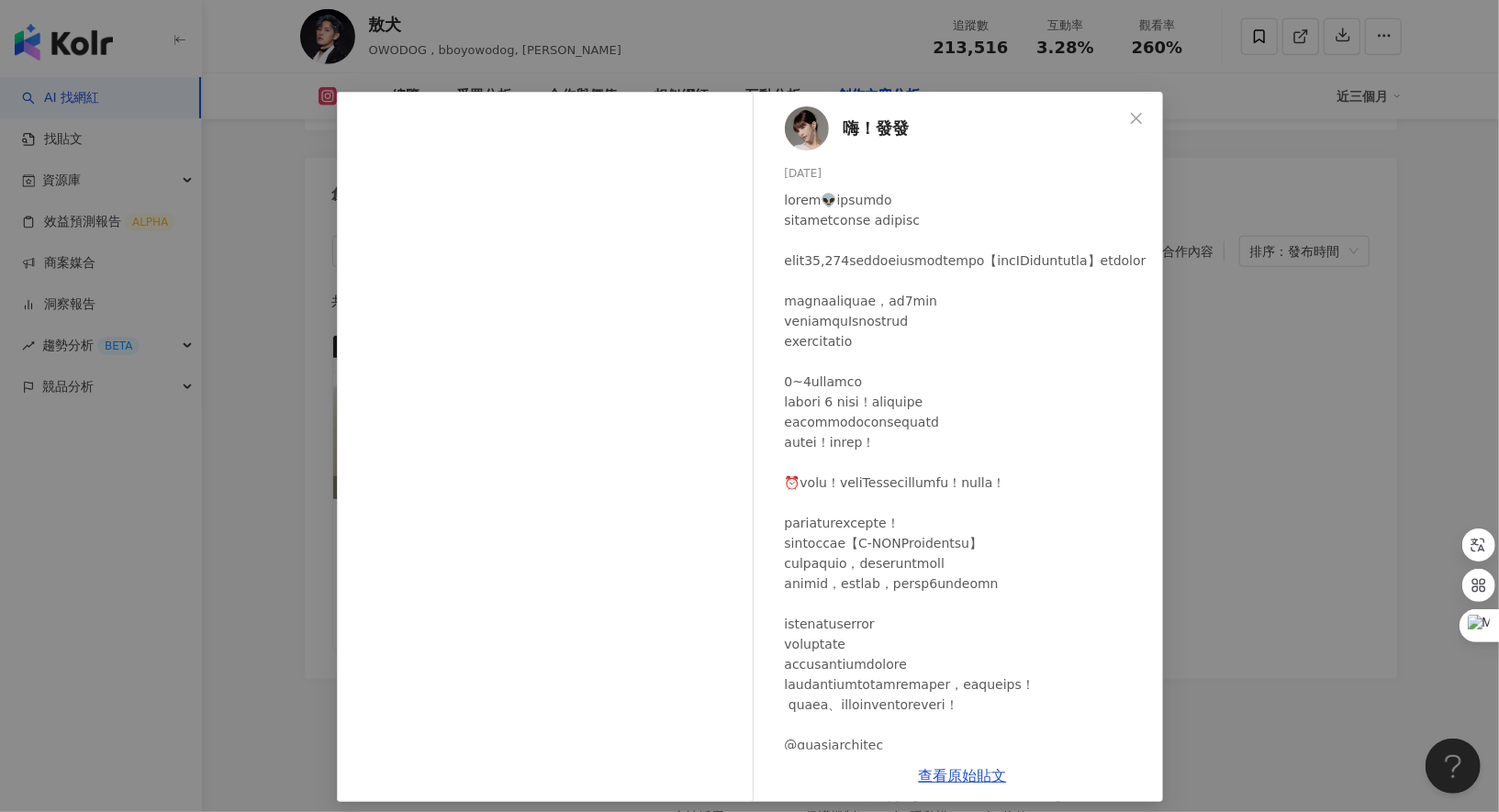
click at [1306, 452] on div "嗨！發發 2025/6/2 765 7 10.6萬 查看原始貼文" at bounding box center [750, 406] width 1499 height 812
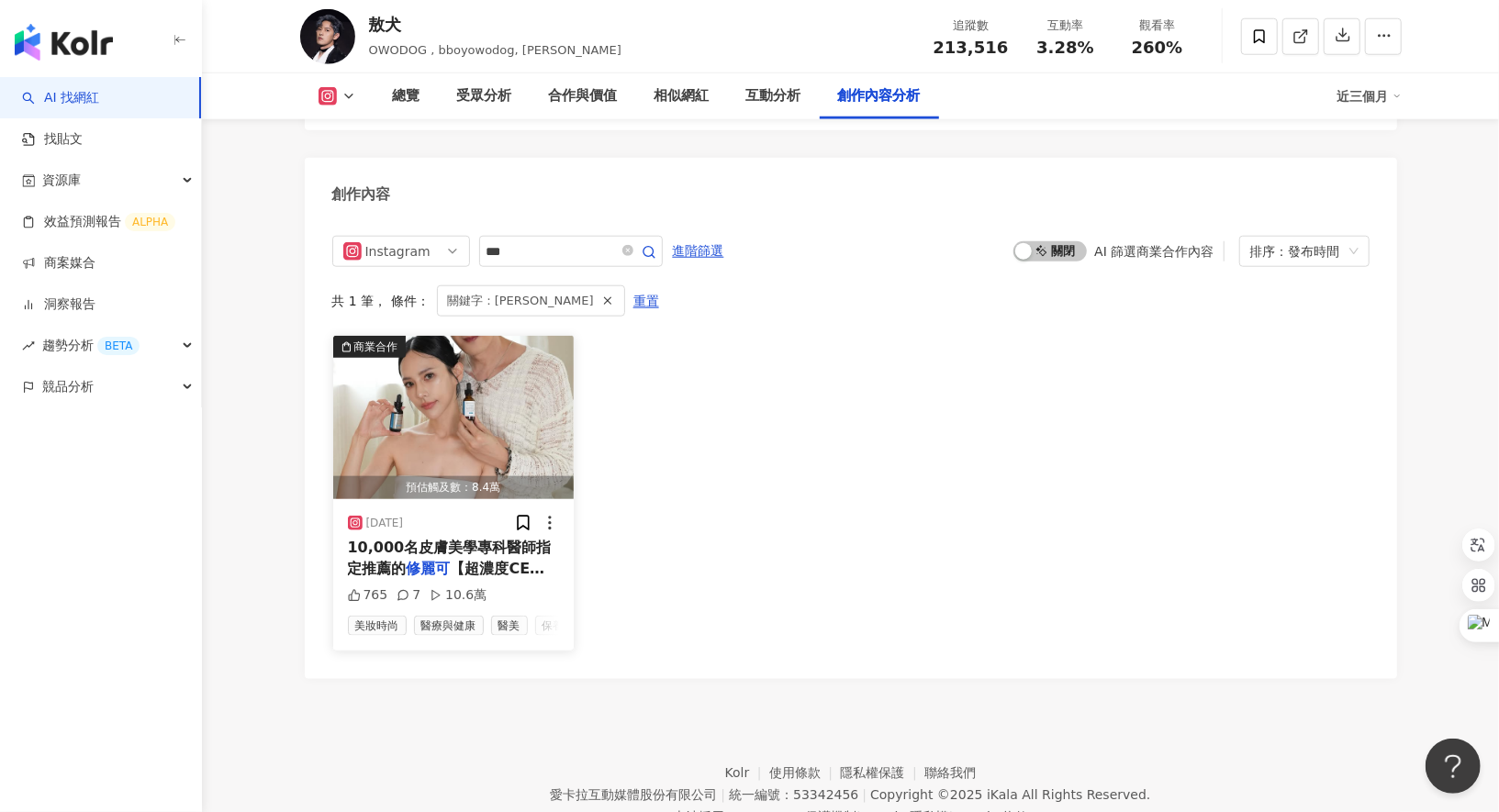
click at [477, 539] on span "10,000名皮膚美學專科醫師指定推薦的" at bounding box center [449, 558] width 204 height 38
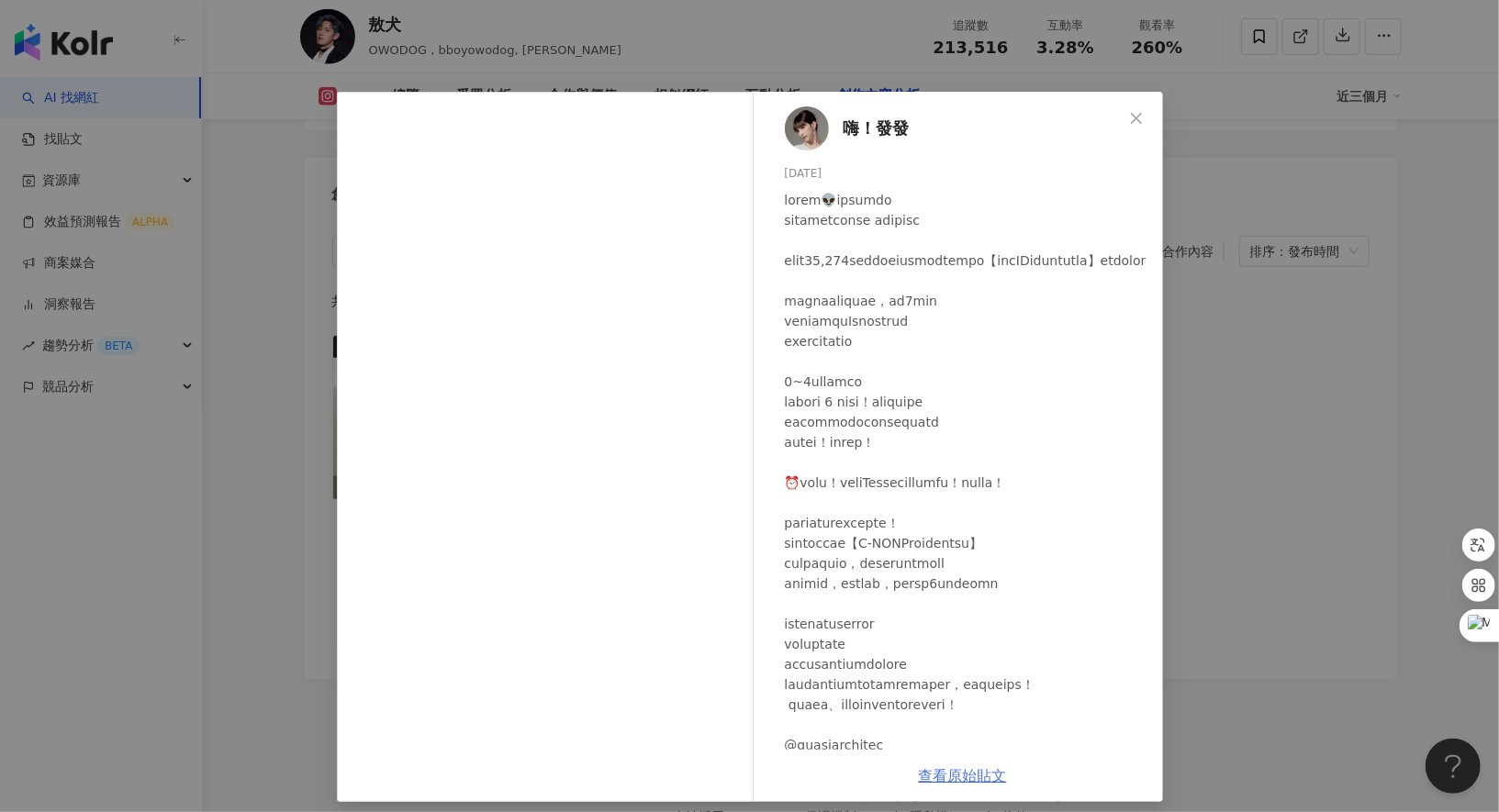
click at [947, 778] on link "查看原始貼文" at bounding box center [963, 775] width 88 height 18
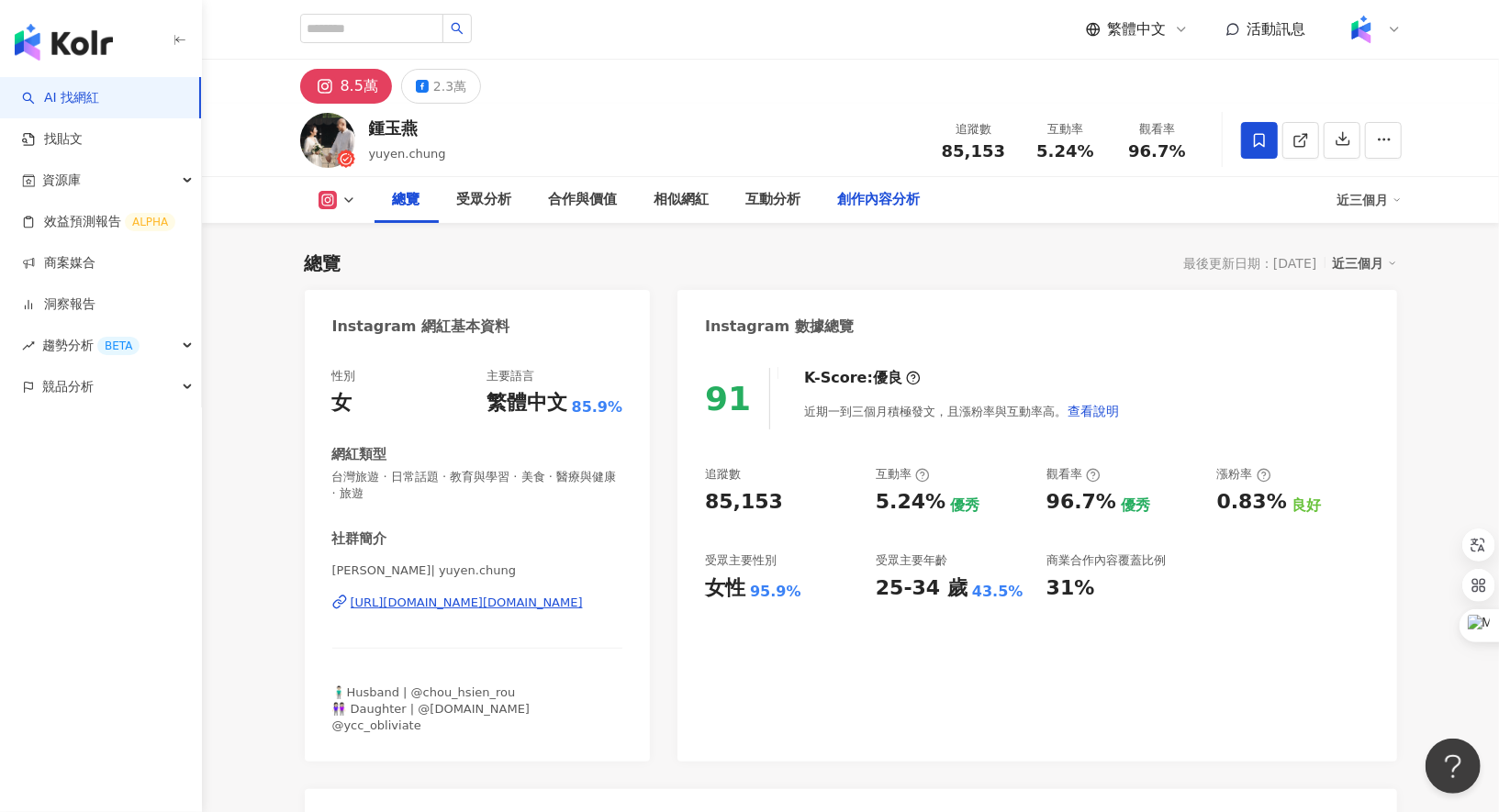
click at [853, 200] on div "創作內容分析" at bounding box center [880, 200] width 83 height 22
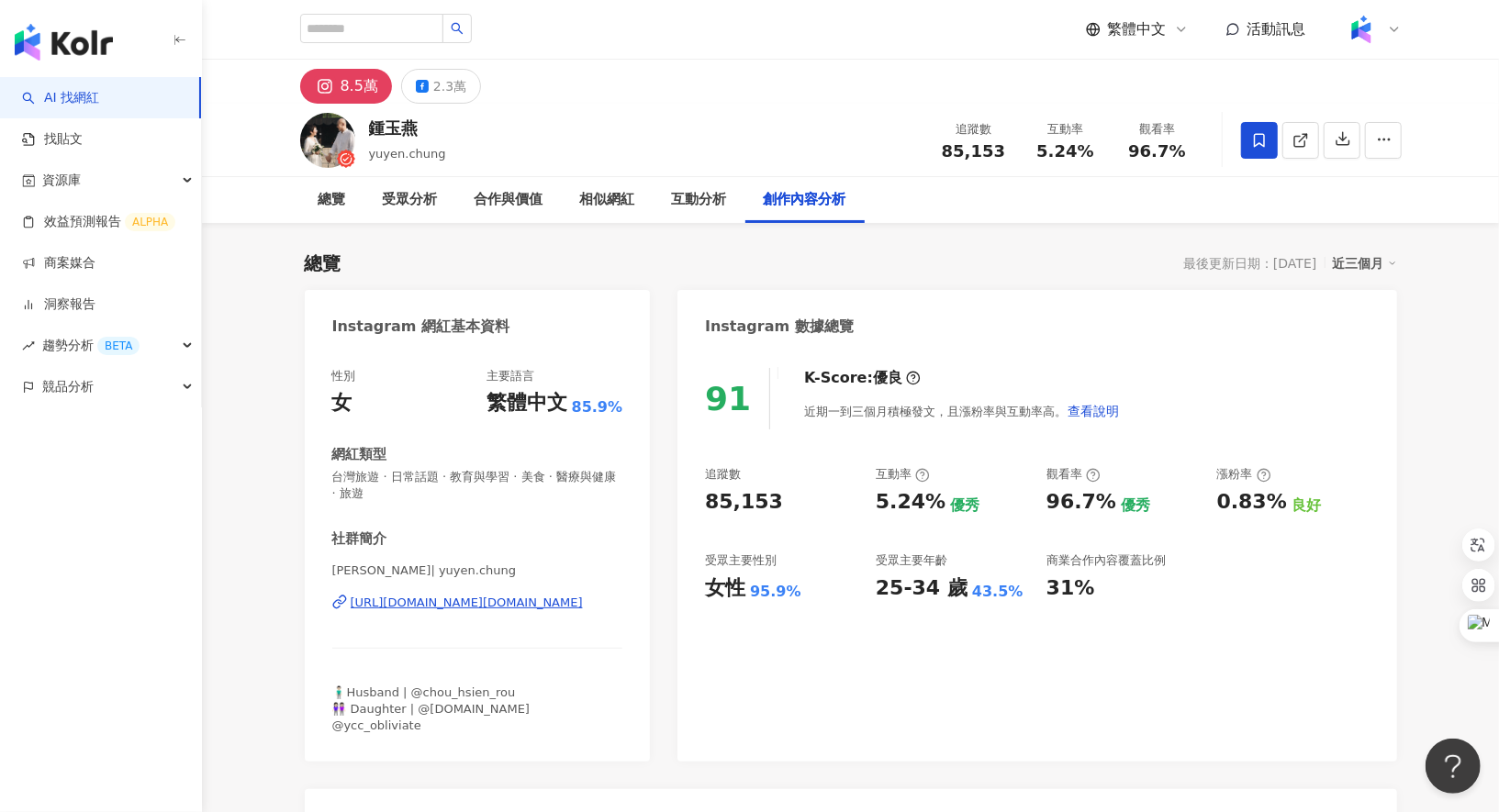
scroll to position [5245, 0]
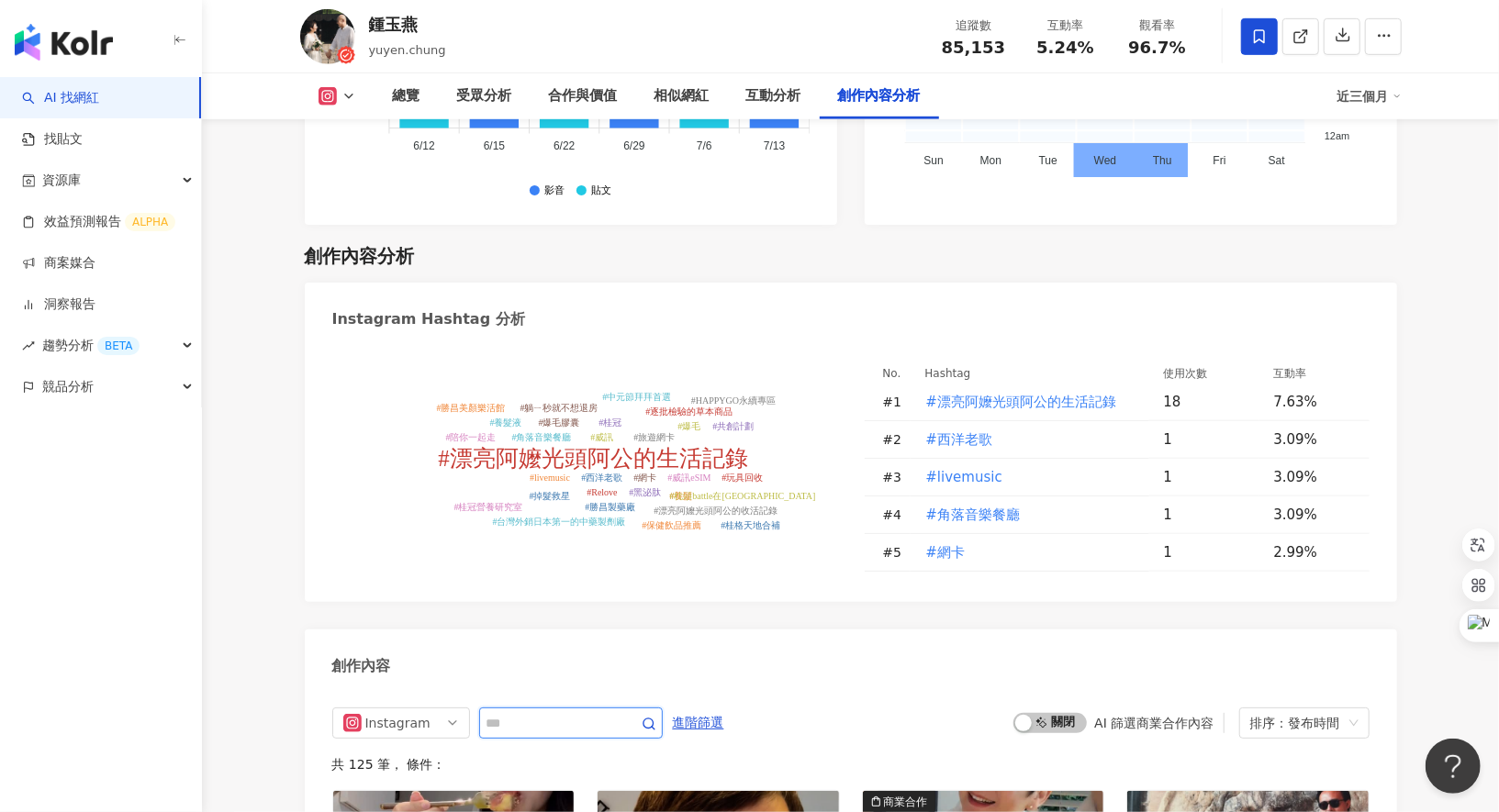
click at [586, 713] on input "text" at bounding box center [551, 723] width 129 height 22
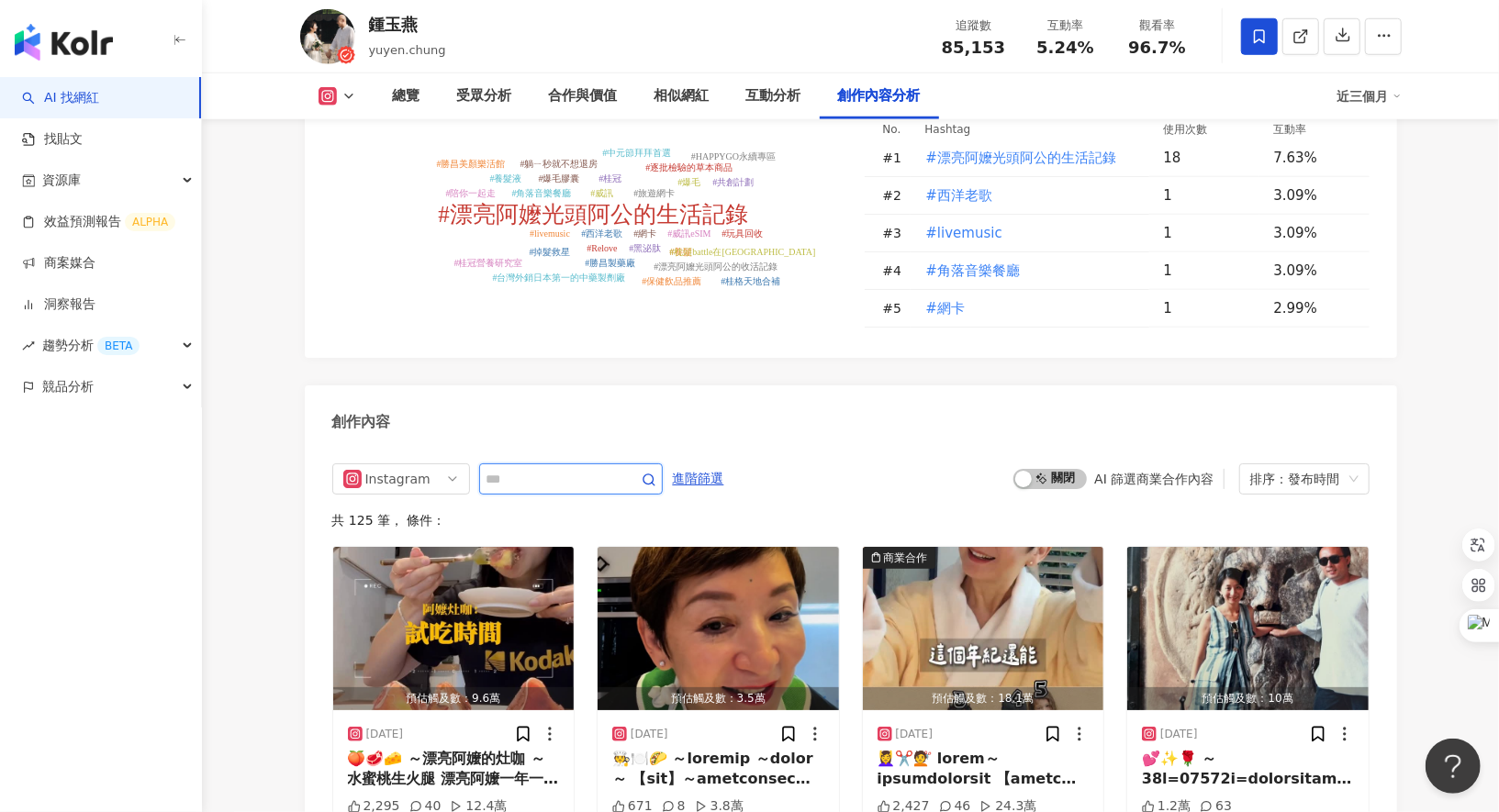
scroll to position [5516, 0]
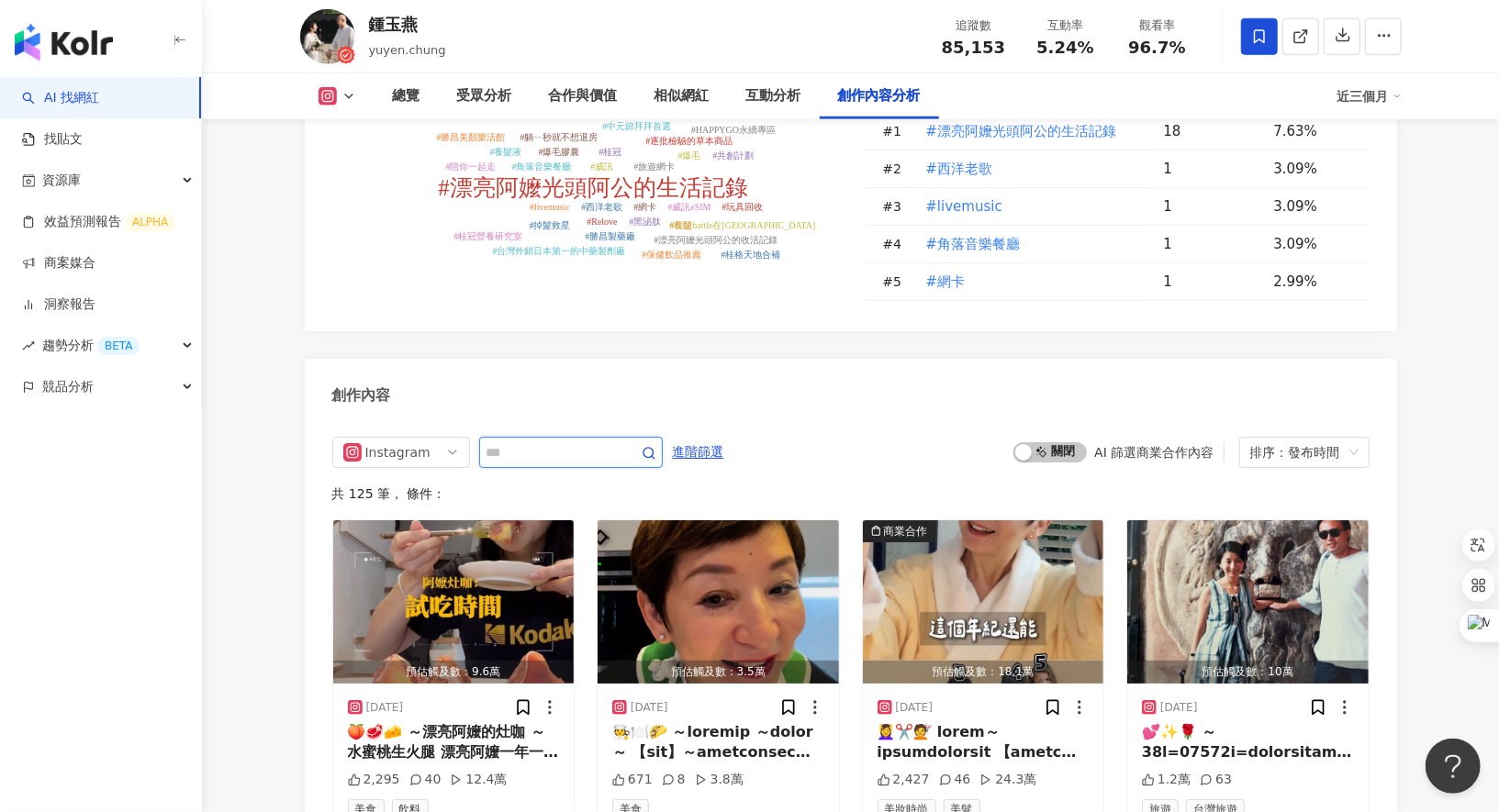
type input "*"
type input "***"
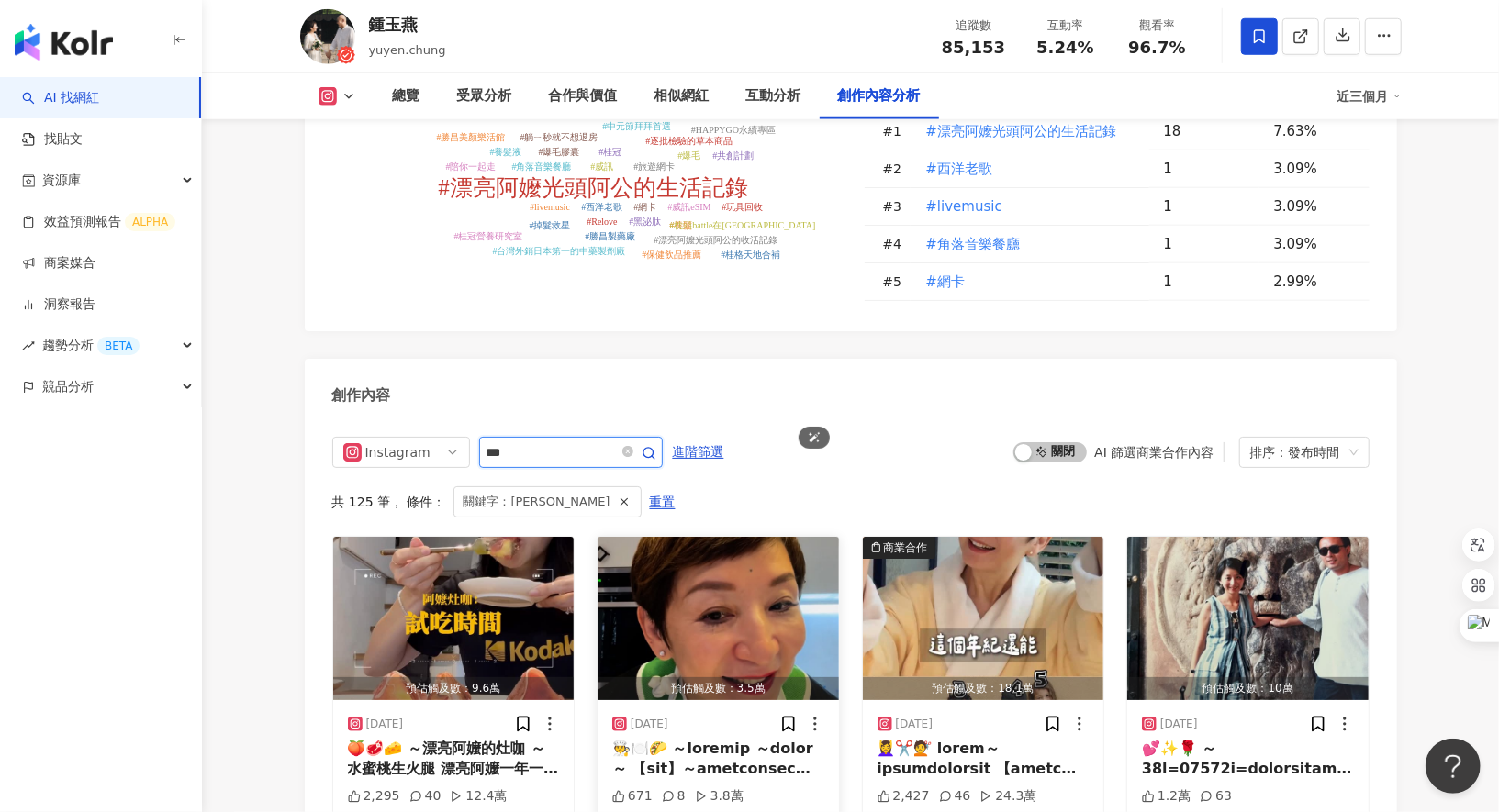
scroll to position [5650, 0]
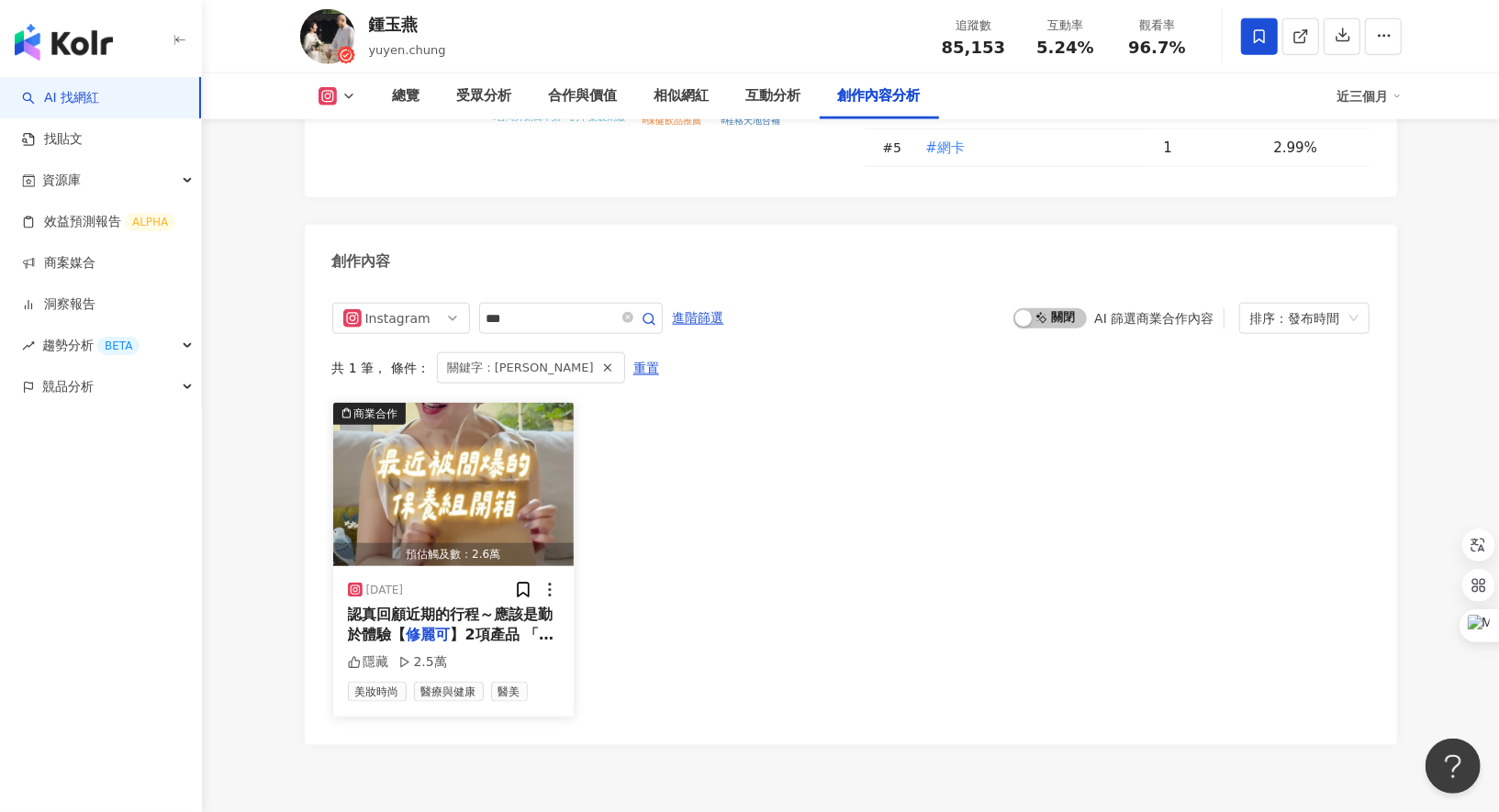
click at [467, 626] on span "】2項產品 「超濃度CE緊緻修護抗" at bounding box center [451, 645] width 206 height 38
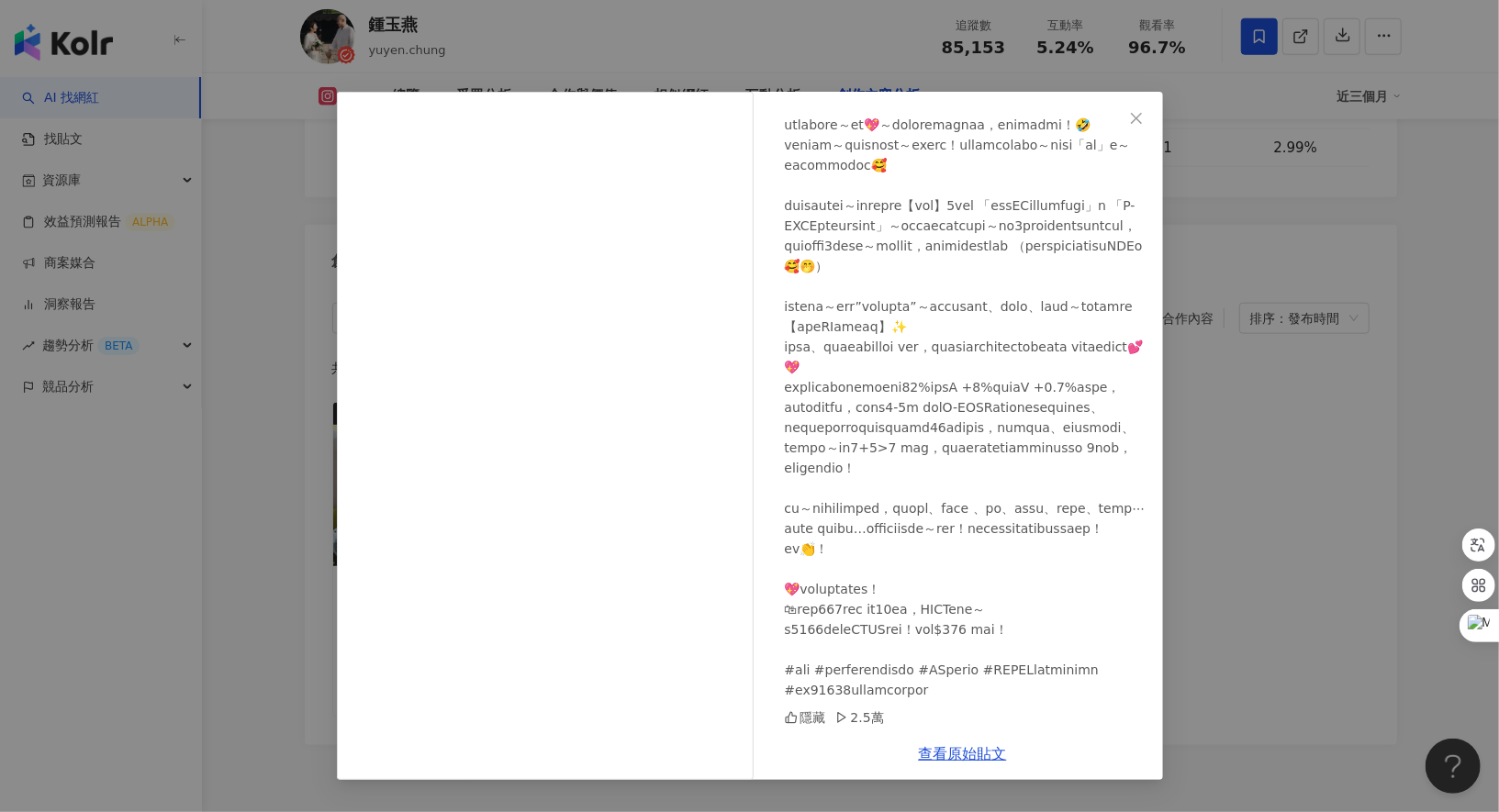
scroll to position [318, 0]
click at [977, 759] on link "查看原始貼文" at bounding box center [963, 754] width 88 height 18
click at [411, 65] on div "鍾玉燕 2025/6/16 隱藏 2.5萬 查看原始貼文" at bounding box center [750, 406] width 1499 height 812
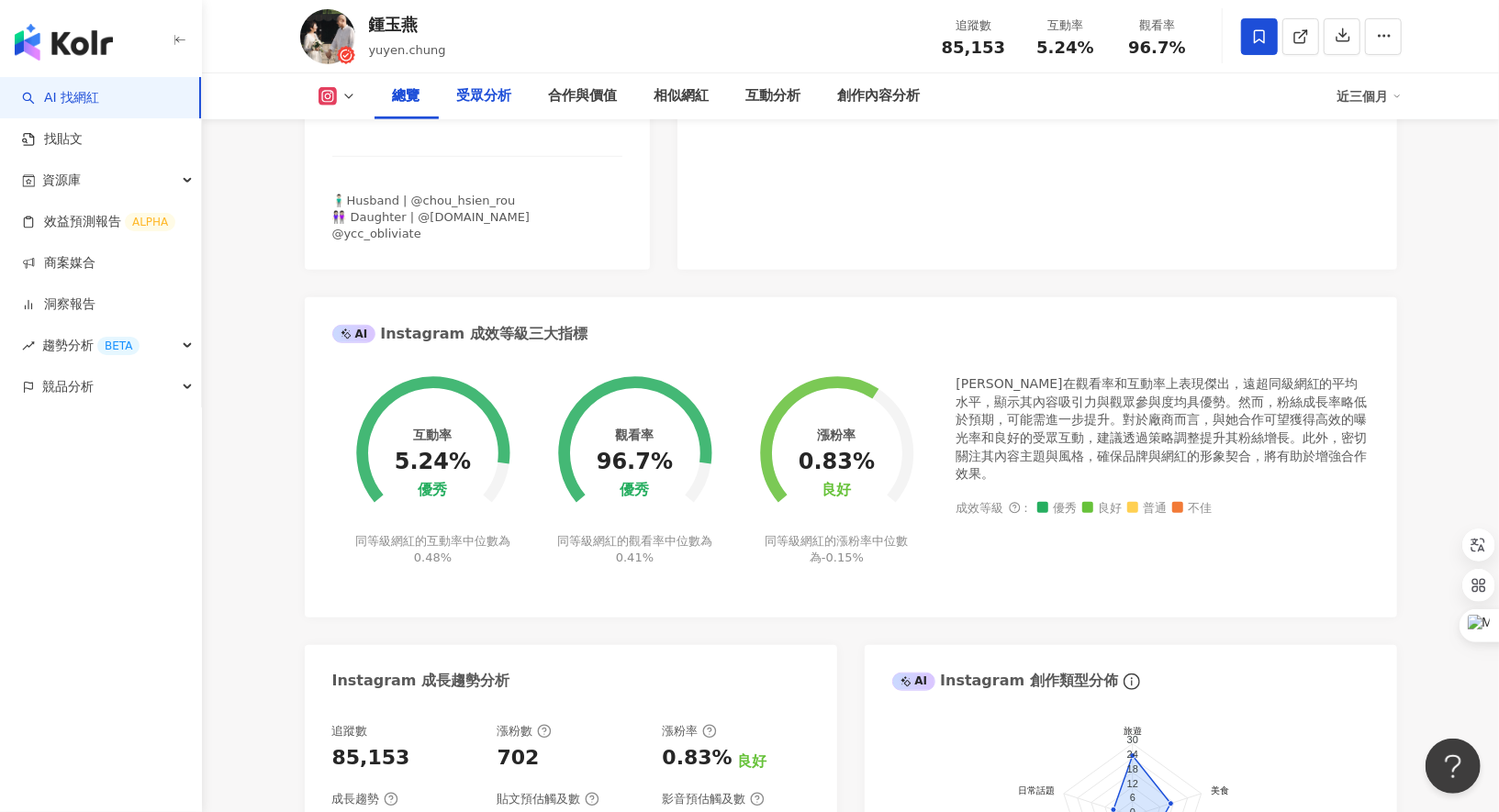
scroll to position [0, 0]
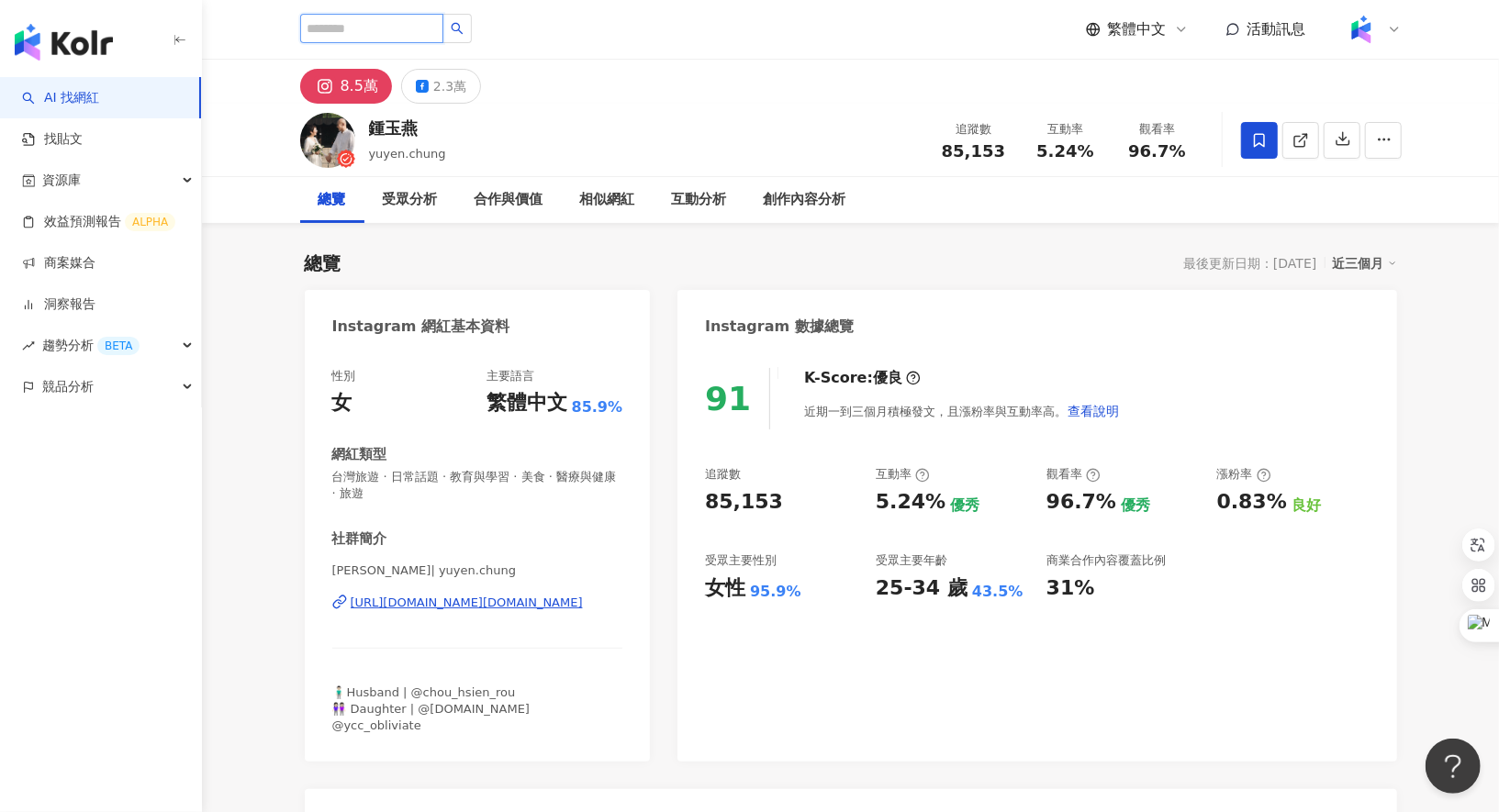
click at [386, 23] on input "search" at bounding box center [371, 28] width 144 height 29
paste input "****"
type input "**"
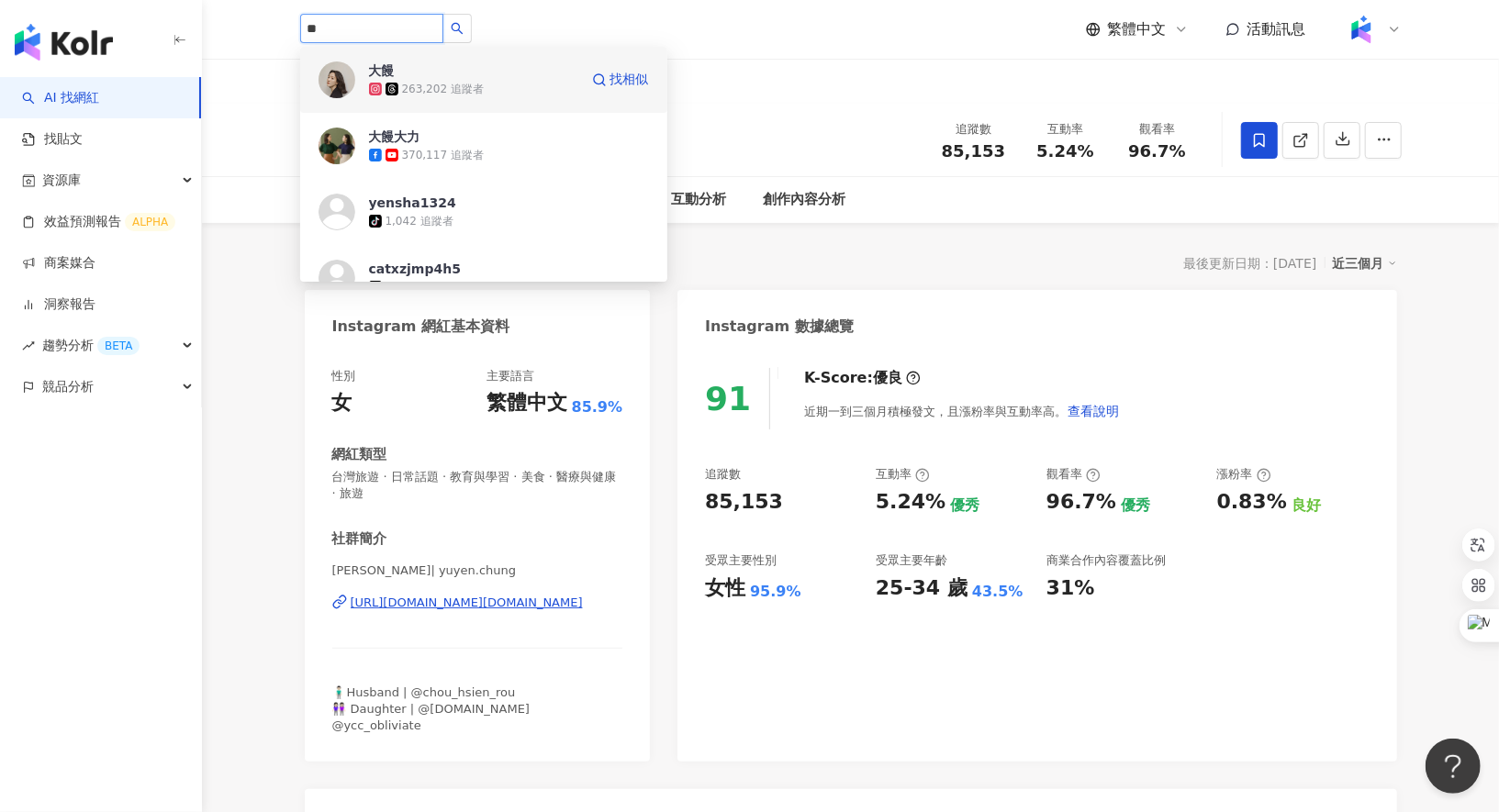
click at [494, 104] on div "大饅 263,202 追蹤者 找相似" at bounding box center [484, 80] width 368 height 66
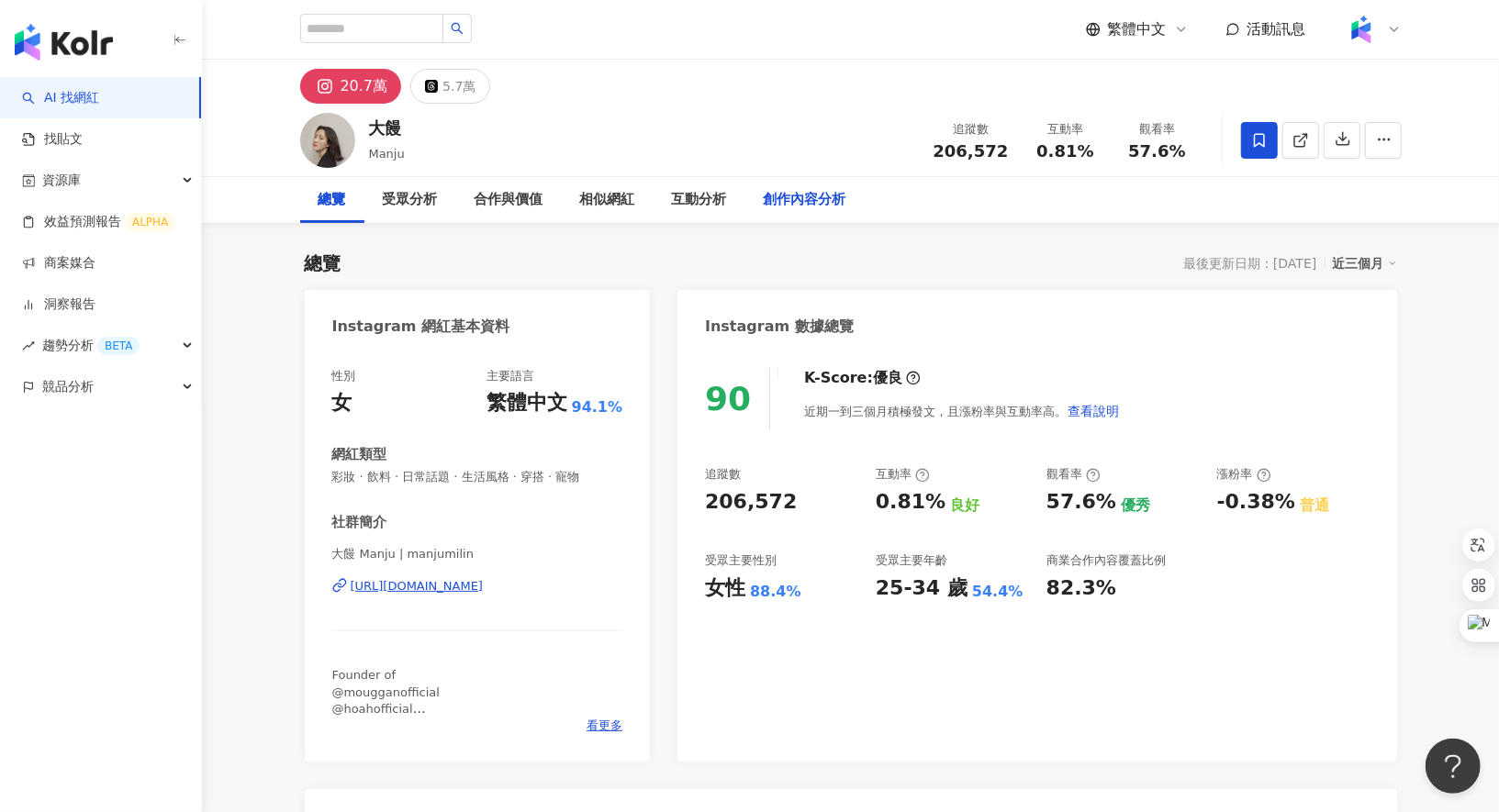
click at [813, 193] on div "創作內容分析" at bounding box center [805, 200] width 83 height 22
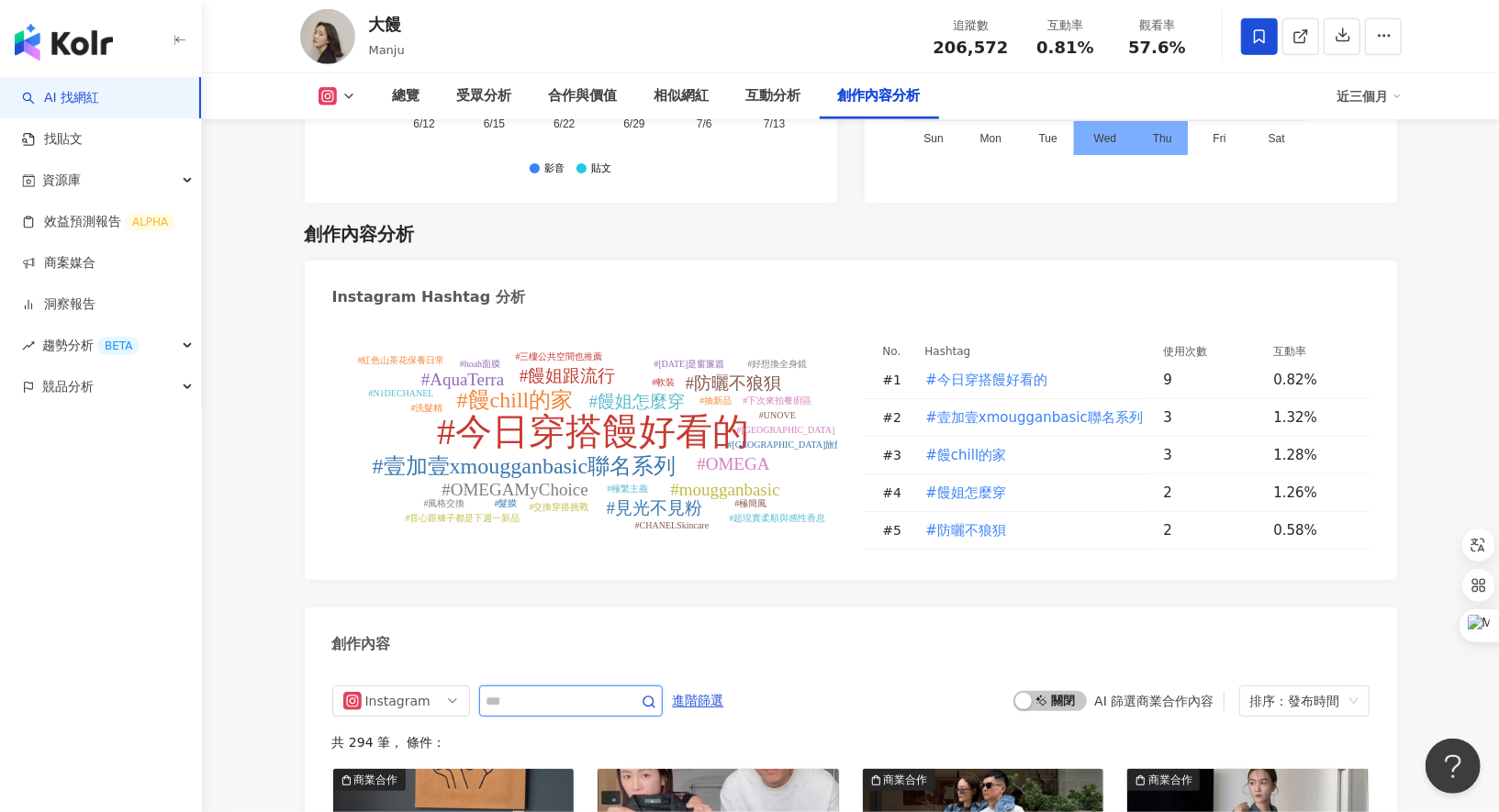
click at [548, 690] on input "text" at bounding box center [551, 700] width 129 height 22
type input "*"
type input "***"
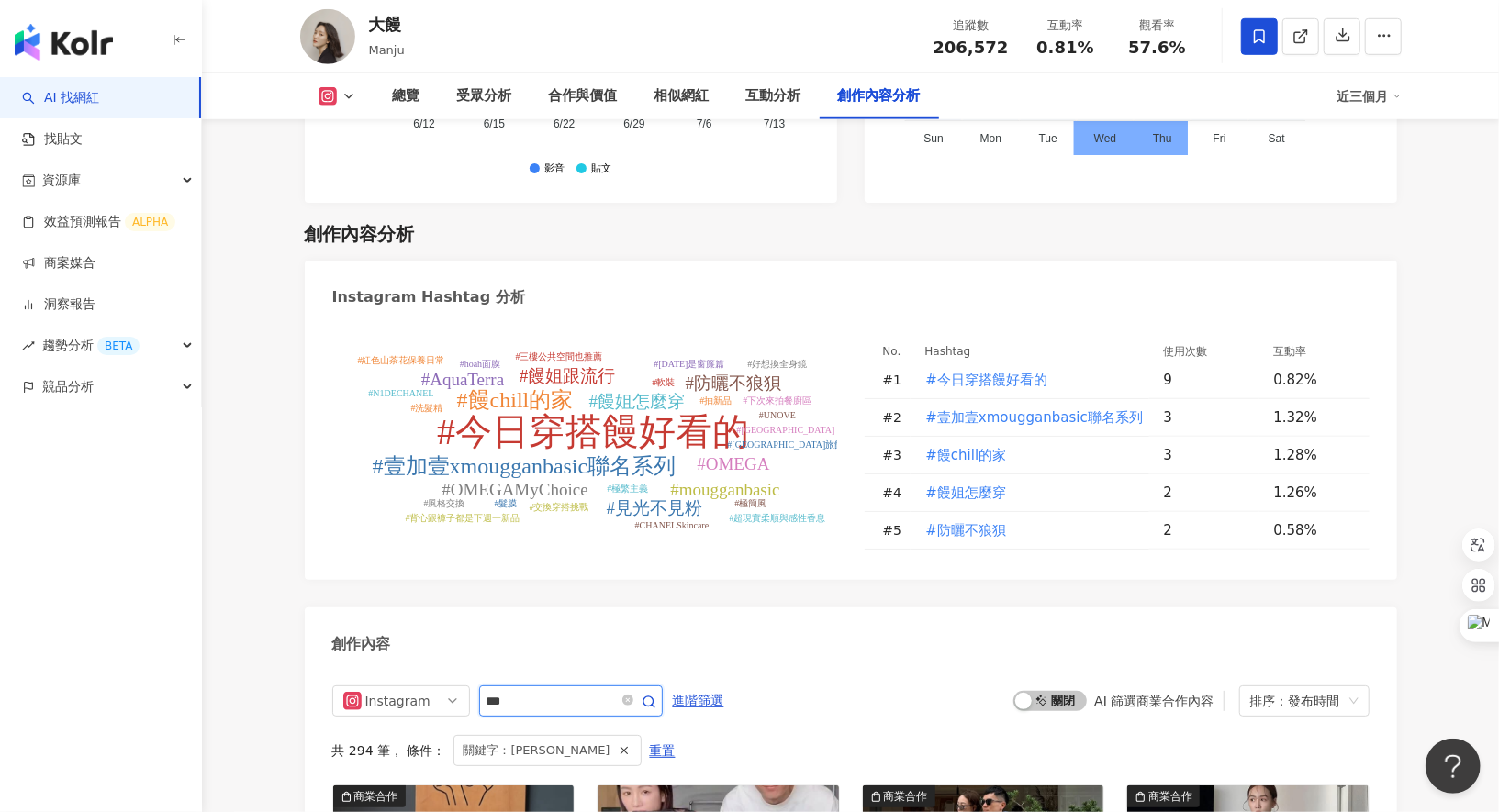
scroll to position [5729, 0]
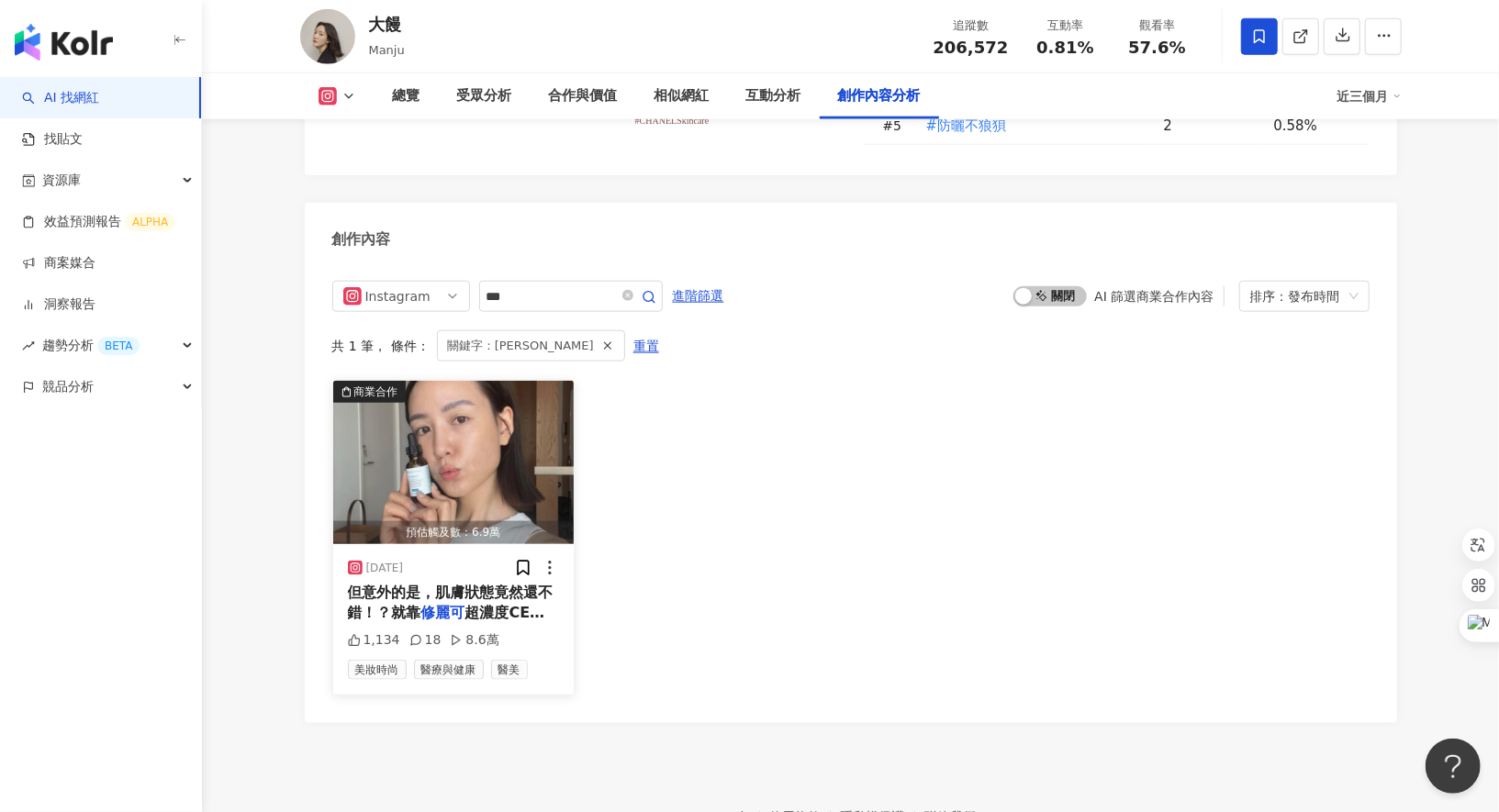
click at [510, 584] on span "但意外的是，肌膚狀態竟然還不錯！？就靠" at bounding box center [450, 603] width 205 height 38
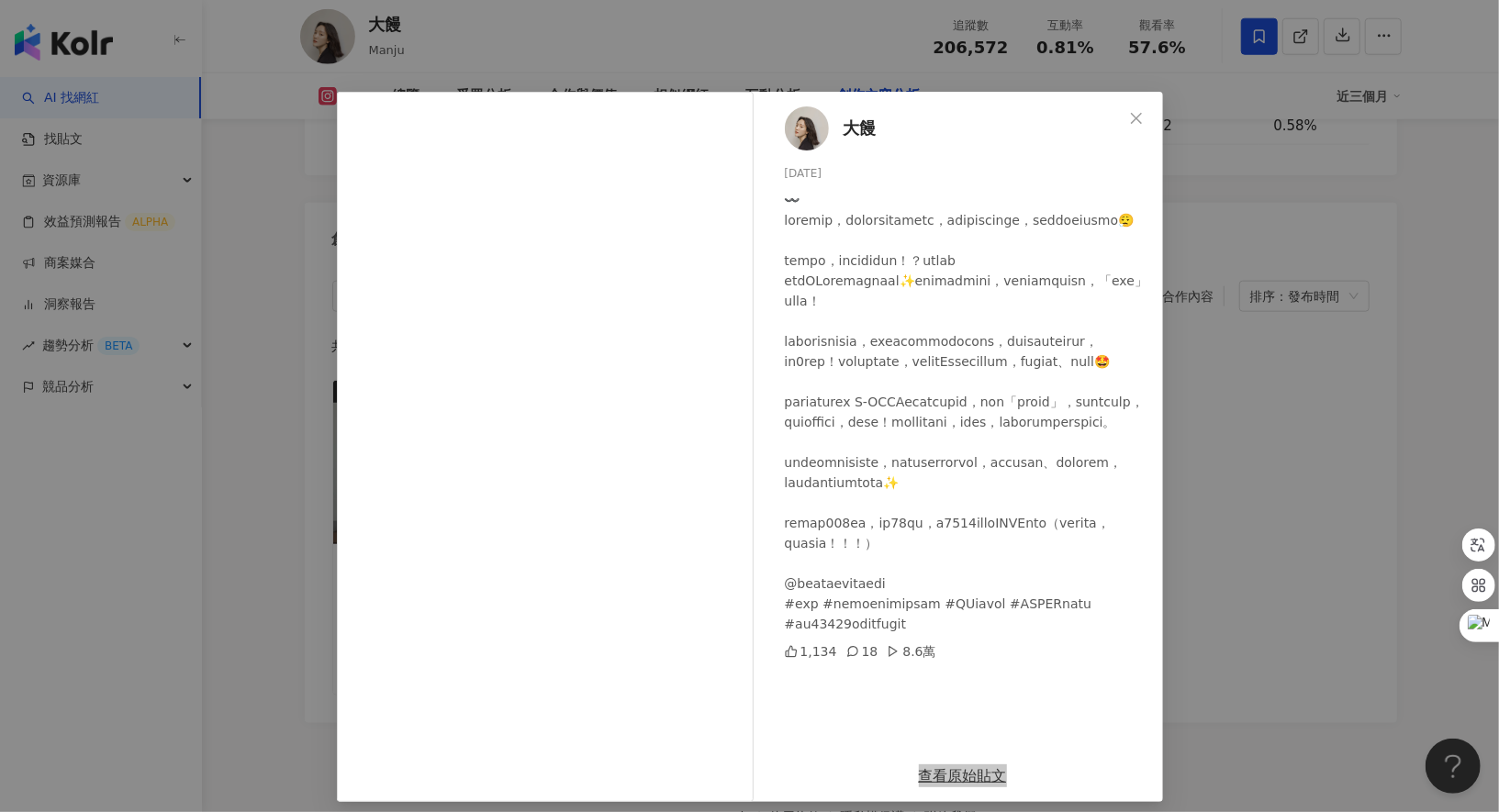
drag, startPoint x: 954, startPoint y: 774, endPoint x: 822, endPoint y: 45, distance: 740.9
click at [0, 0] on div "大饅 [DATE] 1,134 18 8.6萬 查看原始貼文" at bounding box center [750, 406] width 1499 height 812
